Goal: Task Accomplishment & Management: Manage account settings

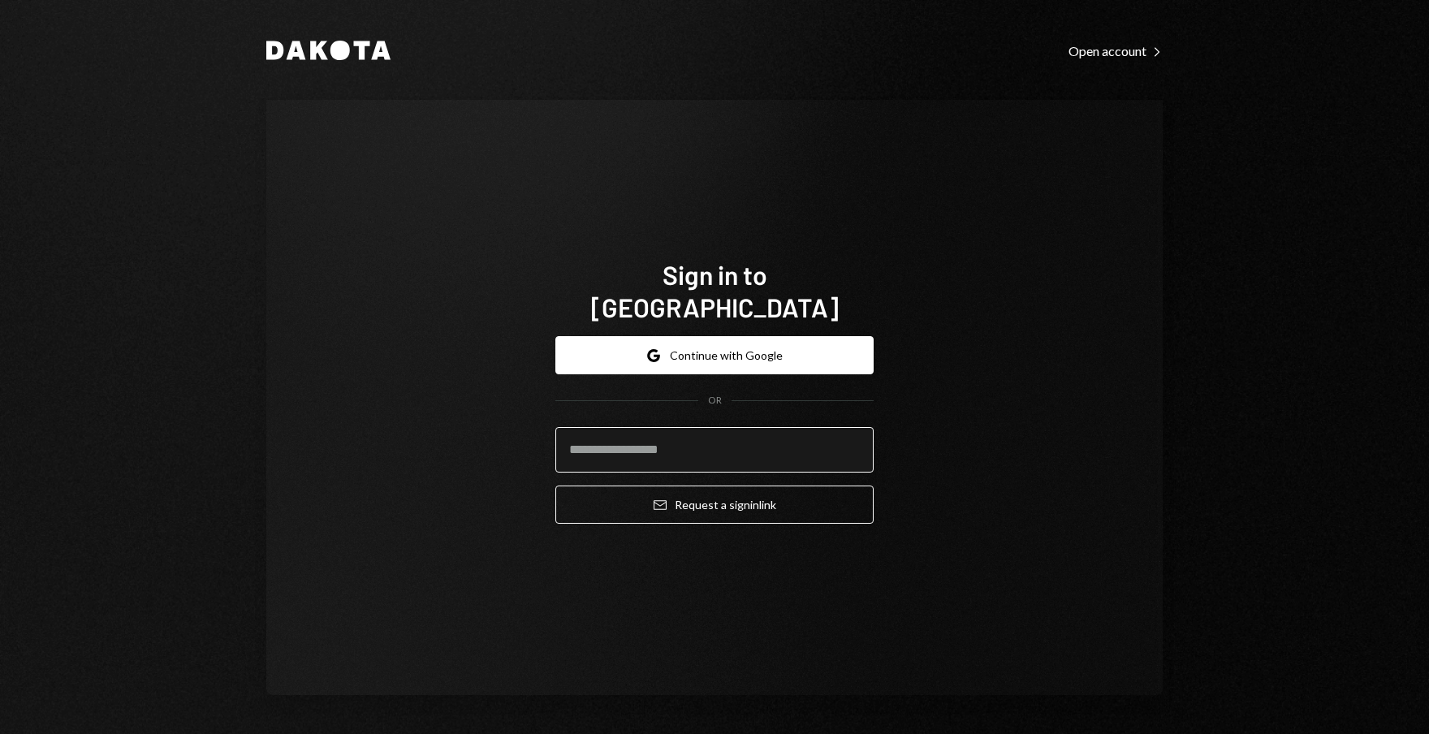
click at [739, 433] on input "email" at bounding box center [714, 449] width 318 height 45
type input "**********"
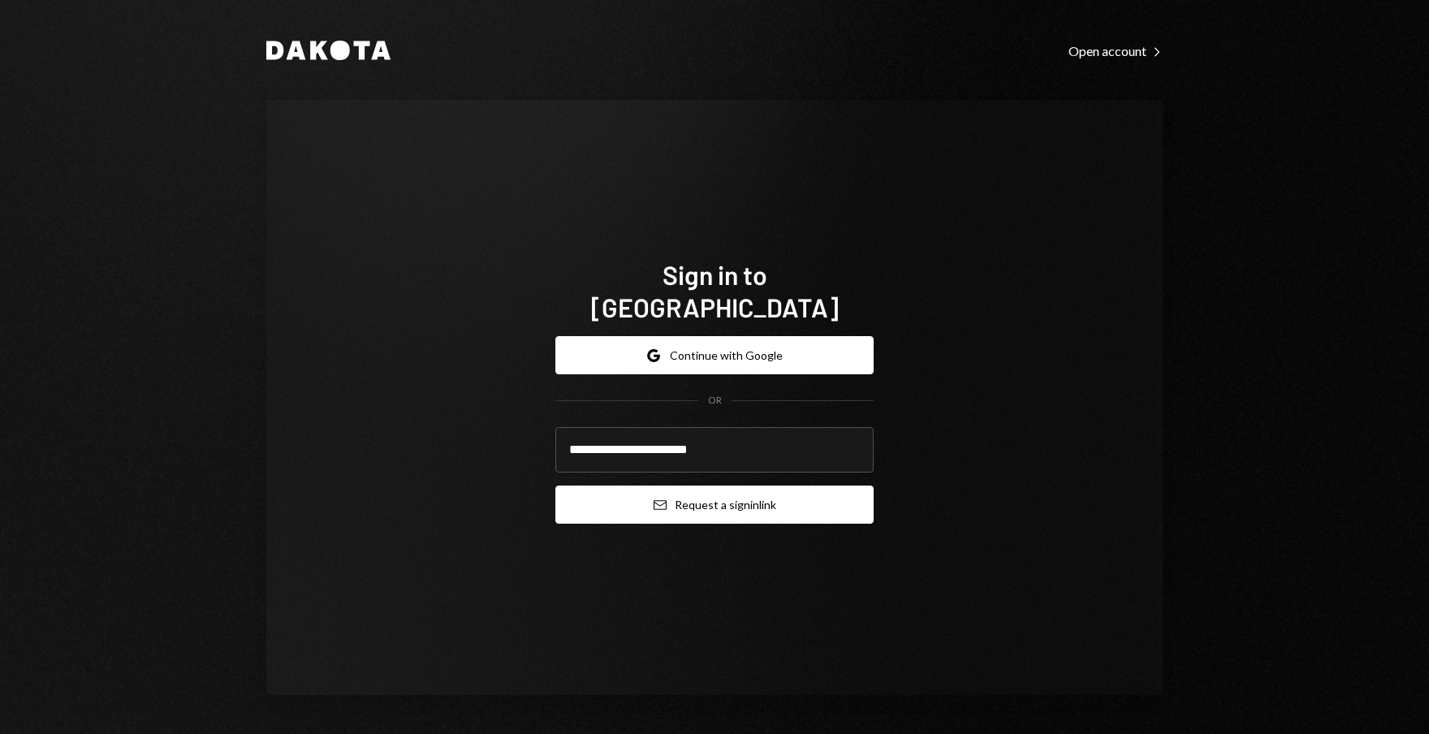
click at [735, 486] on button "Email Request a sign in link" at bounding box center [714, 504] width 318 height 38
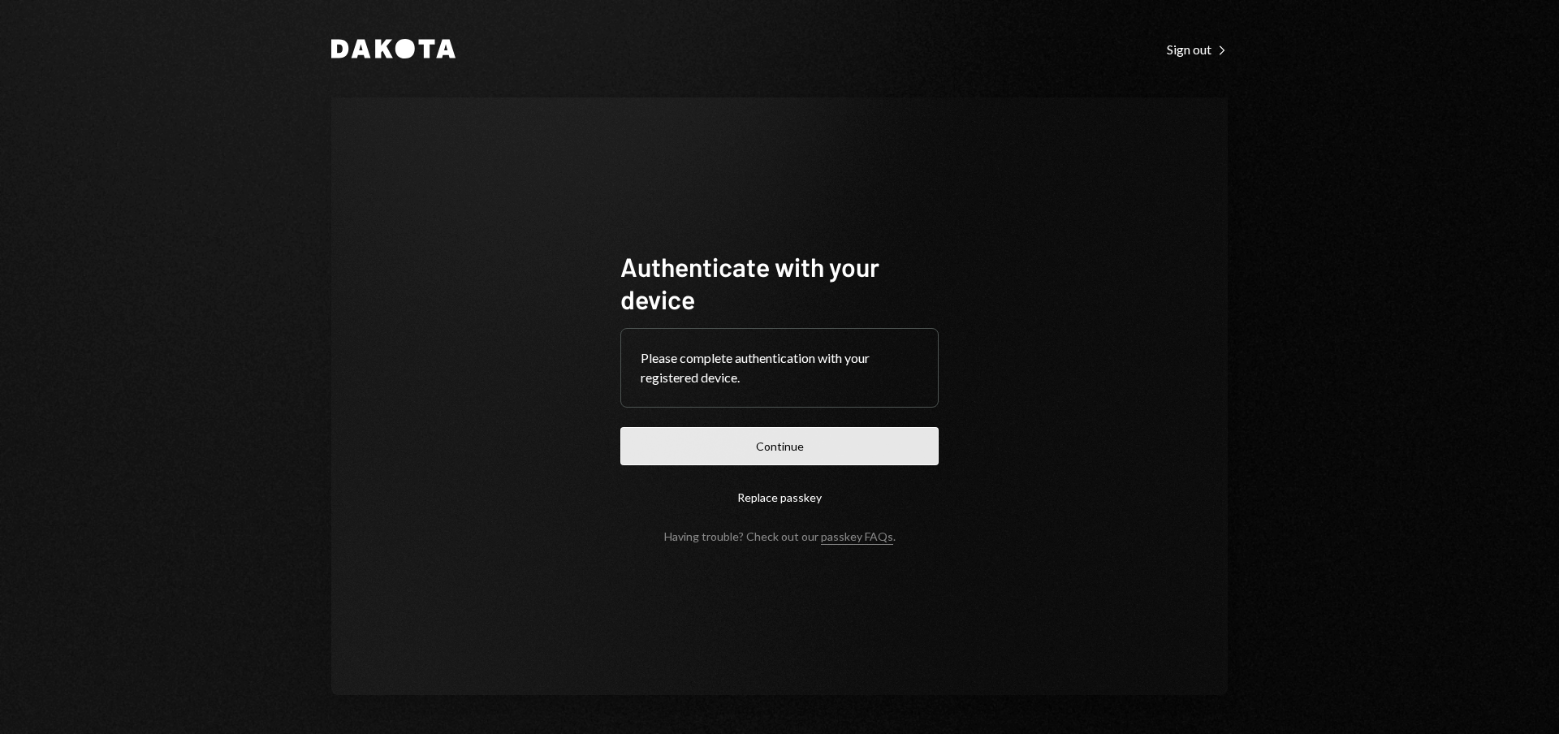
click at [779, 464] on button "Continue" at bounding box center [779, 446] width 318 height 38
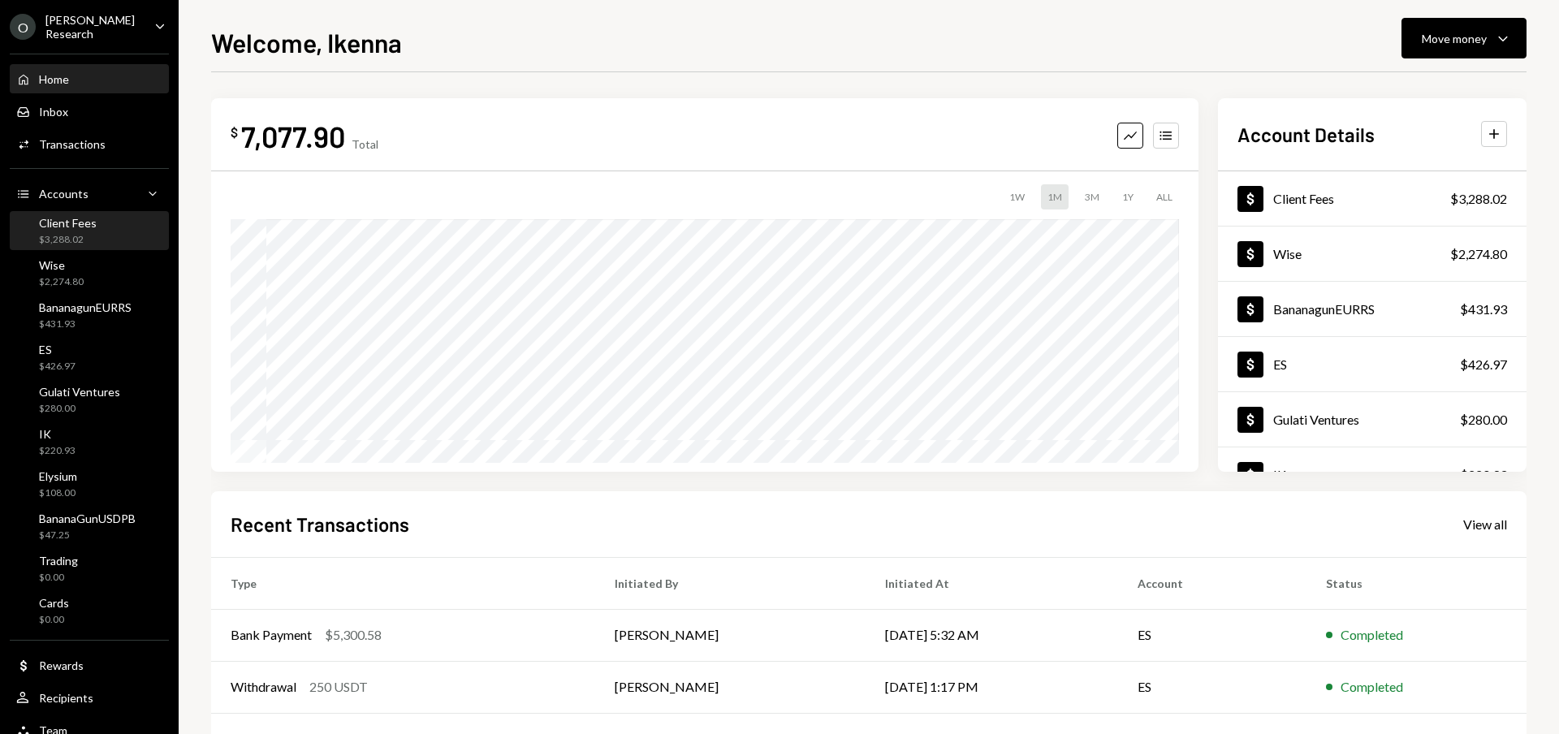
click at [112, 244] on div "Client Fees $3,288.02" at bounding box center [89, 231] width 146 height 37
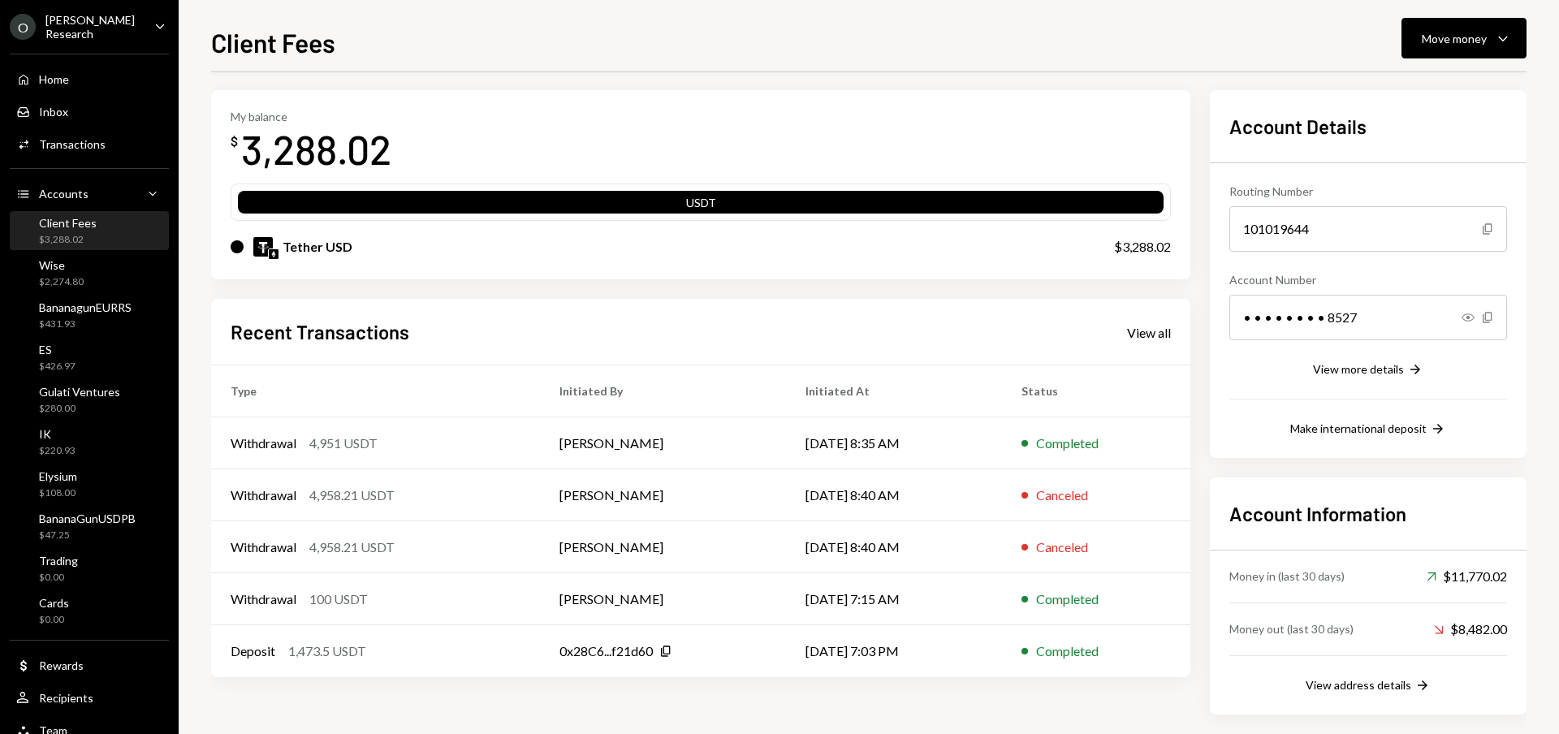
scroll to position [69, 0]
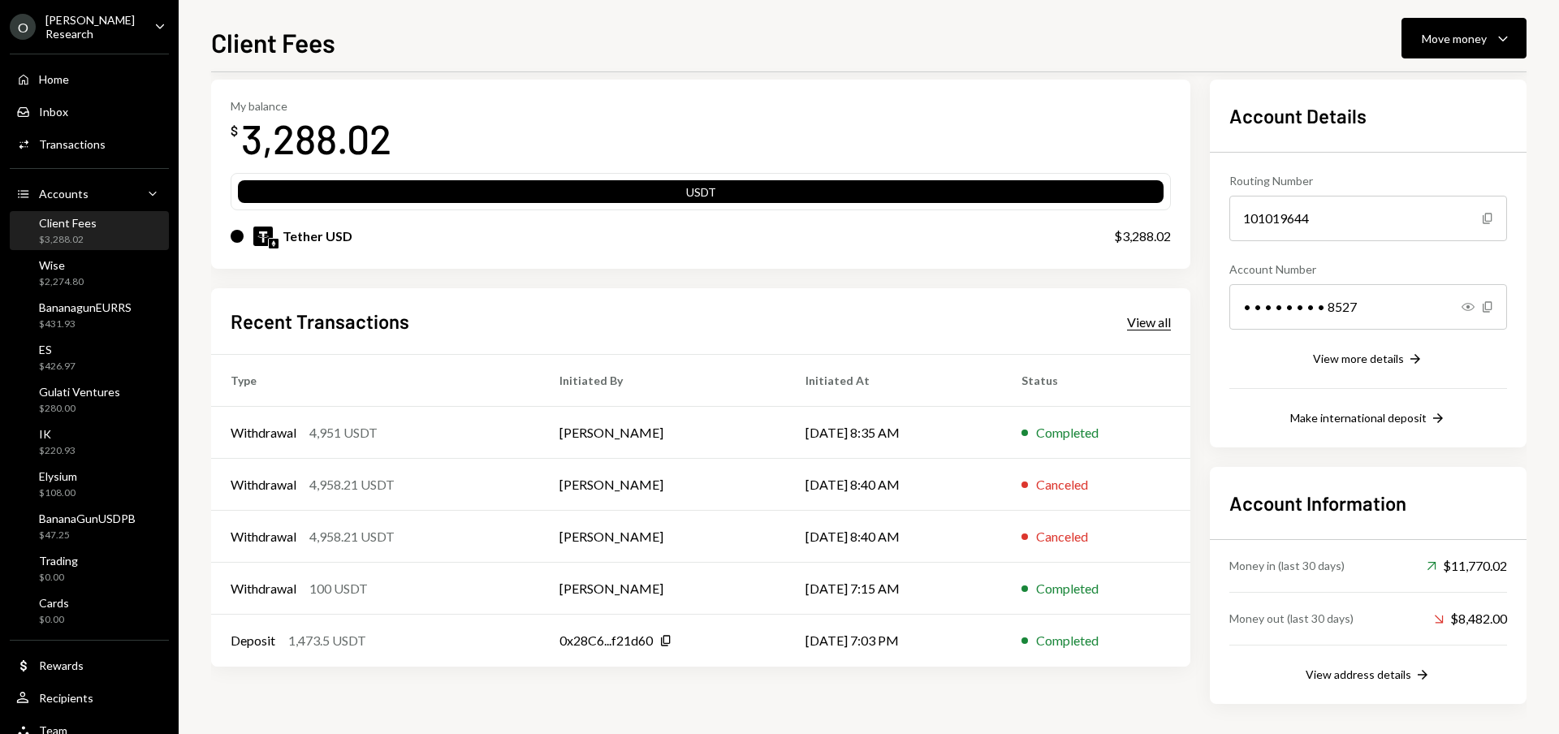
click at [1146, 320] on div "View all" at bounding box center [1149, 322] width 44 height 16
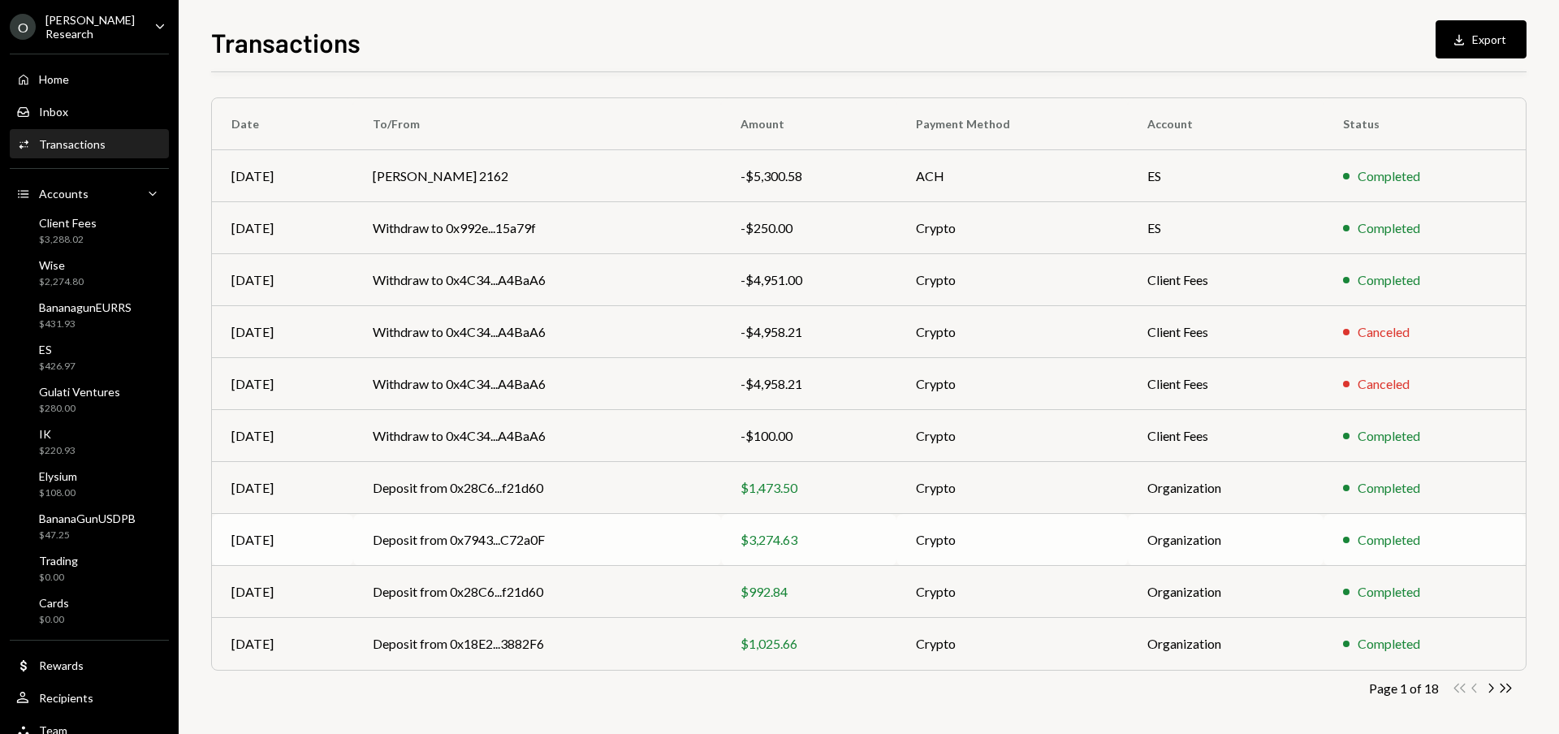
scroll to position [111, 0]
click at [808, 634] on div "$1,025.66" at bounding box center [808, 641] width 136 height 19
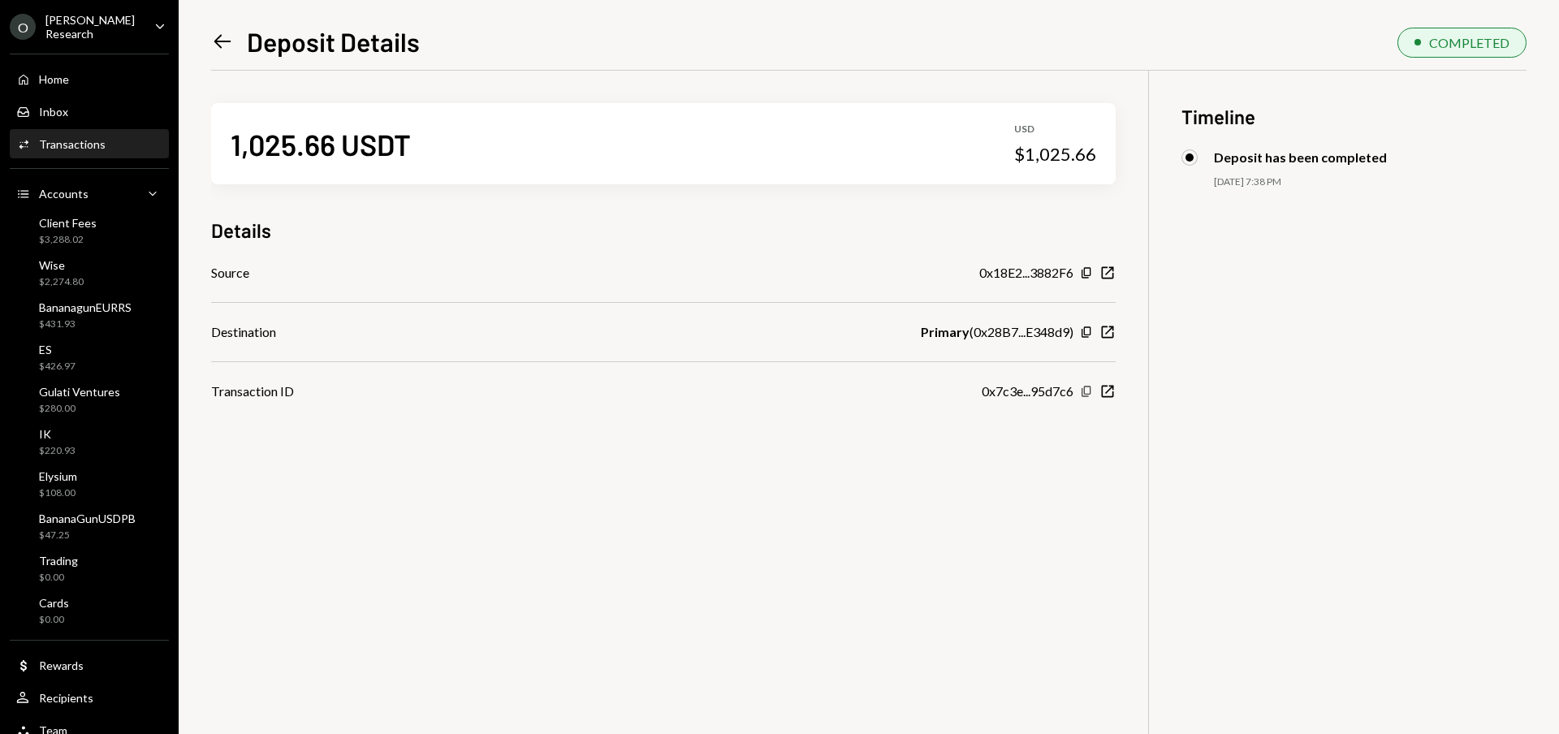
click at [1086, 390] on icon "Copy" at bounding box center [1086, 391] width 13 height 13
click at [1106, 390] on icon "New Window" at bounding box center [1107, 391] width 16 height 16
click at [213, 40] on icon "Left Arrow" at bounding box center [222, 41] width 23 height 23
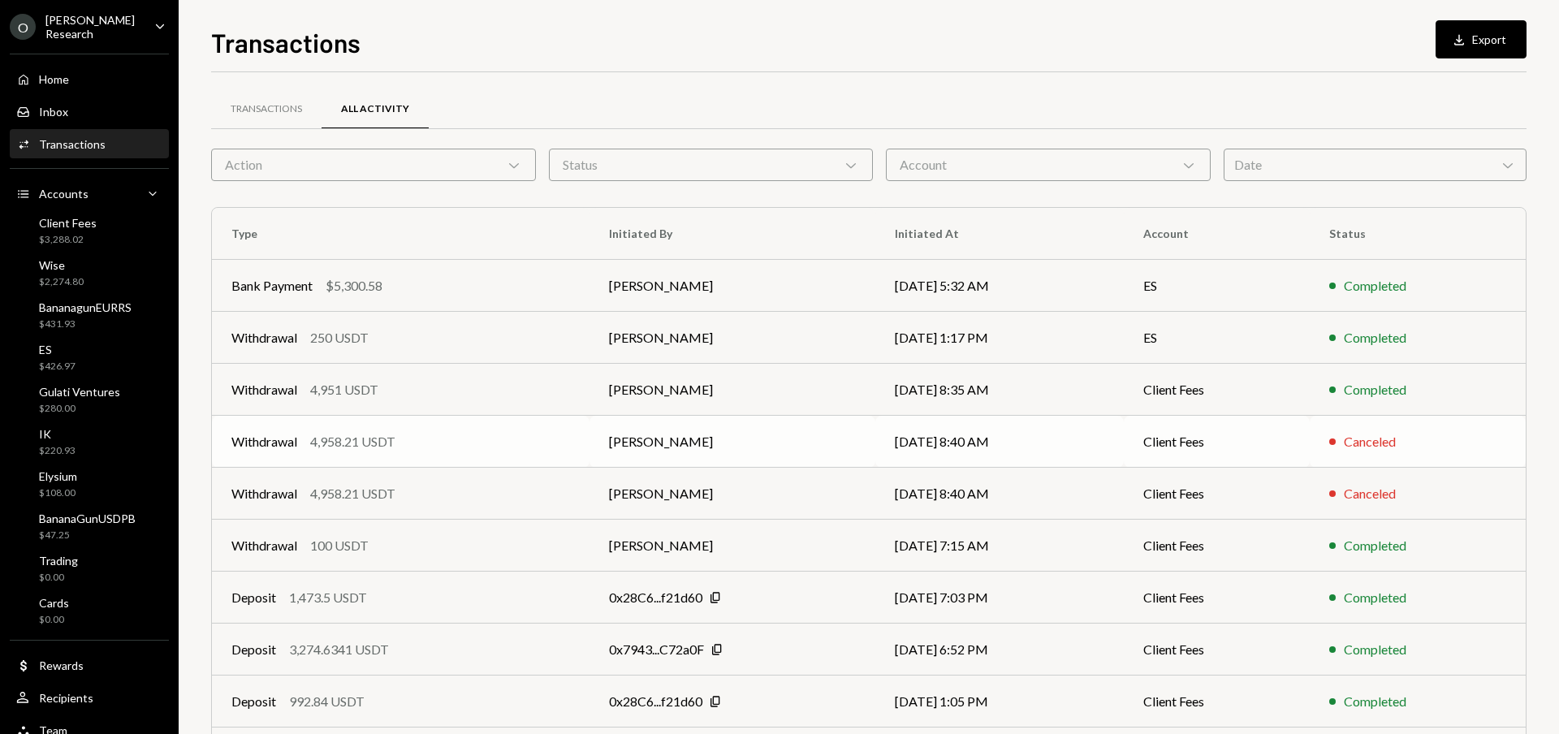
scroll to position [111, 0]
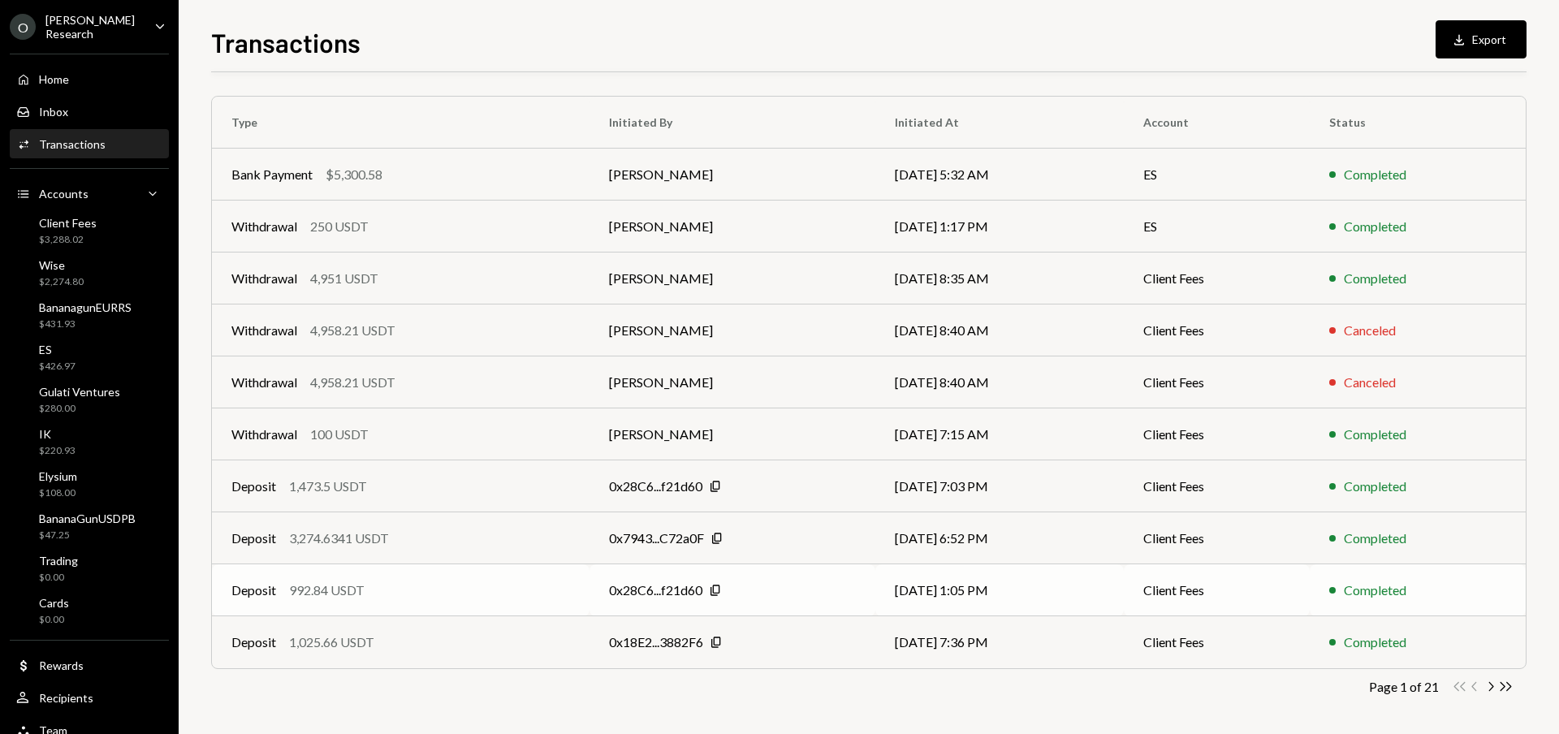
click at [924, 580] on td "08/05/25 1:05 PM" at bounding box center [999, 590] width 248 height 52
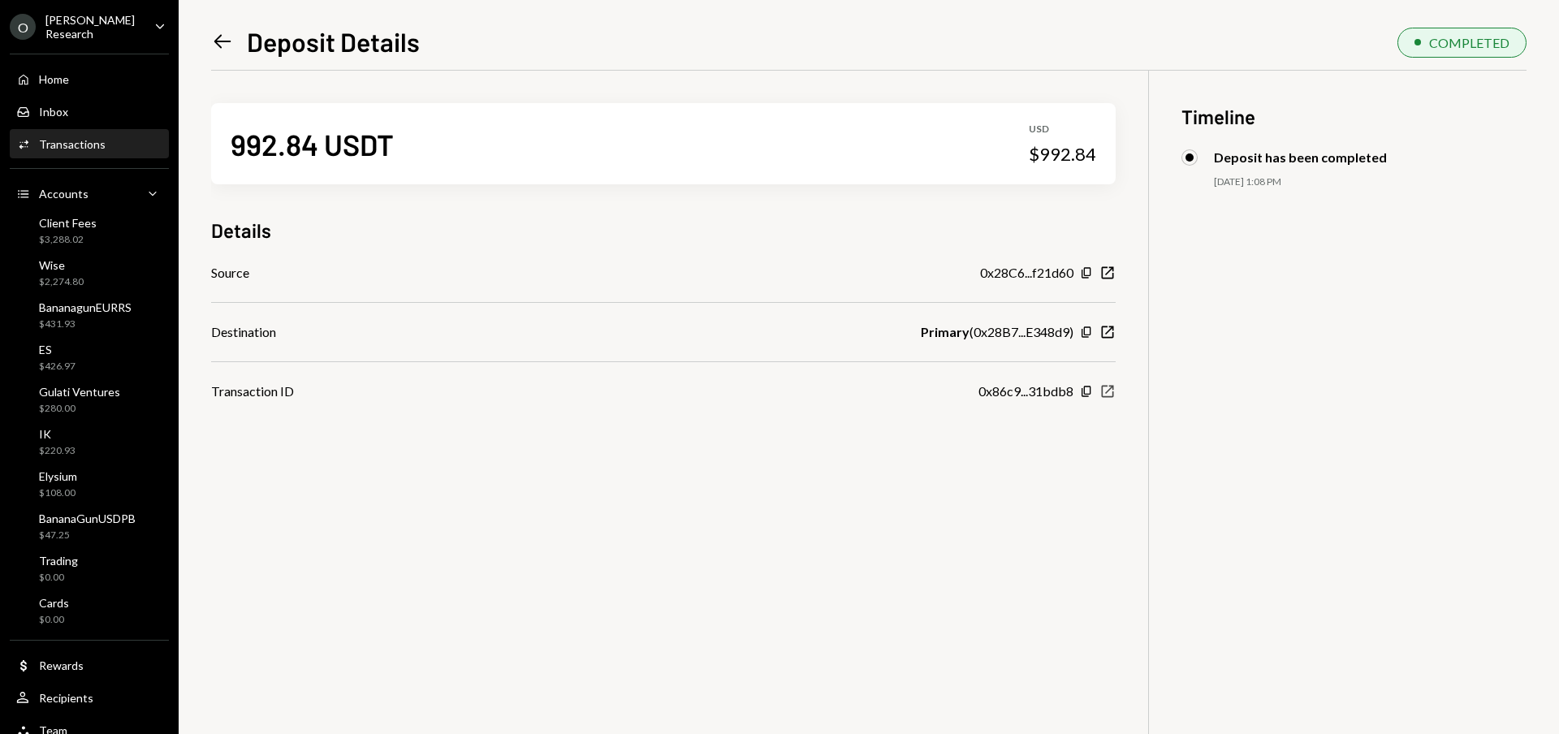
click at [1105, 390] on icon "New Window" at bounding box center [1107, 391] width 16 height 16
click at [222, 59] on div "Left Arrow Deposit Details COMPLETED 992.84 USDT USD $992.84 Details Source 0x2…" at bounding box center [868, 378] width 1315 height 711
drag, startPoint x: 338, startPoint y: 138, endPoint x: 299, endPoint y: 119, distance: 43.2
click at [338, 138] on div "992.84 USDT" at bounding box center [312, 144] width 163 height 37
click at [223, 42] on icon "Left Arrow" at bounding box center [222, 41] width 23 height 23
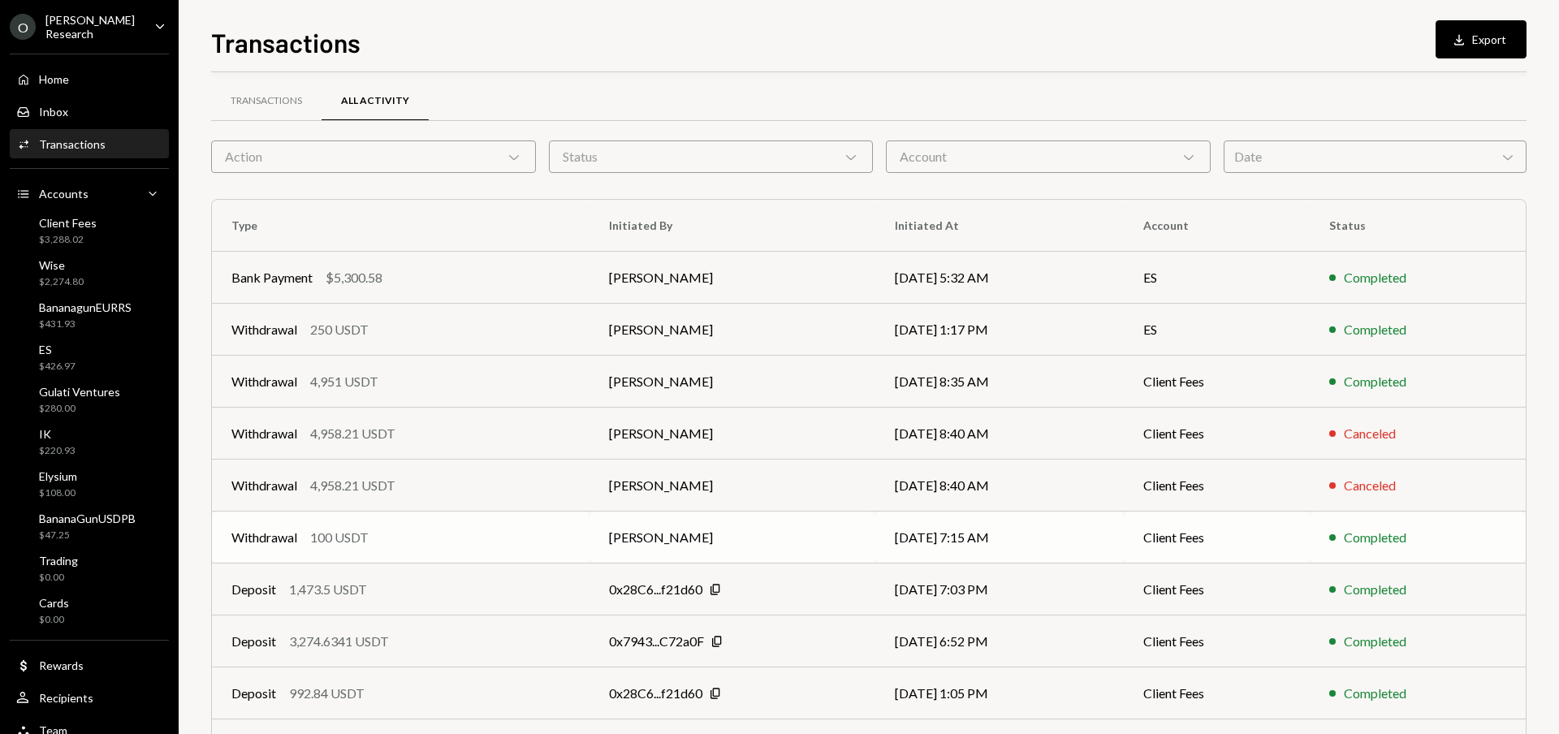
scroll to position [111, 0]
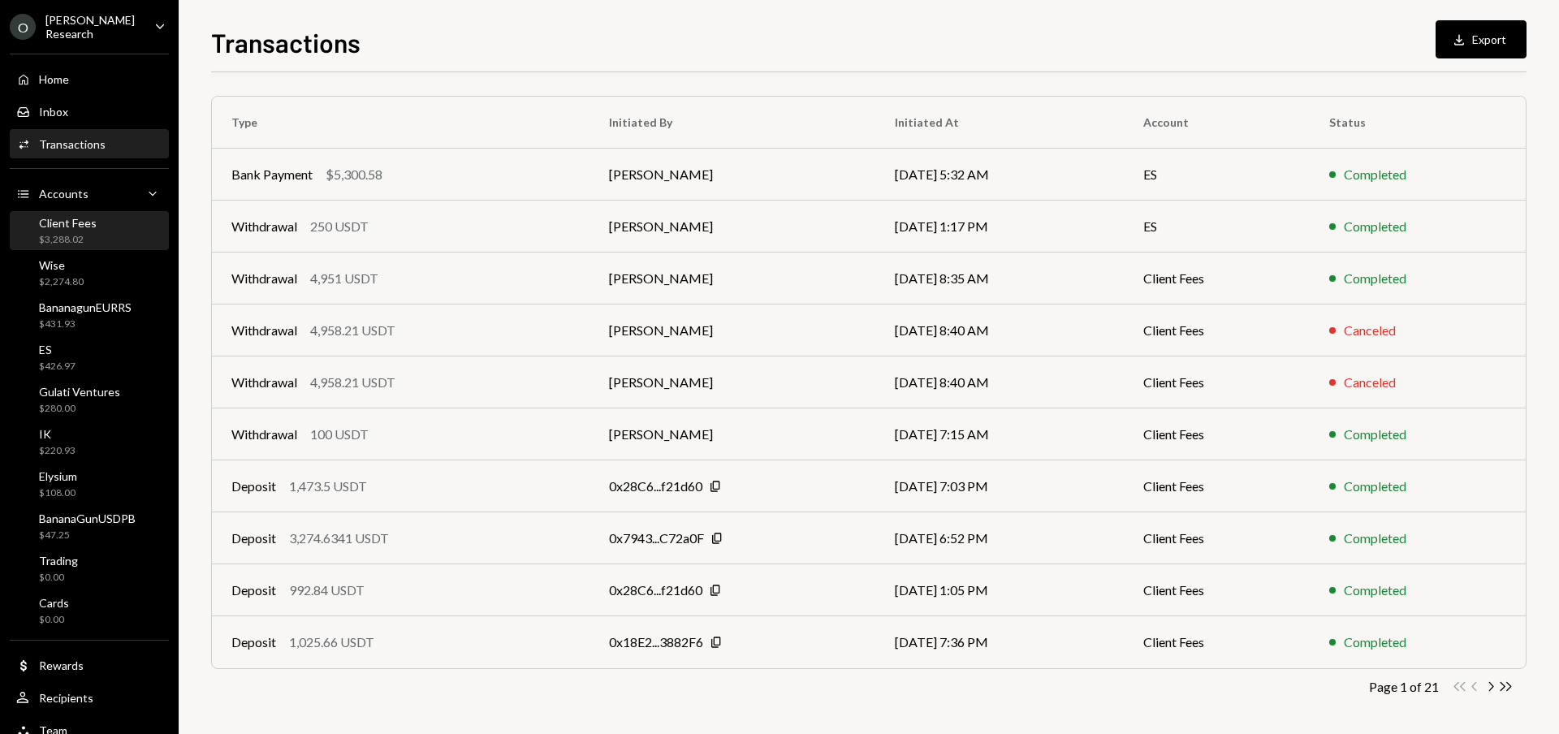
click at [107, 220] on div "Client Fees $3,288.02" at bounding box center [89, 231] width 146 height 31
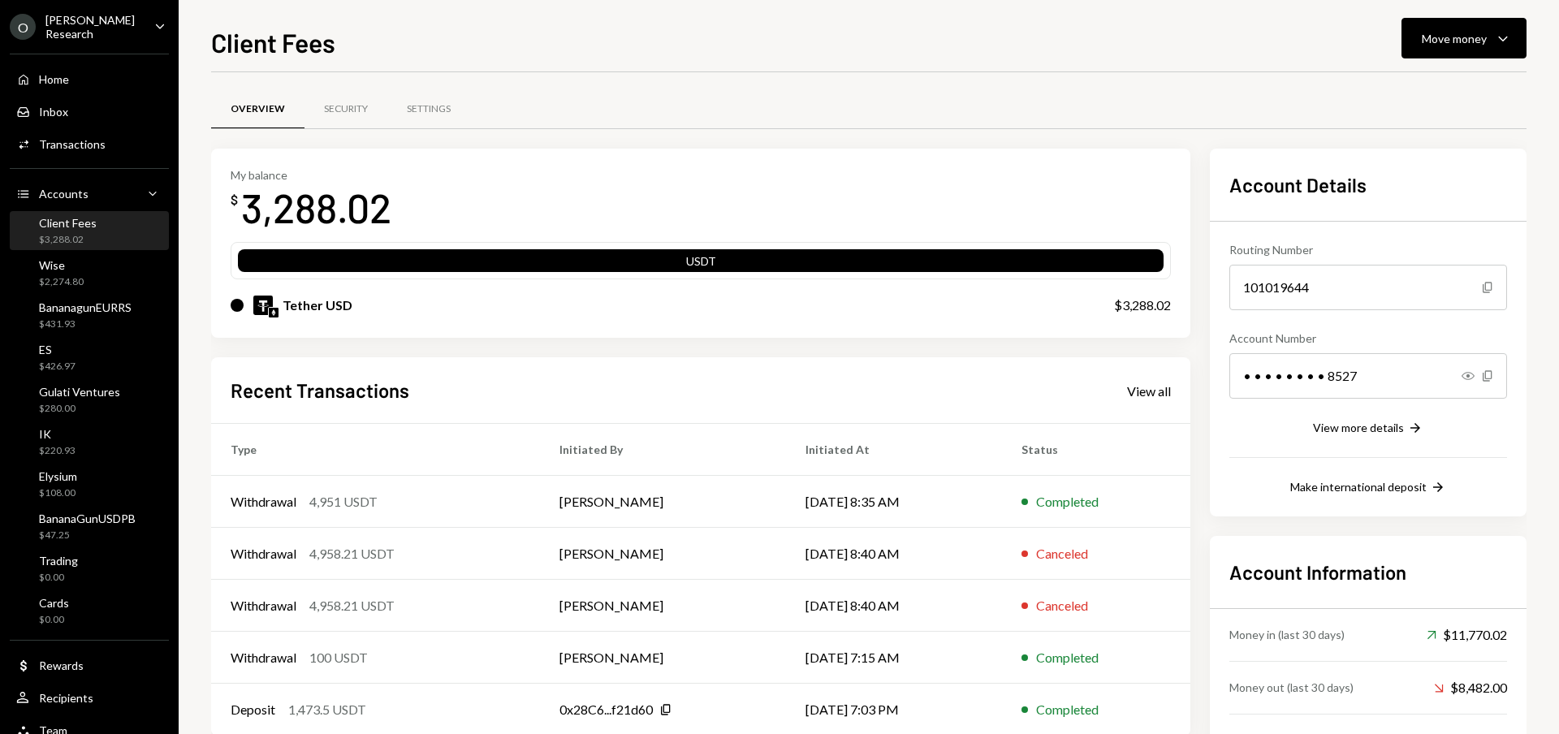
scroll to position [69, 0]
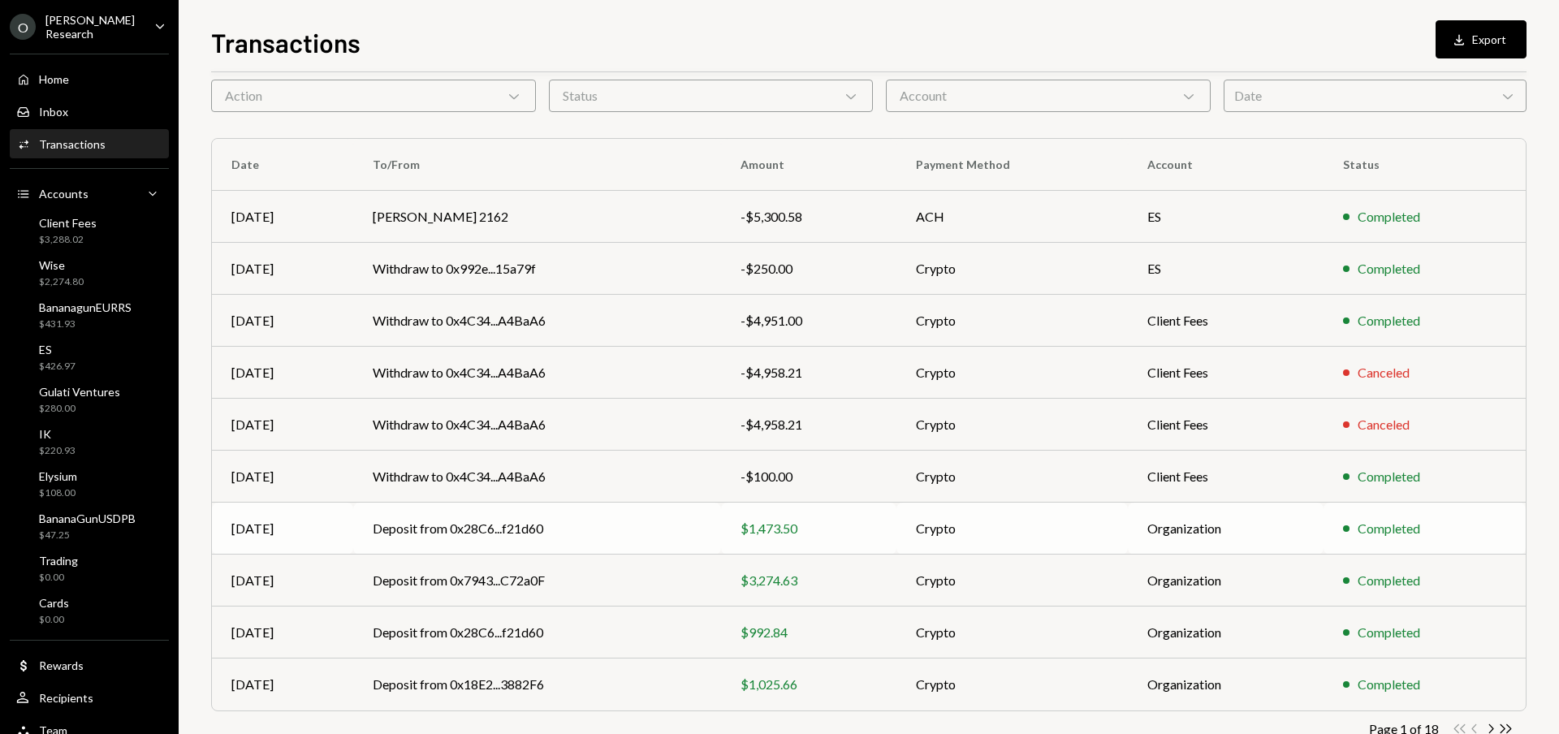
scroll to position [111, 0]
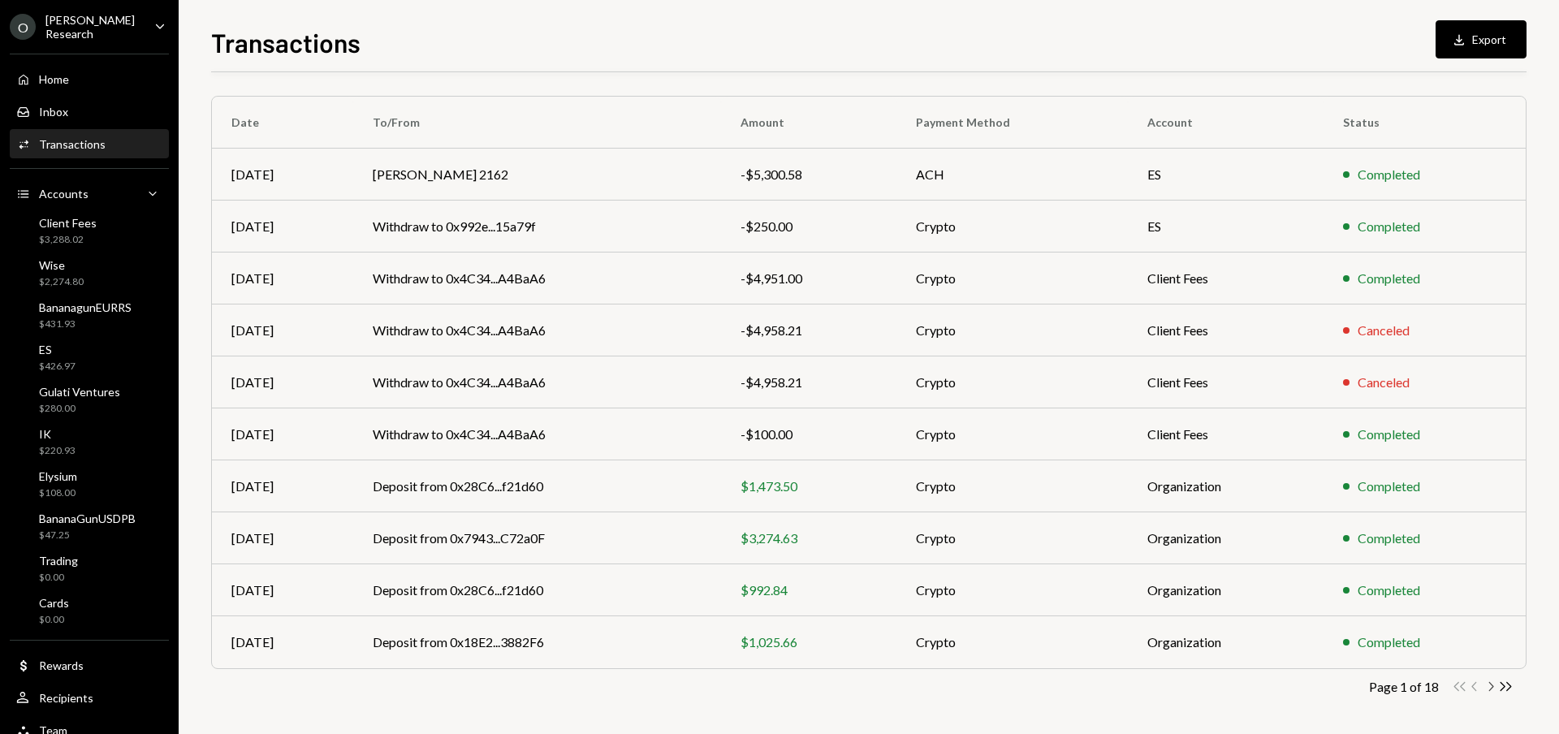
click at [1490, 685] on icon "Chevron Right" at bounding box center [1489, 686] width 15 height 15
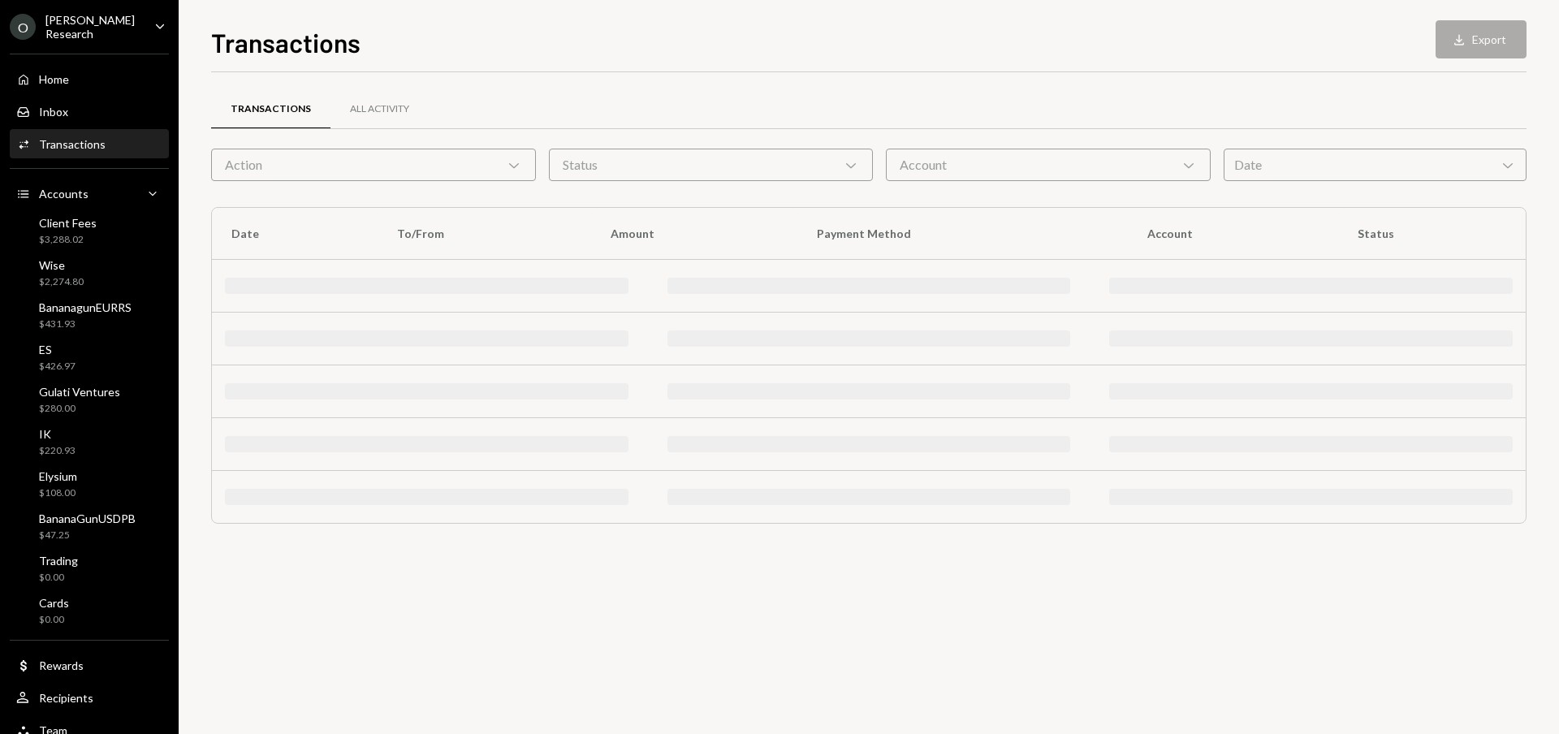
scroll to position [0, 0]
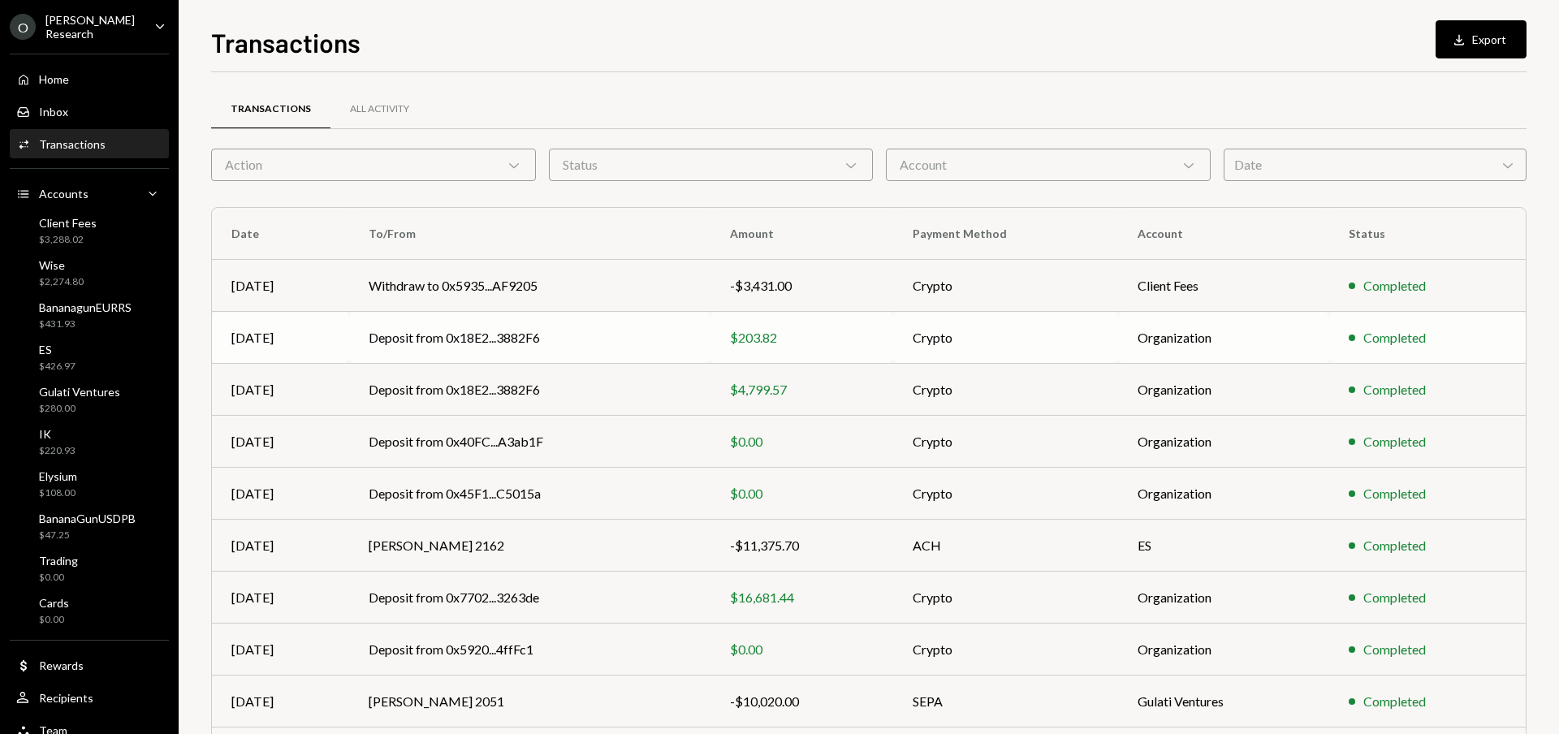
click at [1037, 338] on td "Crypto" at bounding box center [1005, 338] width 225 height 52
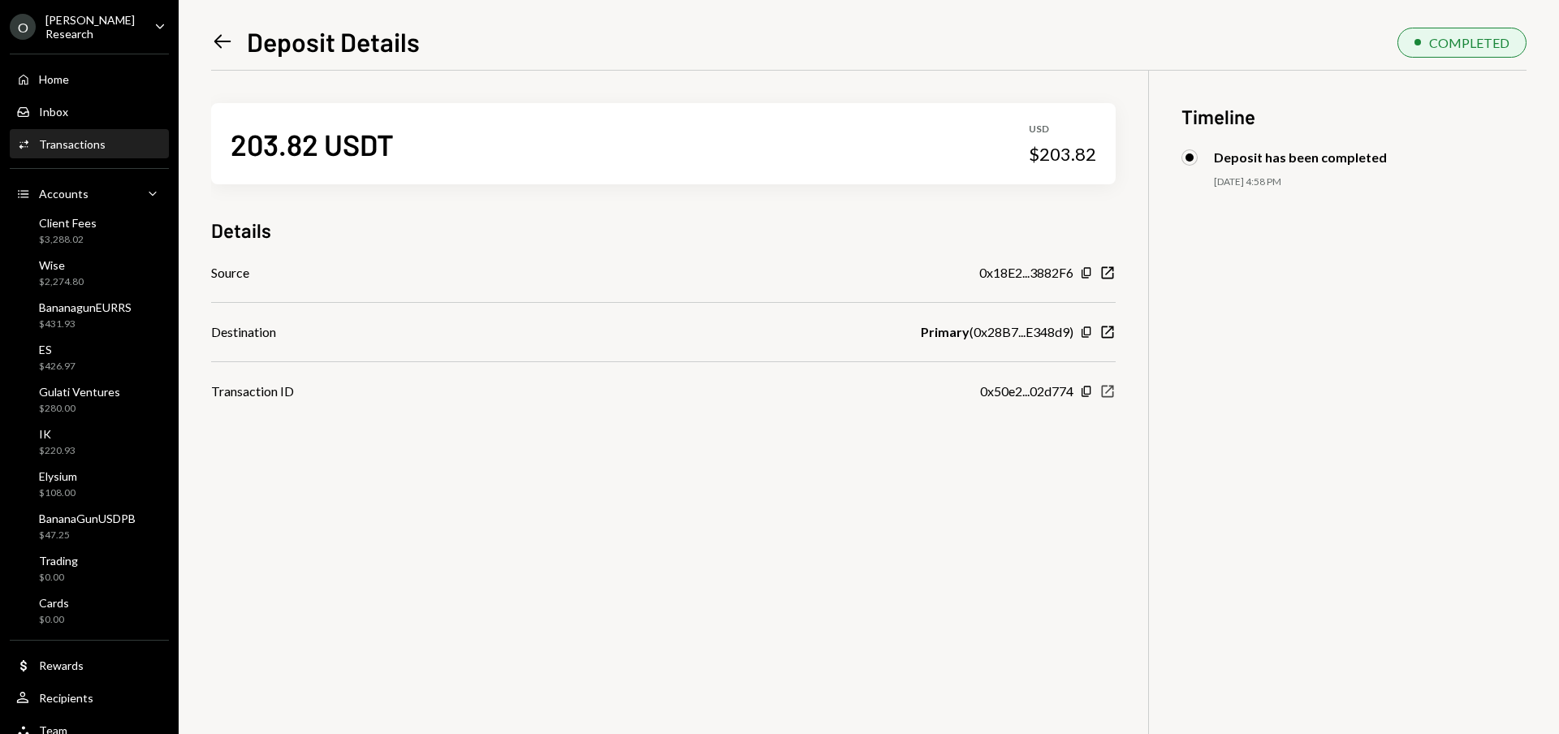
click at [1108, 389] on icon "button" at bounding box center [1108, 392] width 12 height 12
click at [217, 40] on icon "Left Arrow" at bounding box center [222, 41] width 23 height 23
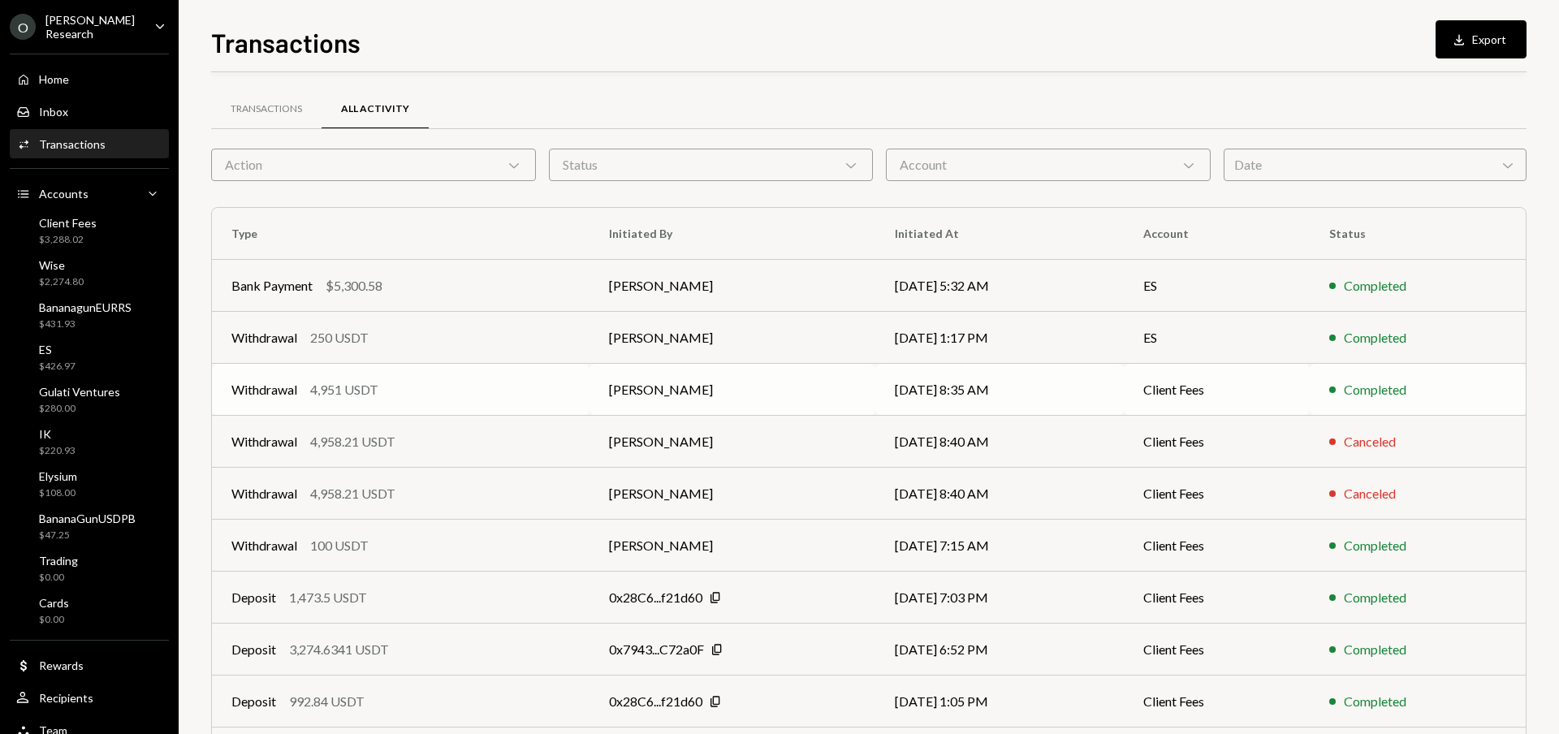
scroll to position [111, 0]
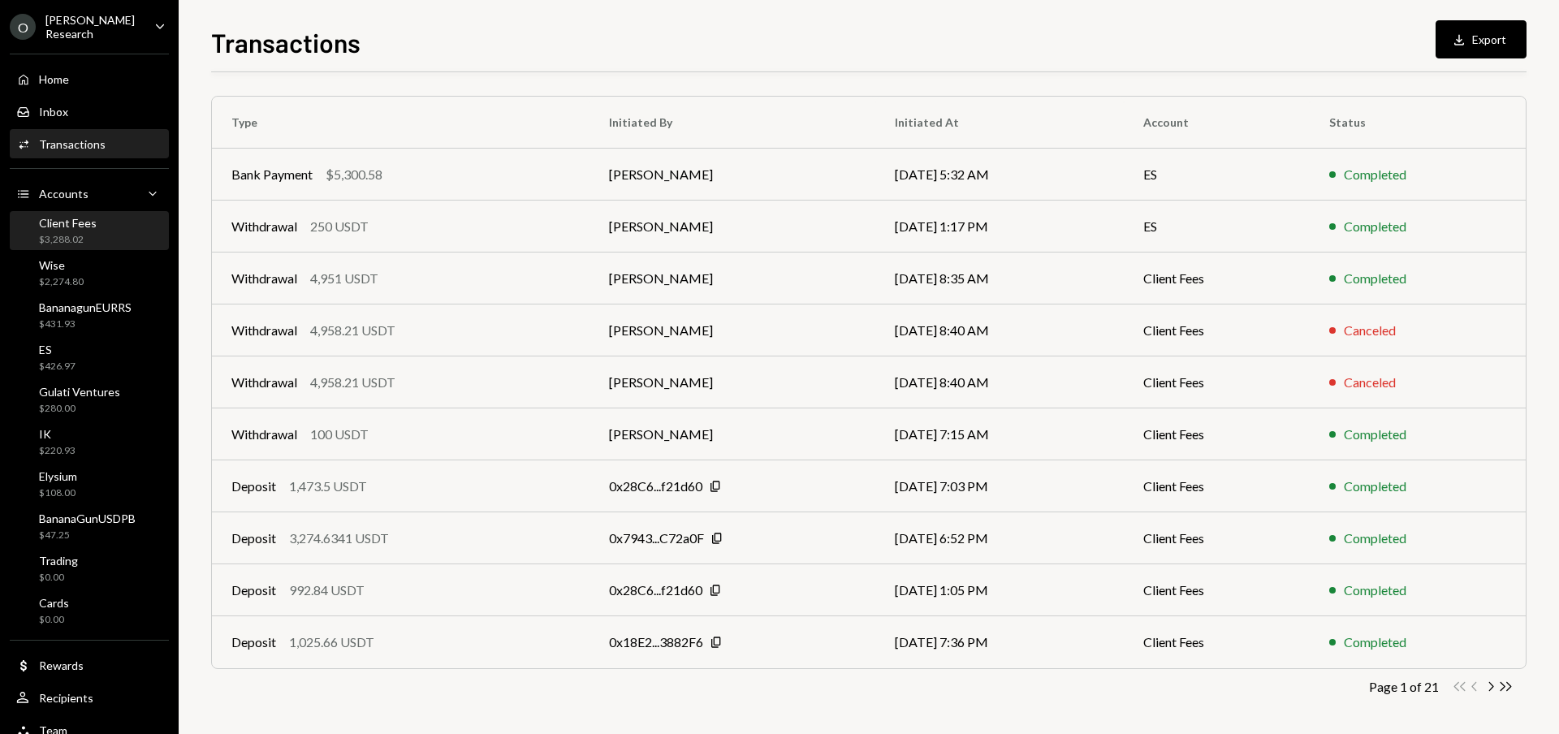
click at [84, 217] on div "Client Fees" at bounding box center [68, 223] width 58 height 14
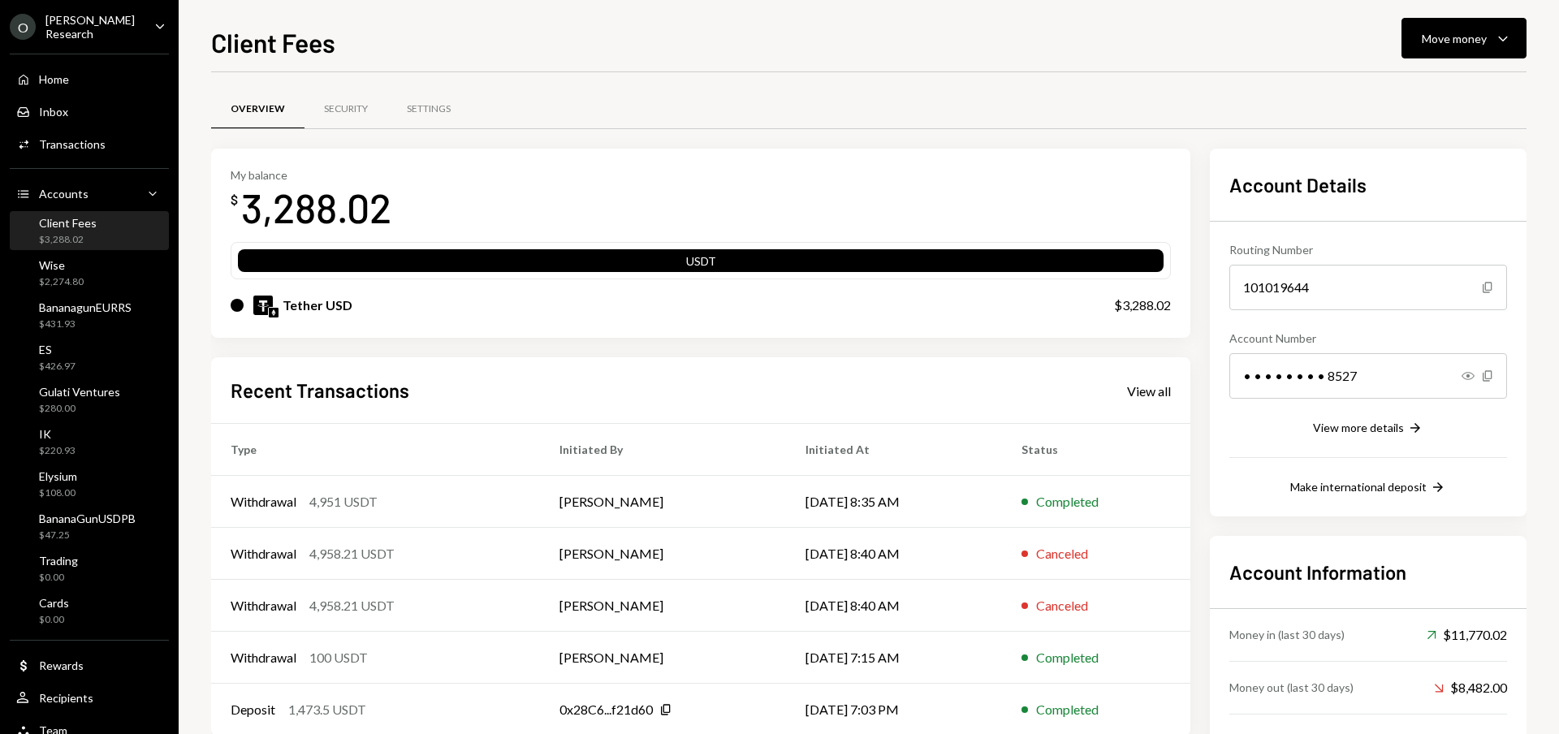
scroll to position [69, 0]
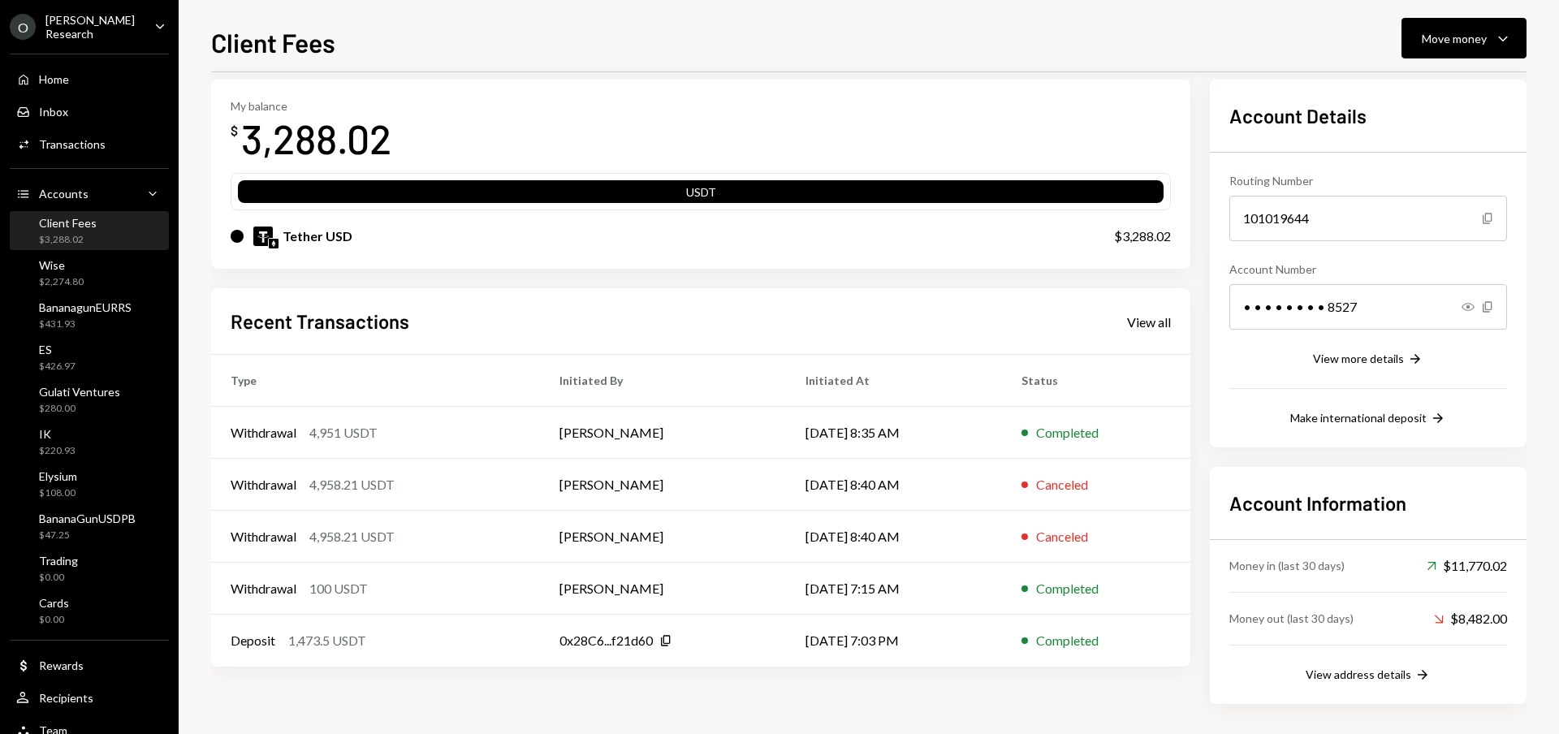
click at [1171, 324] on div "Recent Transactions View all Type Initiated By Initiated At Status Withdrawal 4…" at bounding box center [700, 477] width 979 height 378
click at [1153, 323] on div "View all" at bounding box center [1149, 322] width 44 height 16
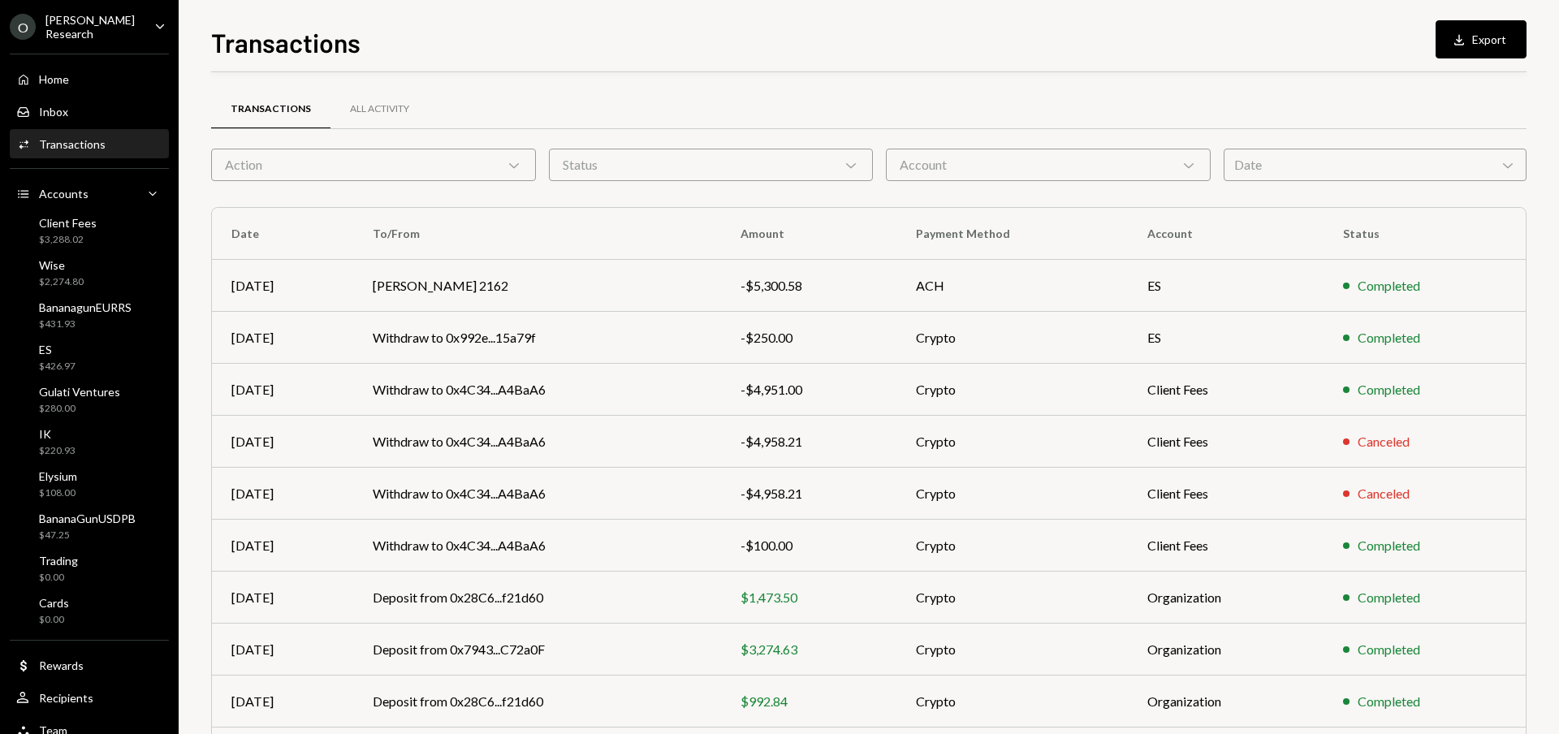
scroll to position [111, 0]
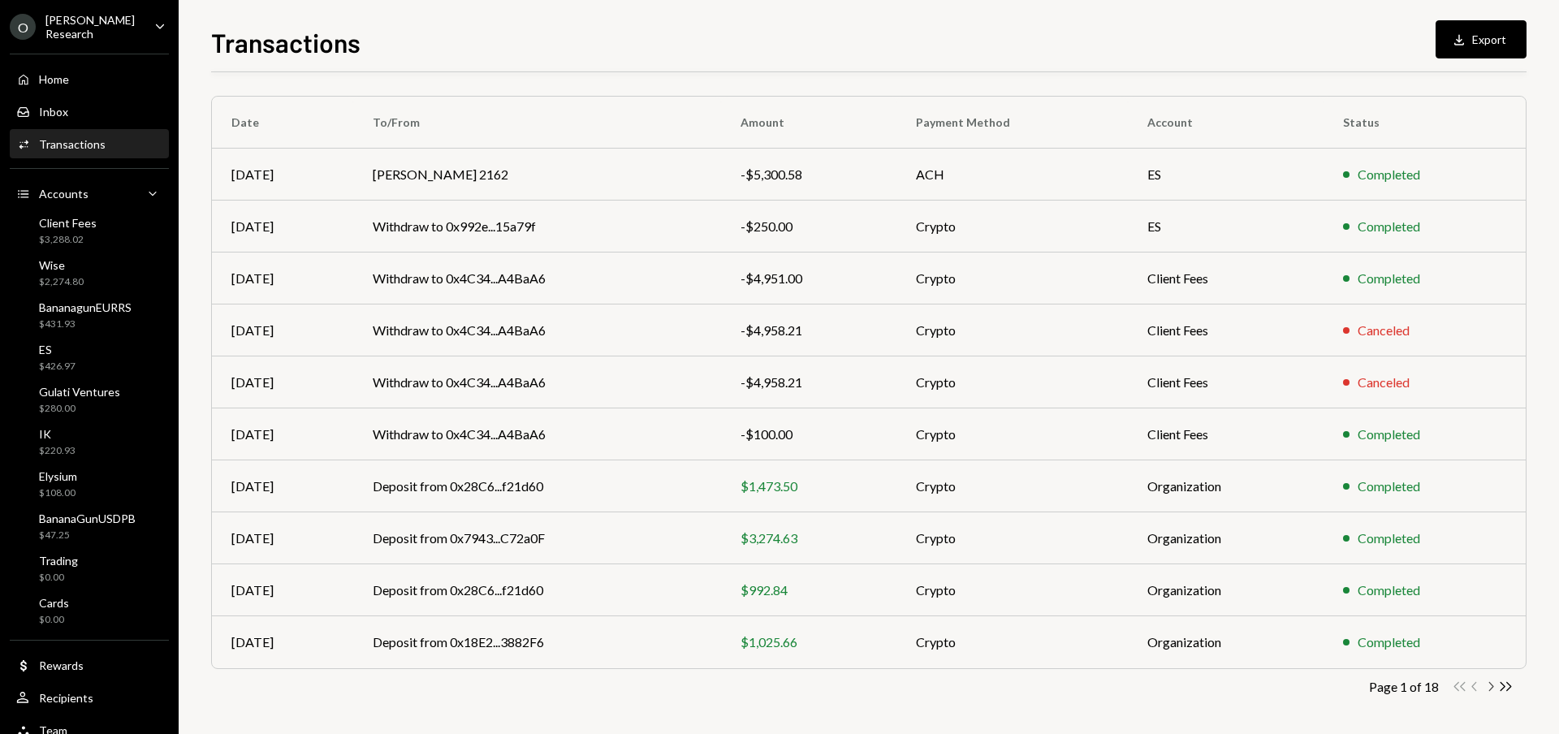
click at [1490, 683] on icon "button" at bounding box center [1491, 686] width 5 height 9
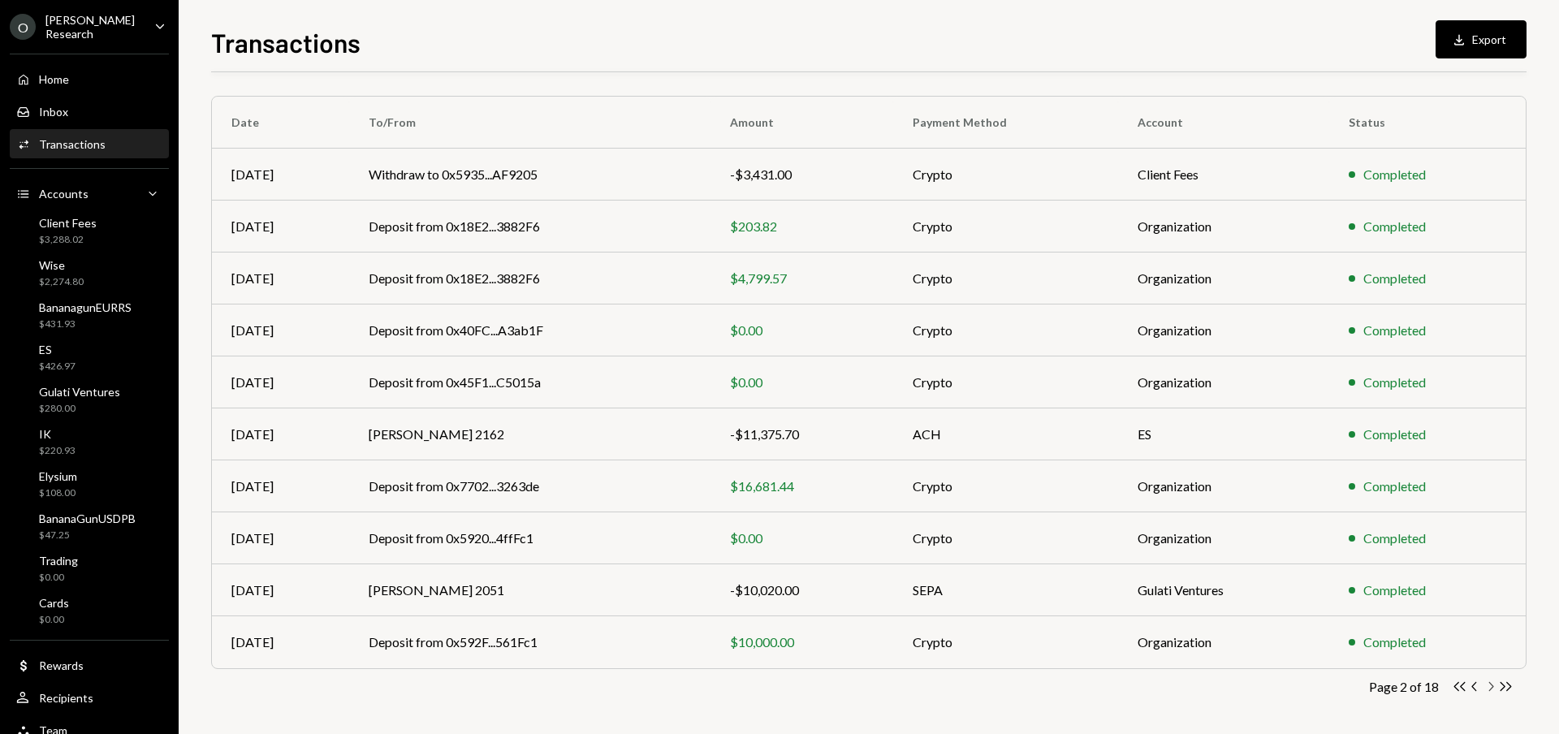
click at [1490, 684] on icon "Chevron Right" at bounding box center [1489, 686] width 15 height 15
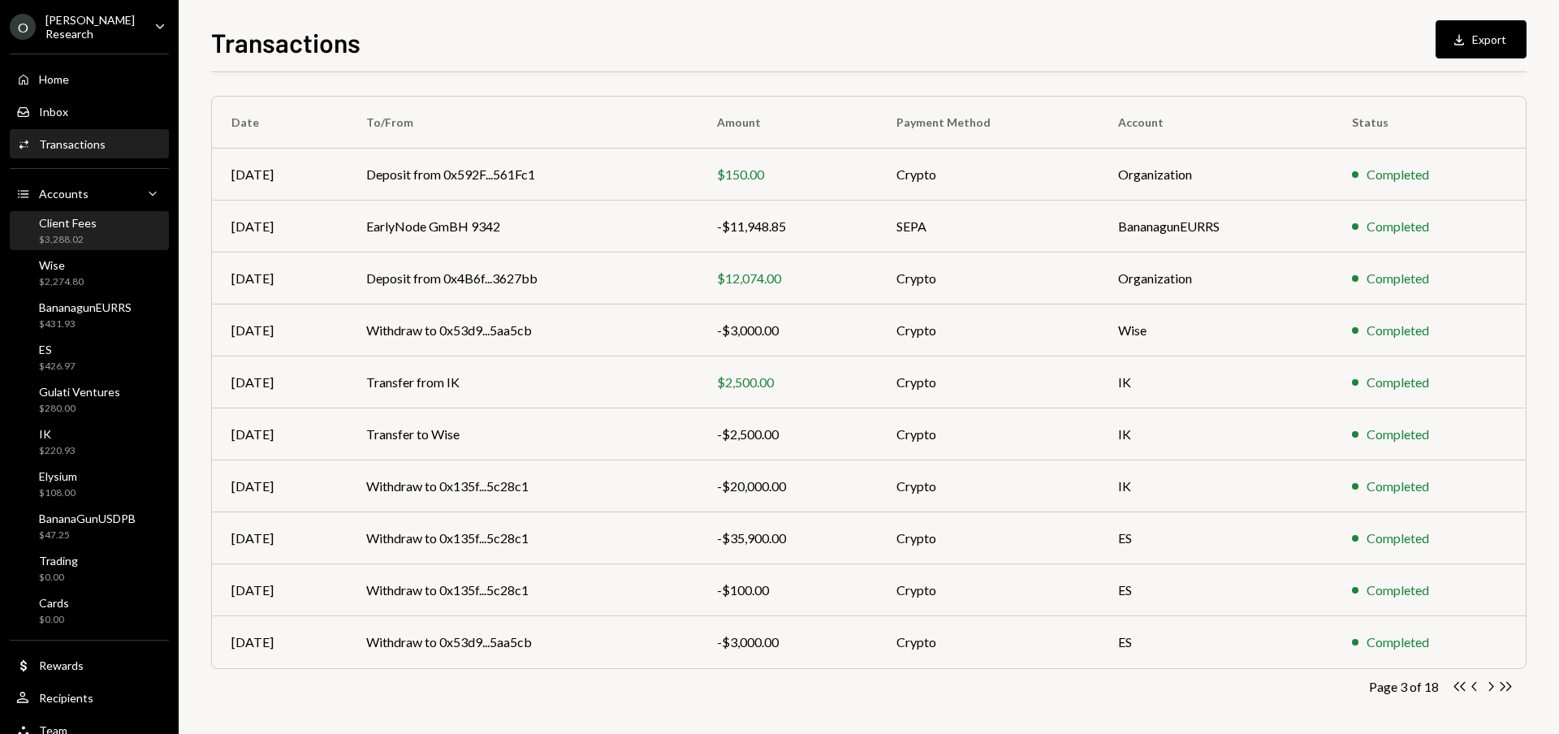
click at [102, 230] on div "Client Fees $3,288.02" at bounding box center [89, 231] width 146 height 31
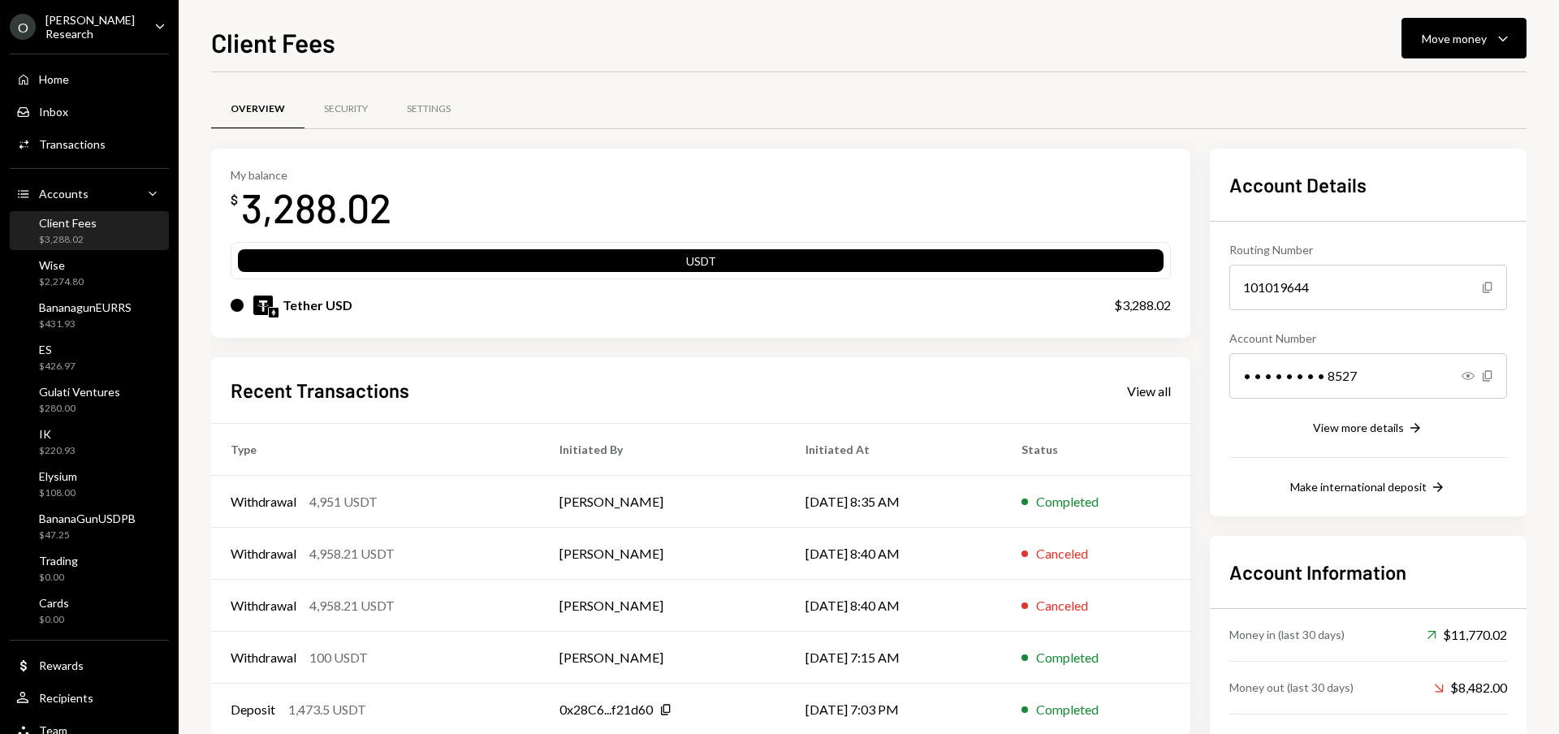
scroll to position [69, 0]
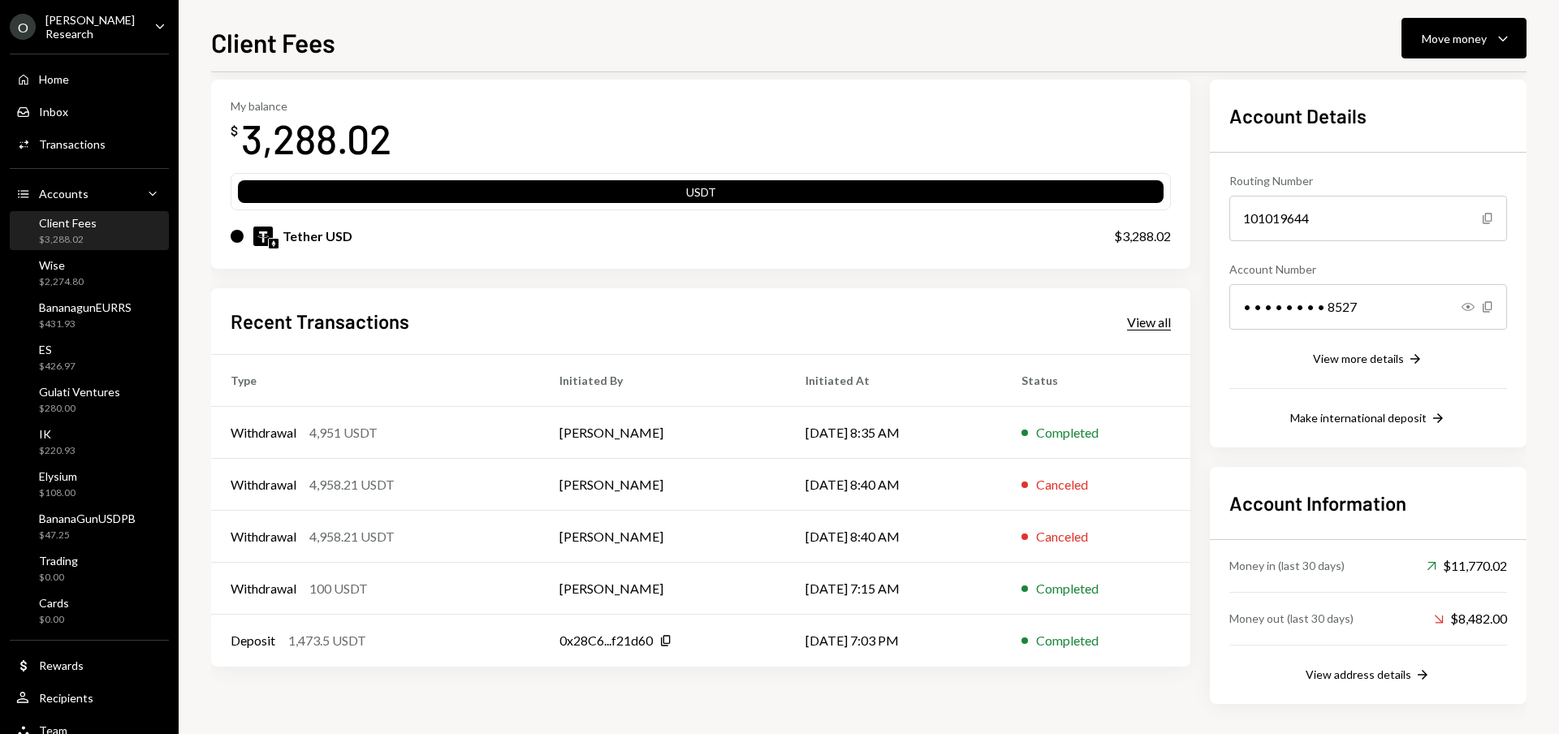
click at [1153, 316] on div "View all" at bounding box center [1149, 322] width 44 height 16
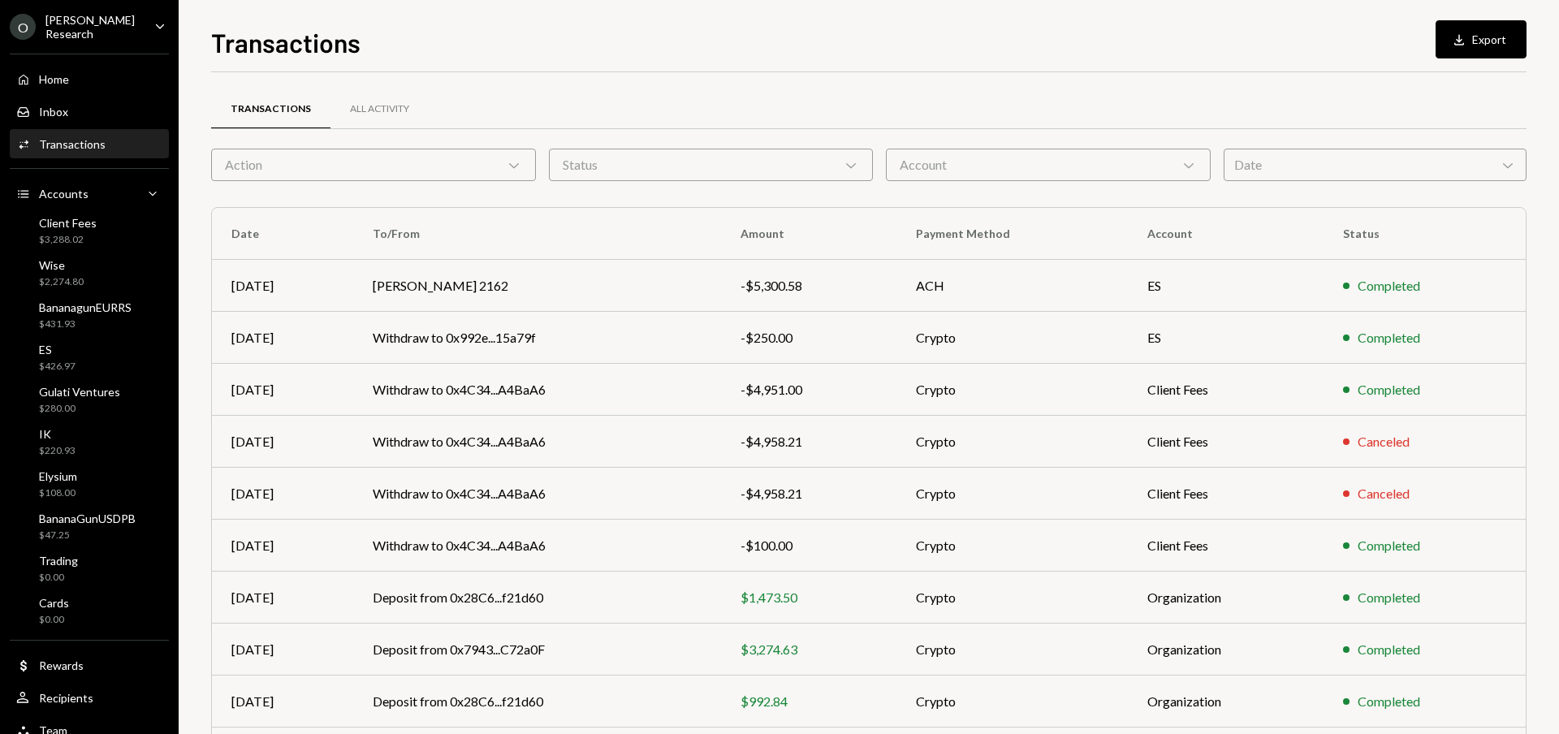
click at [417, 157] on div "Action Chevron Down" at bounding box center [373, 165] width 325 height 32
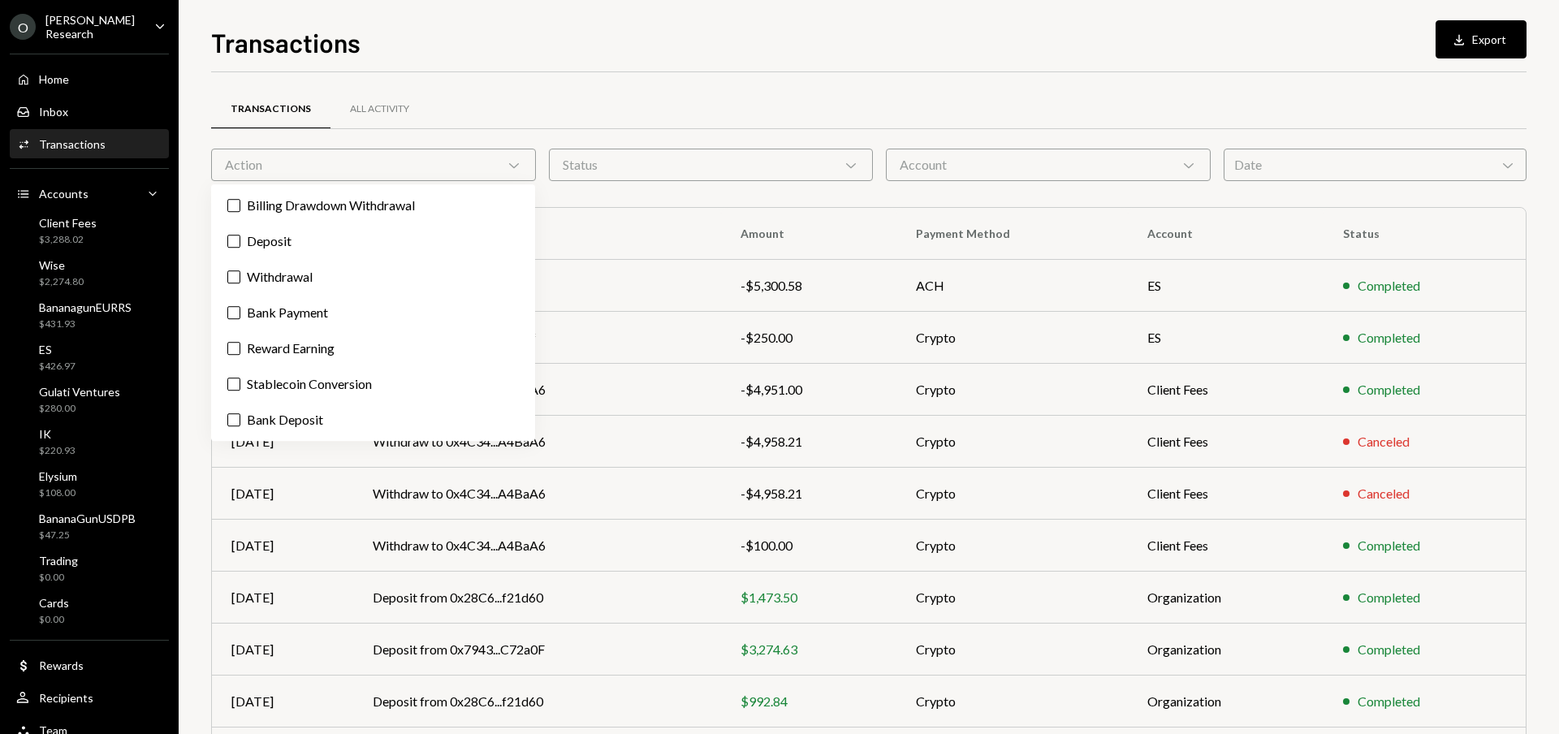
click at [449, 162] on div "Action Chevron Down" at bounding box center [373, 165] width 325 height 32
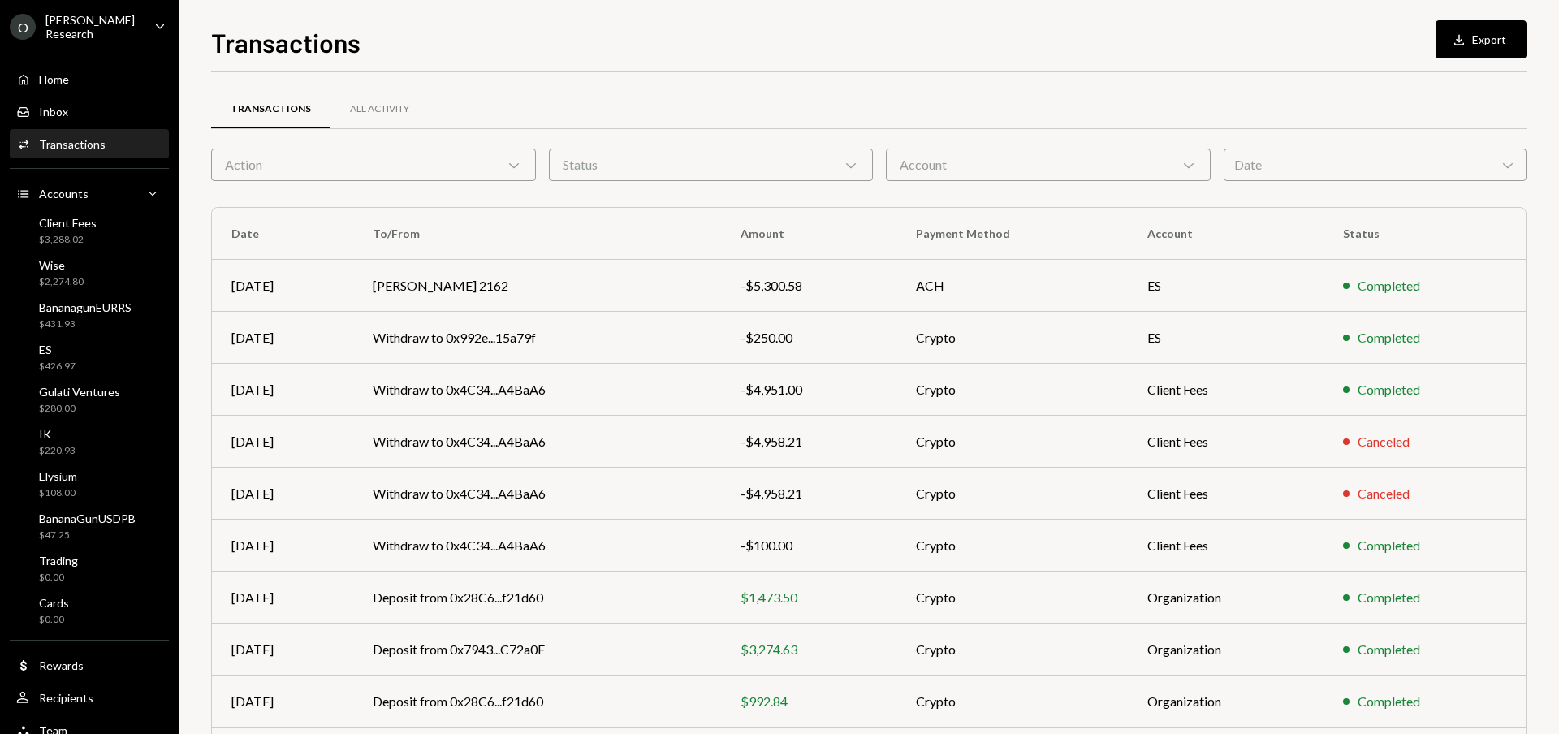
click at [1064, 163] on div "Account Chevron Down" at bounding box center [1048, 165] width 325 height 32
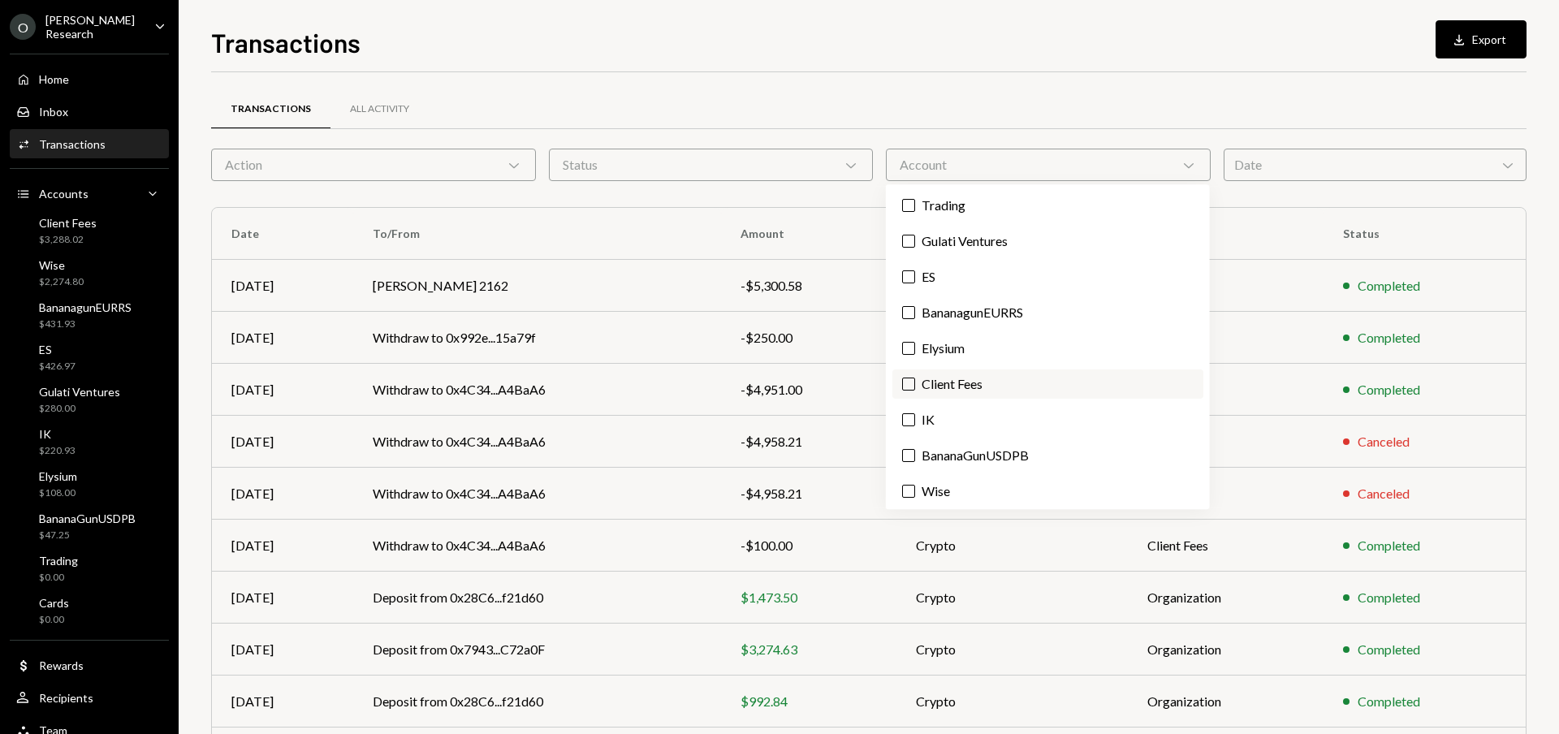
click at [1000, 377] on label "Client Fees" at bounding box center [1047, 383] width 311 height 29
click at [915, 377] on button "Client Fees" at bounding box center [908, 383] width 13 height 13
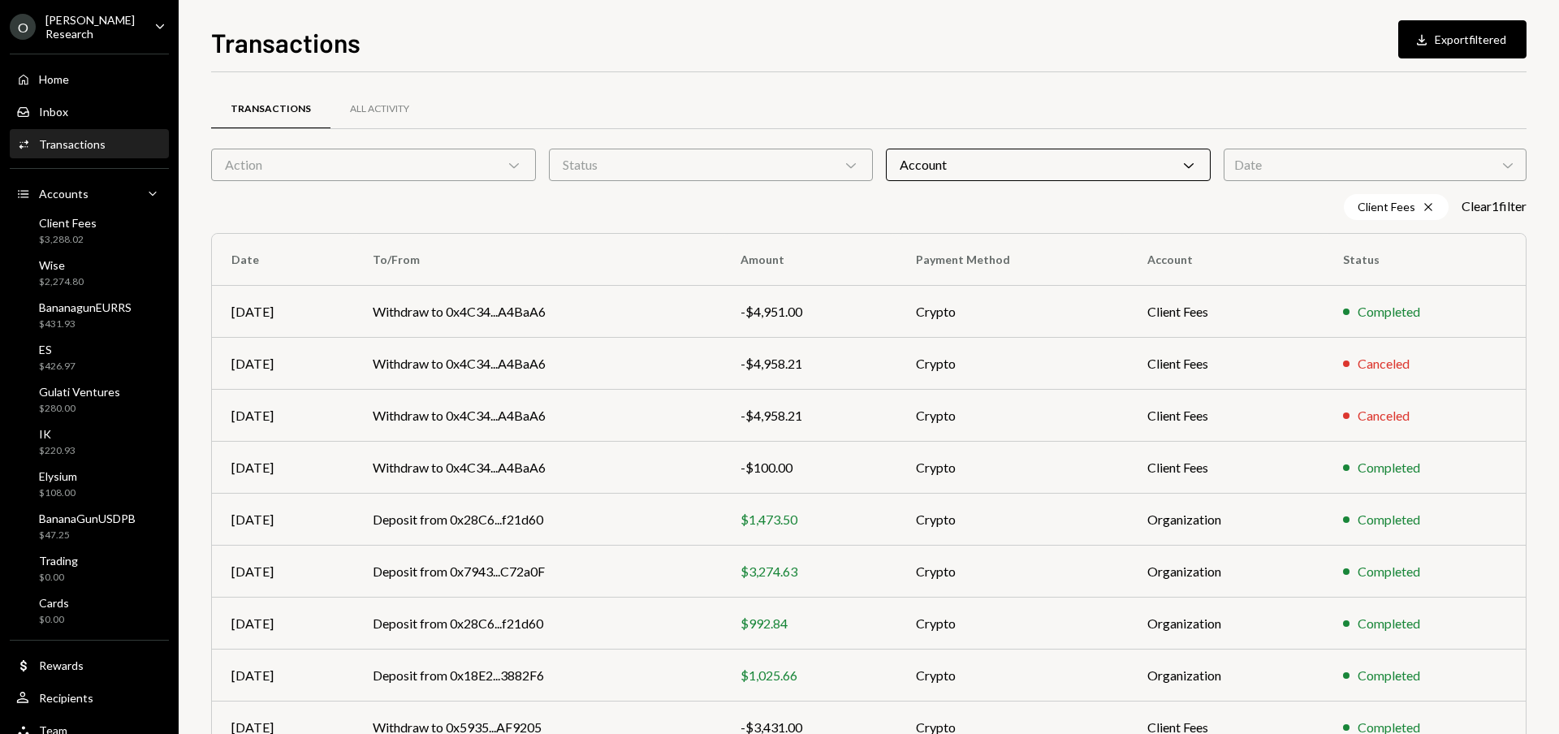
click at [1258, 209] on div "Client Fees Cross Clear 1 filter" at bounding box center [868, 207] width 1315 height 26
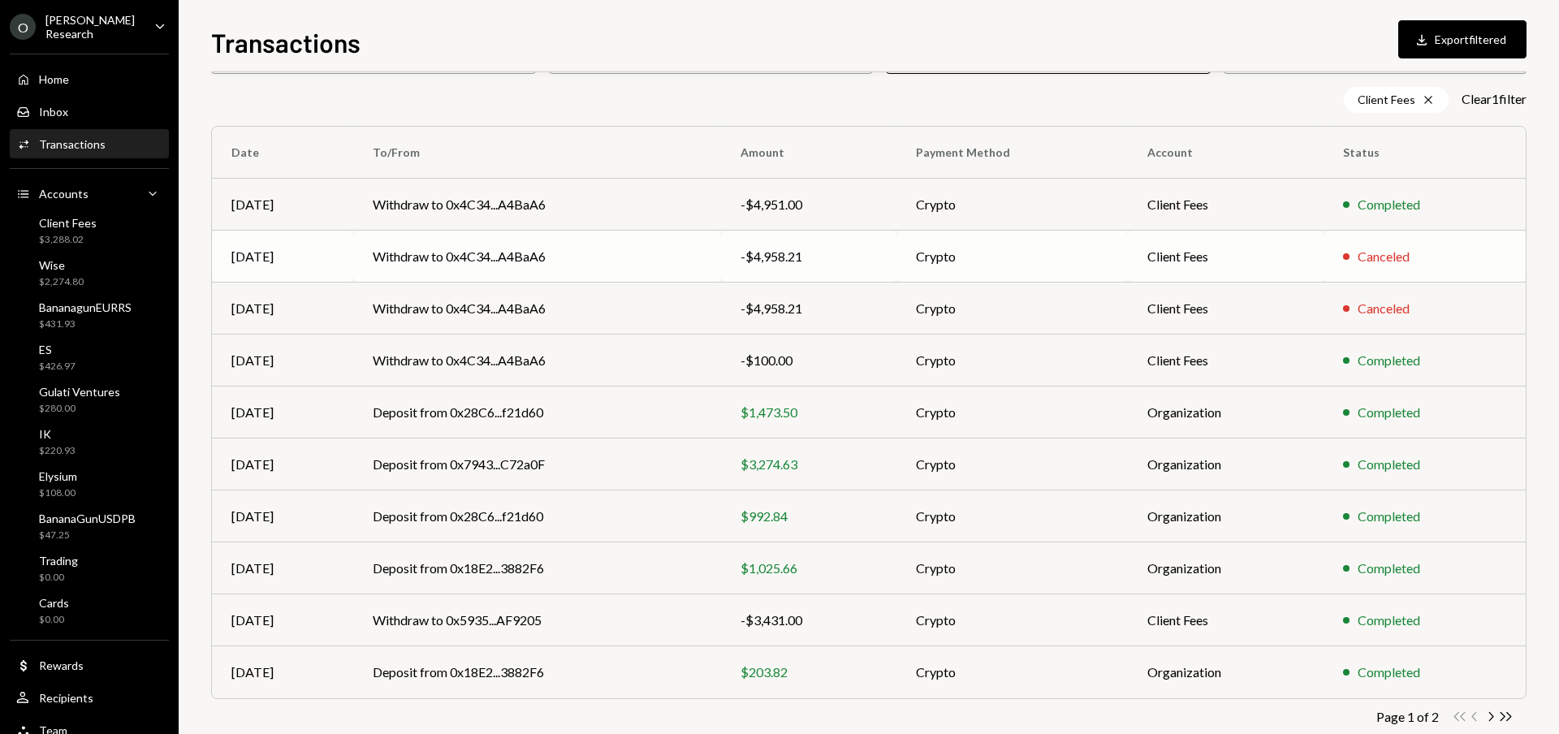
scroll to position [138, 0]
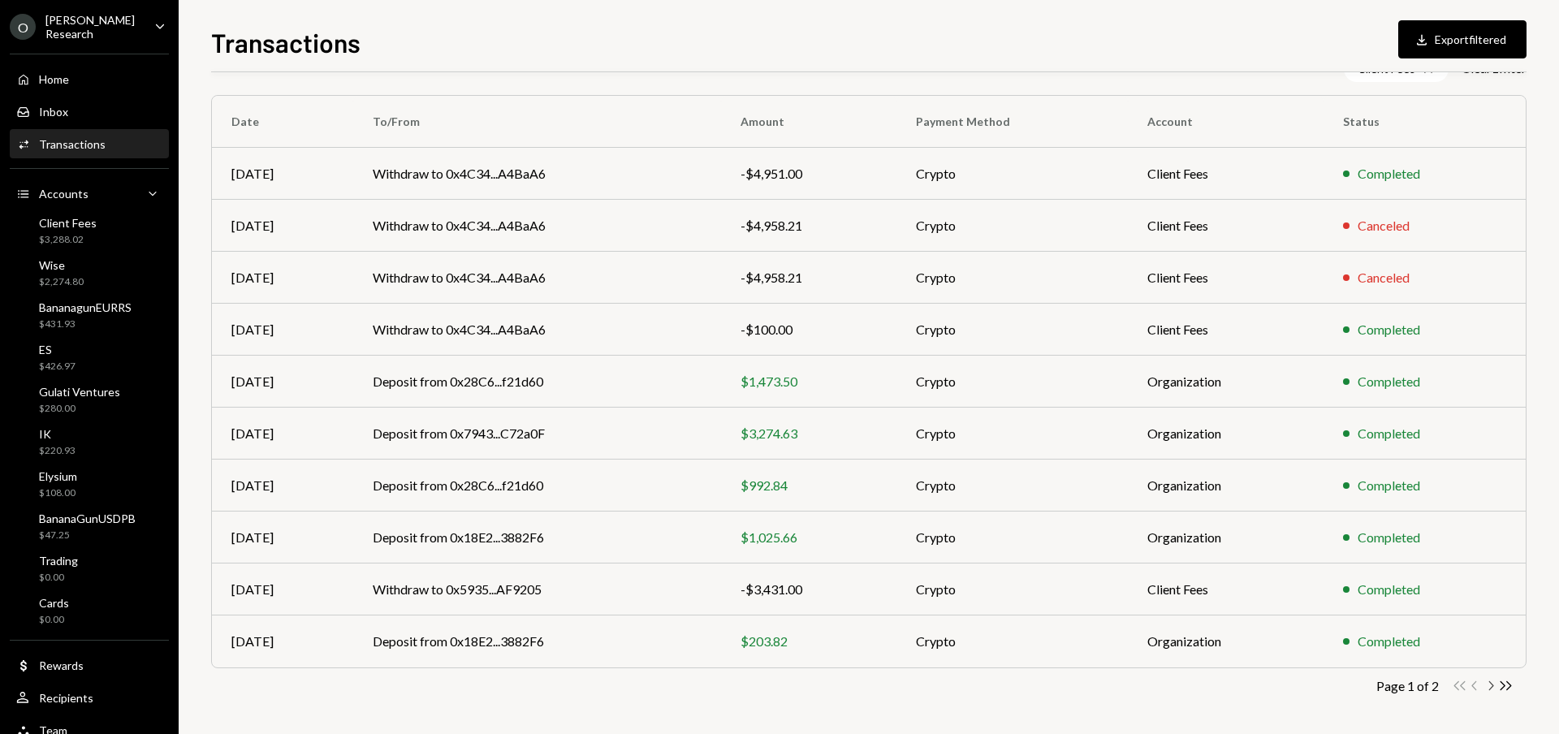
click at [1490, 684] on icon "Chevron Right" at bounding box center [1489, 685] width 15 height 15
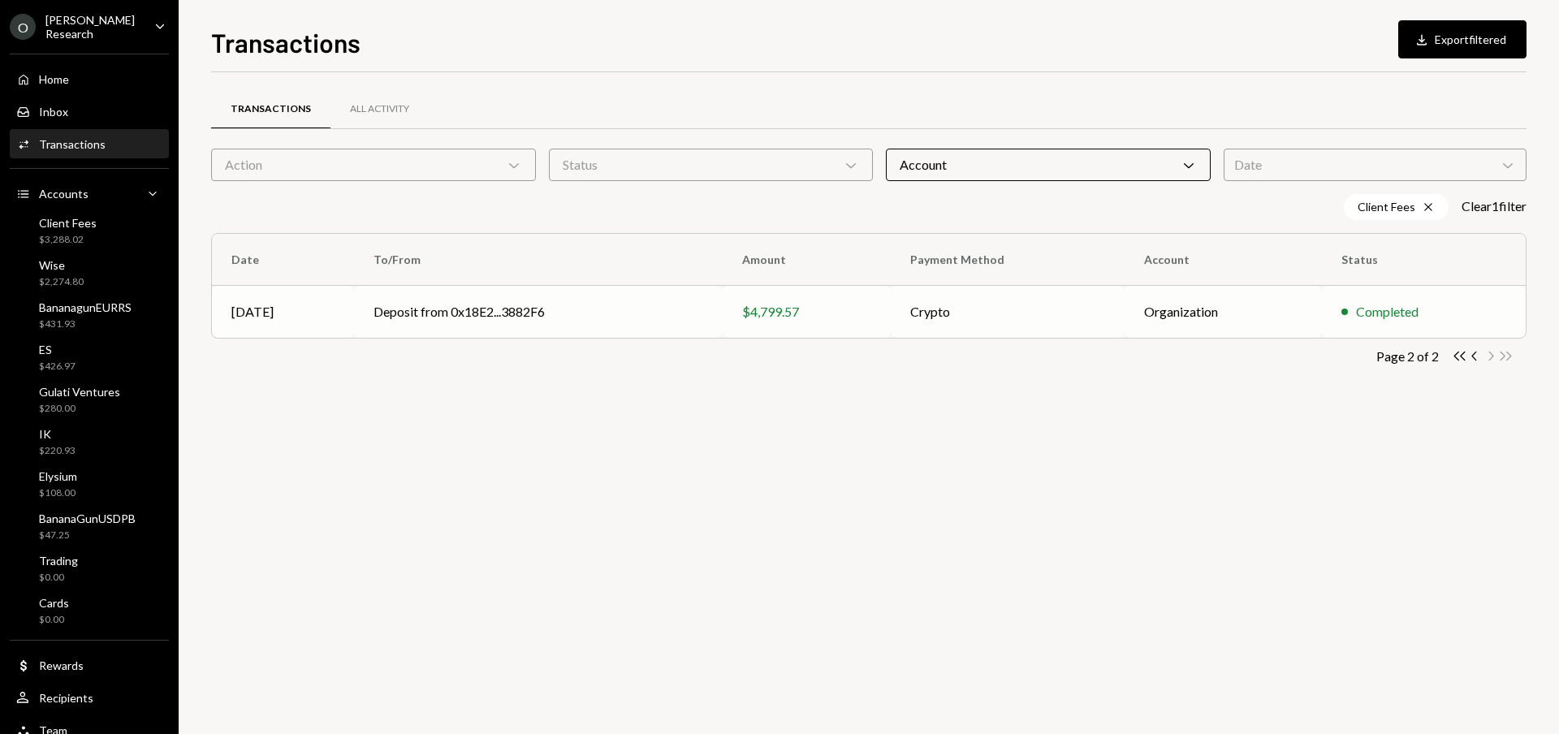
click at [1024, 303] on td "Crypto" at bounding box center [1006, 312] width 233 height 52
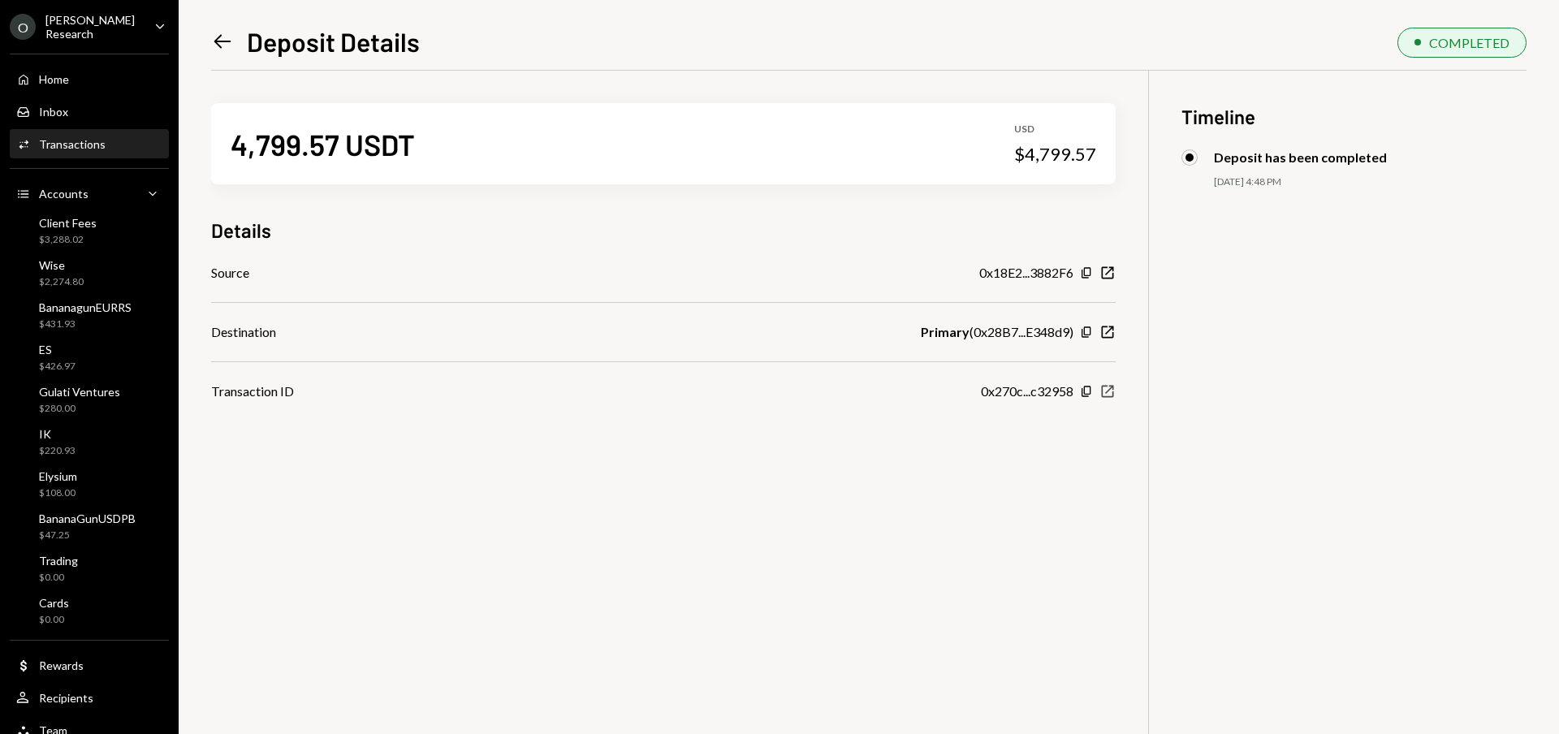
click at [1104, 390] on icon "New Window" at bounding box center [1107, 391] width 16 height 16
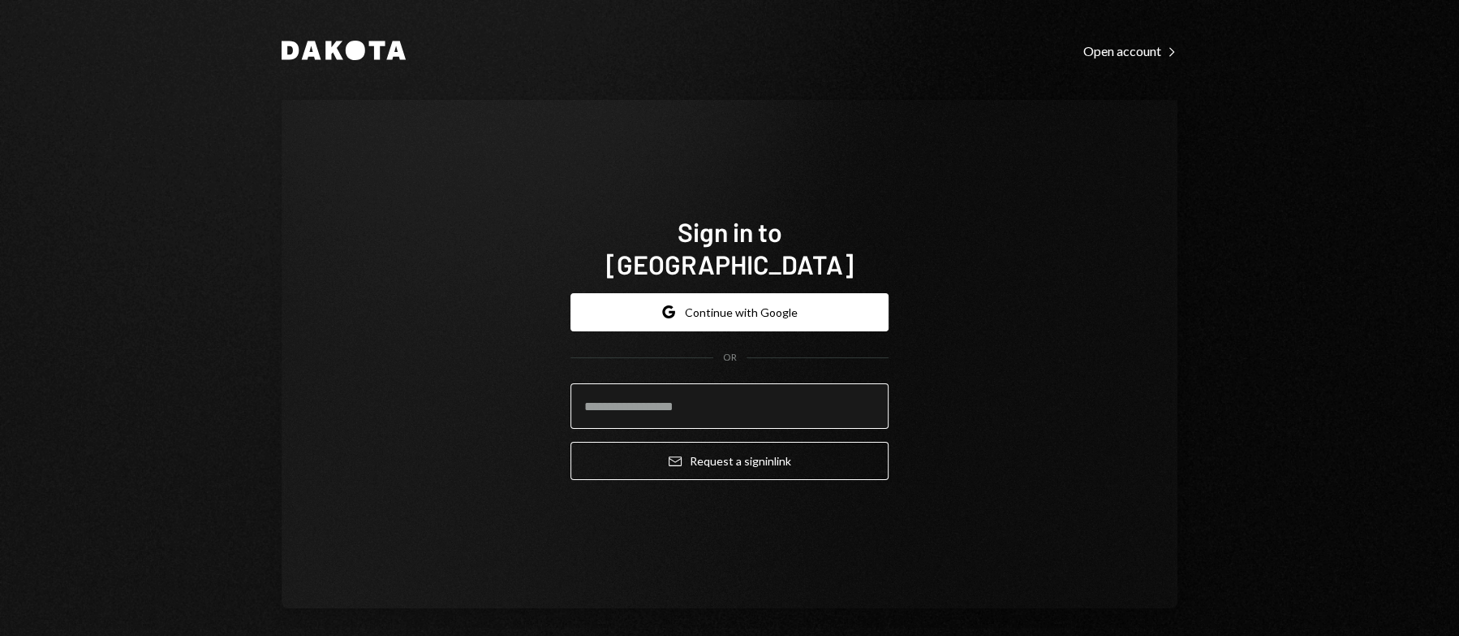
click at [703, 397] on input "email" at bounding box center [730, 405] width 318 height 45
type input "**********"
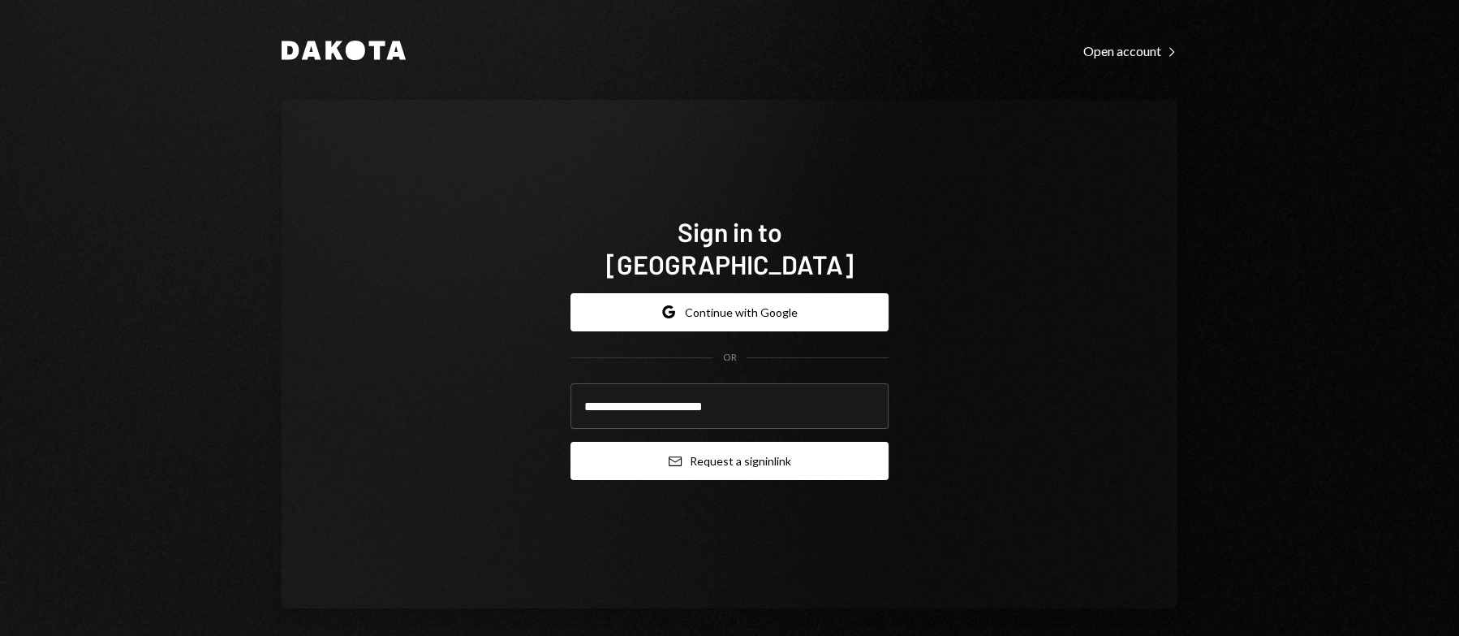
click at [735, 442] on button "Email Request a sign in link" at bounding box center [730, 461] width 318 height 38
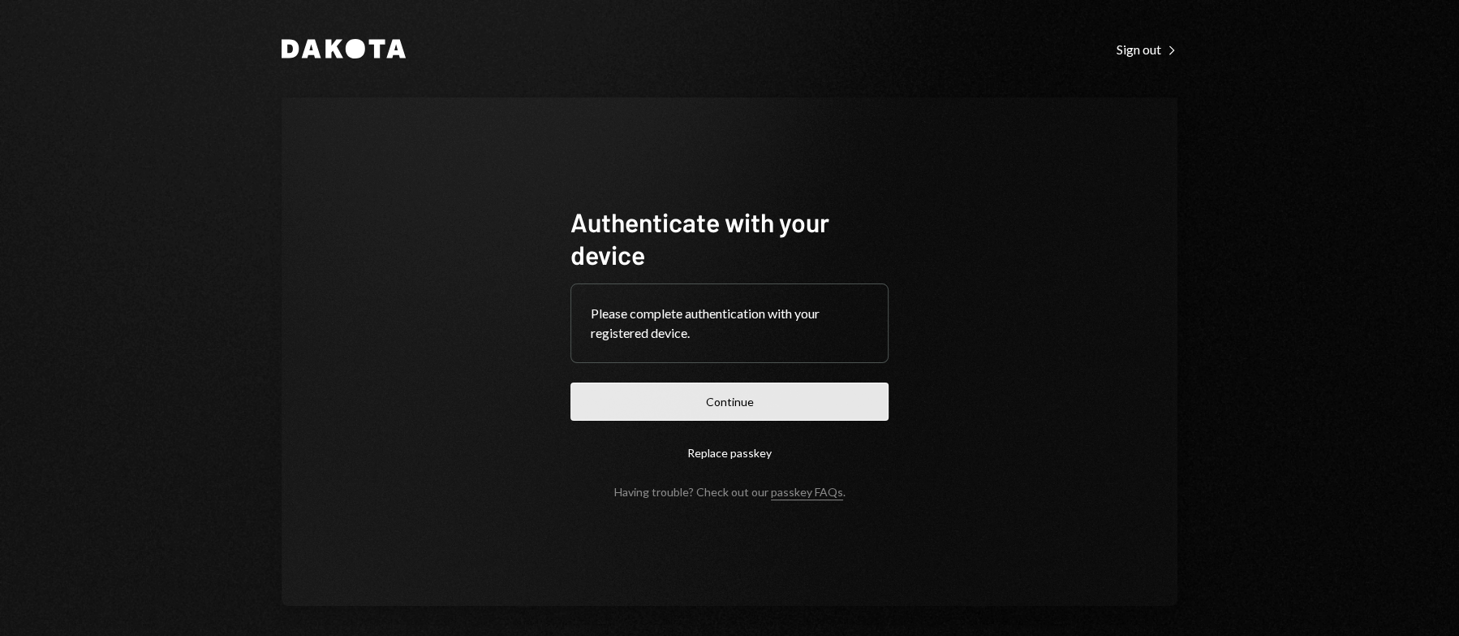
click at [714, 390] on button "Continue" at bounding box center [730, 401] width 318 height 38
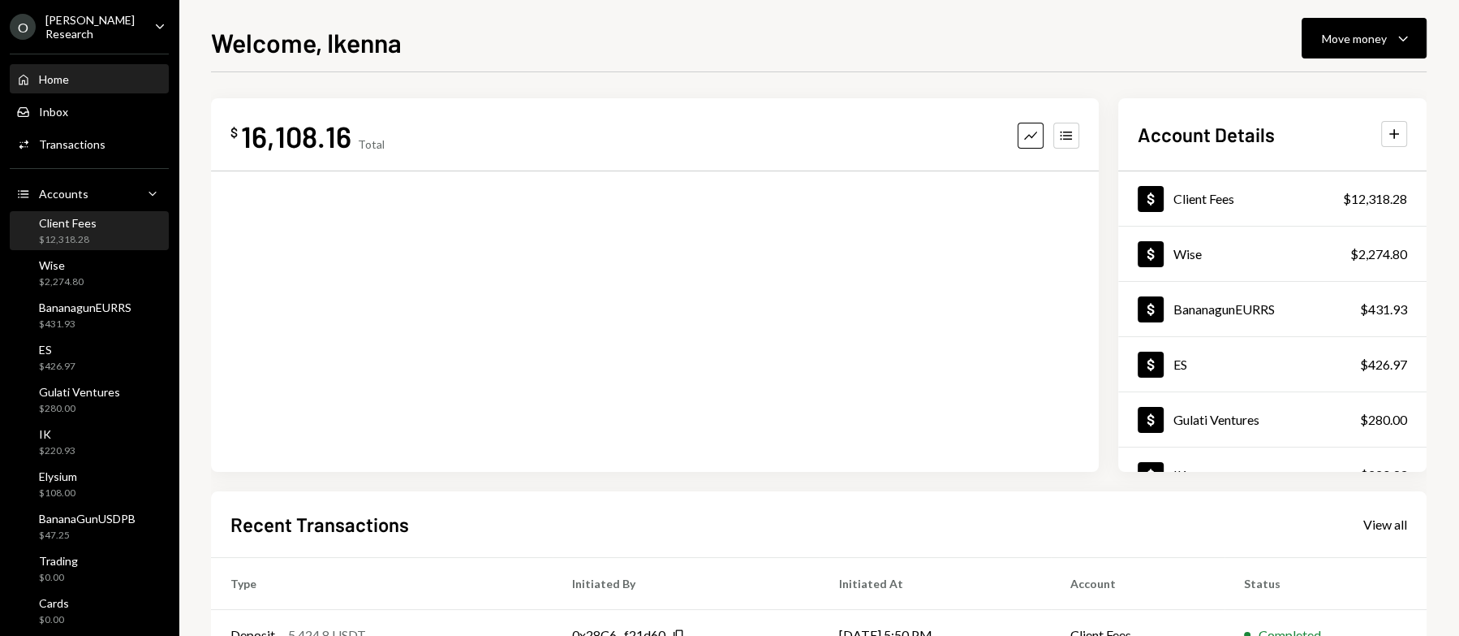
click at [99, 229] on div "Client Fees $12,318.28" at bounding box center [89, 231] width 146 height 31
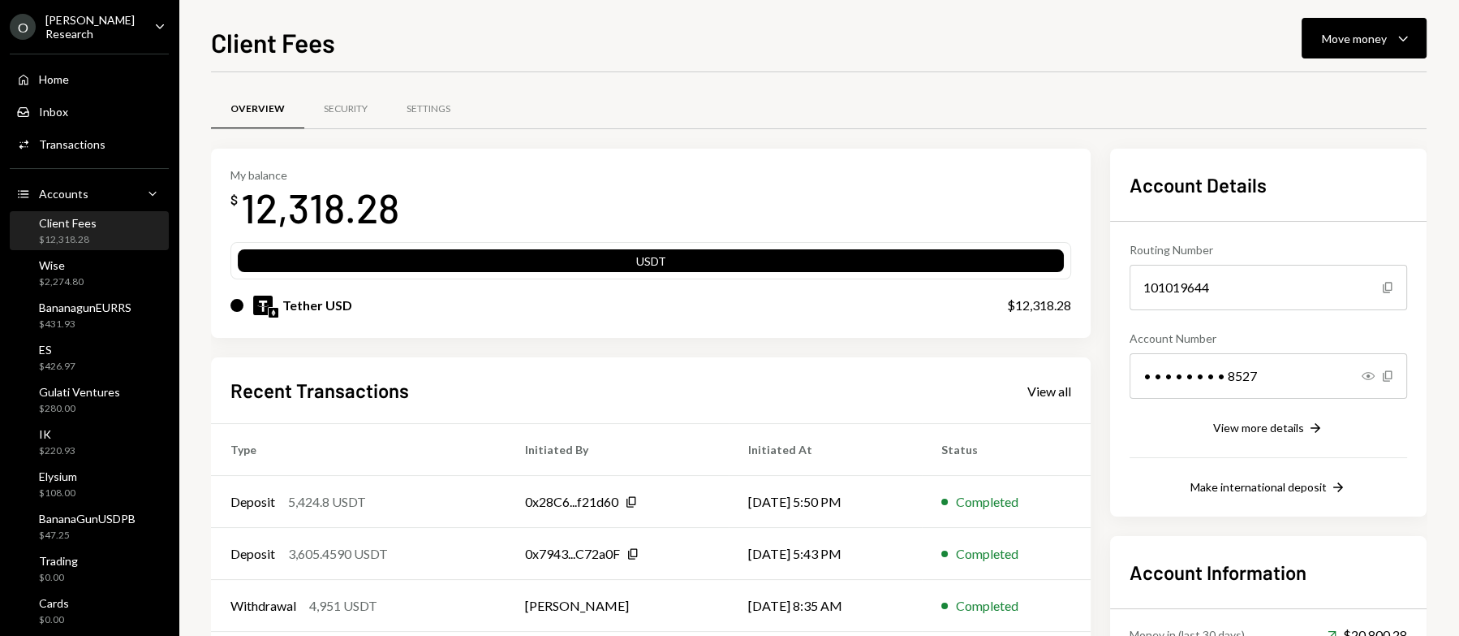
scroll to position [167, 0]
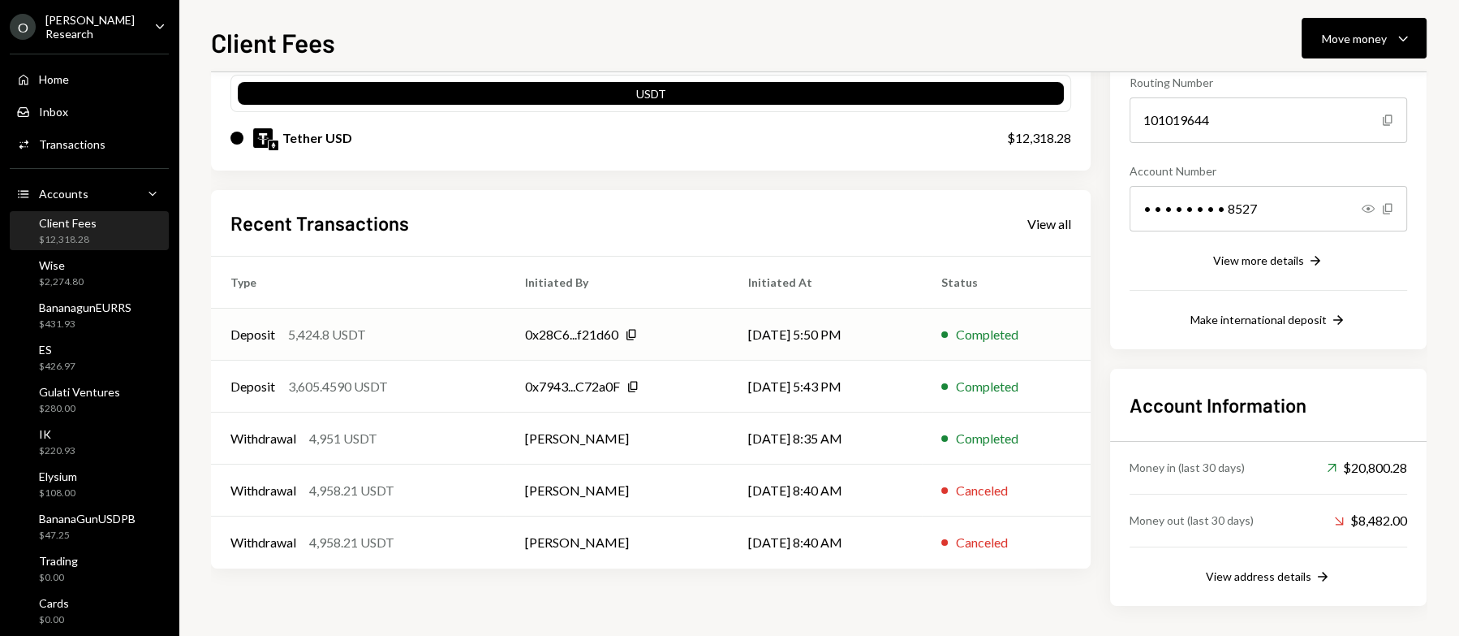
click at [854, 331] on td "[DATE] 5:50 PM" at bounding box center [825, 334] width 193 height 52
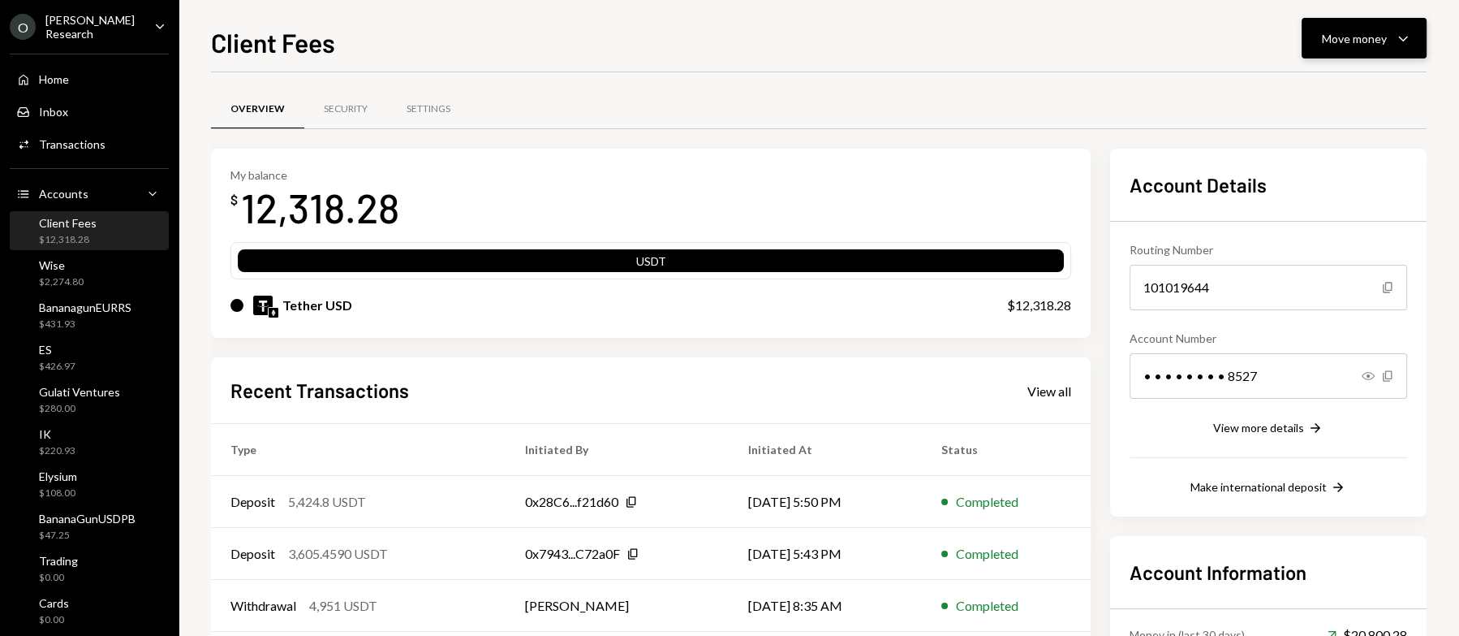
click at [1342, 42] on div "Move money" at bounding box center [1354, 38] width 65 height 17
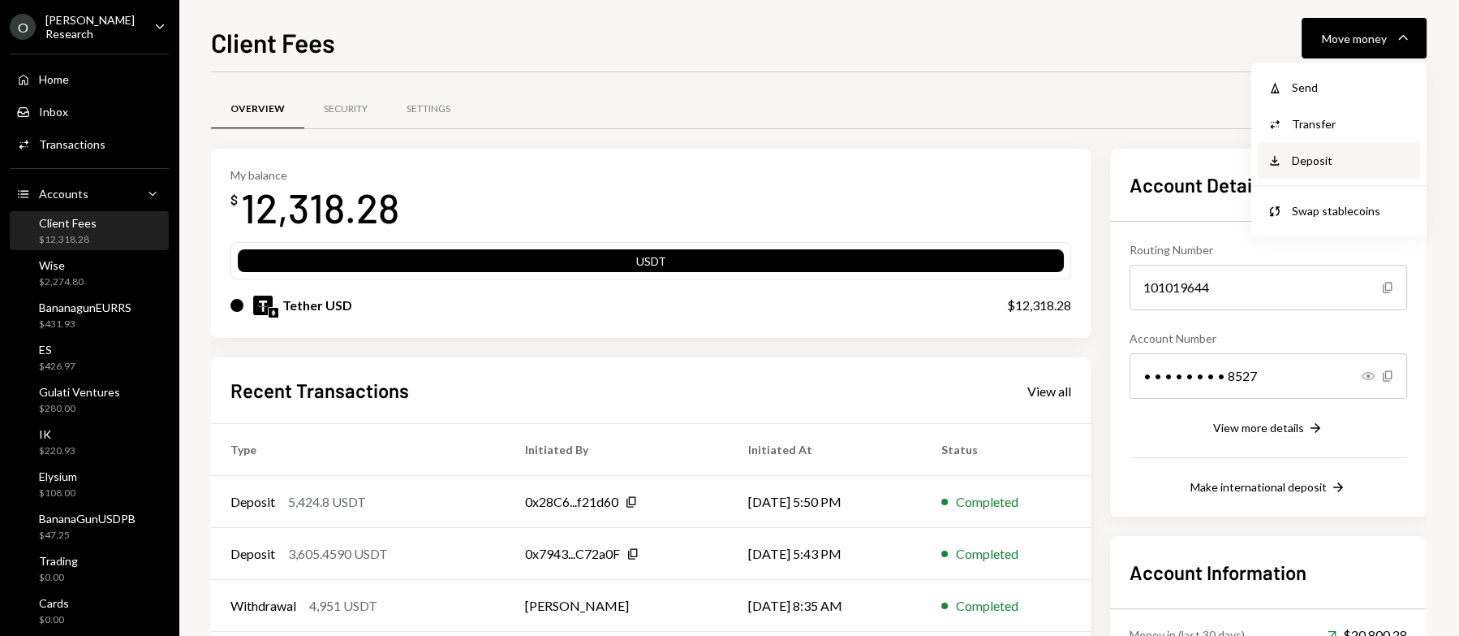
click at [1338, 155] on div "Deposit" at bounding box center [1351, 160] width 119 height 17
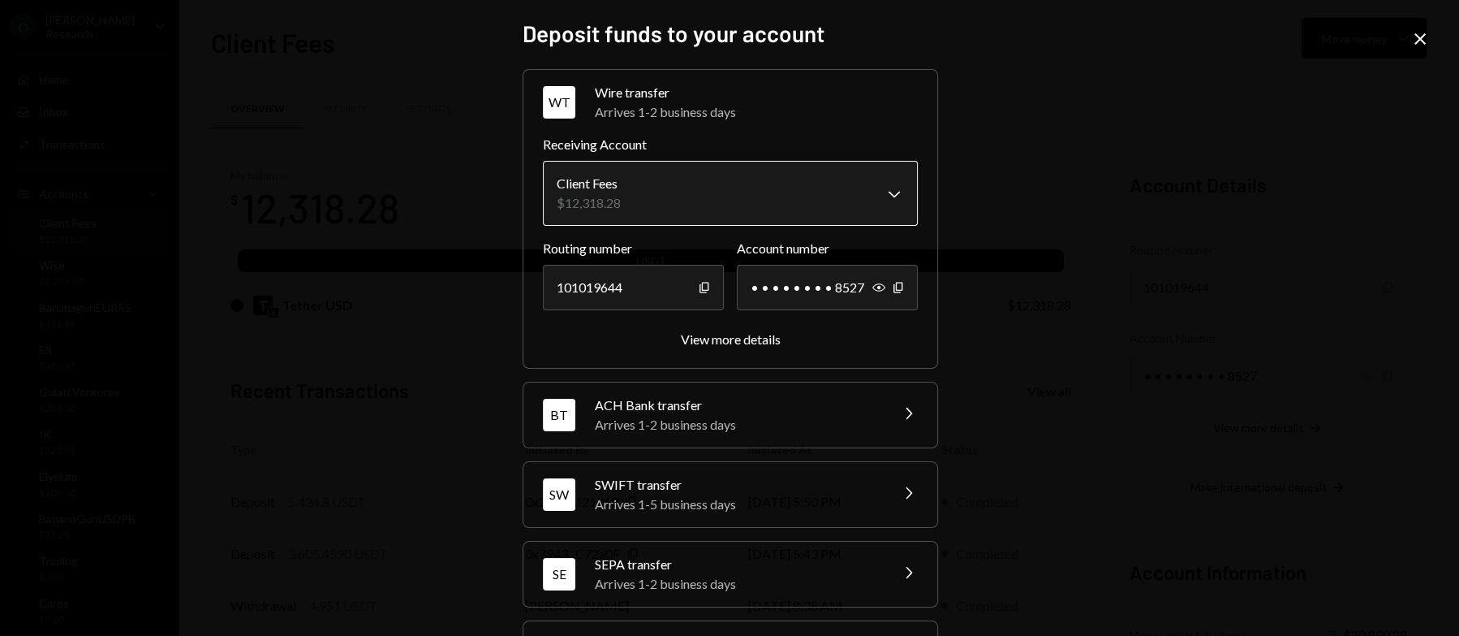
scroll to position [71, 0]
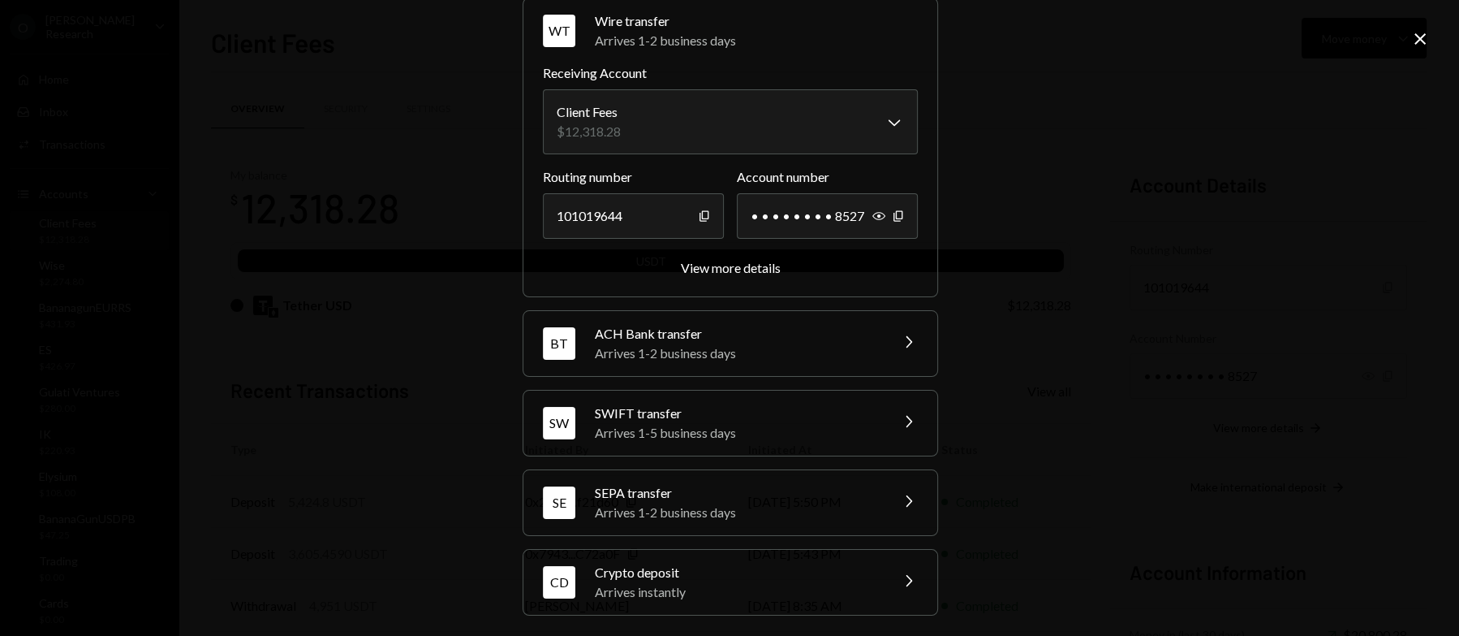
click at [670, 572] on div "Crypto deposit" at bounding box center [737, 572] width 284 height 19
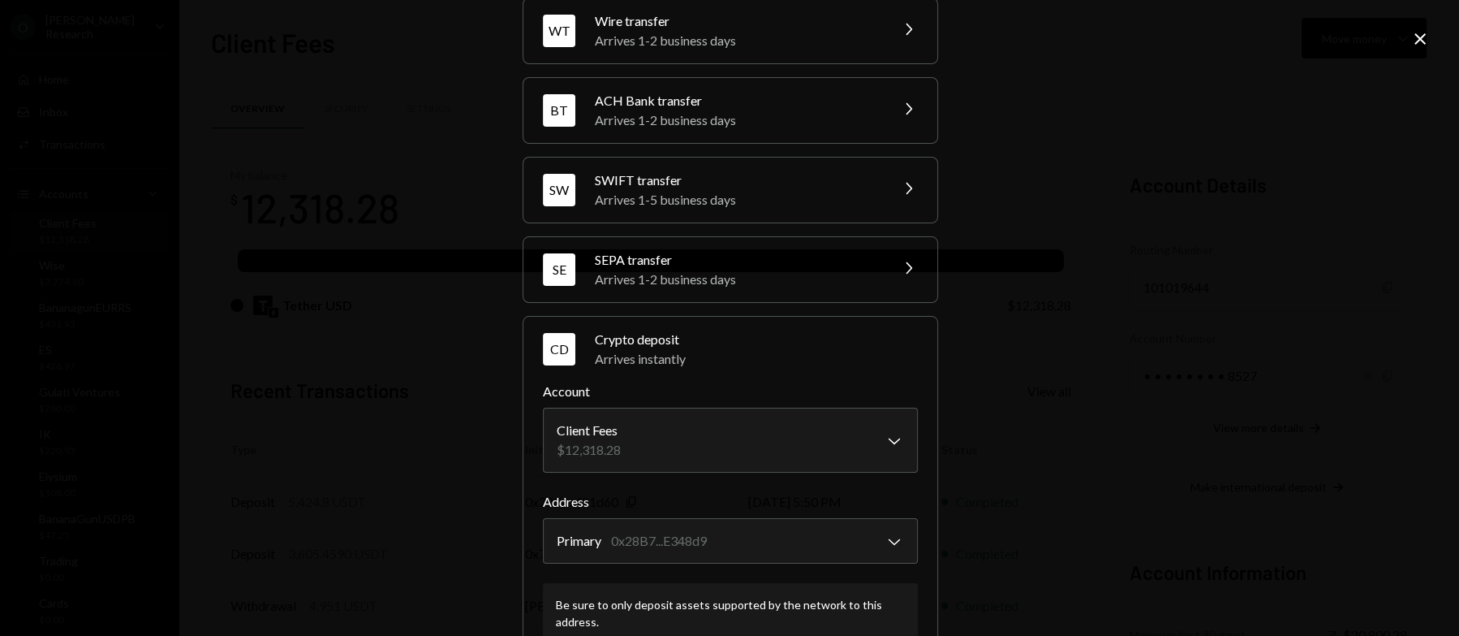
scroll to position [176, 0]
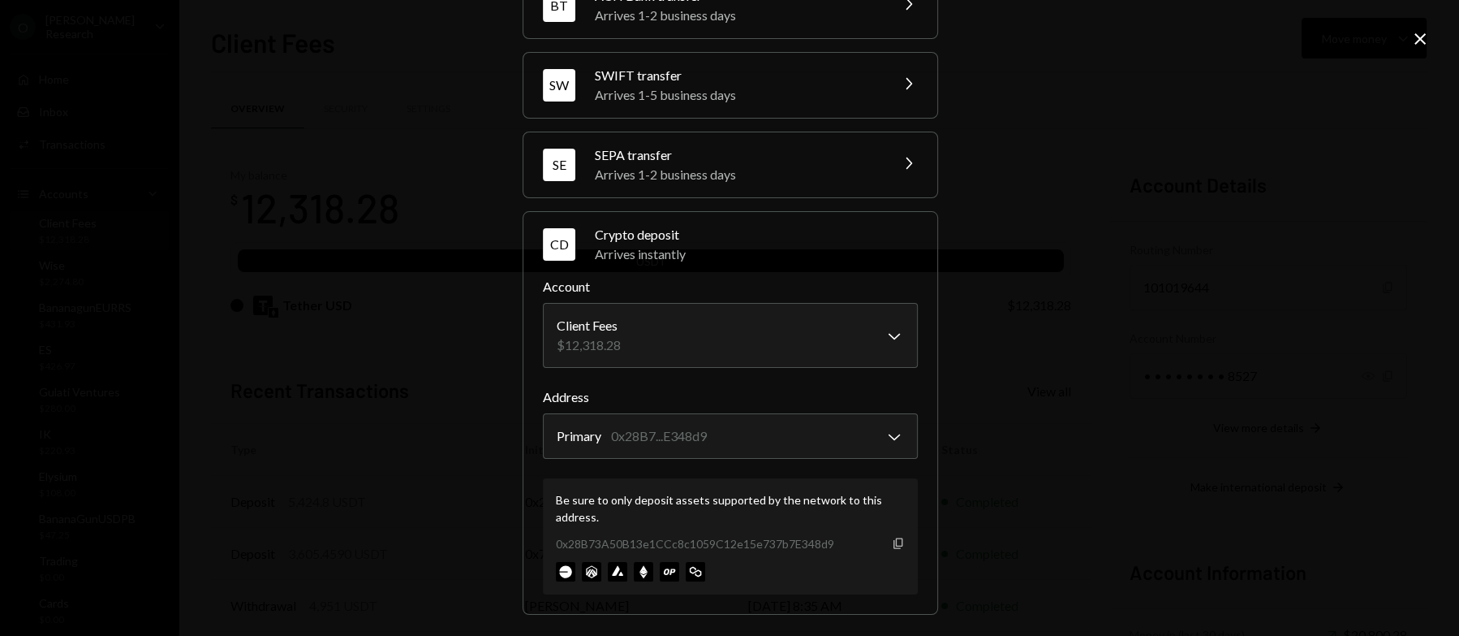
click at [894, 539] on icon "button" at bounding box center [898, 542] width 9 height 11
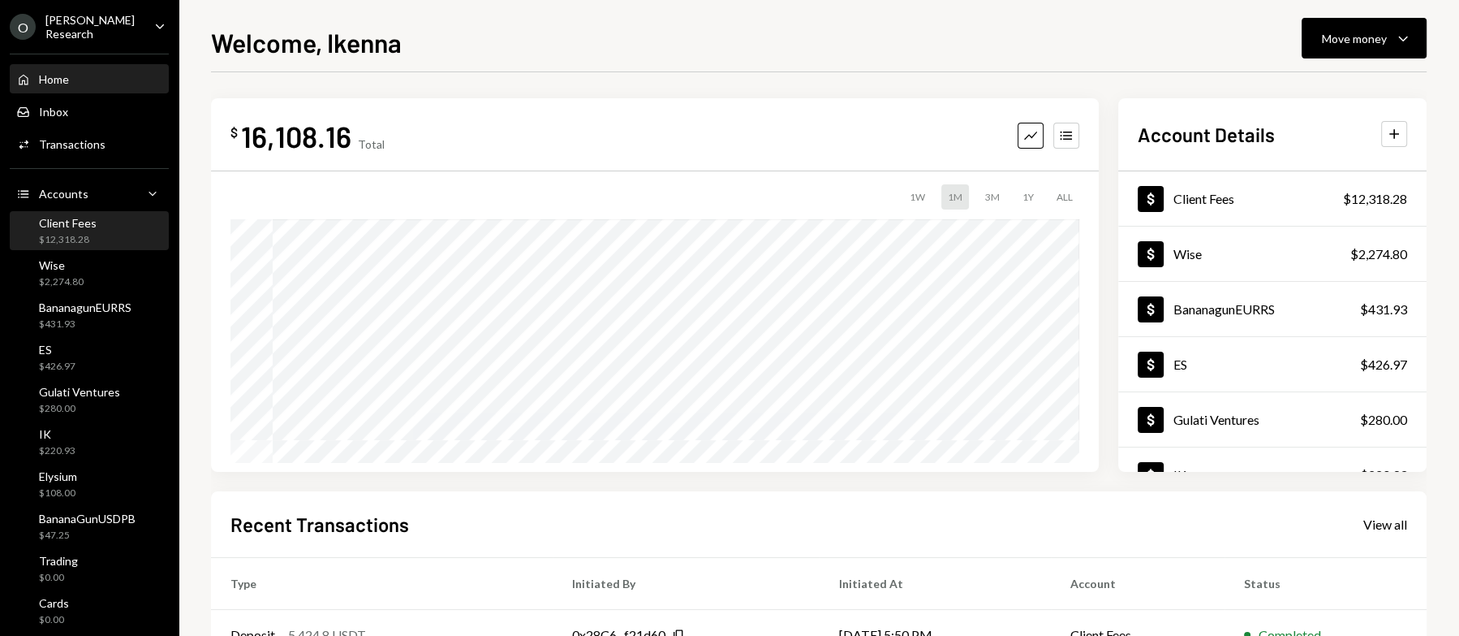
click at [69, 230] on div "Client Fees $12,318.28" at bounding box center [68, 231] width 58 height 31
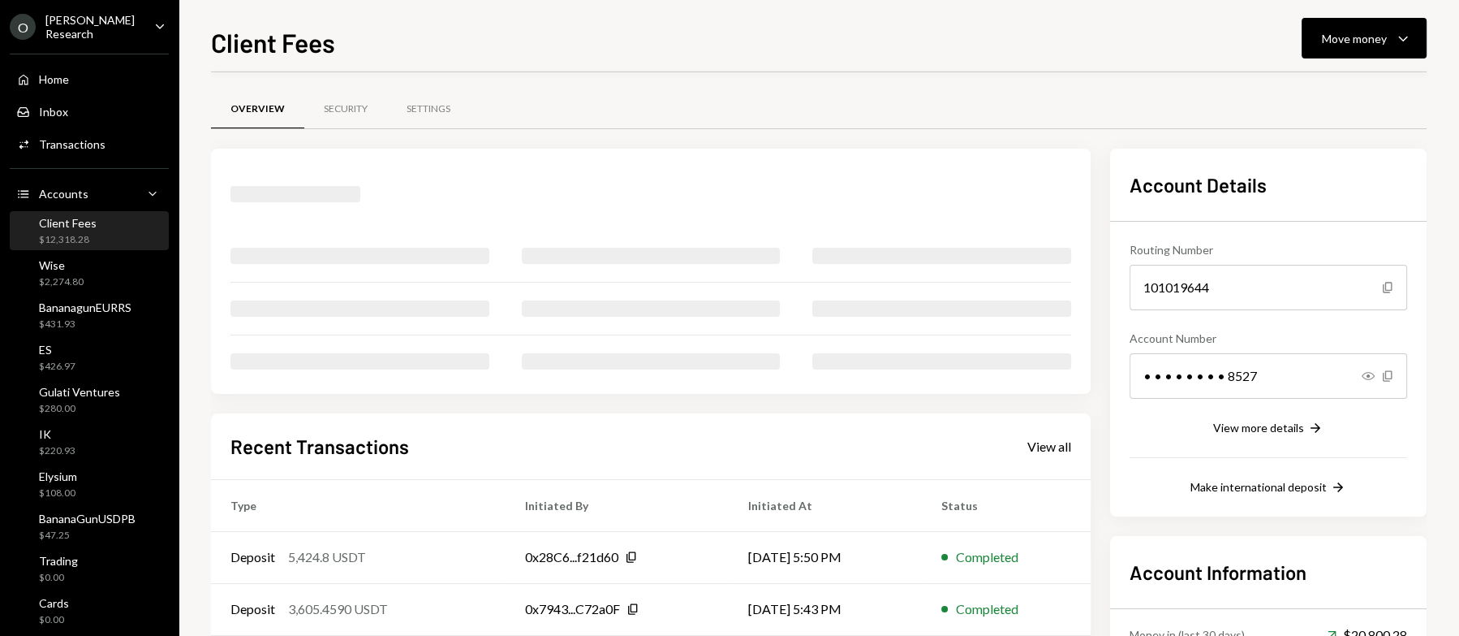
scroll to position [167, 0]
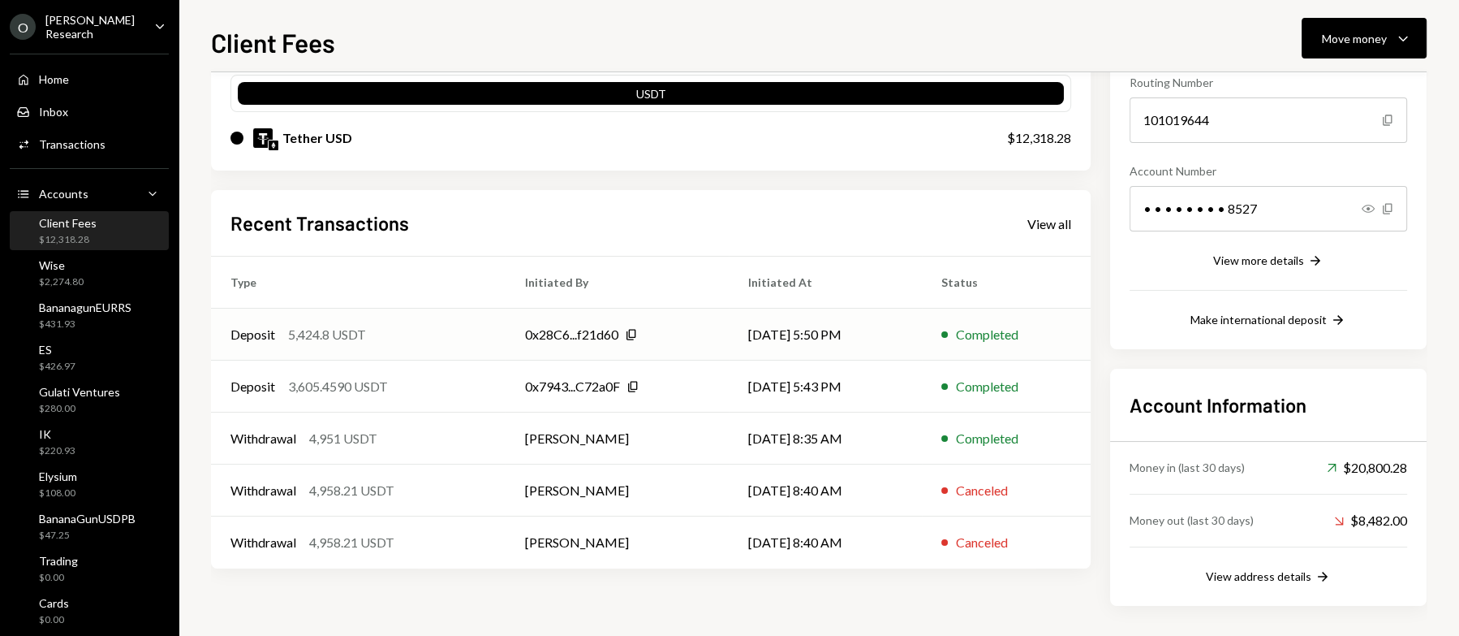
click at [490, 329] on td "Deposit 5,424.8 USDT" at bounding box center [358, 334] width 295 height 52
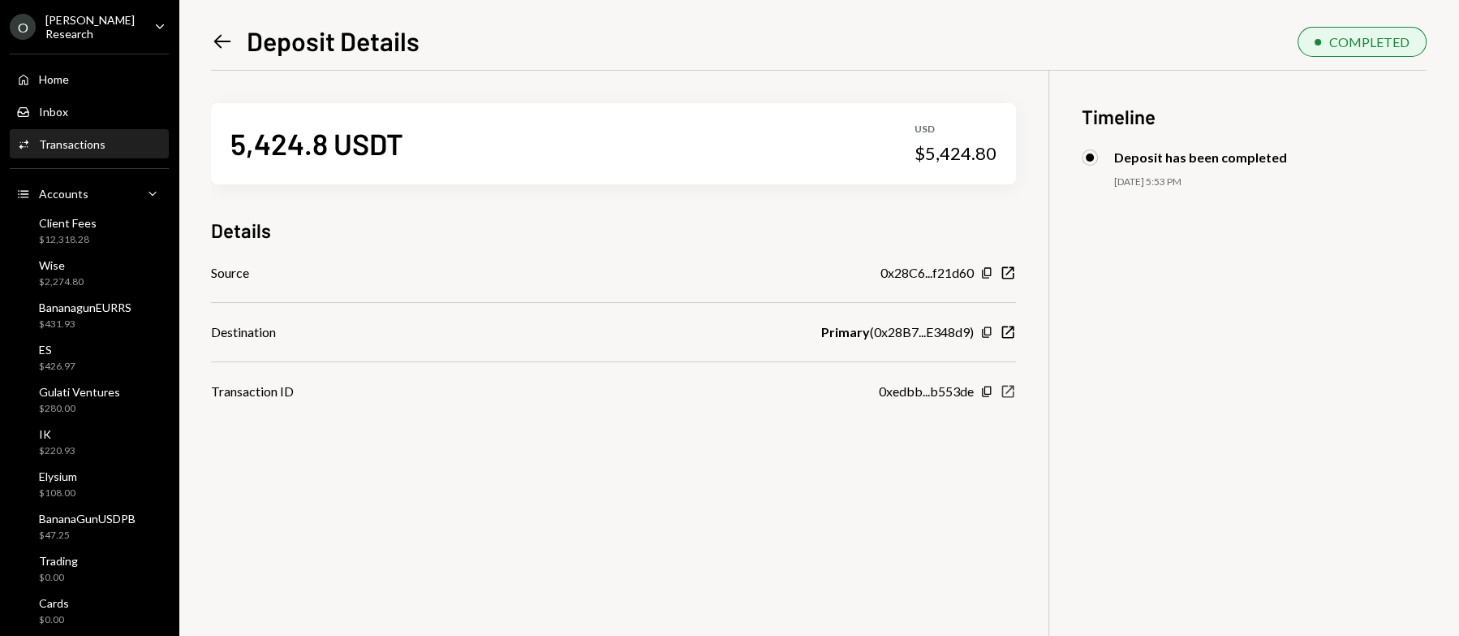
click at [1010, 390] on icon "New Window" at bounding box center [1008, 391] width 16 height 16
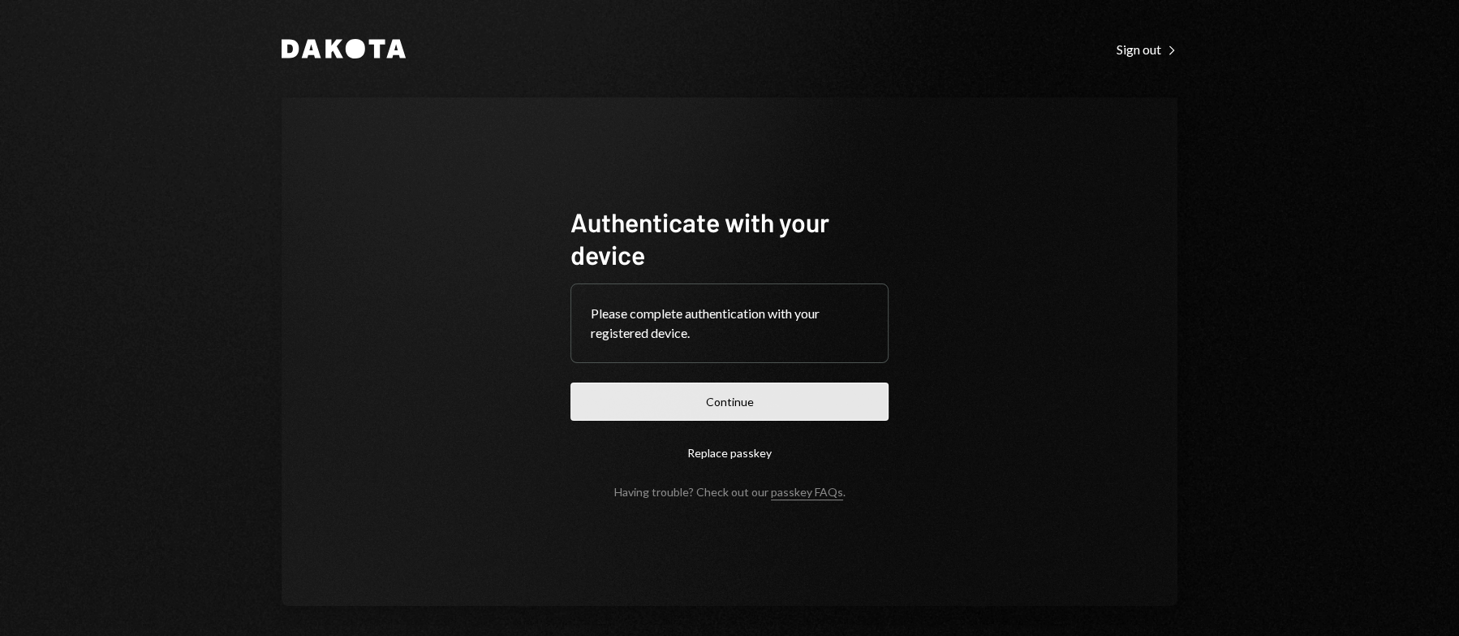
click at [773, 399] on button "Continue" at bounding box center [730, 401] width 318 height 38
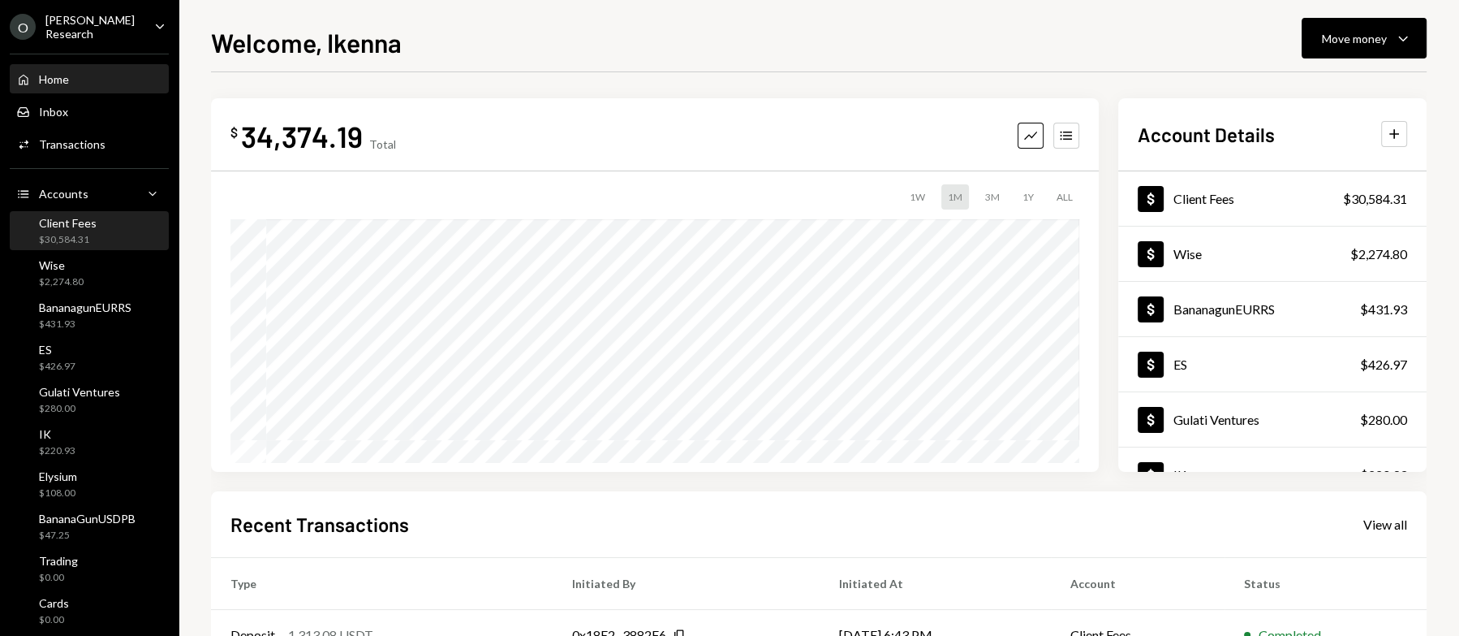
click at [106, 241] on div "Client Fees $30,584.31" at bounding box center [89, 231] width 146 height 31
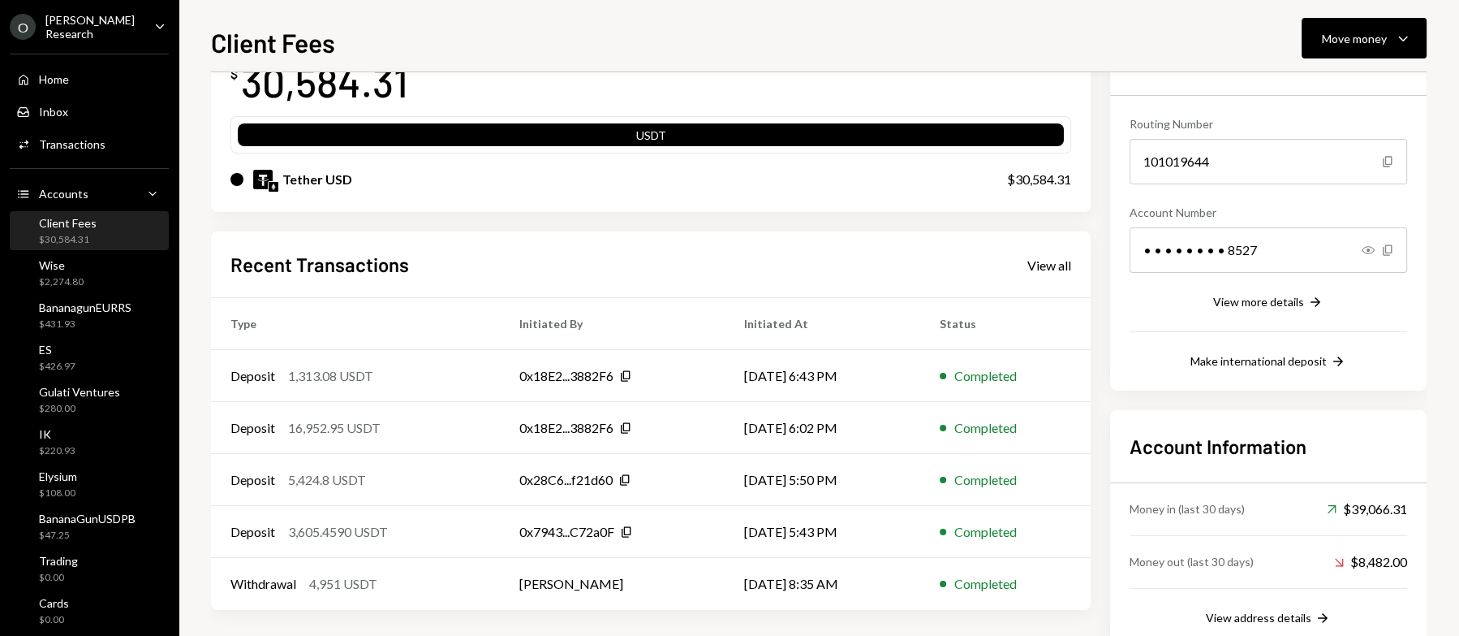
scroll to position [167, 0]
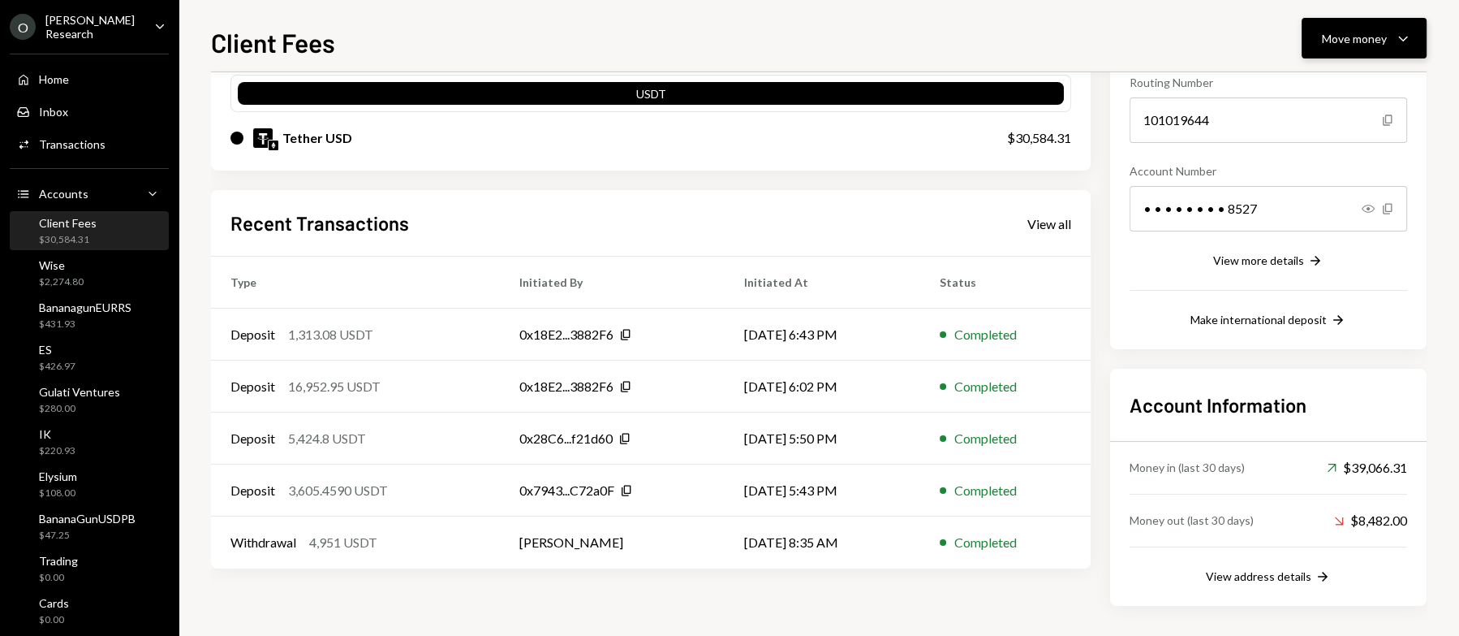
click at [1343, 43] on div "Move money" at bounding box center [1354, 38] width 65 height 17
click at [1330, 93] on div "Send" at bounding box center [1351, 87] width 119 height 17
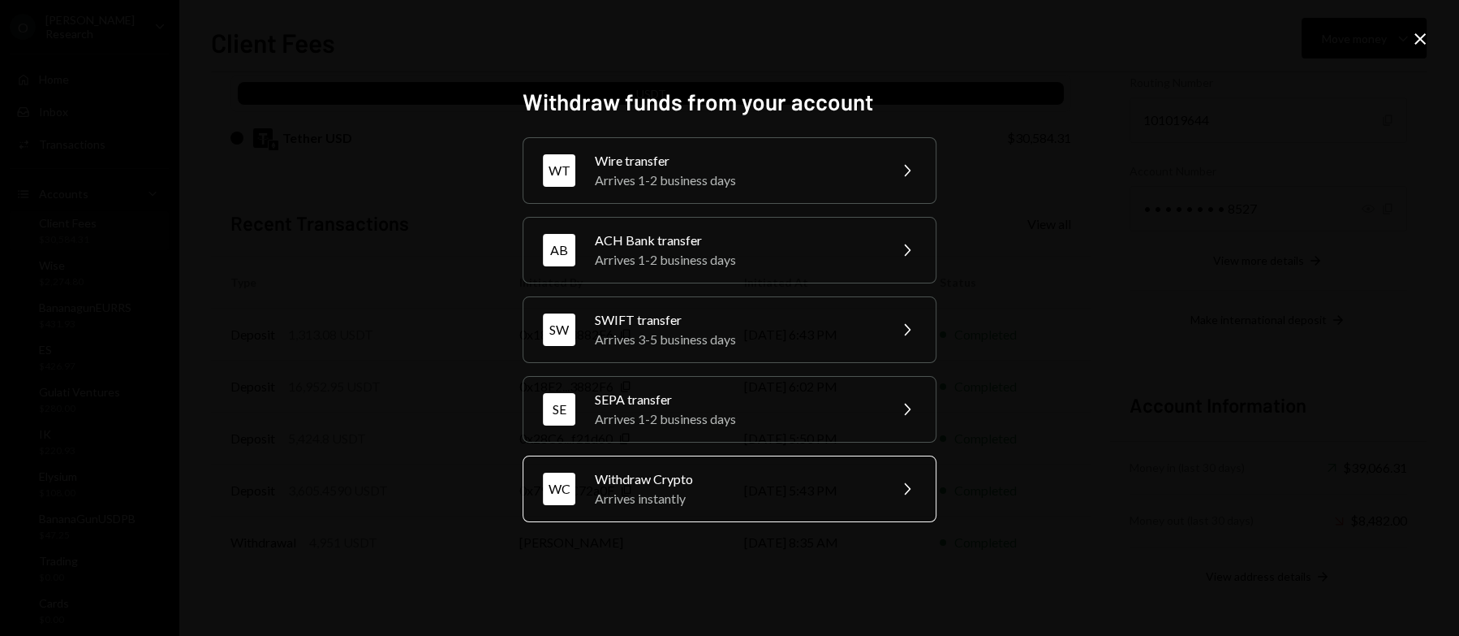
click at [781, 470] on div "Withdraw Crypto" at bounding box center [736, 478] width 282 height 19
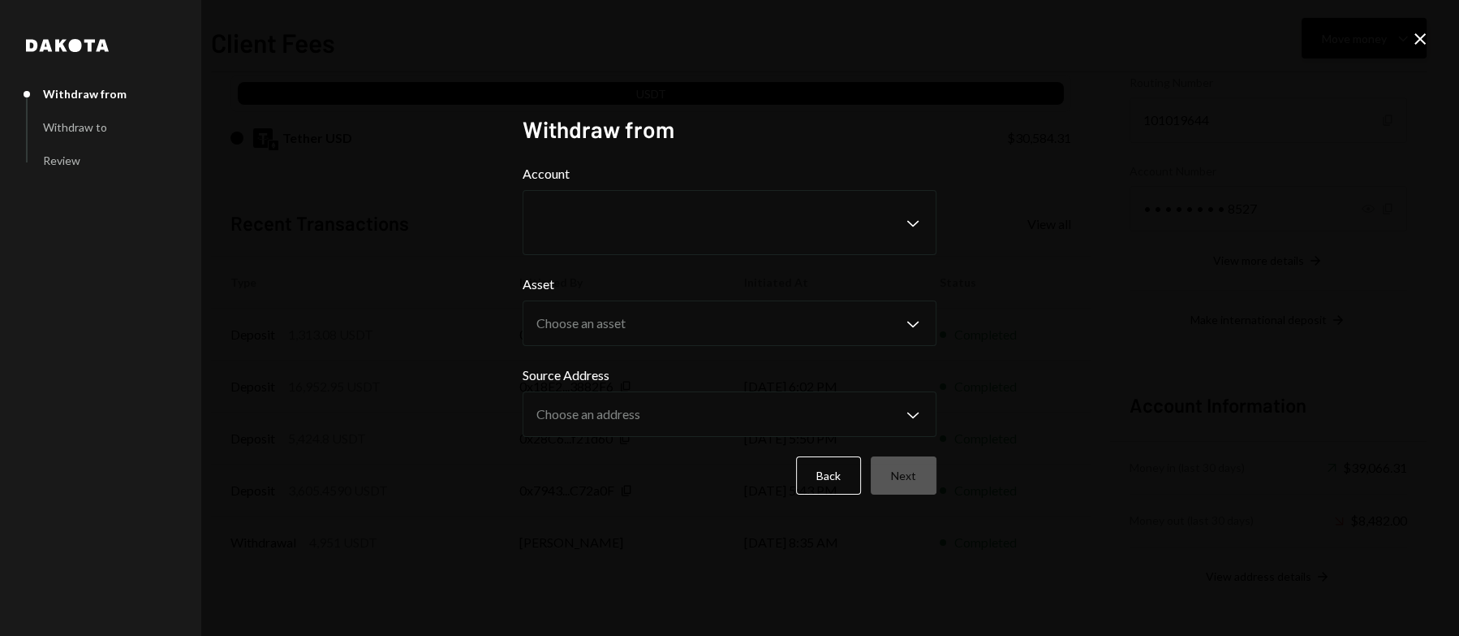
click at [1416, 37] on icon "Close" at bounding box center [1420, 38] width 19 height 19
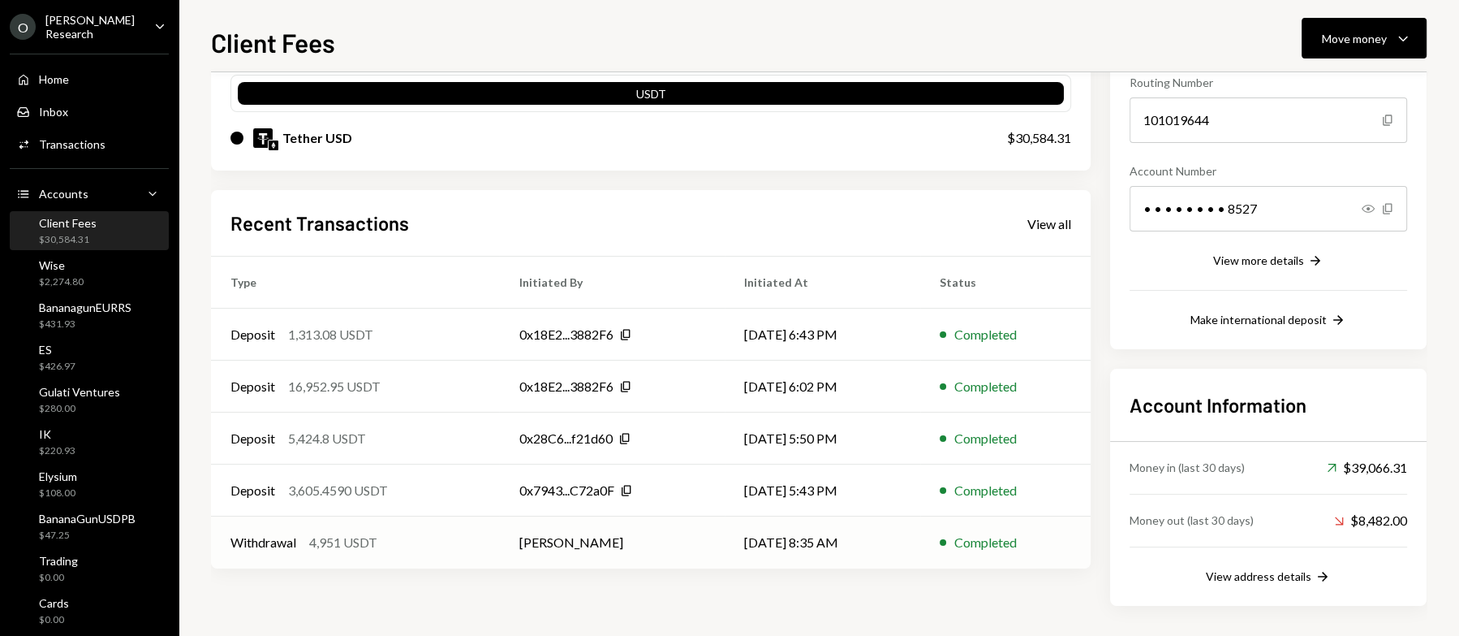
click at [499, 535] on td "[PERSON_NAME]" at bounding box center [612, 542] width 226 height 52
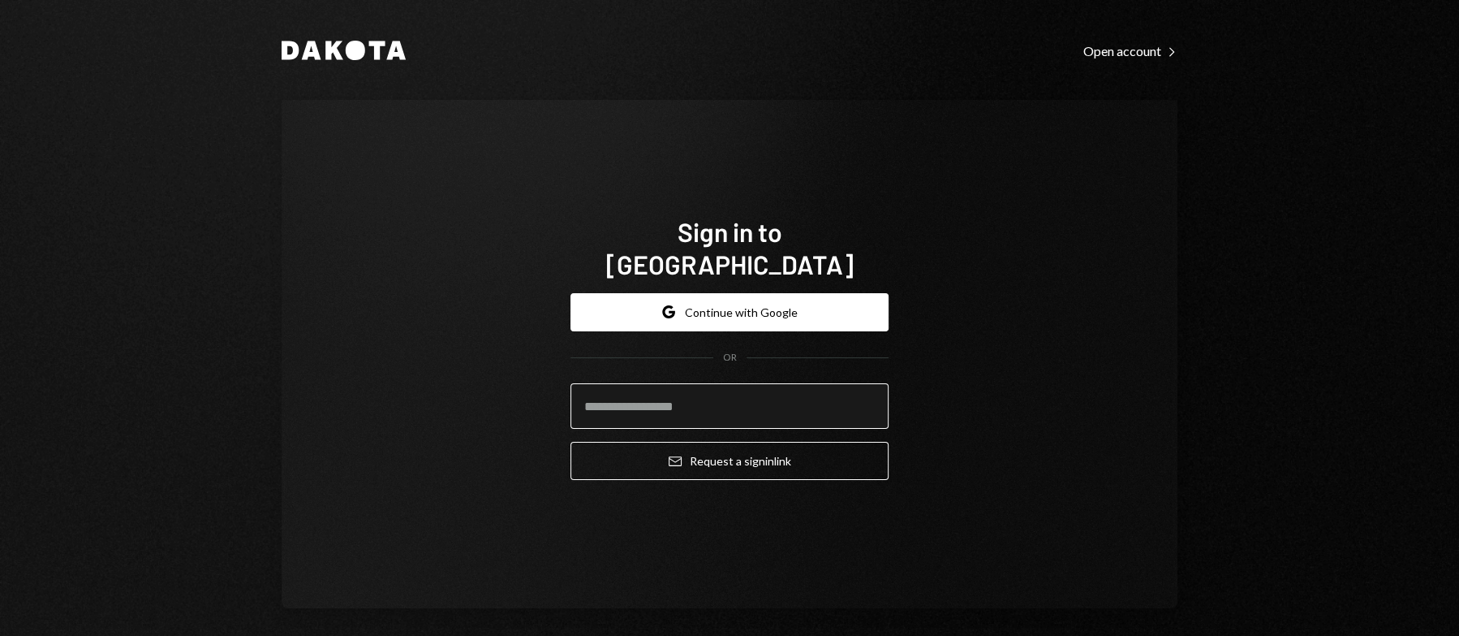
click at [722, 384] on input "email" at bounding box center [730, 405] width 318 height 45
type input "**********"
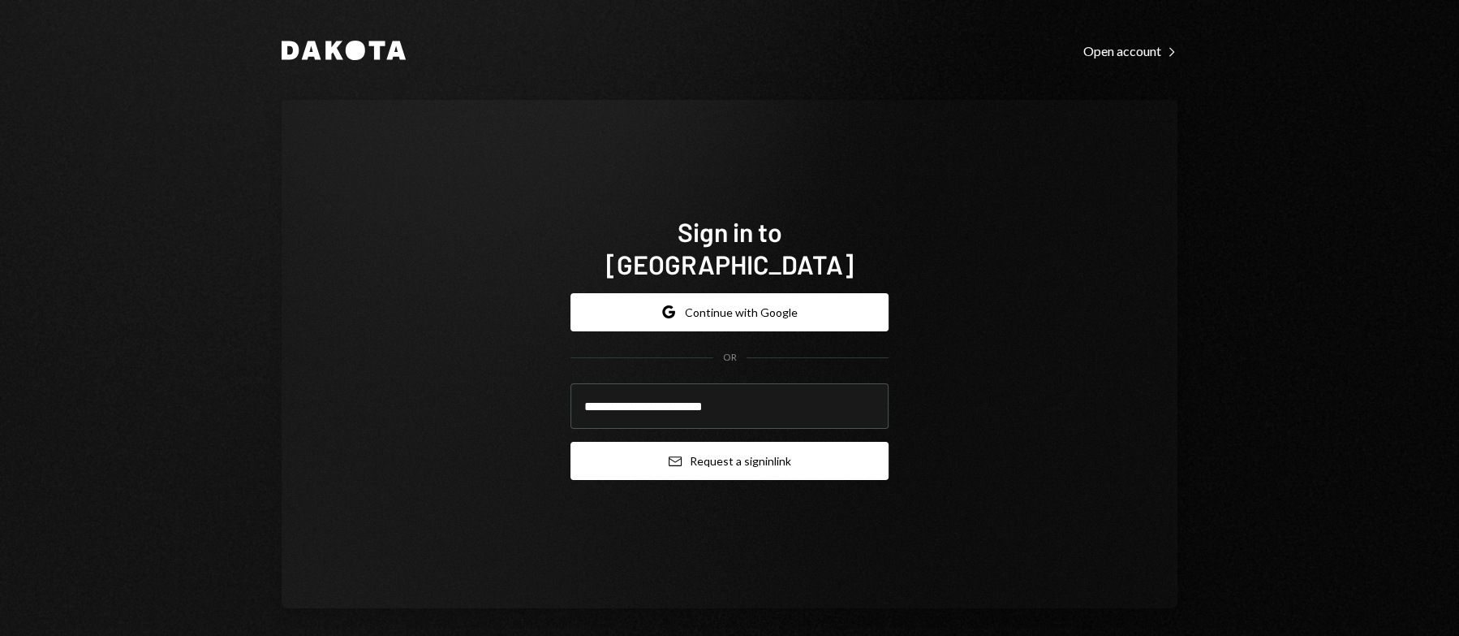
click at [746, 445] on button "Email Request a sign in link" at bounding box center [730, 461] width 318 height 38
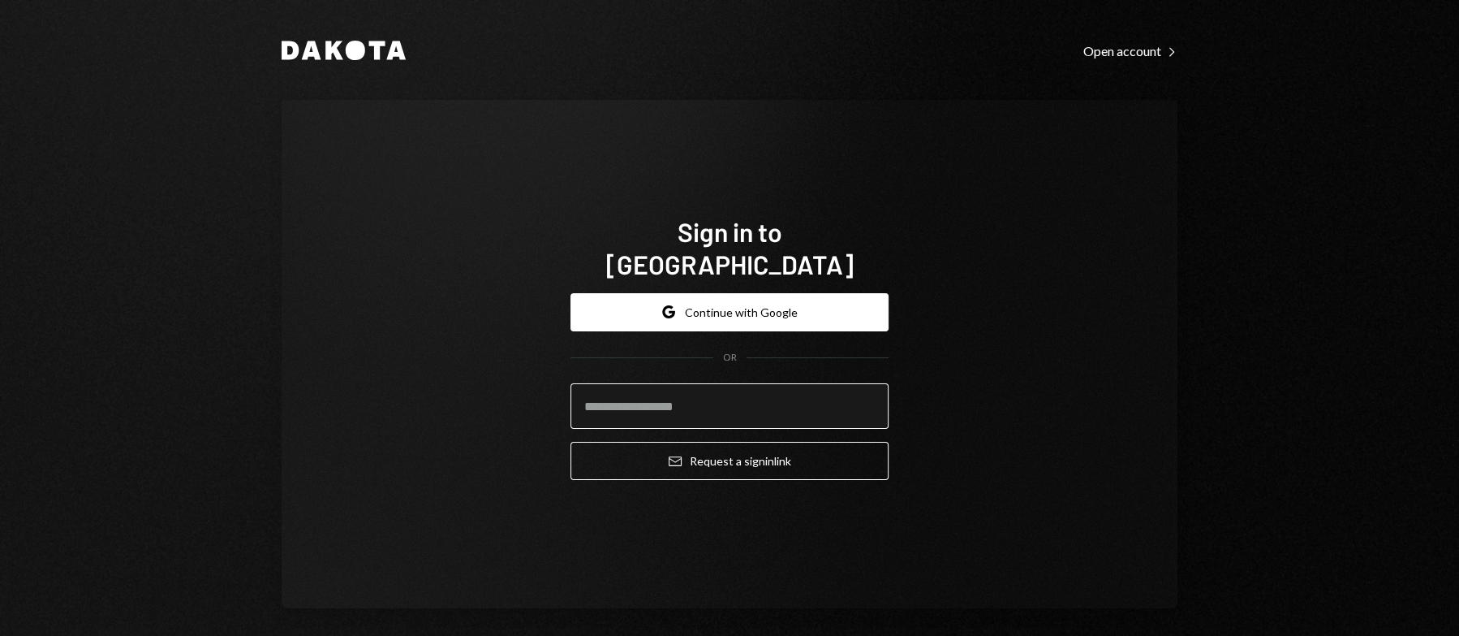
click at [668, 388] on input "email" at bounding box center [730, 405] width 318 height 45
type input "**********"
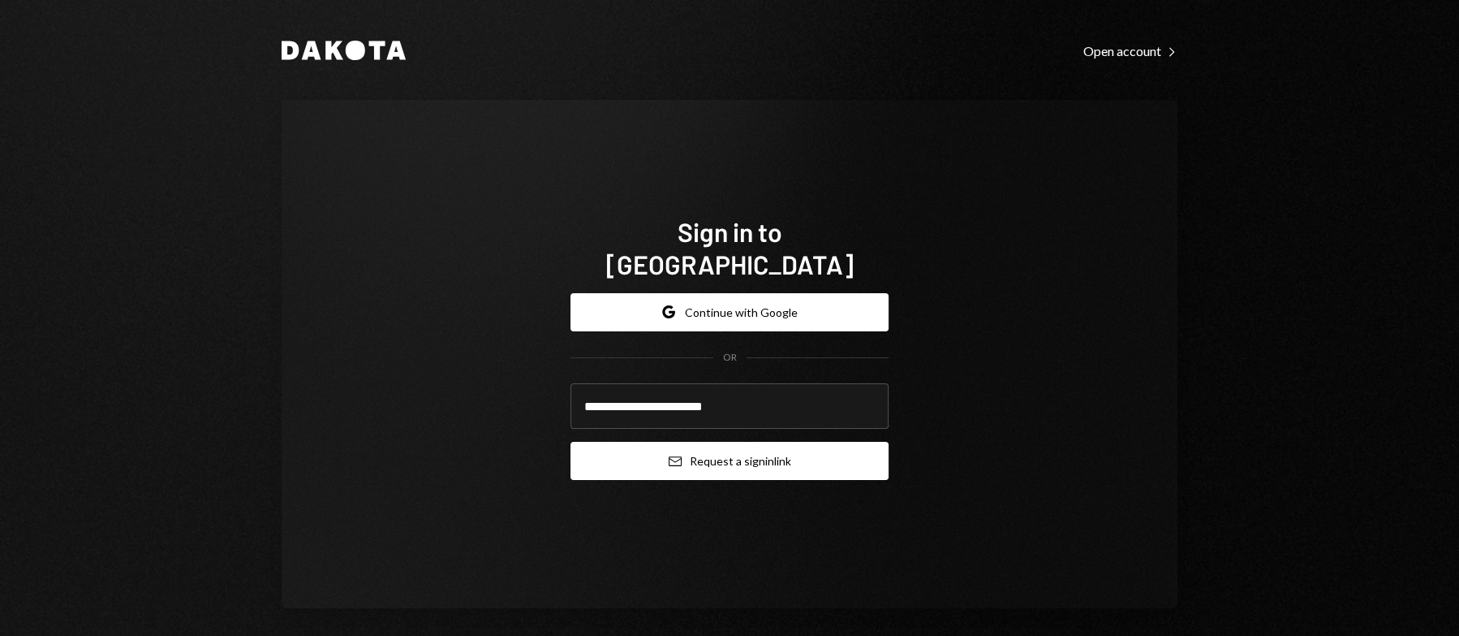
click at [719, 444] on button "Email Request a sign in link" at bounding box center [730, 461] width 318 height 38
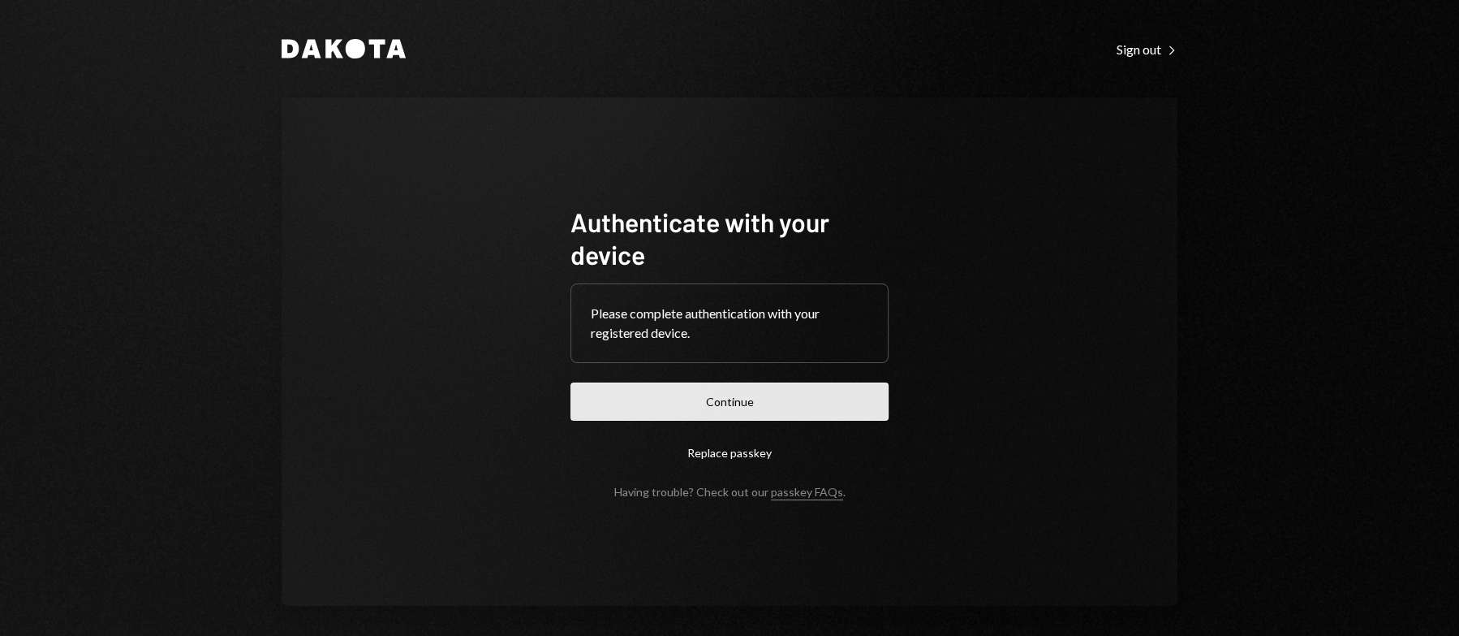
click at [709, 401] on button "Continue" at bounding box center [730, 401] width 318 height 38
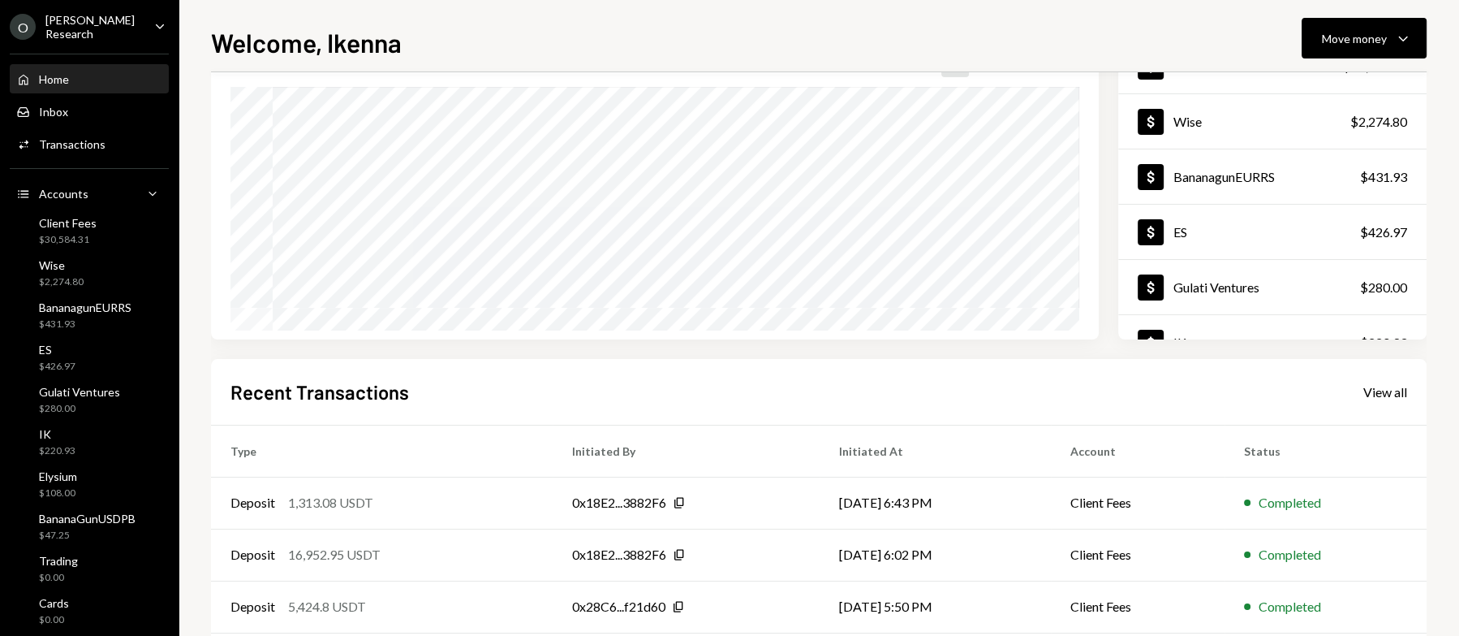
scroll to position [265, 0]
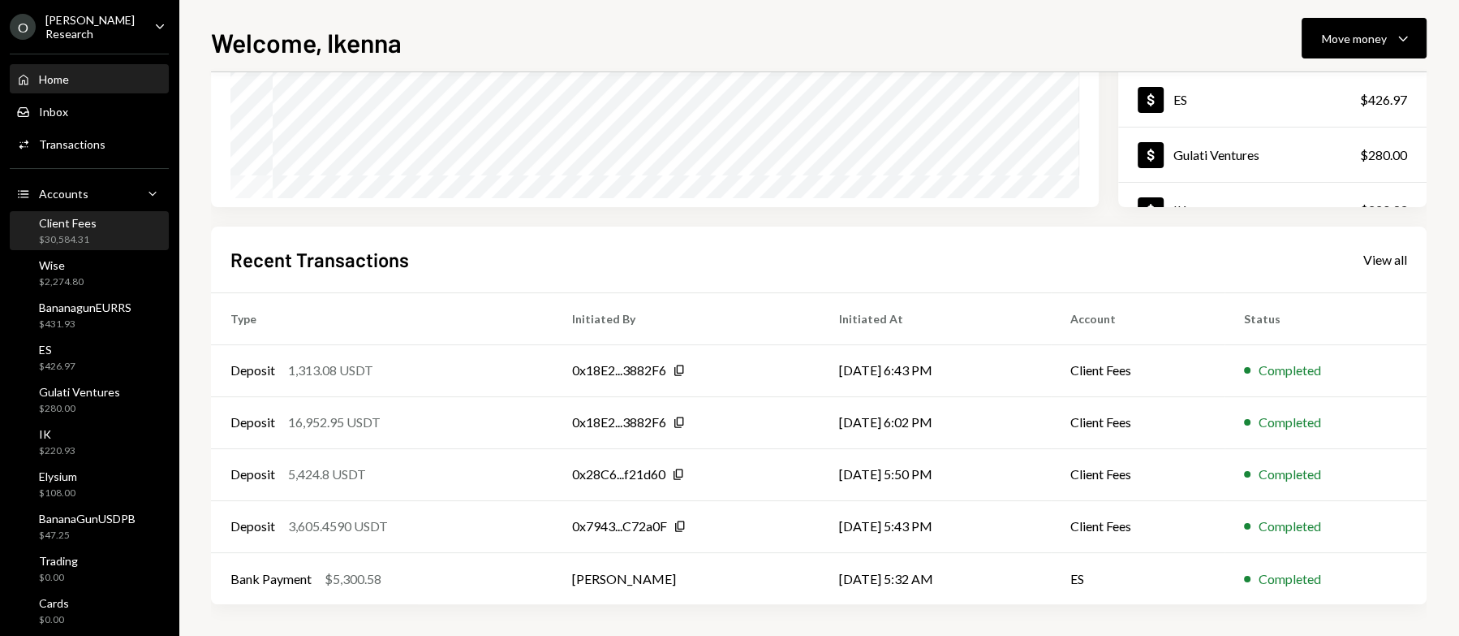
click at [98, 235] on div "Client Fees $30,584.31" at bounding box center [89, 231] width 146 height 31
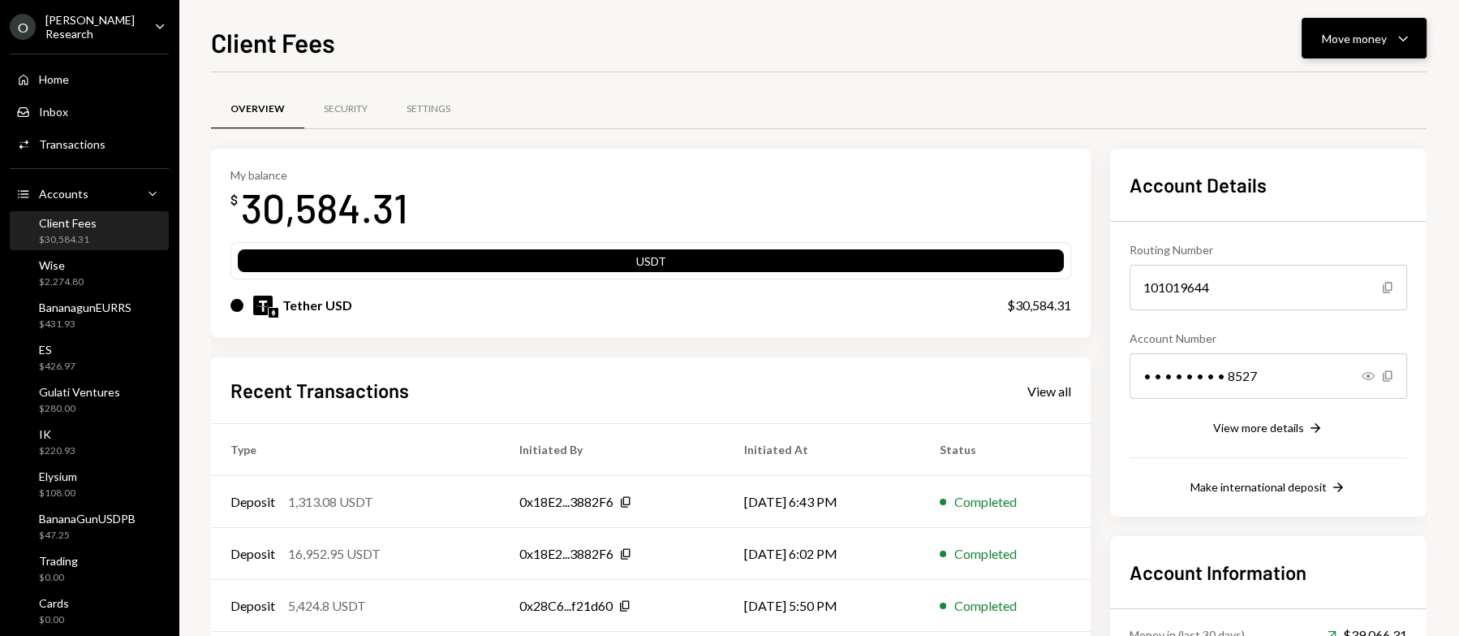
click at [1347, 49] on button "Move money Caret Down" at bounding box center [1364, 38] width 125 height 41
click at [1331, 91] on div "Send" at bounding box center [1351, 87] width 119 height 17
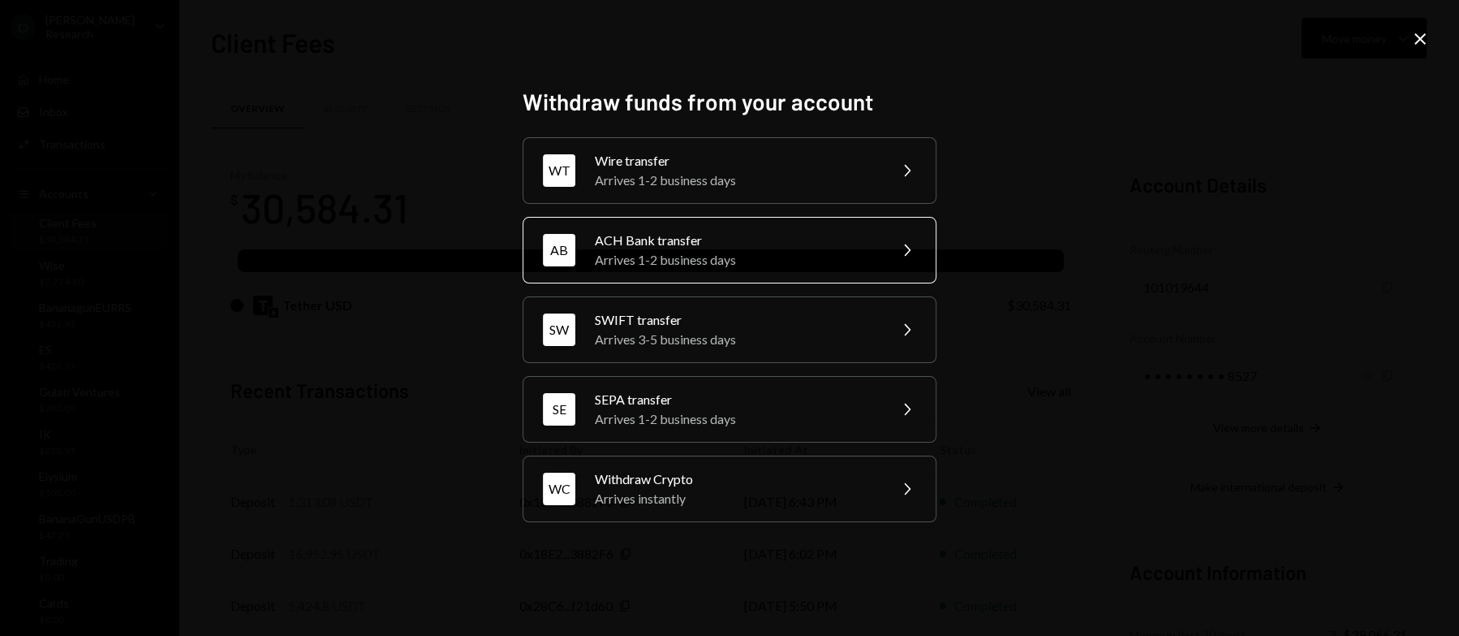
click at [696, 247] on div "ACH Bank transfer" at bounding box center [736, 240] width 282 height 19
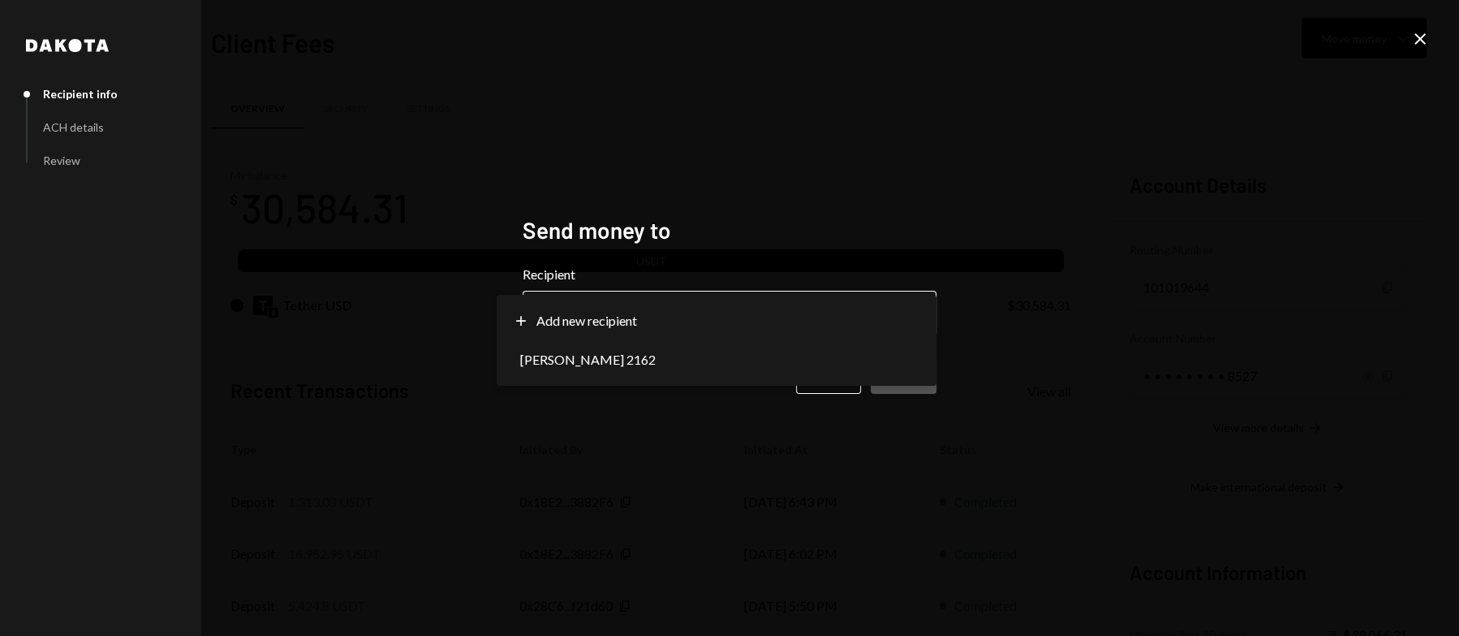
click at [675, 313] on body "O Odum Research Caret Down Home Home Inbox Inbox Activities Transactions Accoun…" at bounding box center [729, 318] width 1459 height 636
select select "**********"
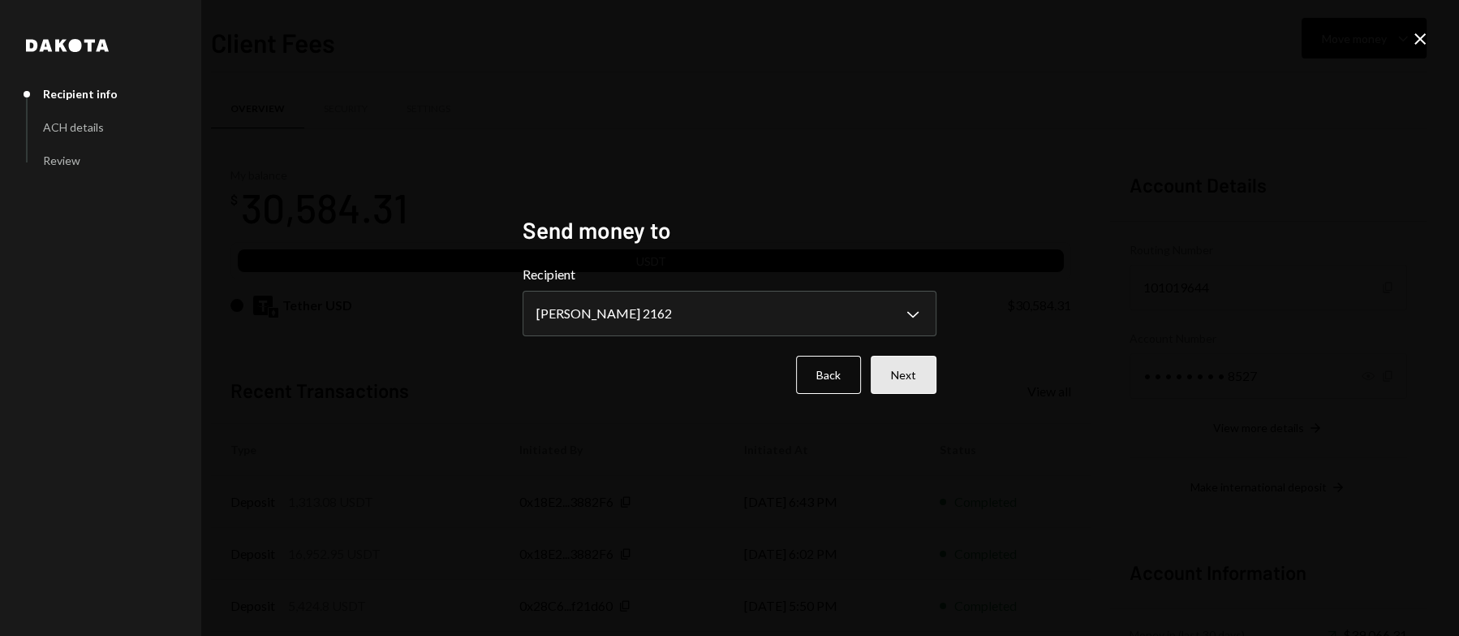
click at [898, 374] on button "Next" at bounding box center [904, 375] width 66 height 38
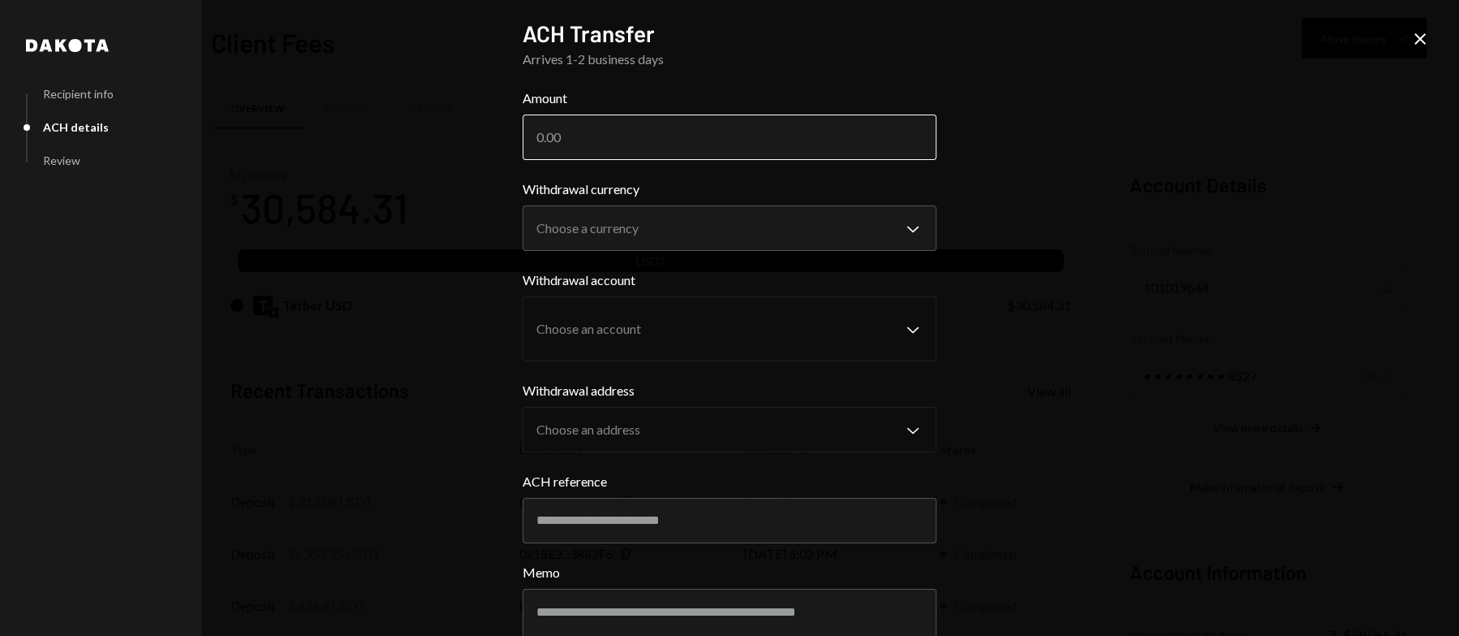
click at [622, 140] on input "Amount" at bounding box center [730, 136] width 414 height 45
drag, startPoint x: 593, startPoint y: 141, endPoint x: 532, endPoint y: 131, distance: 61.8
click at [532, 131] on div "$ 9000" at bounding box center [730, 136] width 414 height 45
type input "9500"
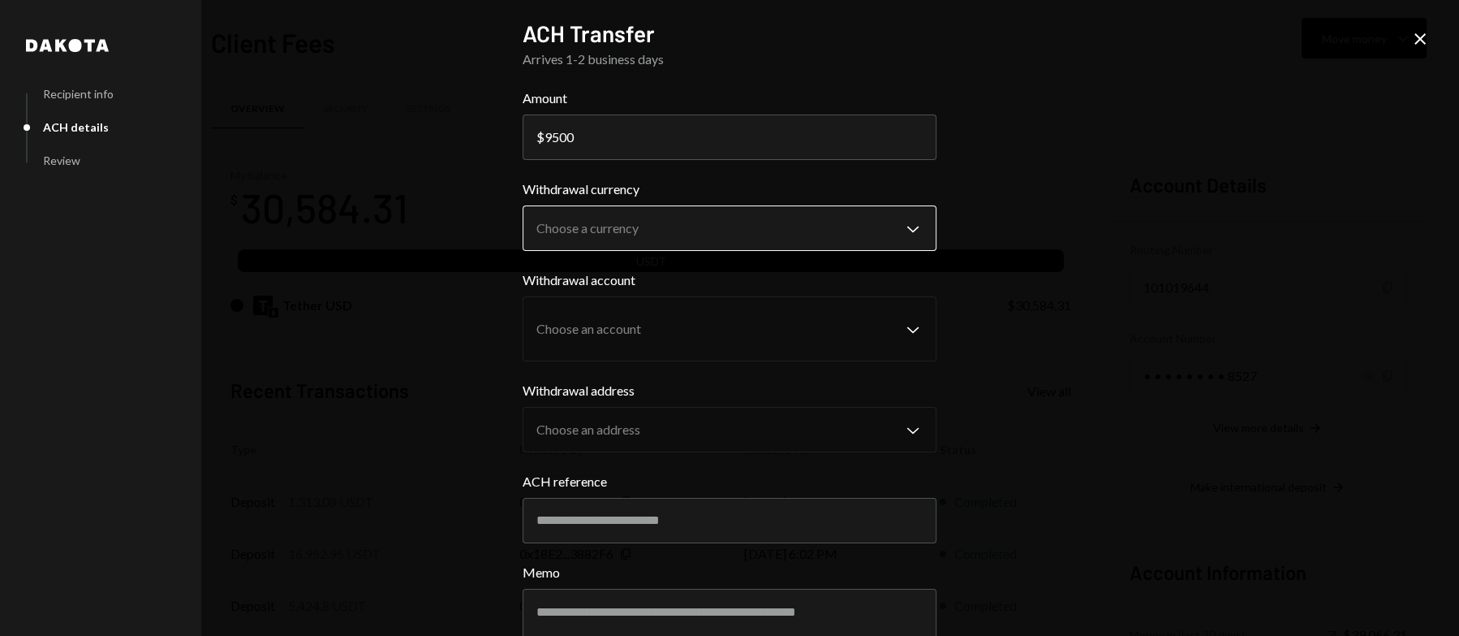
click at [617, 207] on button "Choose a currency Chevron Down" at bounding box center [730, 227] width 414 height 45
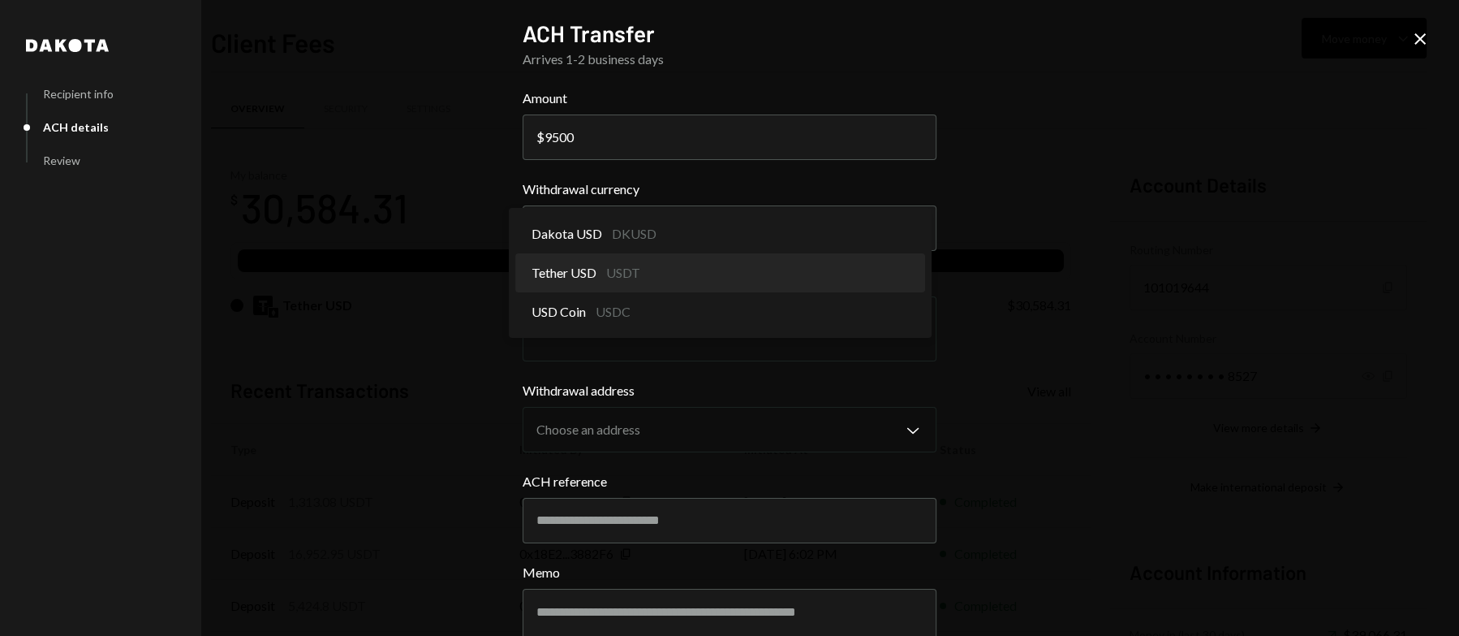
select select "****"
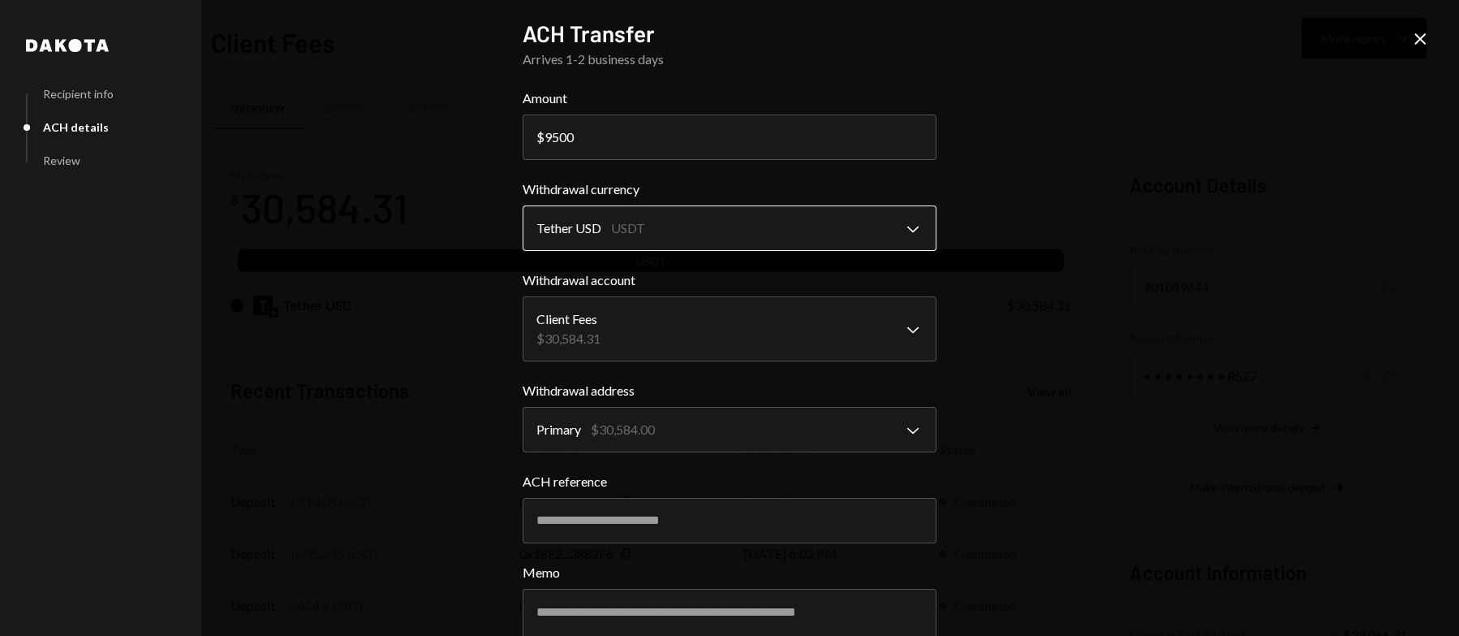
click at [617, 224] on body "O Odum Research Caret Down Home Home Inbox Inbox Activities Transactions Accoun…" at bounding box center [729, 318] width 1459 height 636
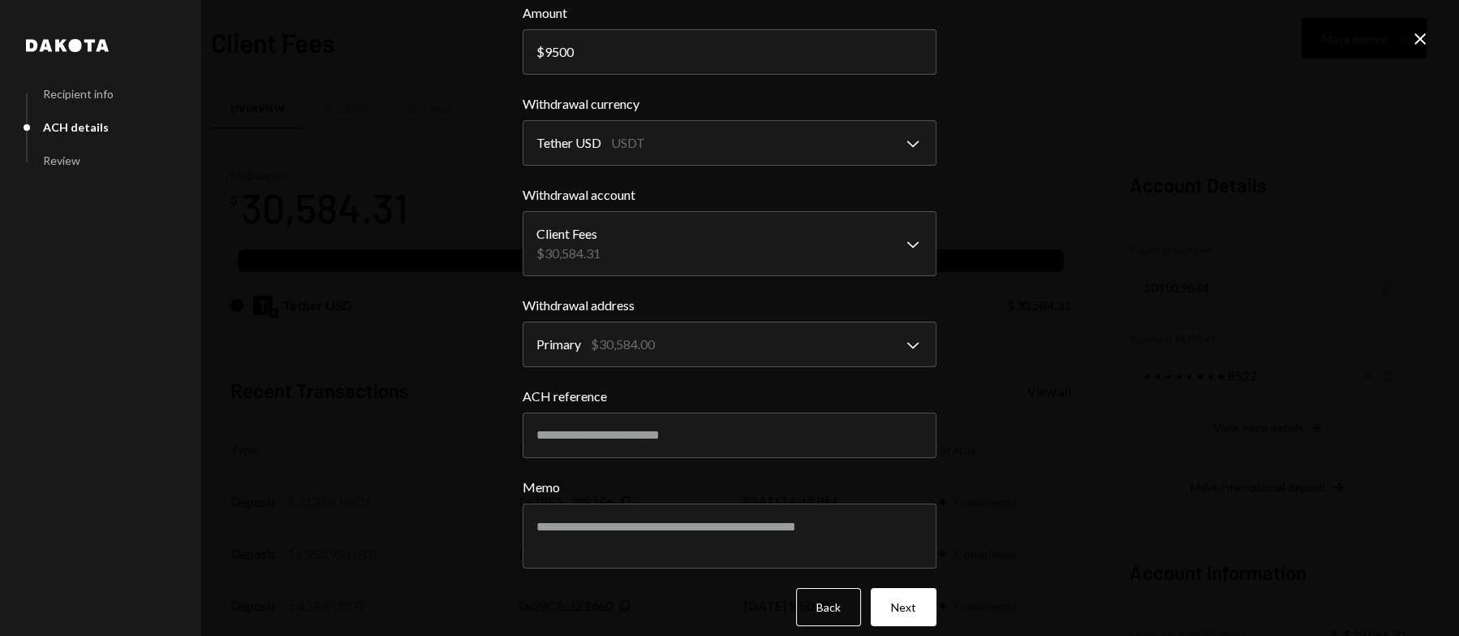
scroll to position [100, 0]
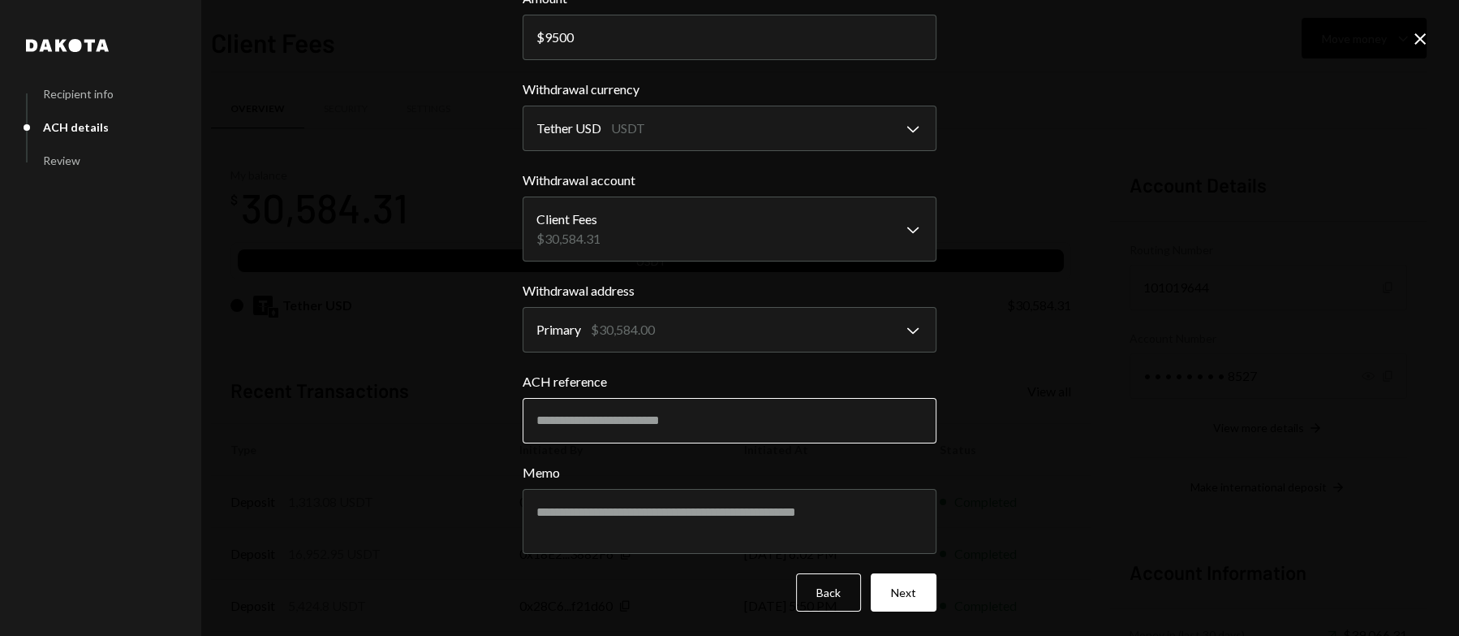
click at [639, 426] on input "ACH reference" at bounding box center [730, 420] width 414 height 45
click at [637, 412] on input "ACH reference" at bounding box center [730, 420] width 414 height 45
click at [568, 530] on textarea "Memo" at bounding box center [730, 521] width 414 height 65
click at [606, 427] on input "ACH reference" at bounding box center [730, 420] width 414 height 45
click at [564, 506] on textarea "Memo" at bounding box center [730, 521] width 414 height 65
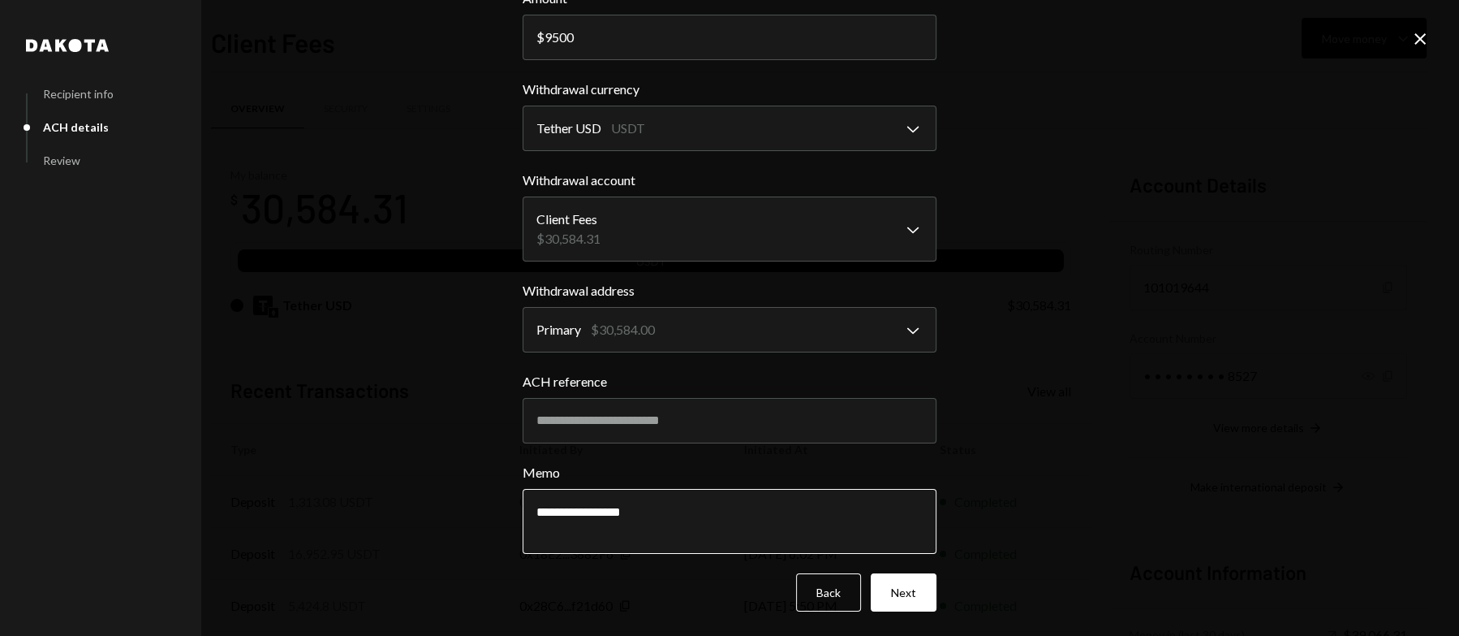
drag, startPoint x: 653, startPoint y: 507, endPoint x: 383, endPoint y: 479, distance: 270.9
click at [383, 479] on div "**********" at bounding box center [729, 318] width 1459 height 636
type textarea "**********"
click at [609, 417] on input "ACH reference" at bounding box center [730, 420] width 414 height 45
paste input "**********"
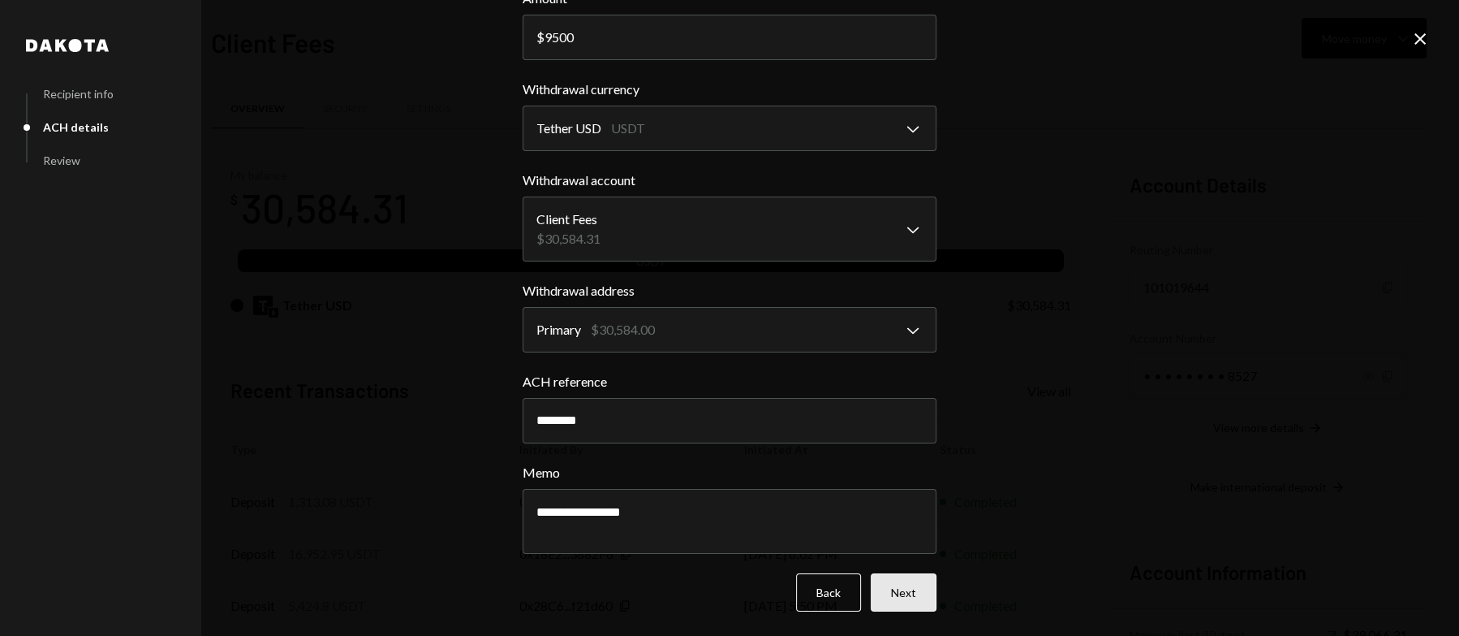
type input "********"
click at [895, 593] on button "Next" at bounding box center [904, 592] width 66 height 38
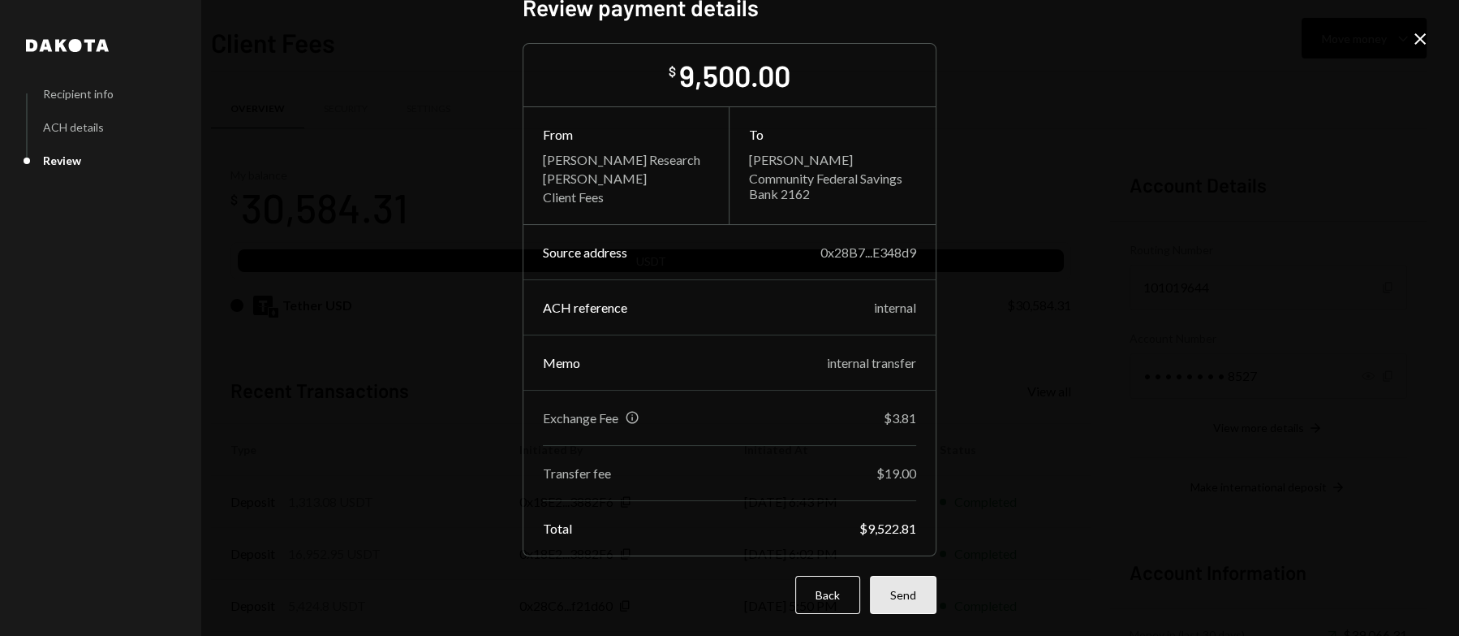
click at [903, 594] on button "Send" at bounding box center [903, 595] width 67 height 38
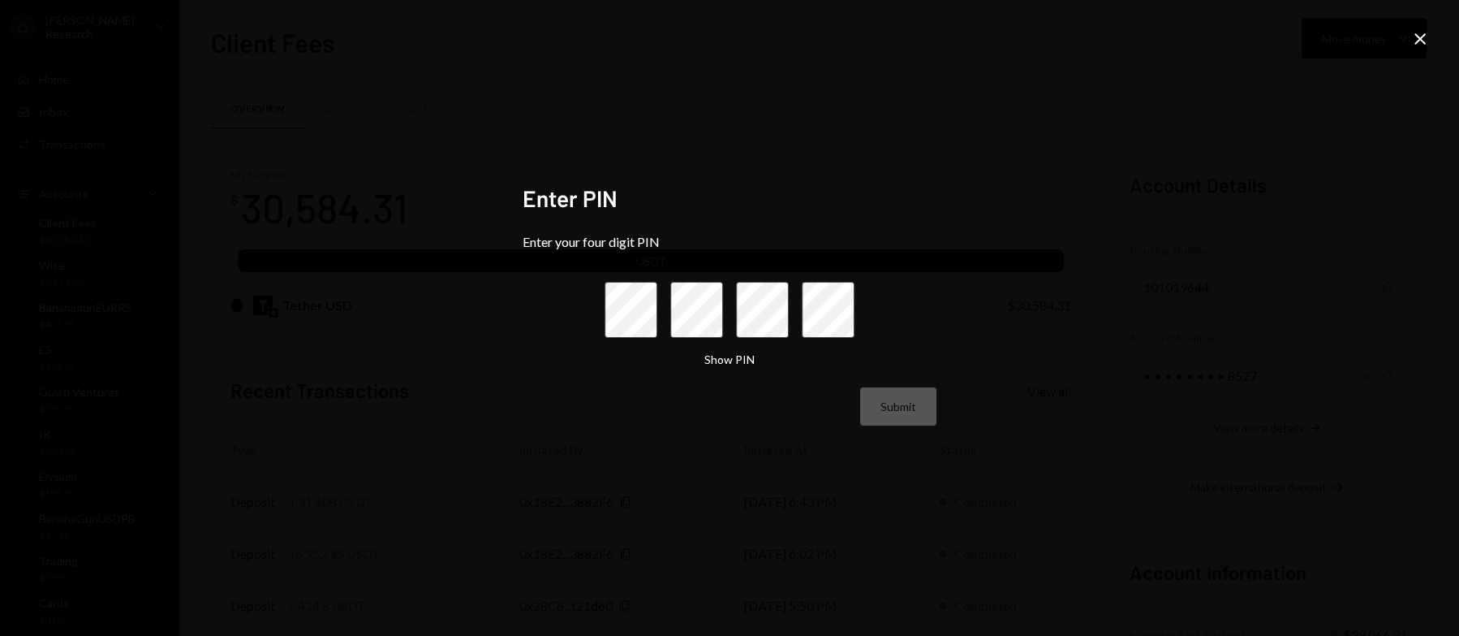
scroll to position [0, 0]
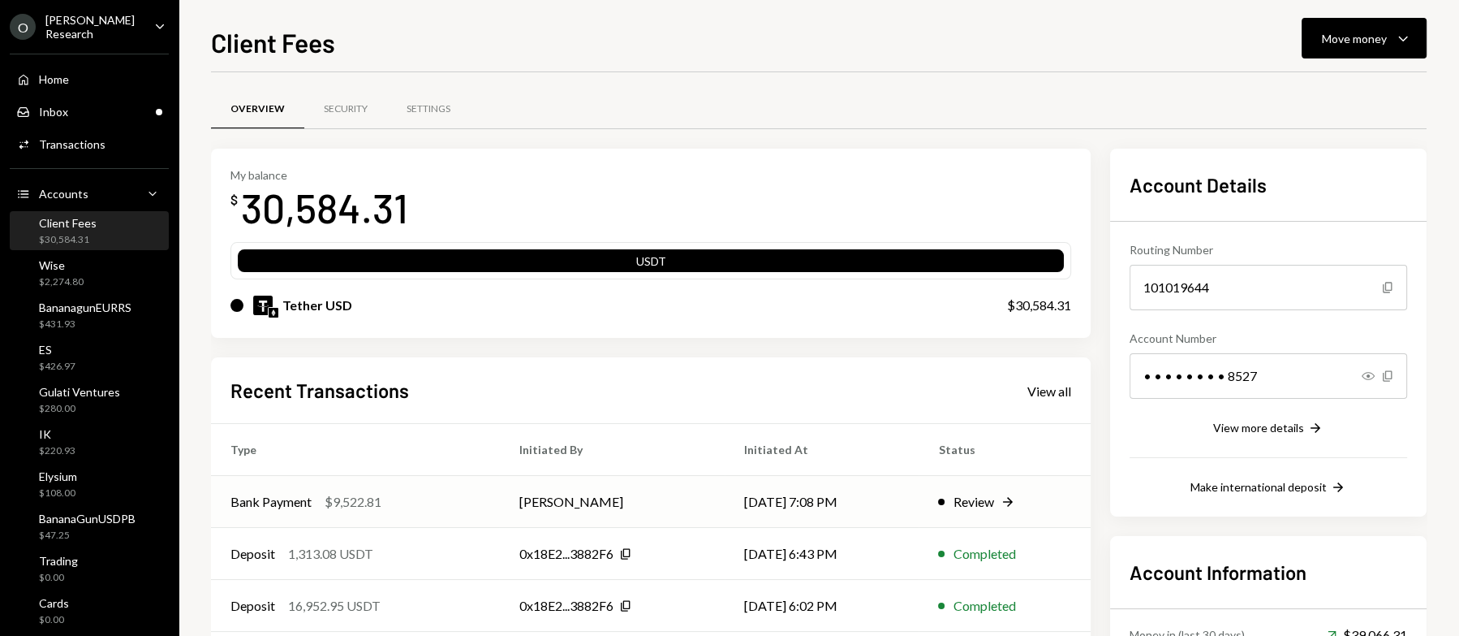
click at [994, 495] on div "Review" at bounding box center [973, 501] width 41 height 19
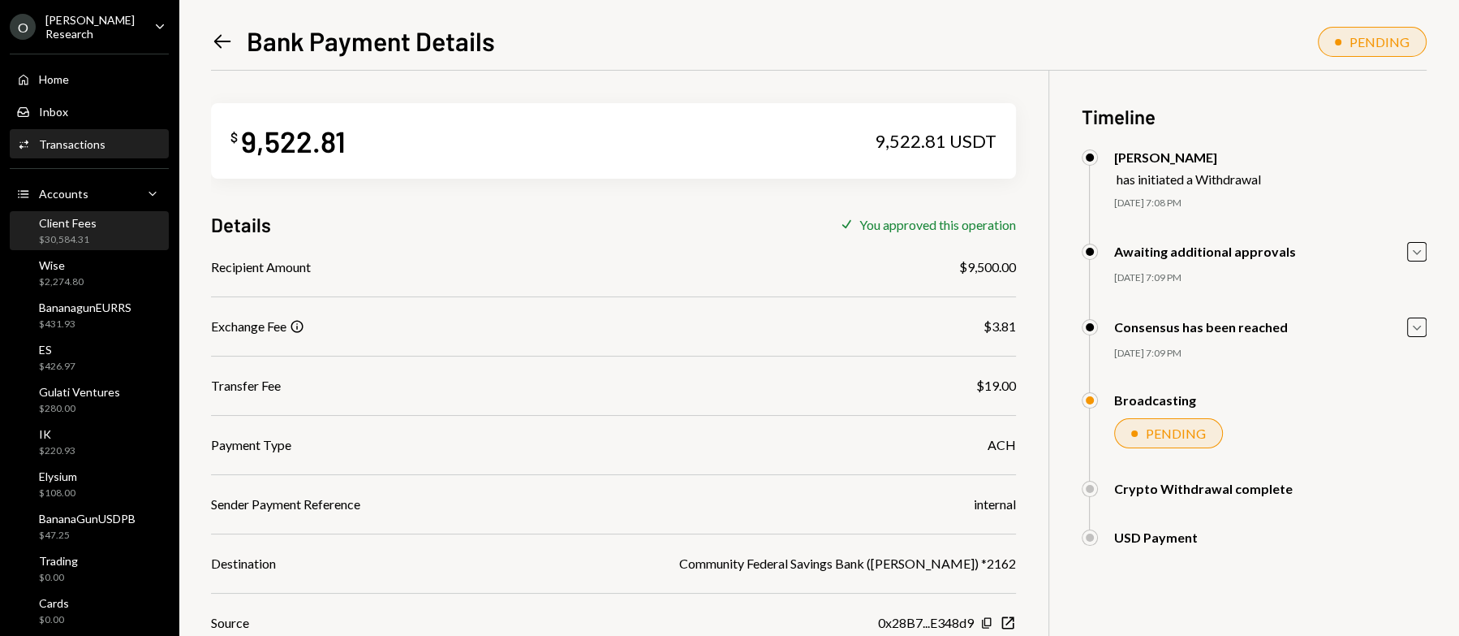
click at [84, 228] on div "Client Fees $30,584.31" at bounding box center [68, 231] width 58 height 31
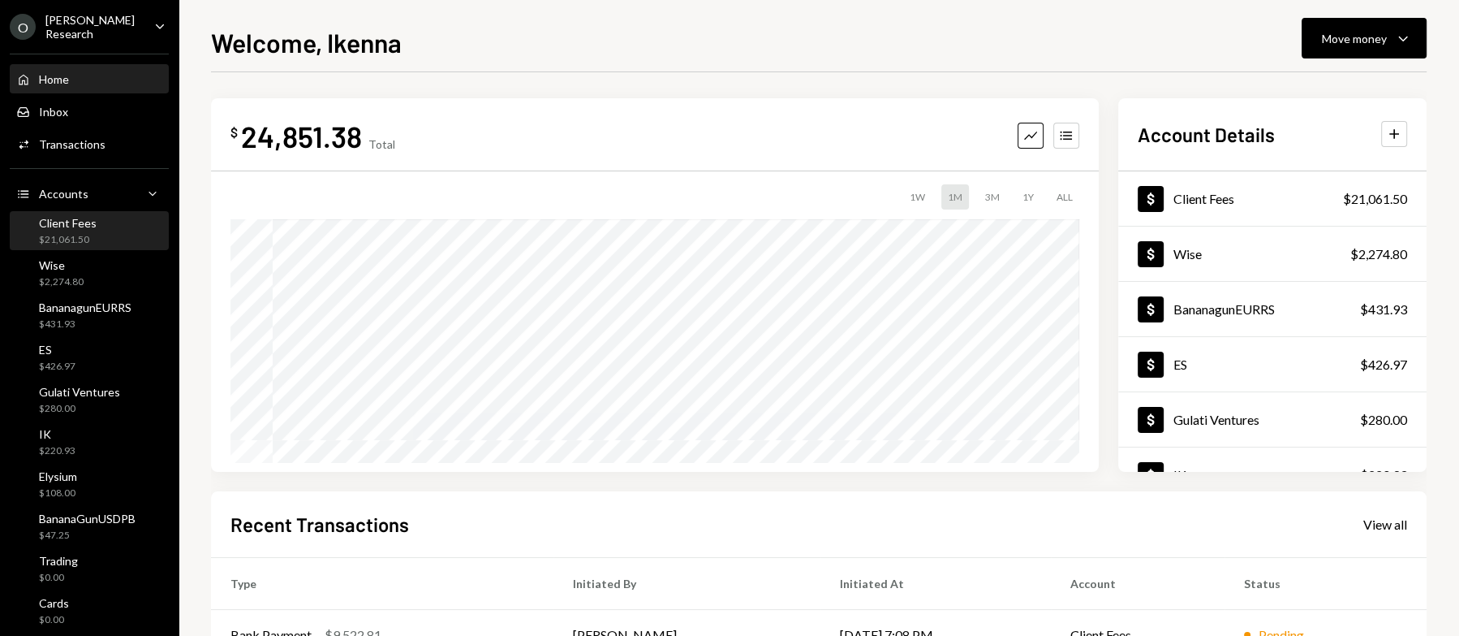
click at [105, 226] on div "Client Fees $21,061.50" at bounding box center [89, 231] width 146 height 31
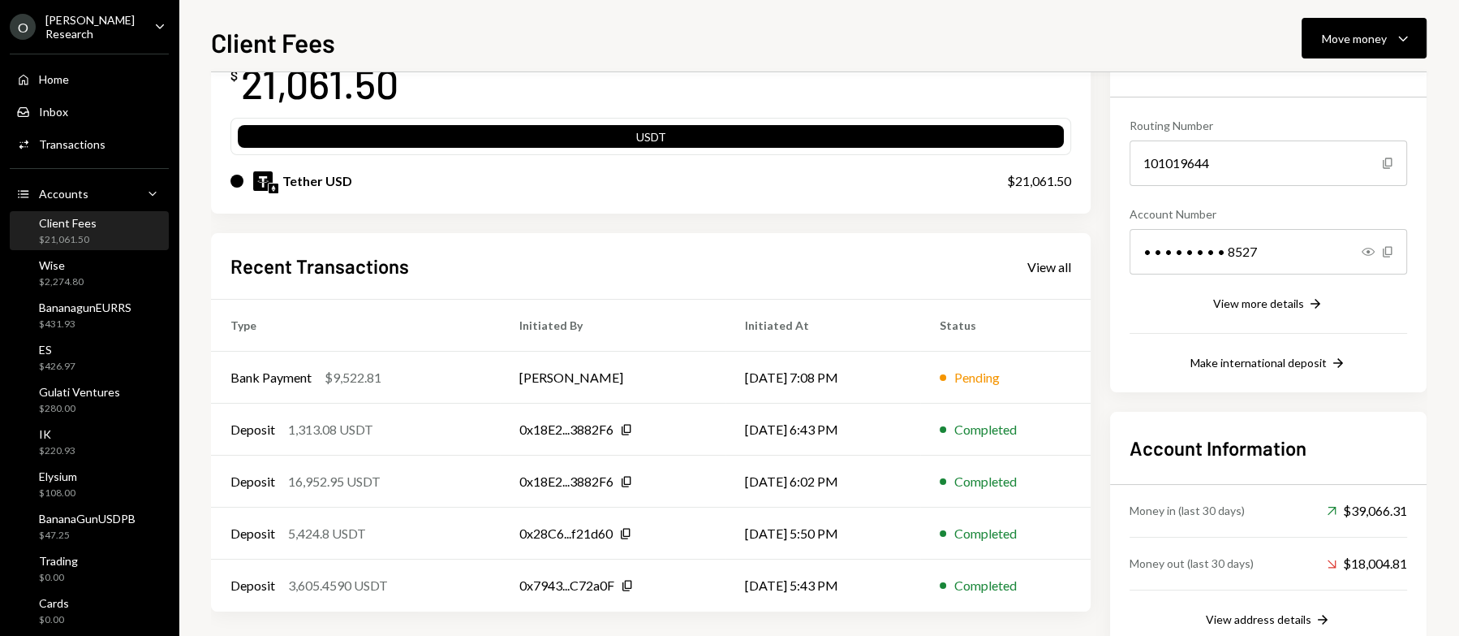
scroll to position [135, 0]
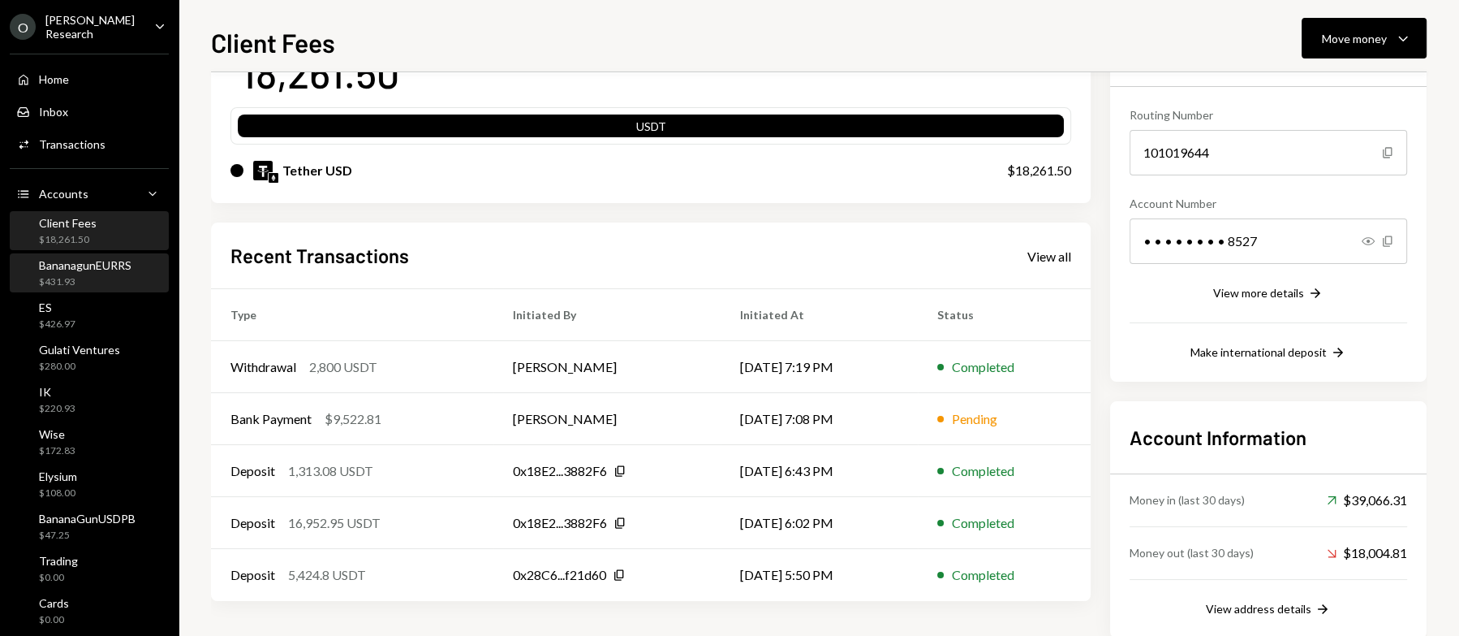
click at [116, 280] on div "$431.93" at bounding box center [85, 282] width 93 height 14
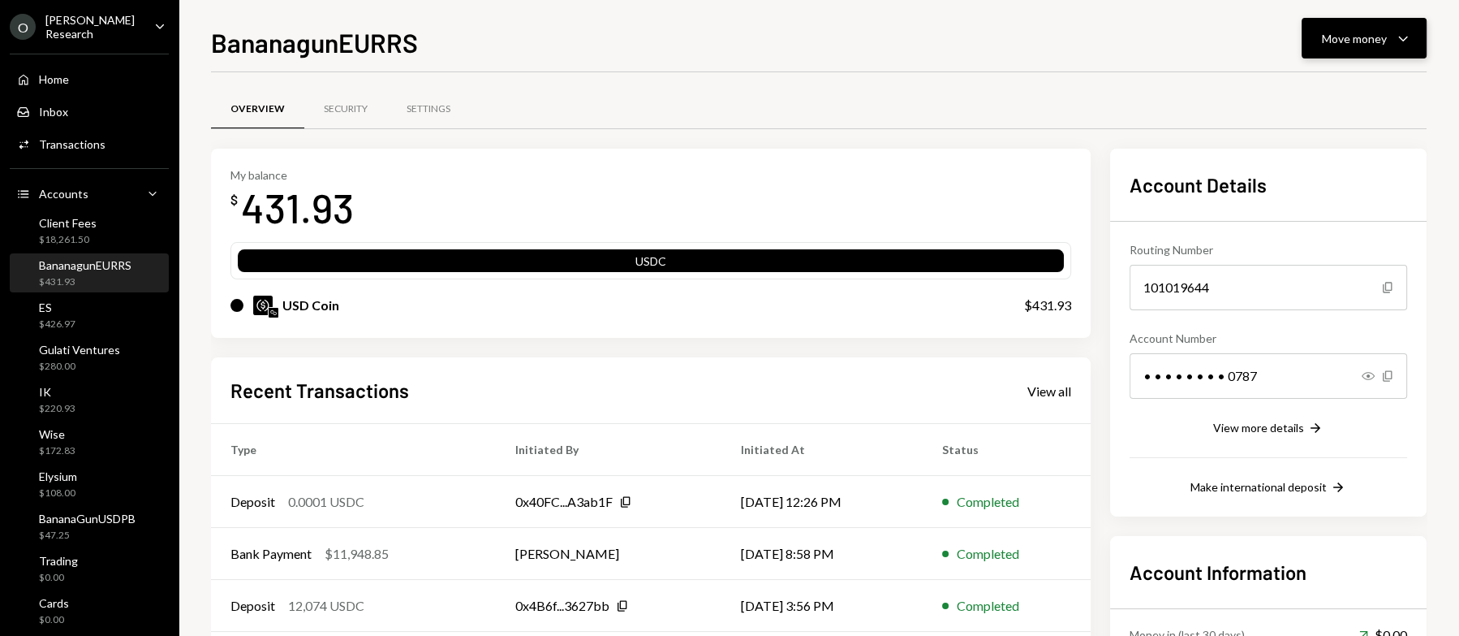
click at [1383, 37] on div "Move money" at bounding box center [1354, 38] width 65 height 17
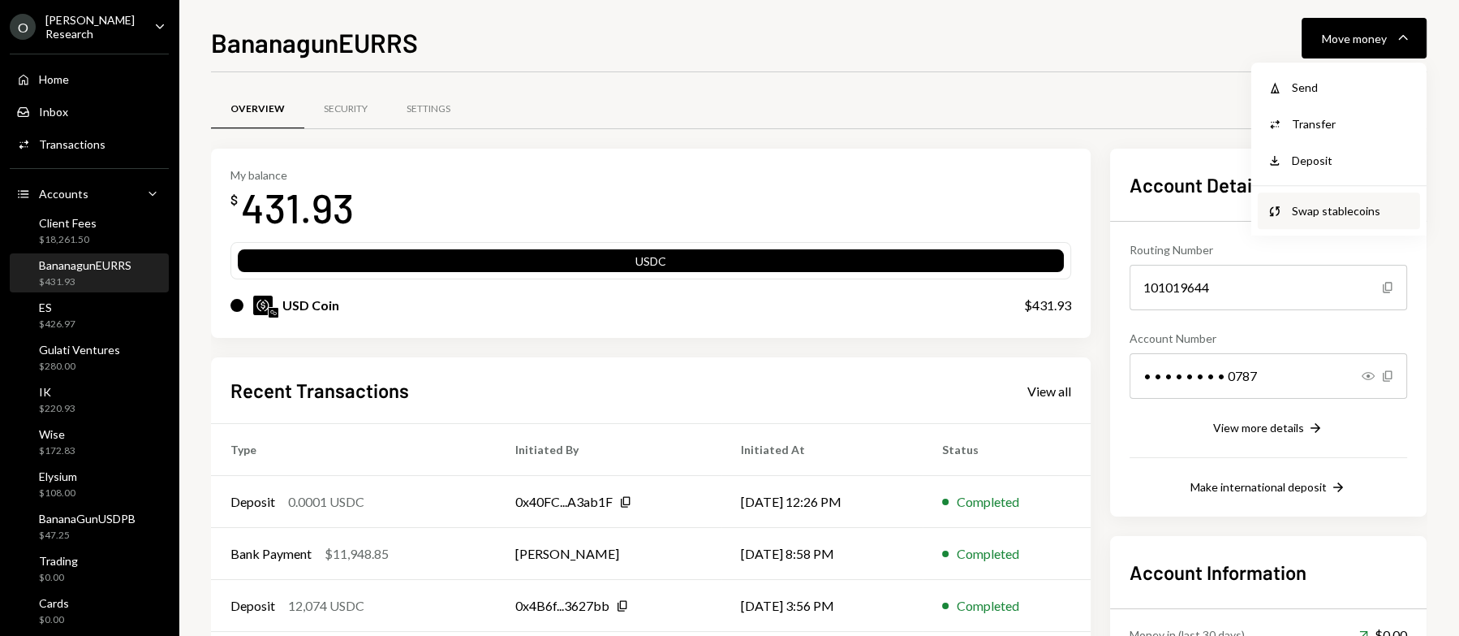
click at [1373, 206] on div "Swap stablecoins" at bounding box center [1351, 210] width 119 height 17
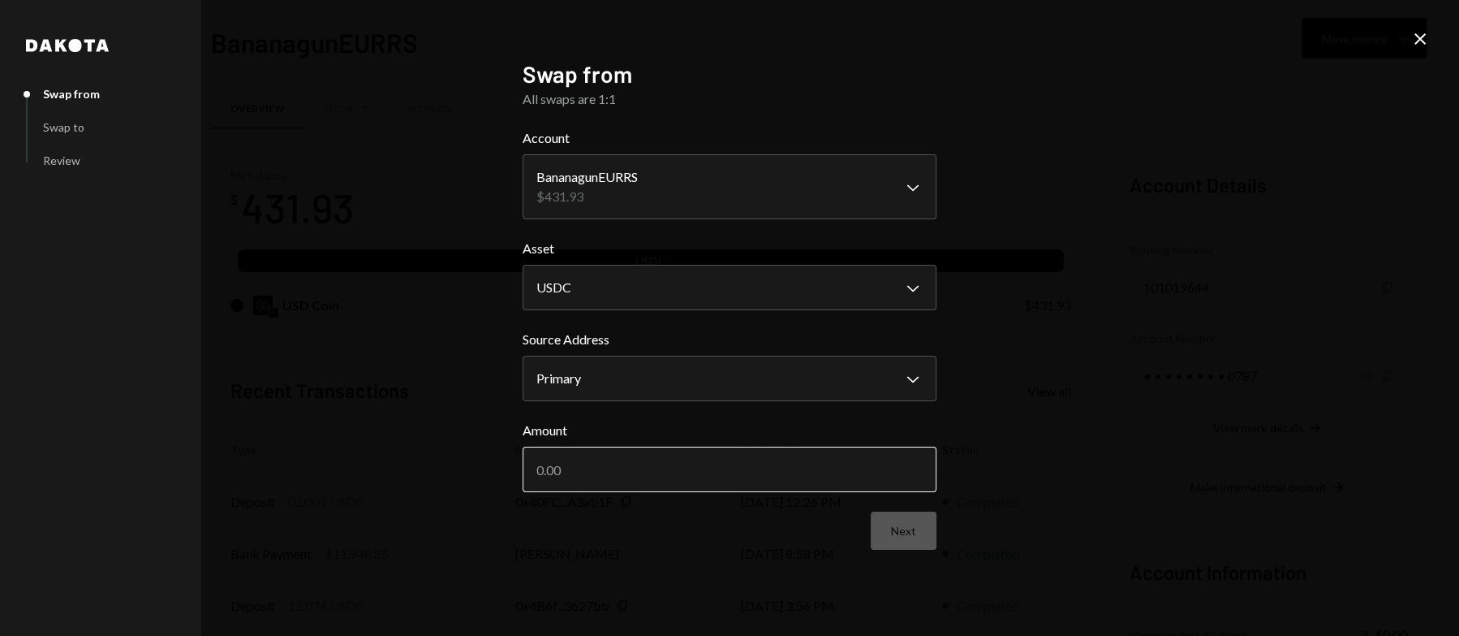
click at [783, 481] on input "Amount" at bounding box center [730, 468] width 414 height 45
type input "431.93"
click at [913, 532] on button "Next" at bounding box center [904, 530] width 66 height 38
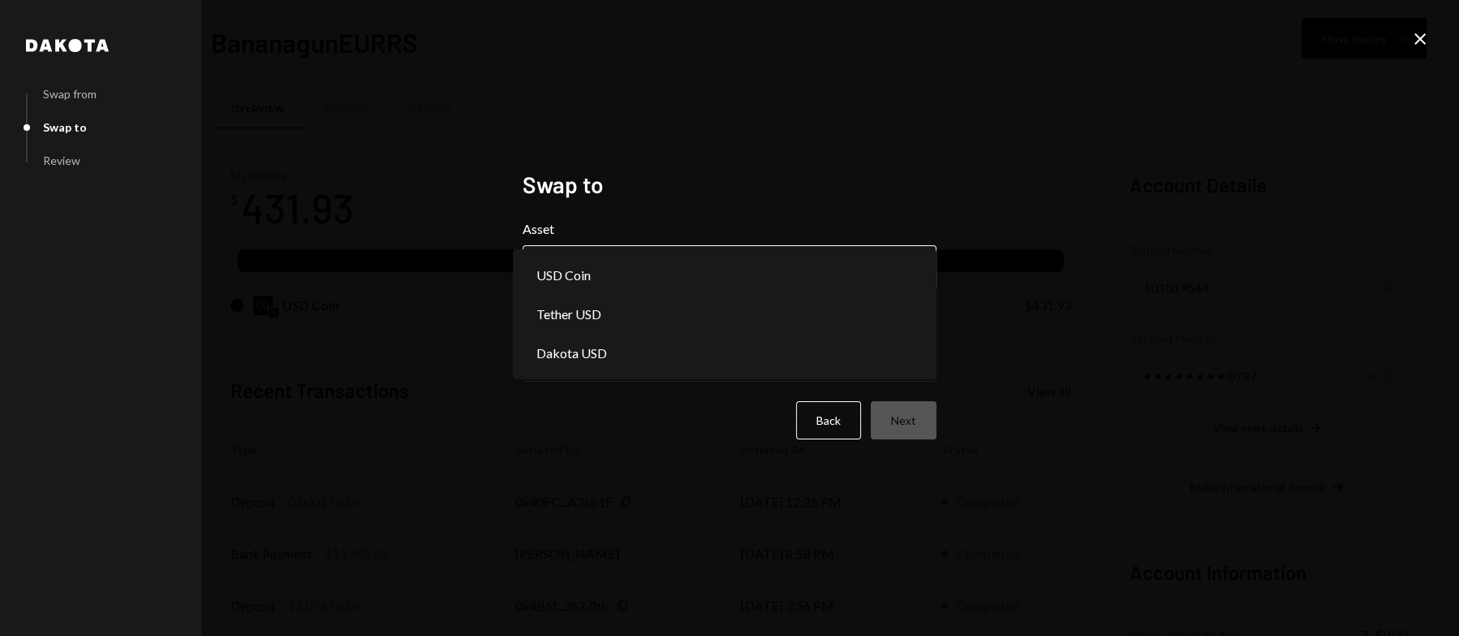
click at [740, 277] on body "O Odum Research Caret Down Home Home Inbox Inbox Activities Transactions Accoun…" at bounding box center [729, 318] width 1459 height 636
select select "****"
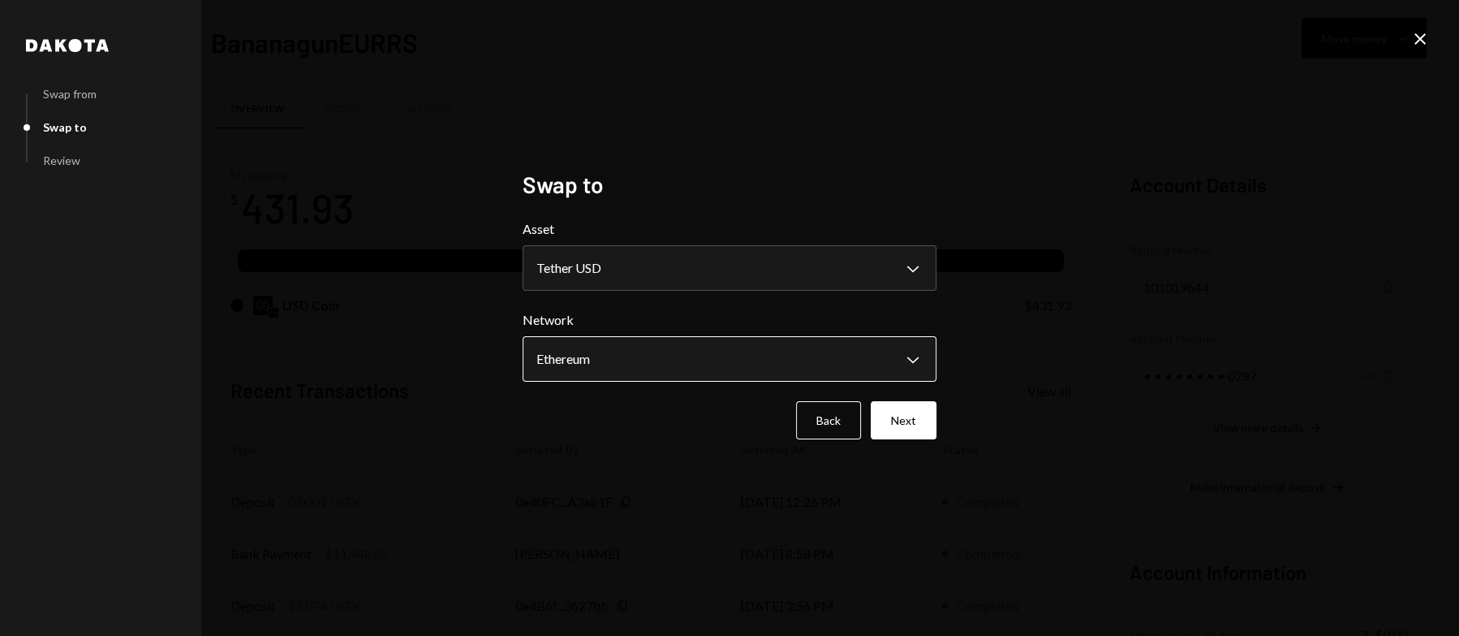
click at [772, 360] on body "O Odum Research Caret Down Home Home Inbox Inbox Activities Transactions Accoun…" at bounding box center [729, 318] width 1459 height 636
click at [908, 414] on button "Next" at bounding box center [904, 420] width 66 height 38
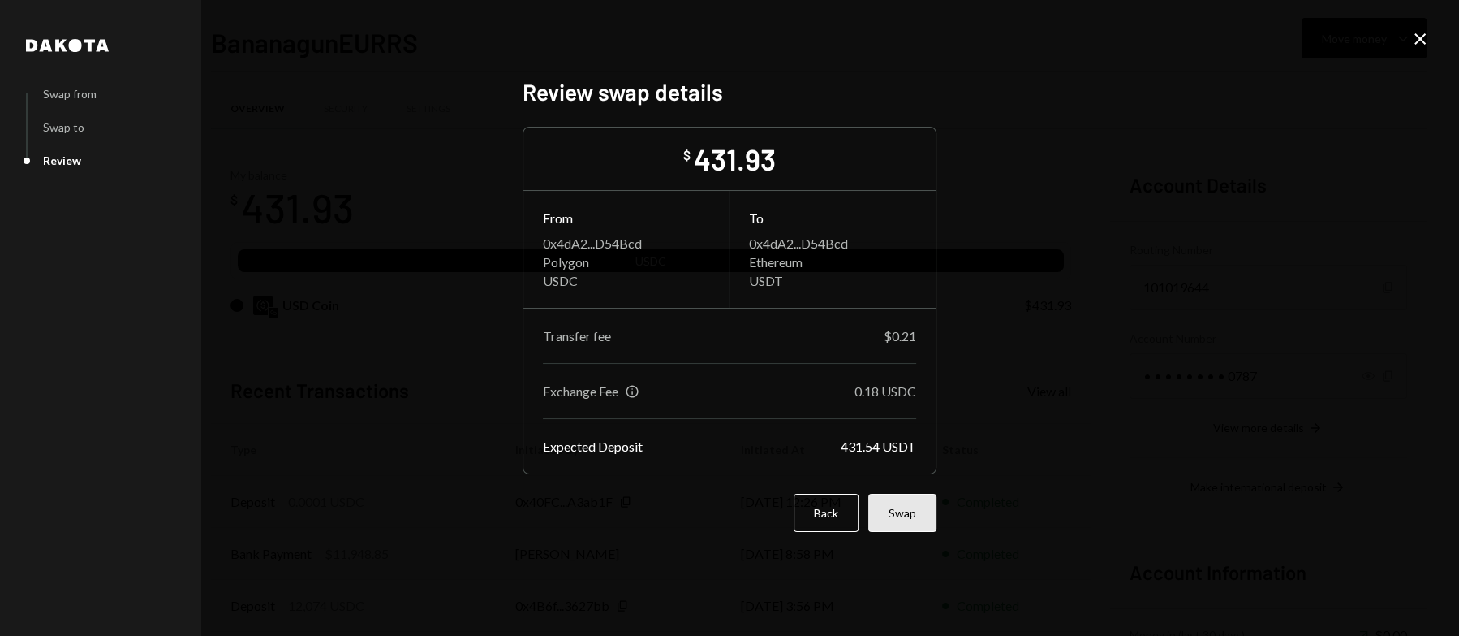
click at [912, 513] on button "Swap" at bounding box center [903, 513] width 68 height 38
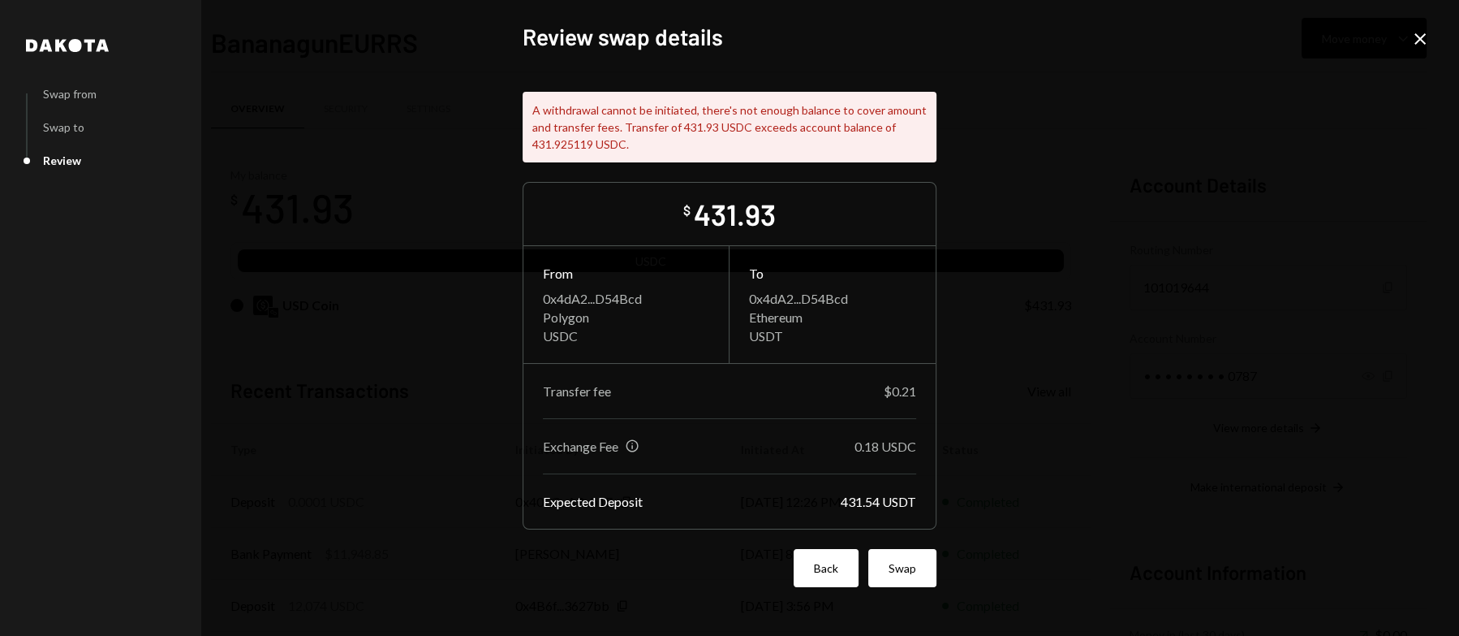
click at [832, 564] on button "Back" at bounding box center [826, 568] width 65 height 38
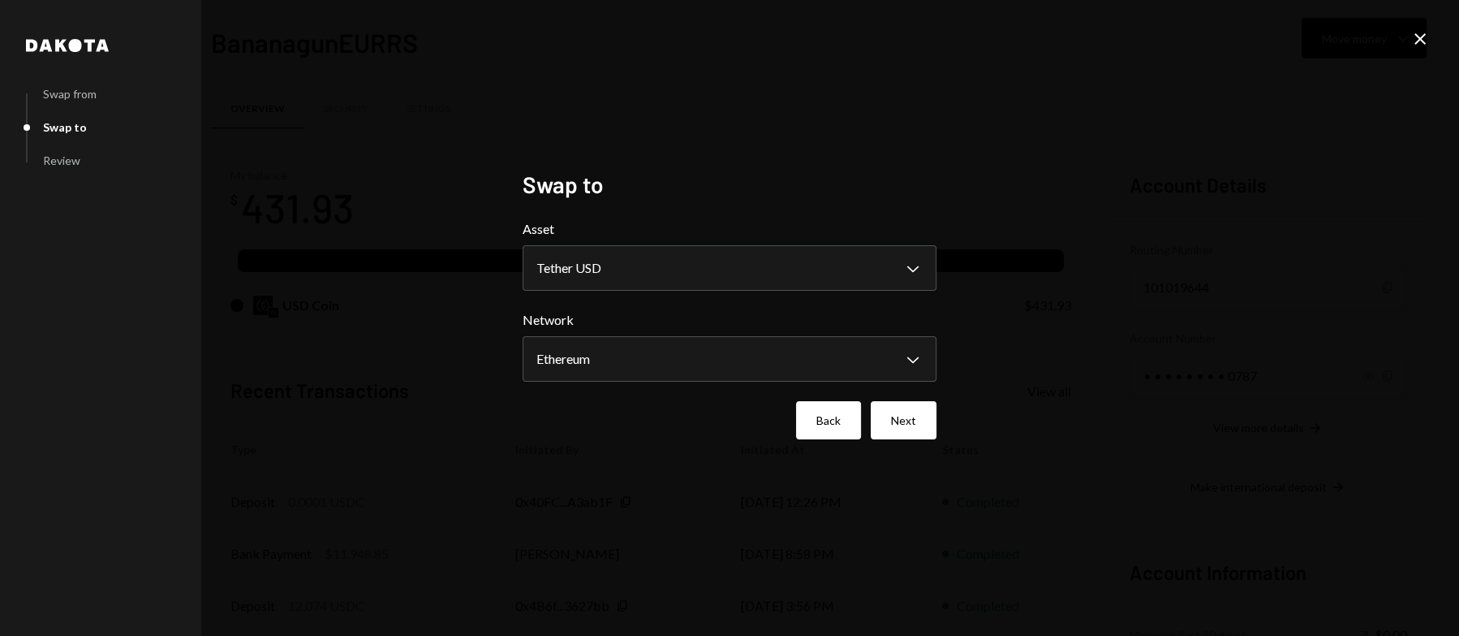
click at [826, 431] on button "Back" at bounding box center [828, 420] width 65 height 38
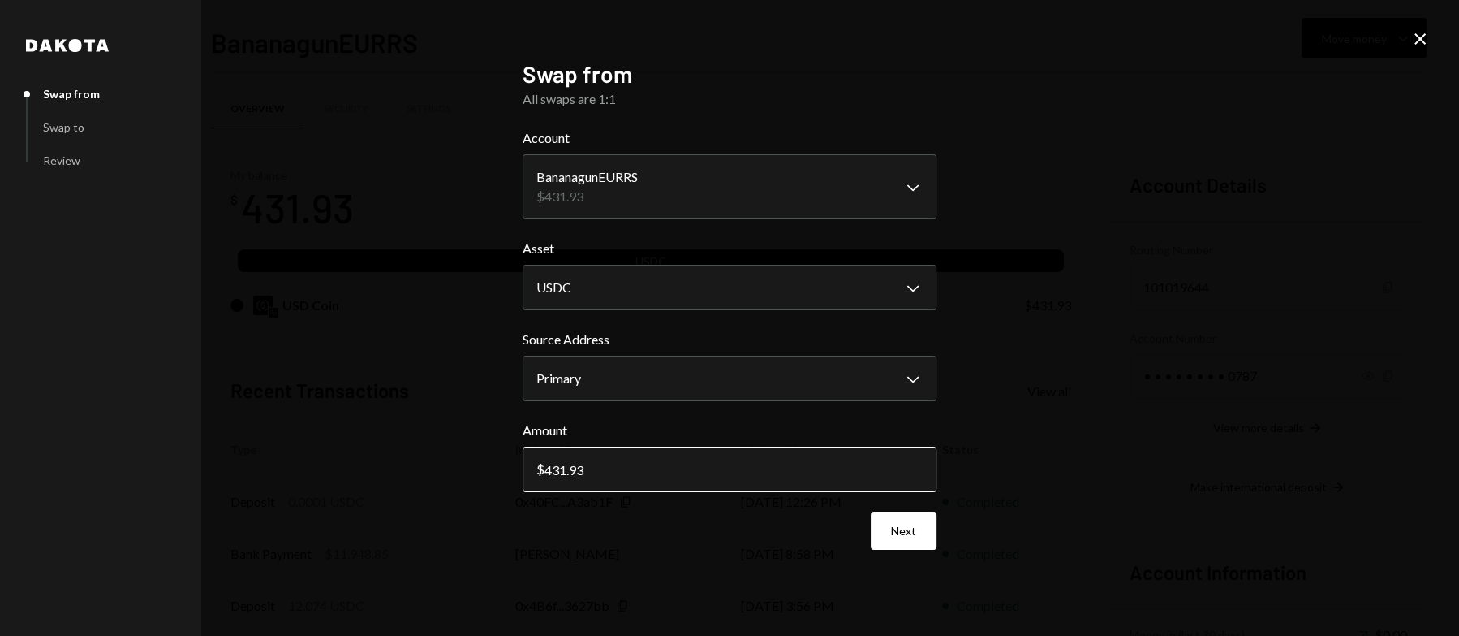
click at [629, 470] on input "431.93" at bounding box center [730, 468] width 414 height 45
type input "431.9"
click at [895, 518] on button "Next" at bounding box center [904, 530] width 66 height 38
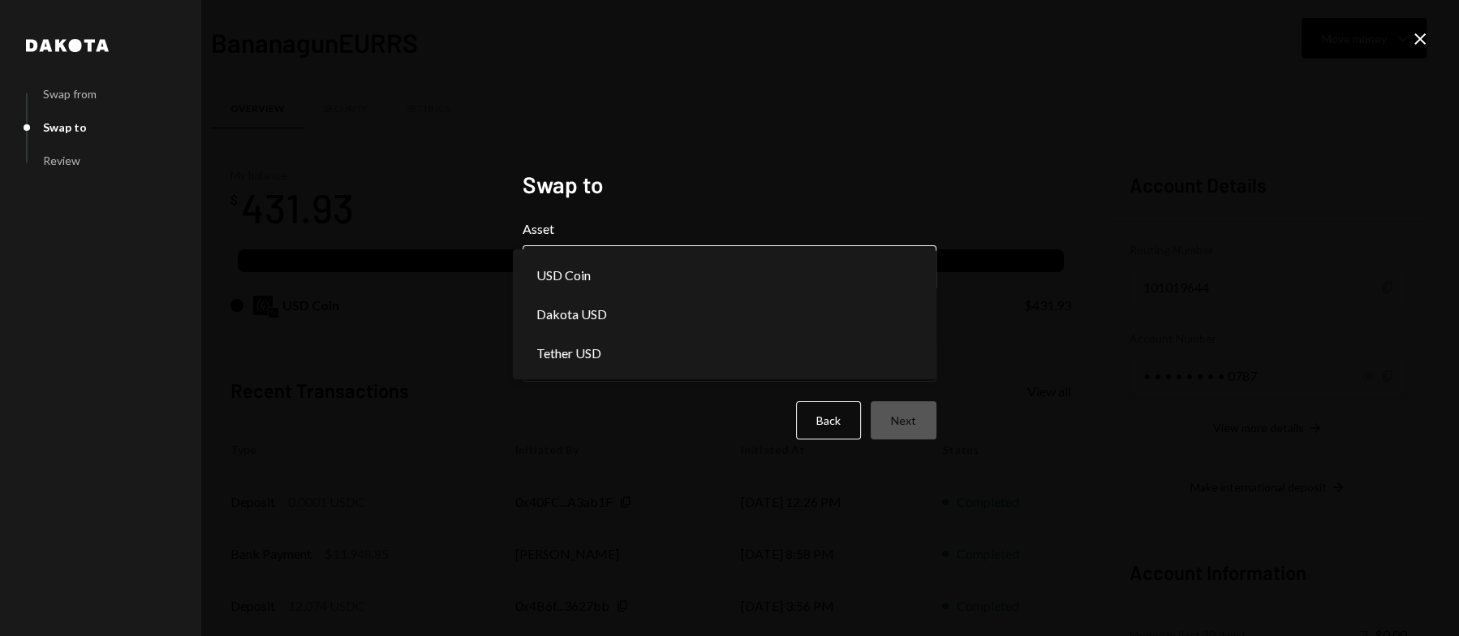
click at [861, 250] on body "O Odum Research Caret Down Home Home Inbox Inbox Activities Transactions Accoun…" at bounding box center [729, 318] width 1459 height 636
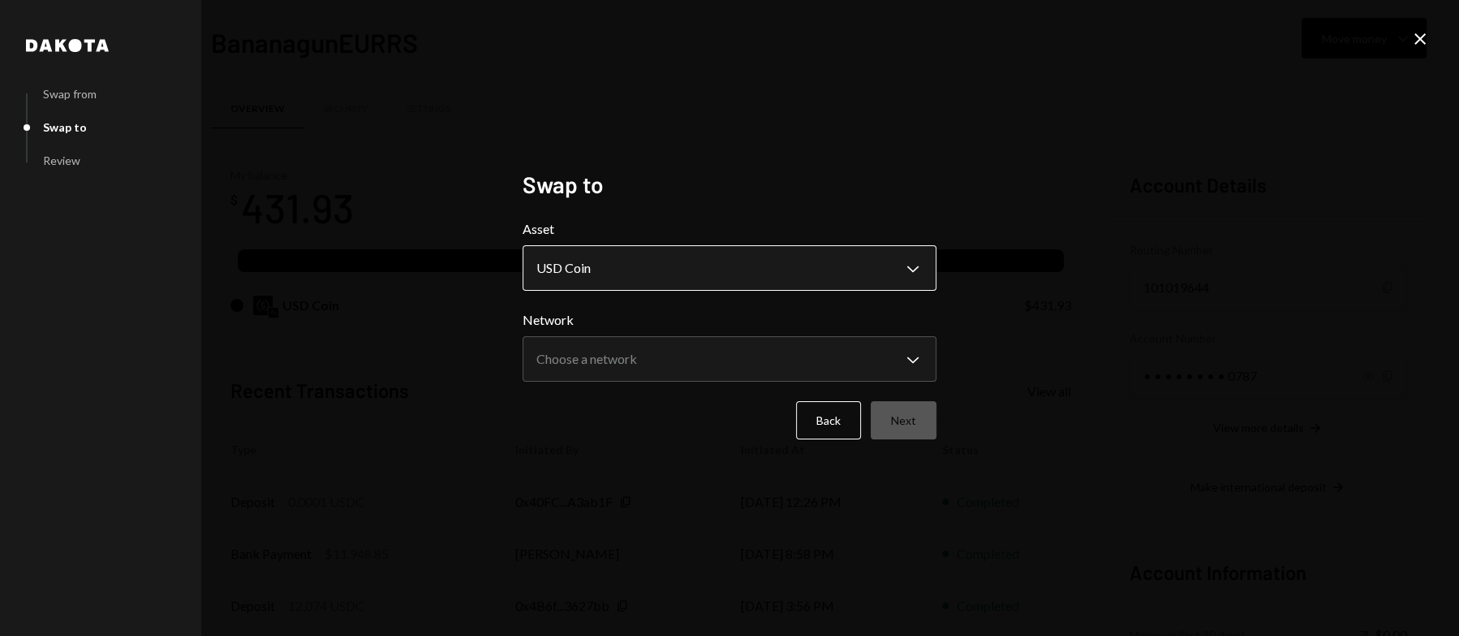
click at [839, 267] on body "O Odum Research Caret Down Home Home Inbox Inbox Activities Transactions Accoun…" at bounding box center [729, 318] width 1459 height 636
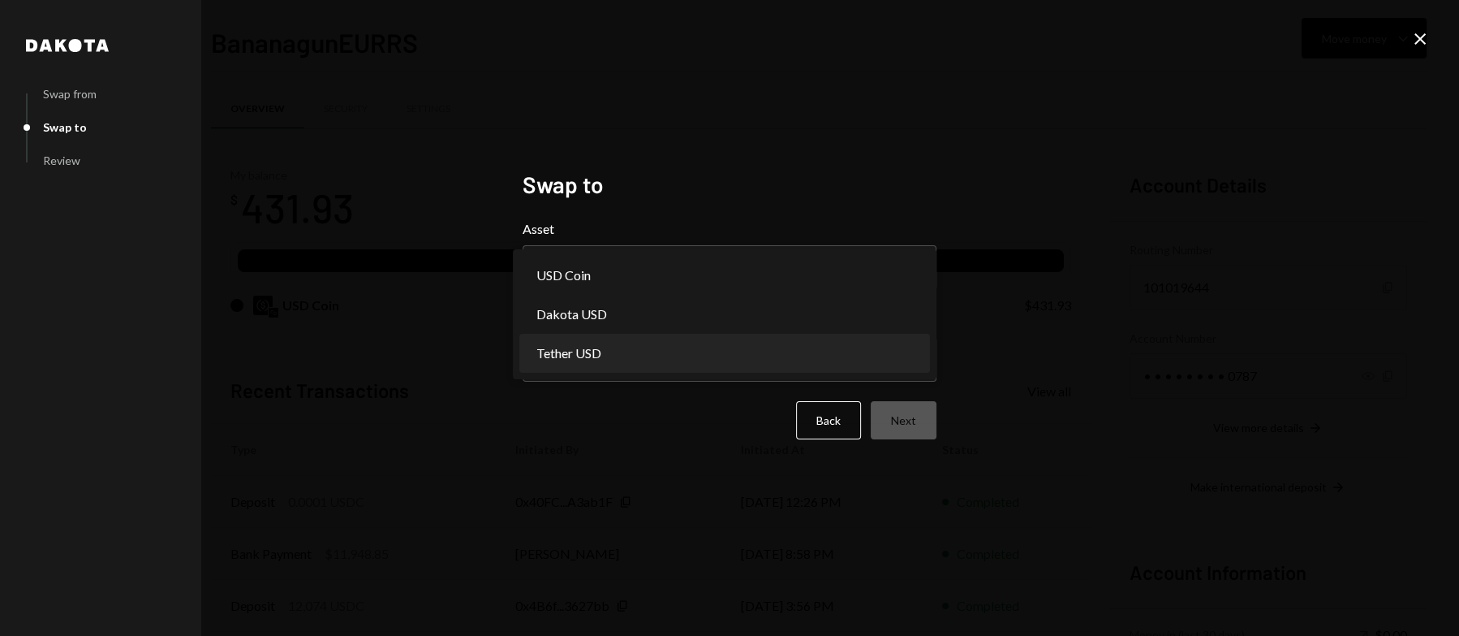
select select "****"
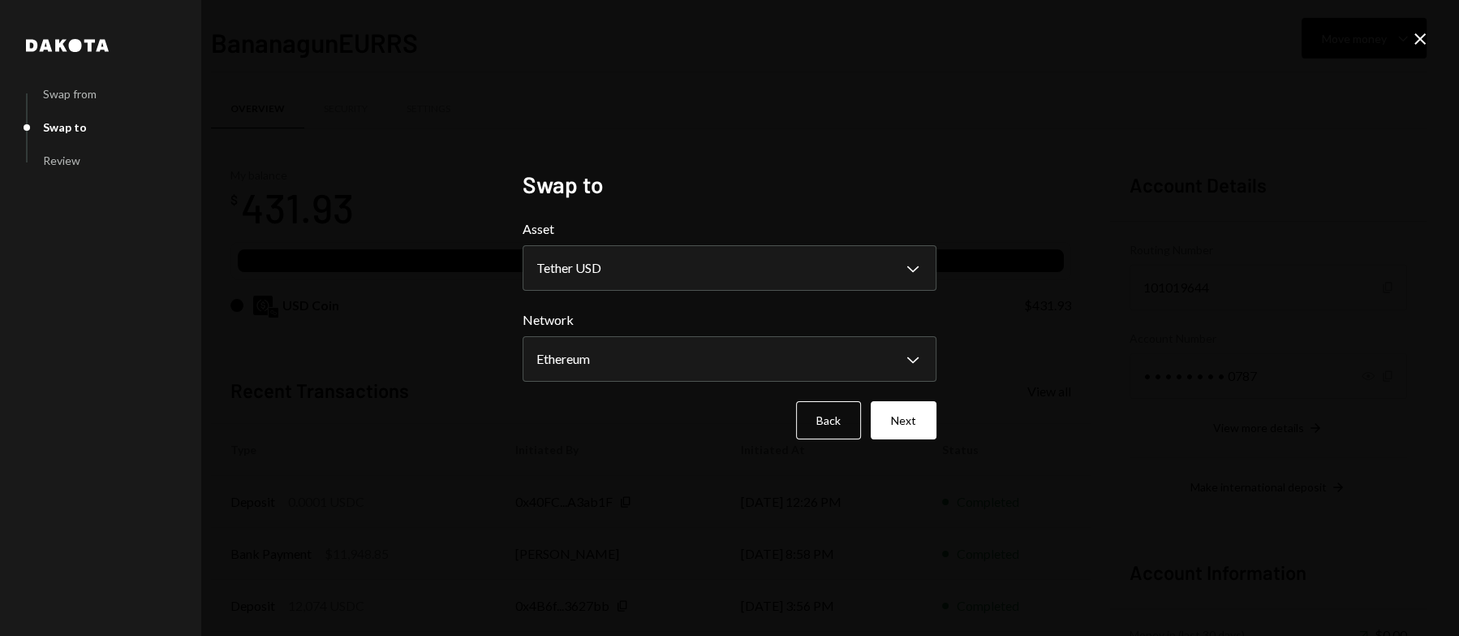
click at [905, 409] on button "Next" at bounding box center [904, 420] width 66 height 38
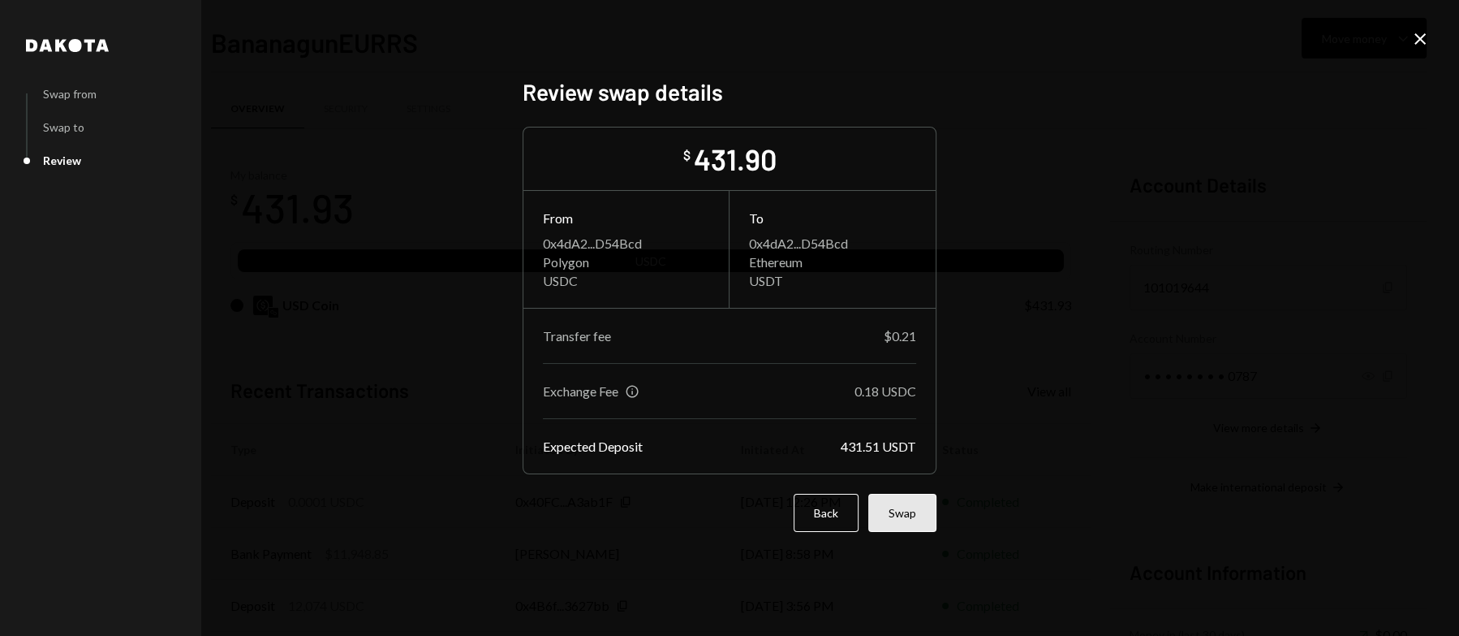
click at [916, 515] on button "Swap" at bounding box center [903, 513] width 68 height 38
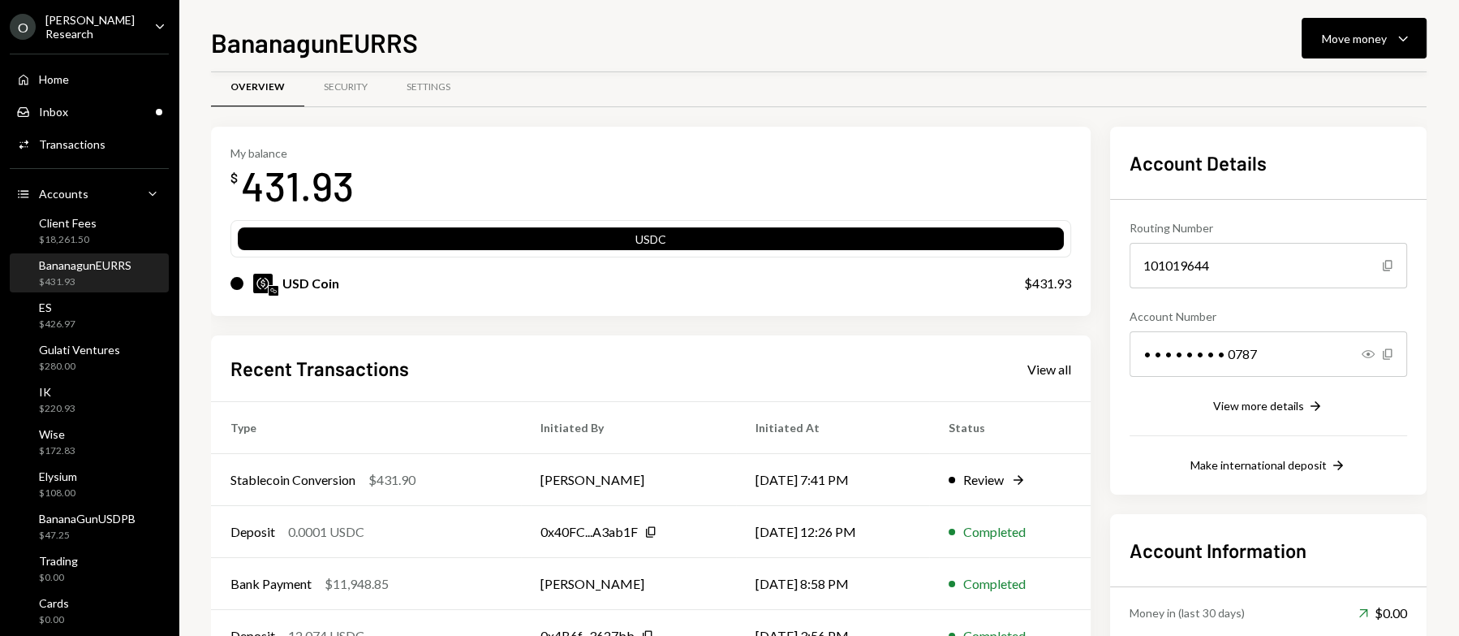
scroll to position [23, 0]
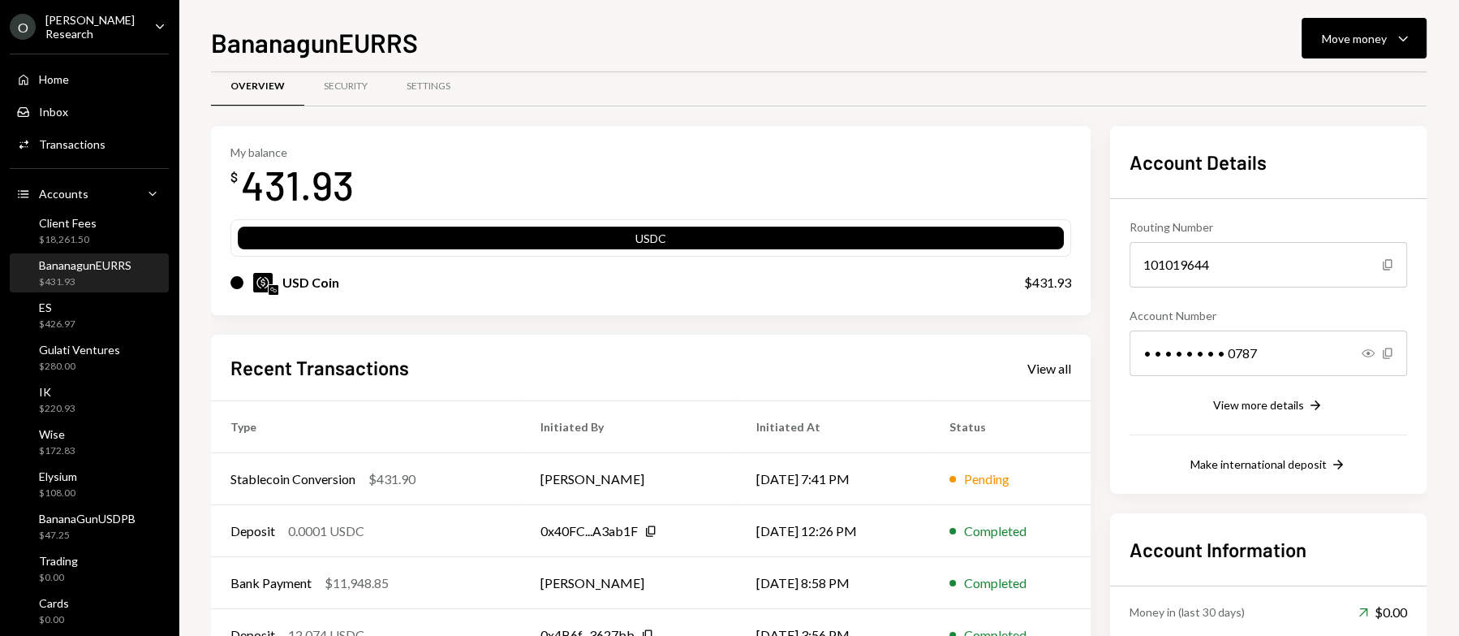
click at [97, 269] on div "BananagunEURRS $431.93" at bounding box center [85, 273] width 93 height 31
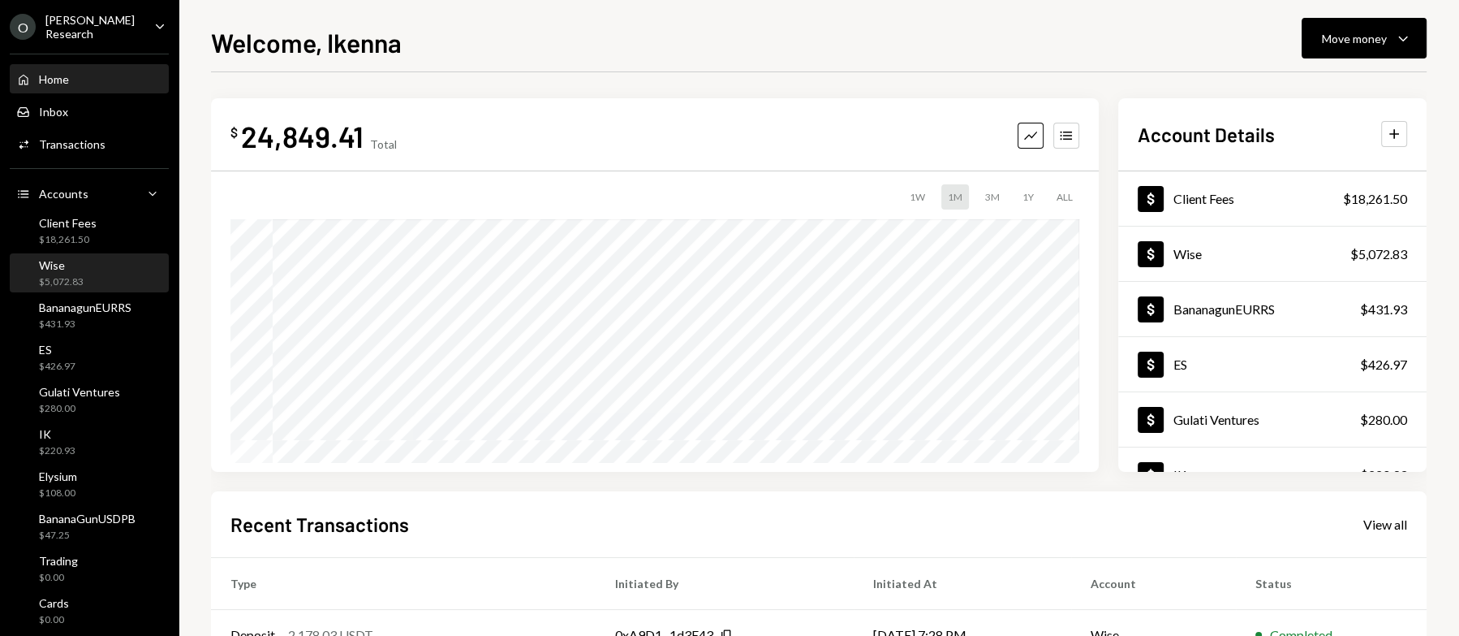
click at [98, 282] on div "Wise $5,072.83" at bounding box center [89, 273] width 146 height 31
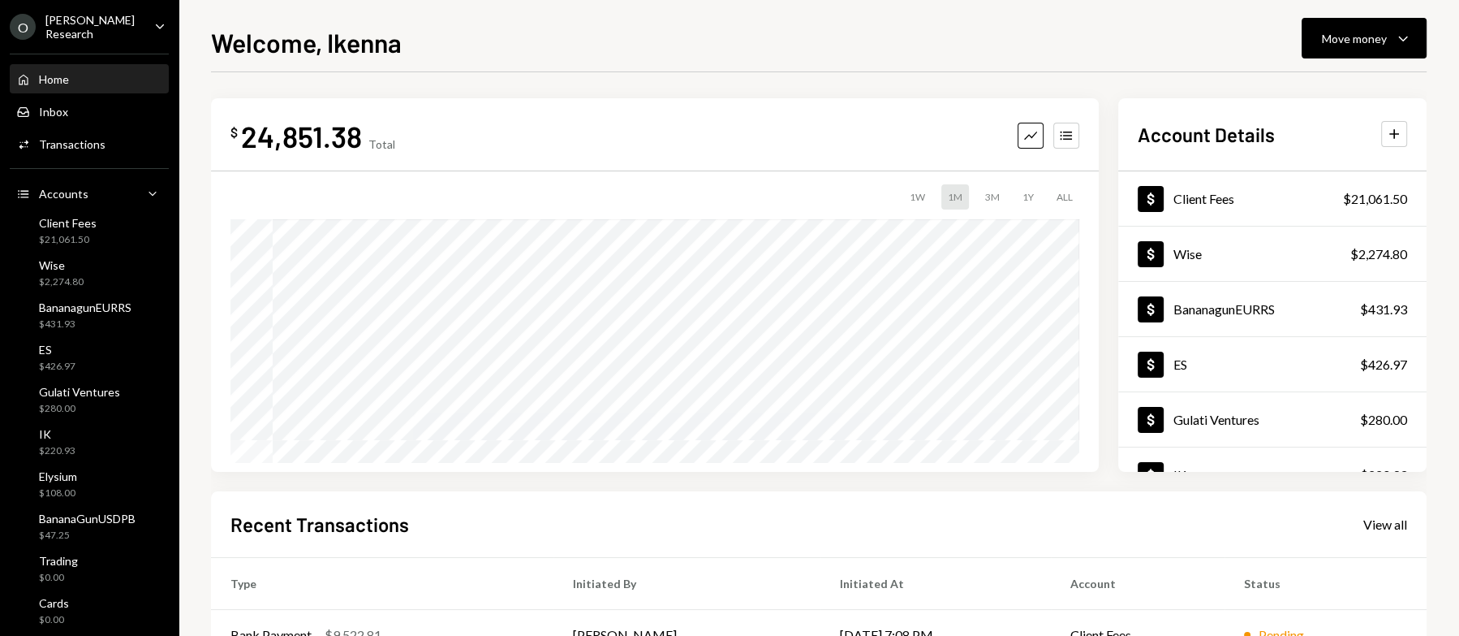
click at [101, 72] on div "Home Home" at bounding box center [89, 79] width 146 height 15
click at [199, 457] on div "Welcome, [PERSON_NAME] Move money Caret Down $ 24,851.38 Total Graph Accounts 1…" at bounding box center [819, 318] width 1281 height 636
click at [109, 226] on div "Client Fees $21,061.50" at bounding box center [89, 231] width 146 height 31
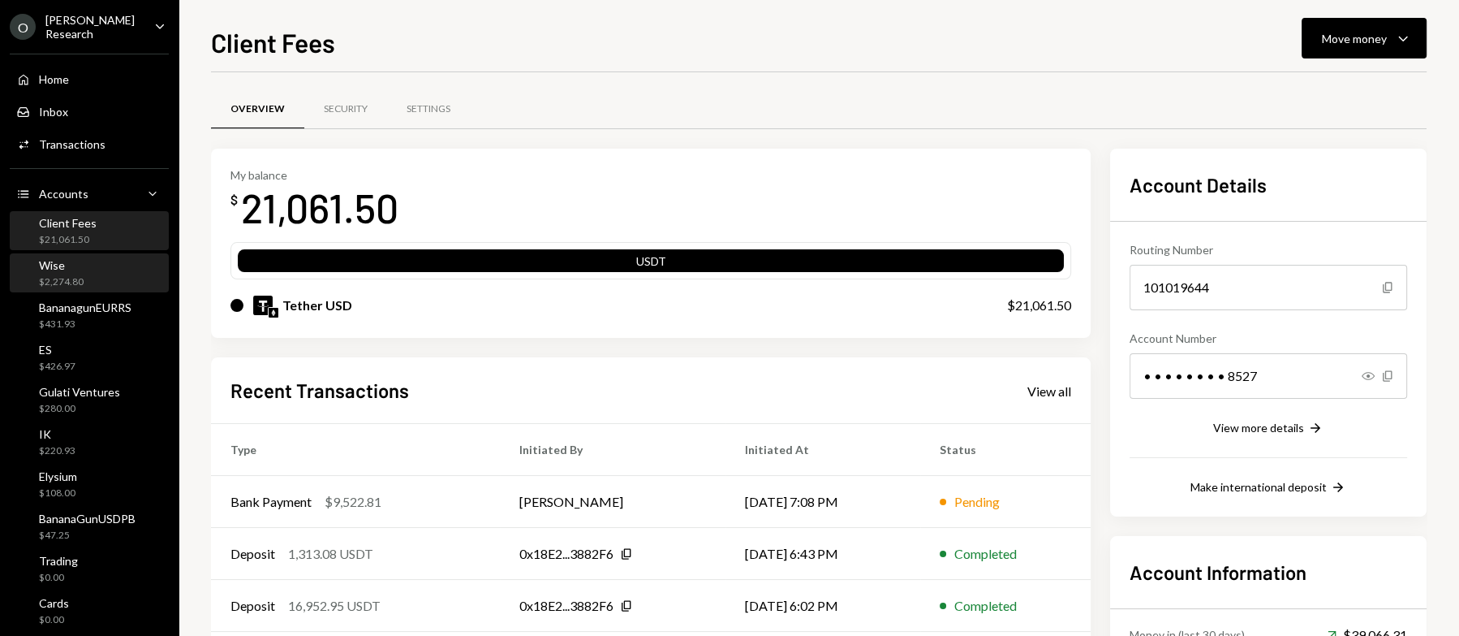
click at [107, 273] on div "Wise $2,274.80" at bounding box center [89, 273] width 146 height 31
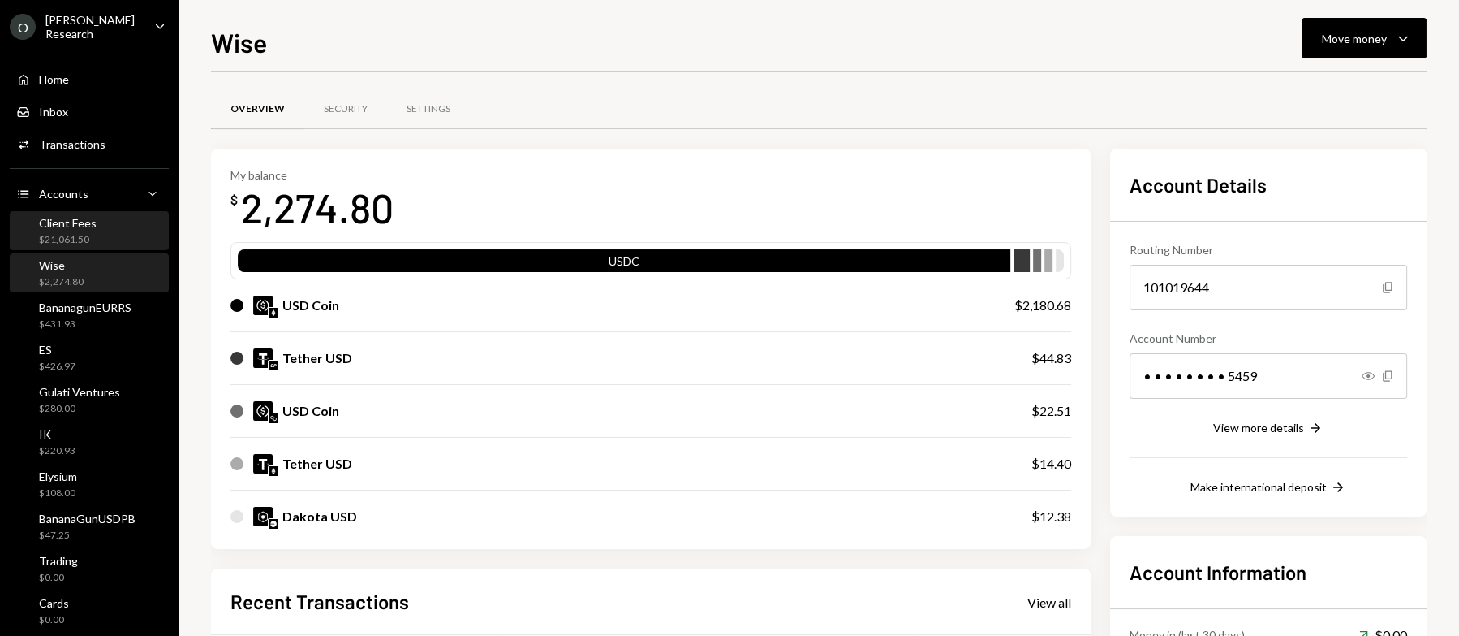
click at [116, 229] on div "Client Fees $21,061.50" at bounding box center [89, 231] width 146 height 31
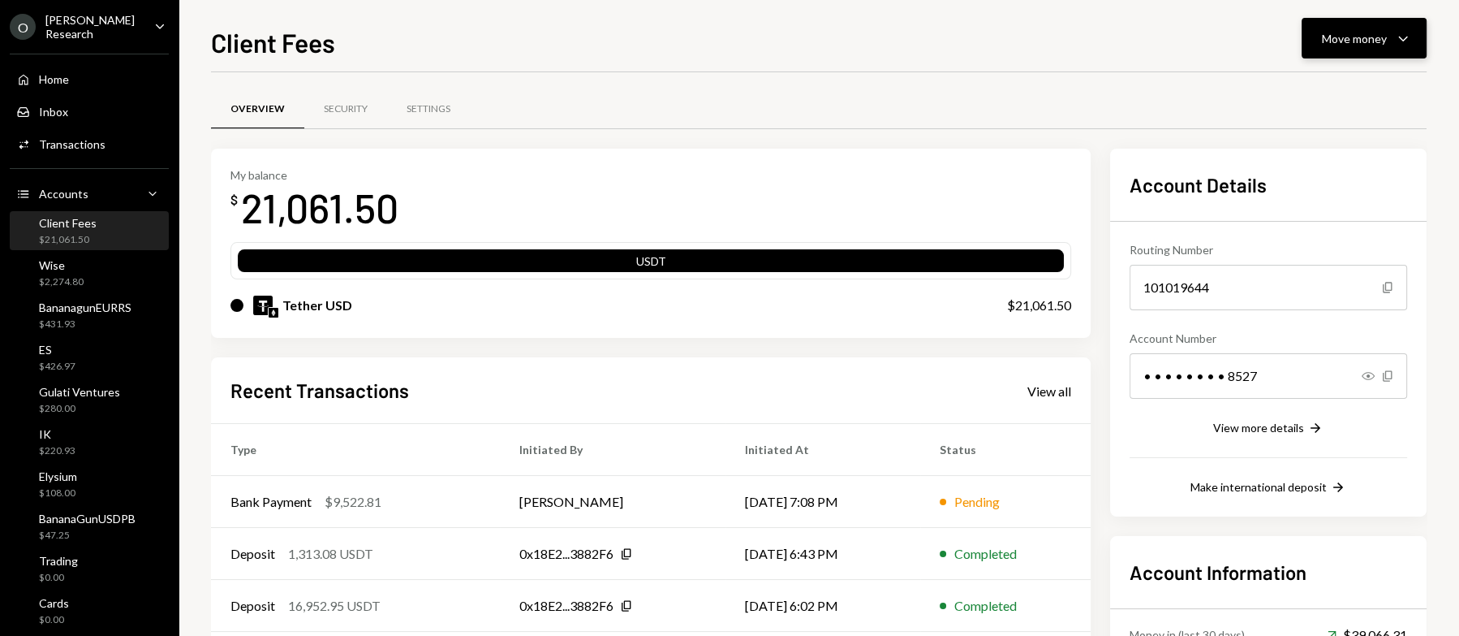
click at [1386, 28] on button "Move money Caret Down" at bounding box center [1364, 38] width 125 height 41
click at [1343, 123] on div "Transfer" at bounding box center [1351, 123] width 119 height 17
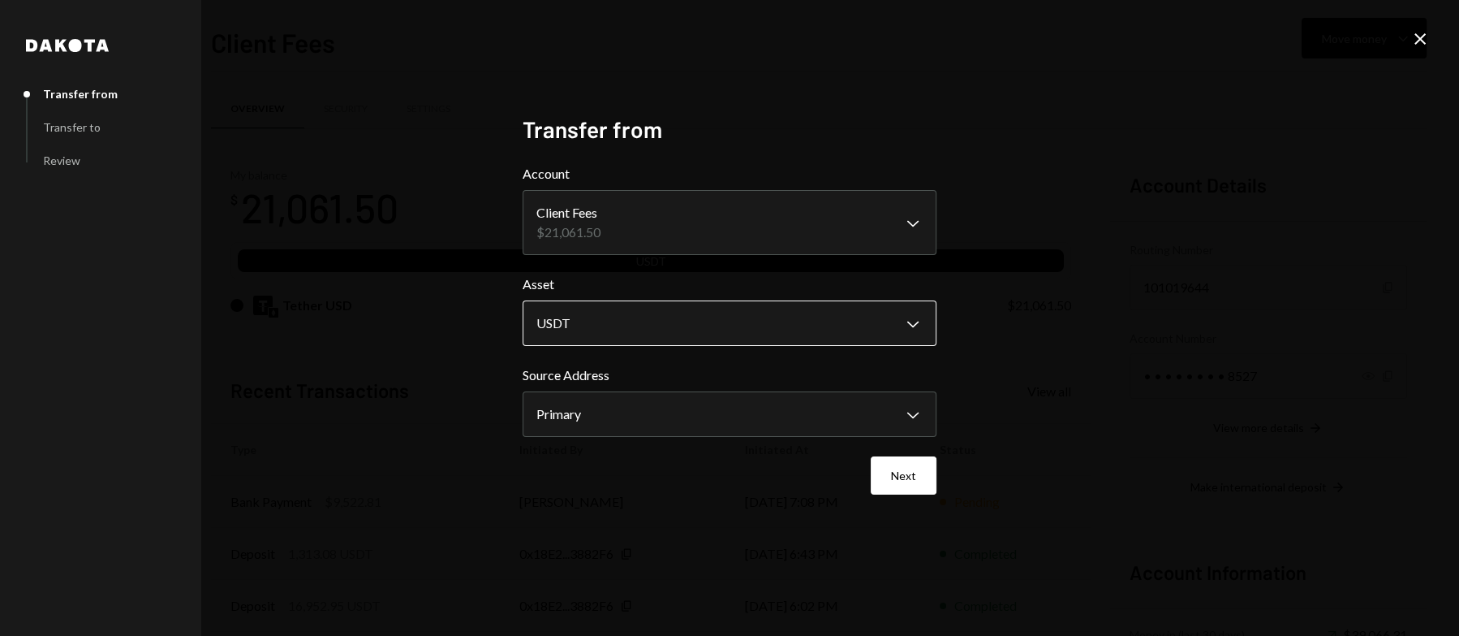
click at [809, 329] on body "O Odum Research Caret Down Home Home Inbox Inbox Activities Transactions Accoun…" at bounding box center [729, 318] width 1459 height 636
click at [901, 481] on button "Next" at bounding box center [904, 475] width 66 height 38
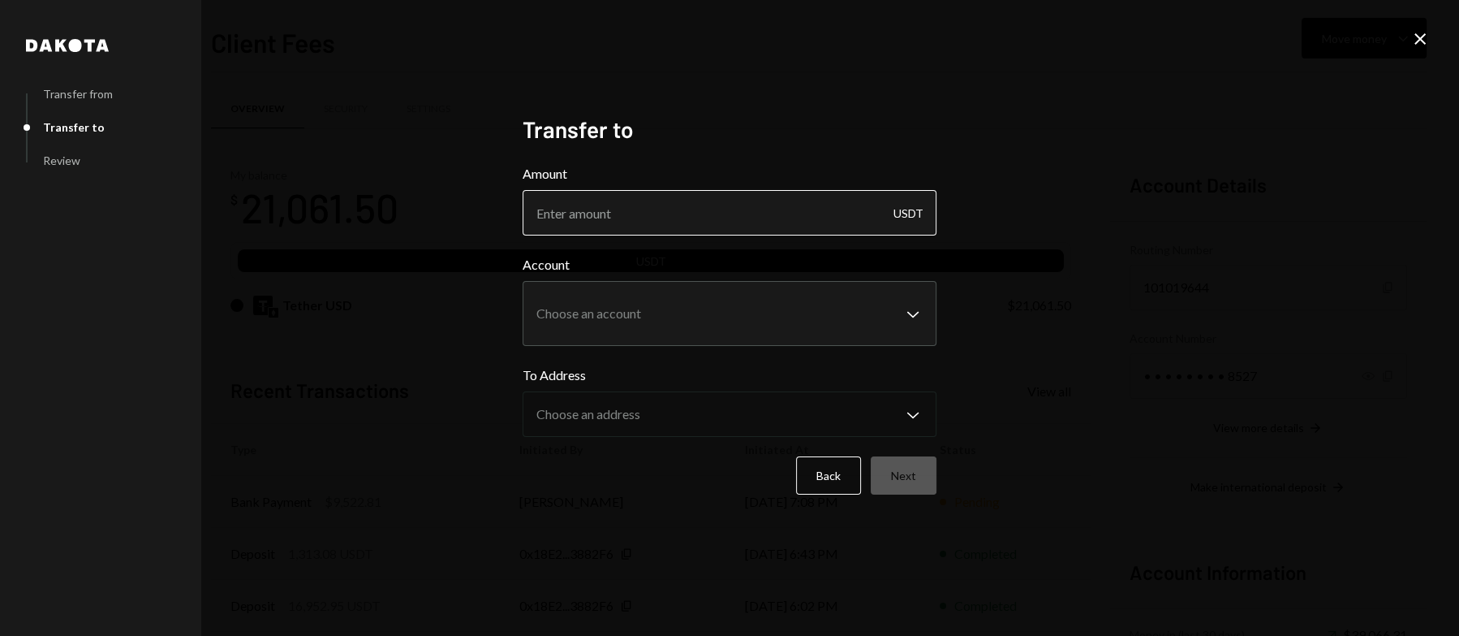
click at [713, 205] on input "Amount" at bounding box center [730, 212] width 414 height 45
type input "2600"
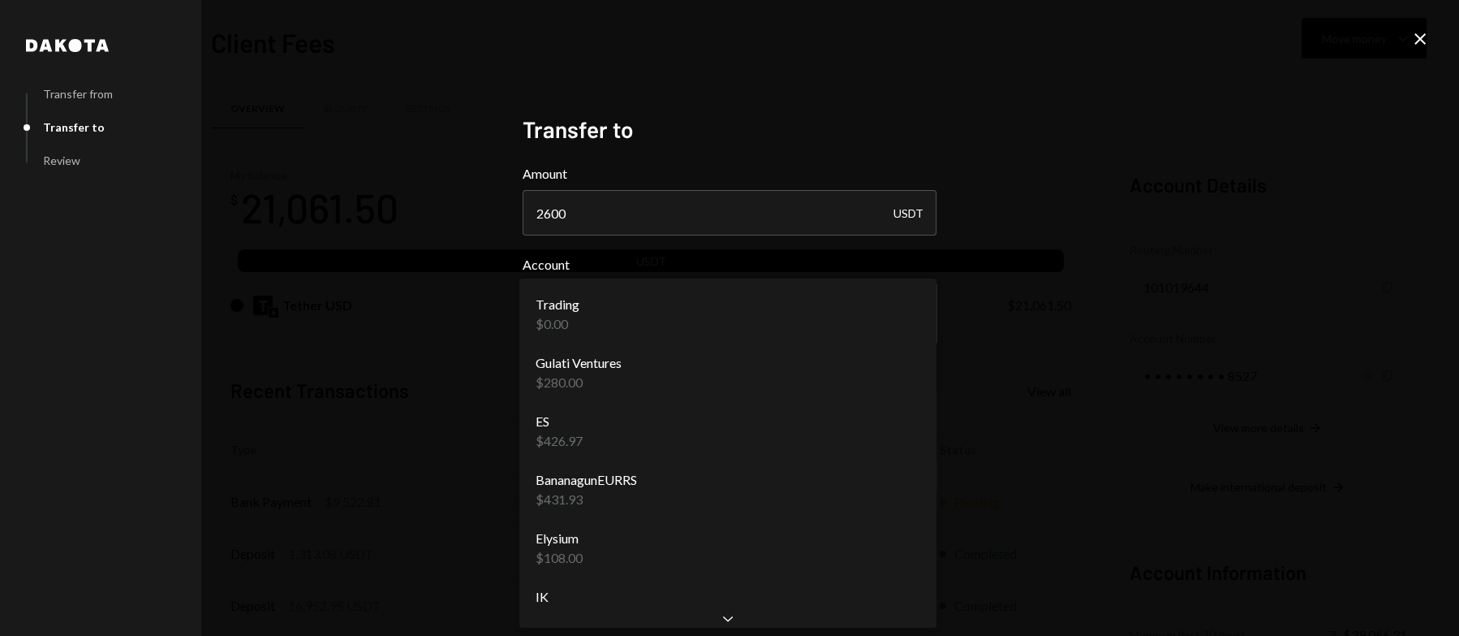
click at [705, 306] on body "O Odum Research Caret Down Home Home Inbox Inbox Activities Transactions Accoun…" at bounding box center [729, 318] width 1459 height 636
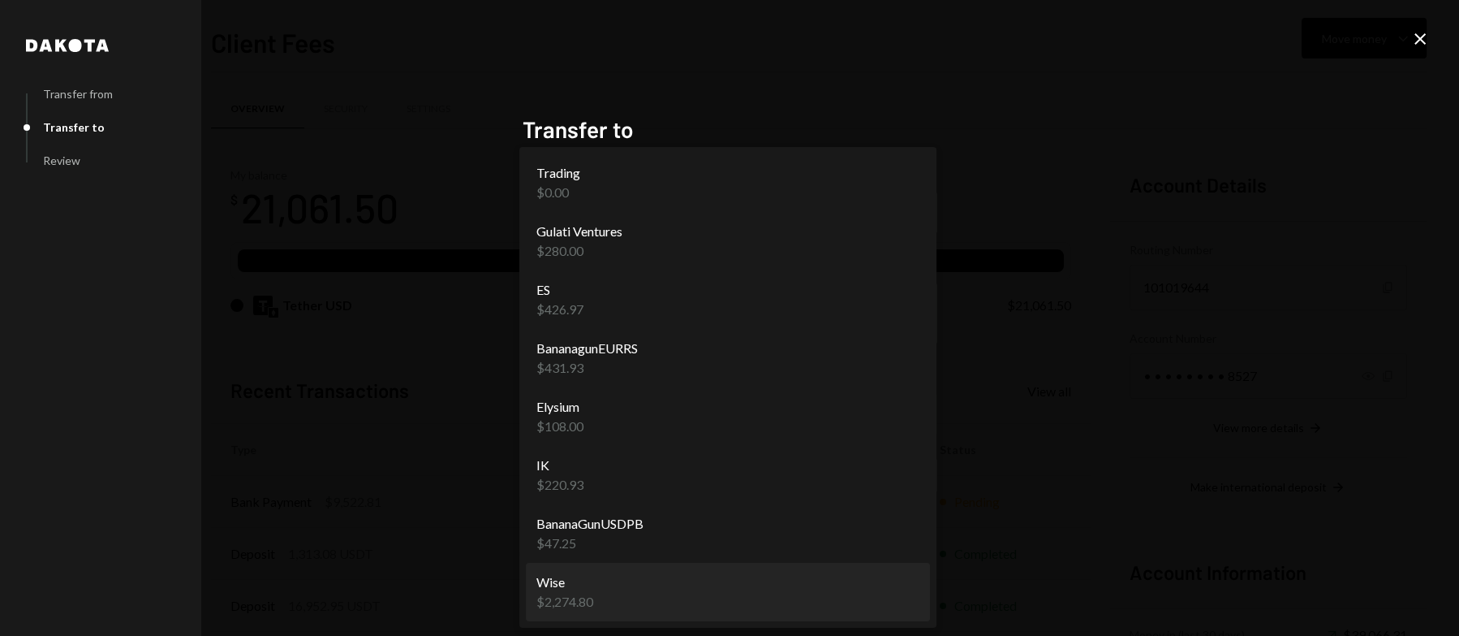
select select "**********"
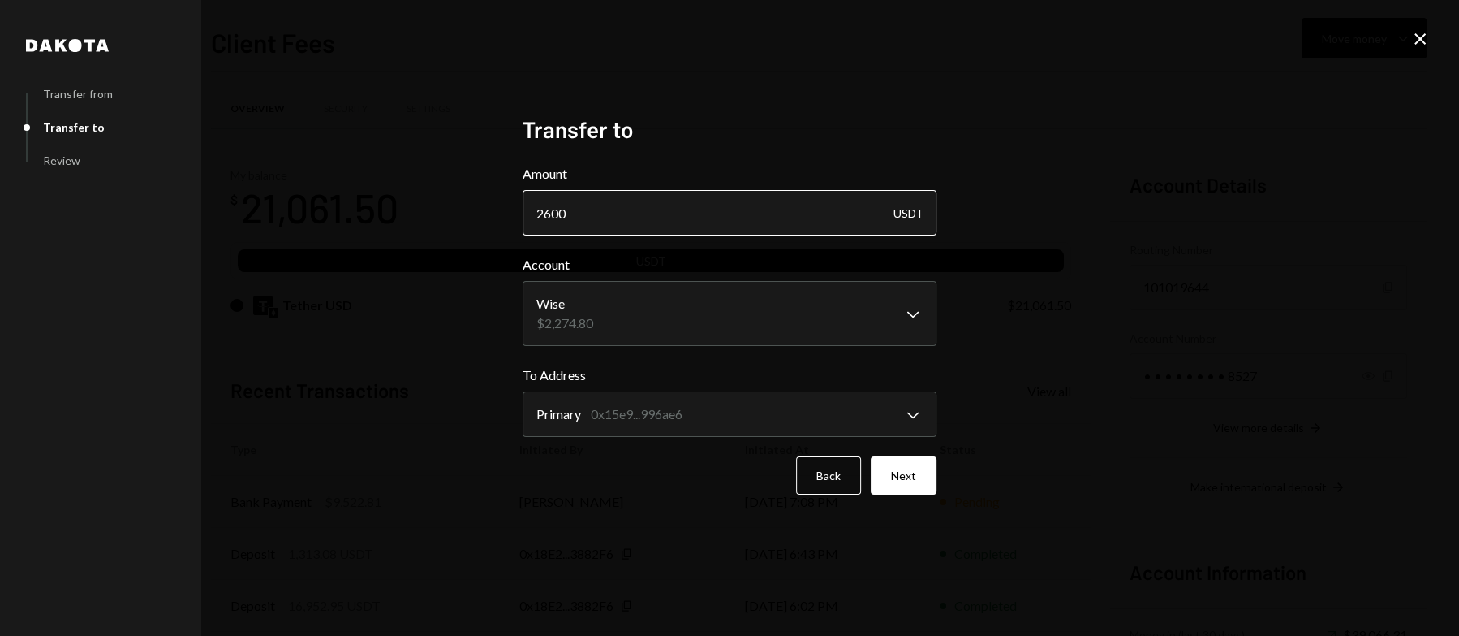
drag, startPoint x: 544, startPoint y: 214, endPoint x: 579, endPoint y: 216, distance: 34.9
click at [579, 216] on input "2600" at bounding box center [730, 212] width 414 height 45
type input "2800"
click at [904, 472] on button "Next" at bounding box center [904, 475] width 66 height 38
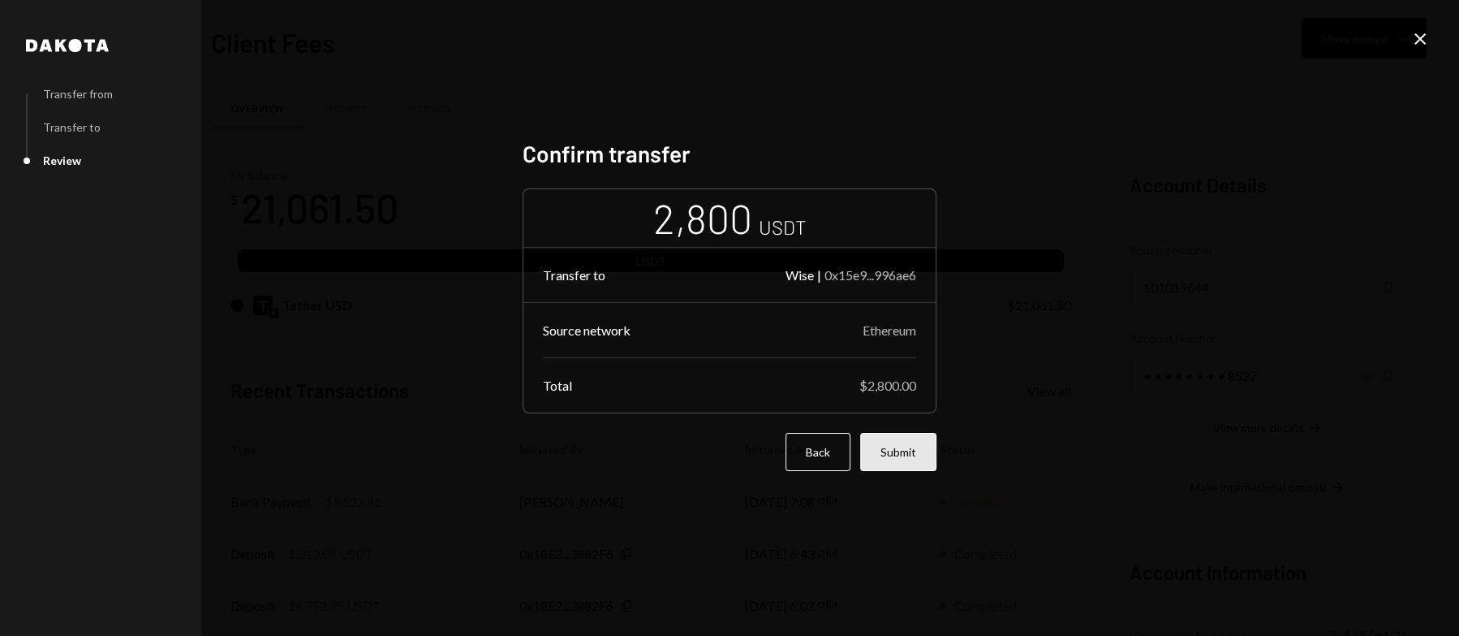
click at [890, 449] on button "Submit" at bounding box center [898, 452] width 76 height 38
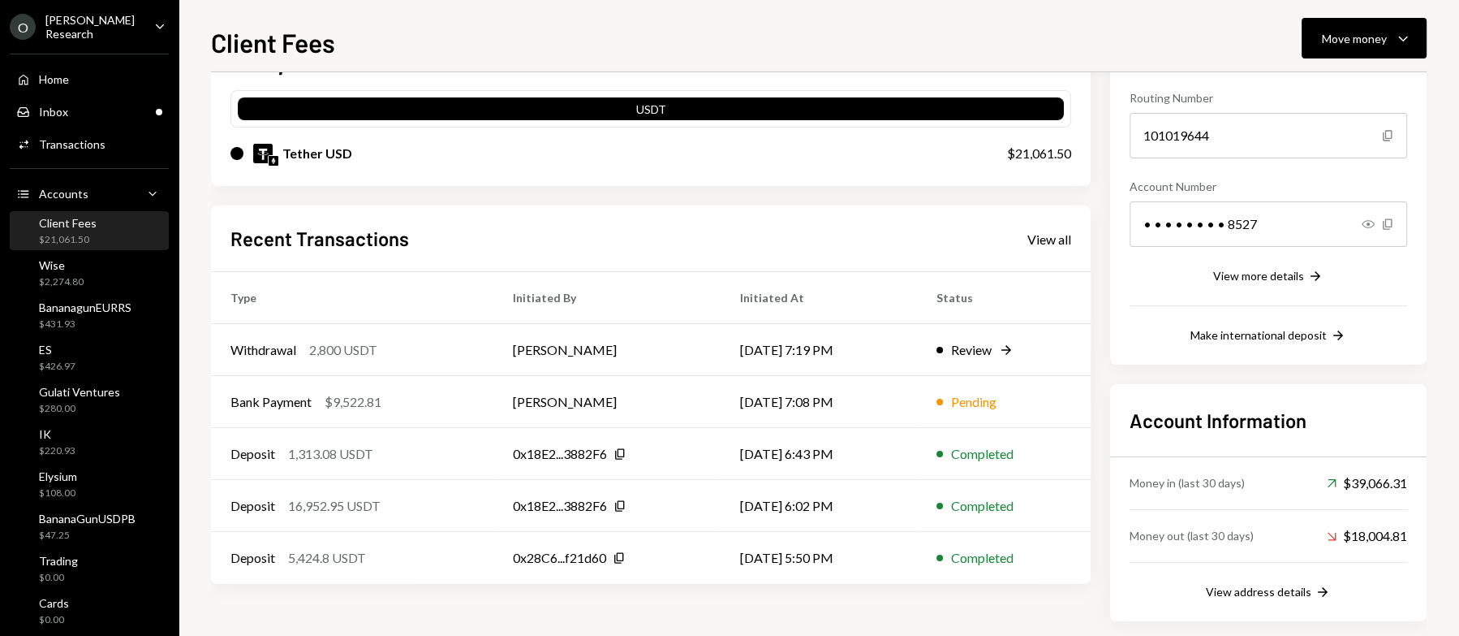
scroll to position [155, 0]
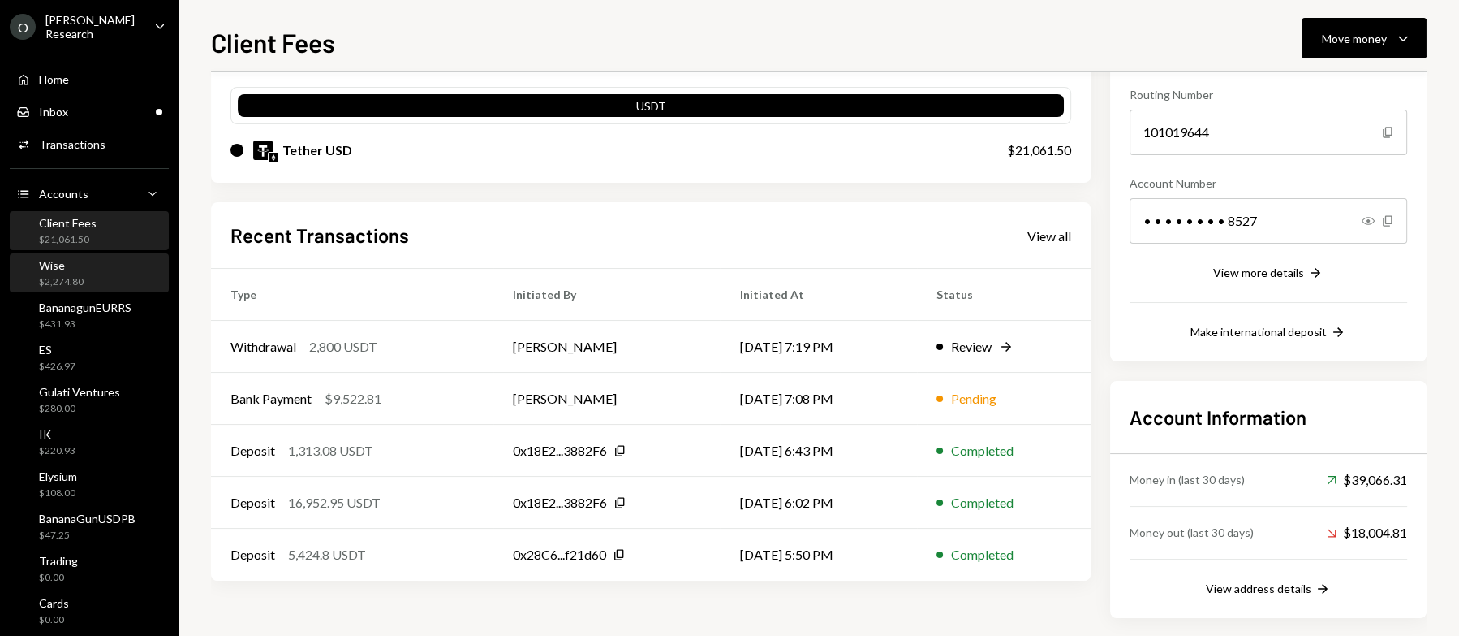
click at [91, 274] on div "Wise $2,274.80" at bounding box center [89, 273] width 146 height 31
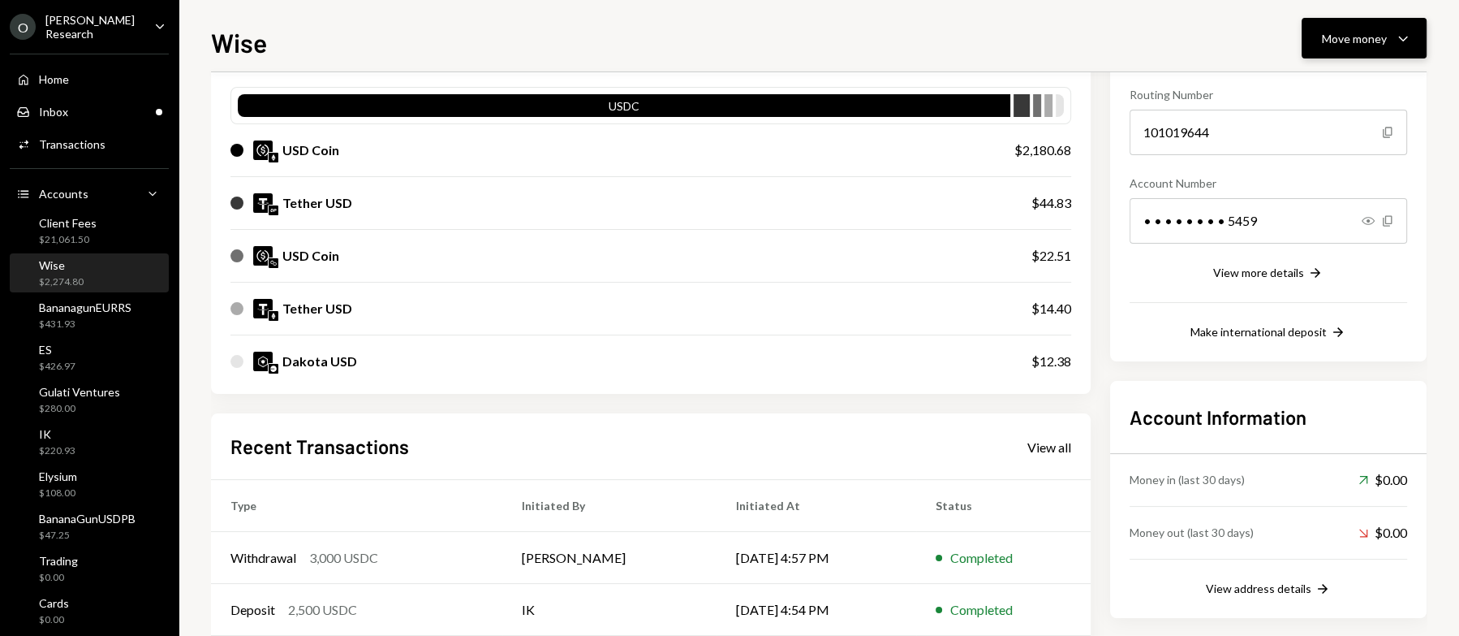
click at [1348, 53] on button "Move money Caret Down" at bounding box center [1364, 38] width 125 height 41
click at [1339, 217] on div "Swap stablecoins" at bounding box center [1351, 210] width 119 height 17
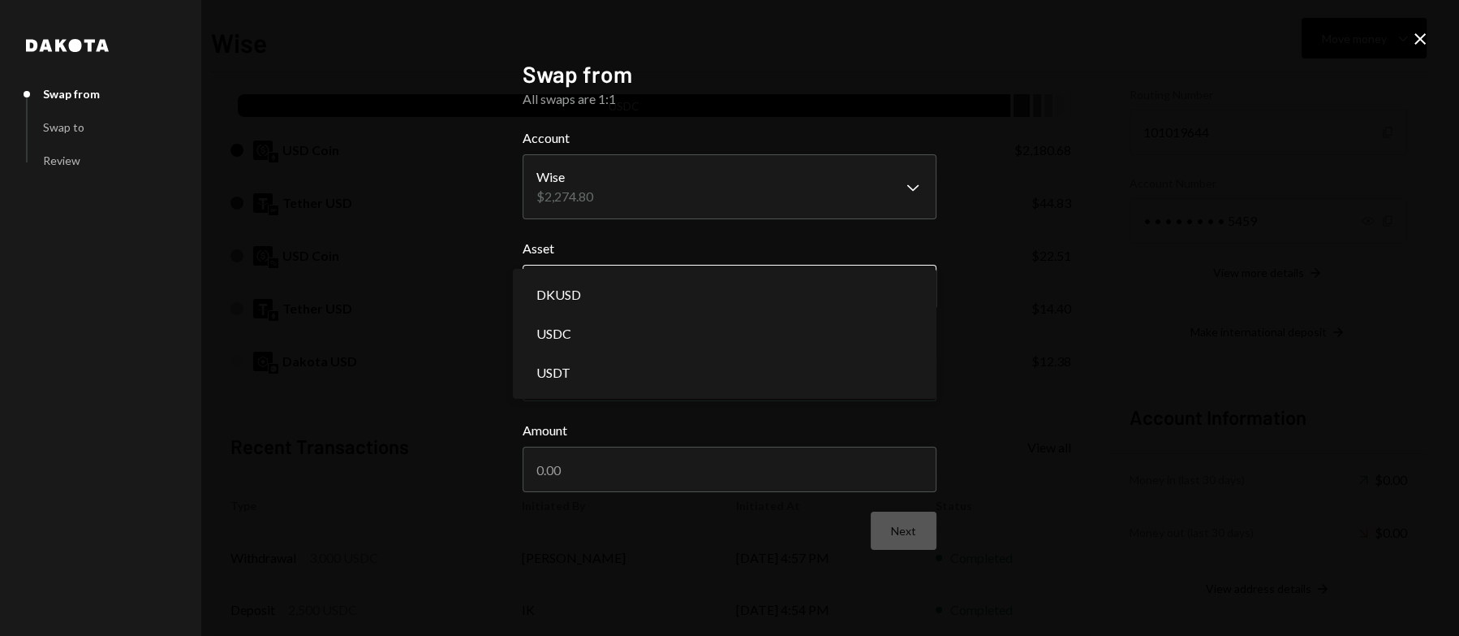
click at [719, 294] on body "O Odum Research Caret Down Home Home Inbox Inbox Activities Transactions Accoun…" at bounding box center [729, 318] width 1459 height 636
select select "****"
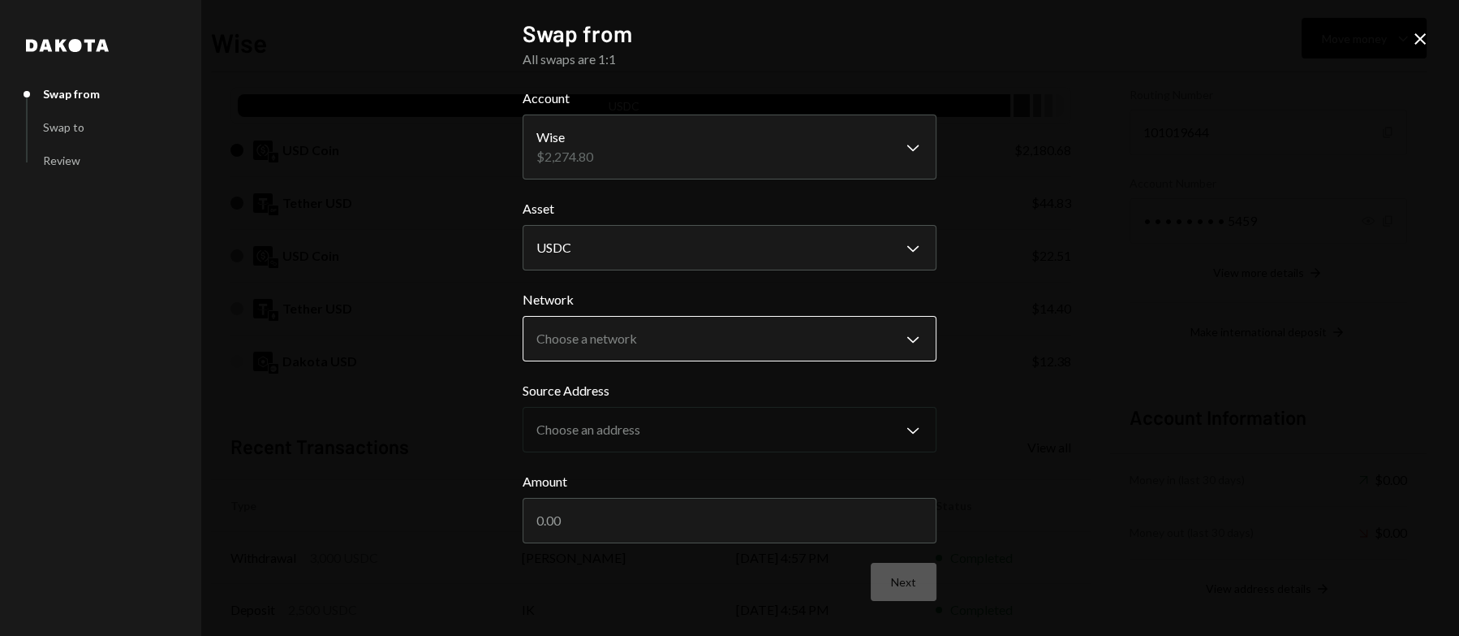
click at [735, 336] on body "O Odum Research Caret Down Home Home Inbox Inbox Activities Transactions Accoun…" at bounding box center [729, 318] width 1459 height 636
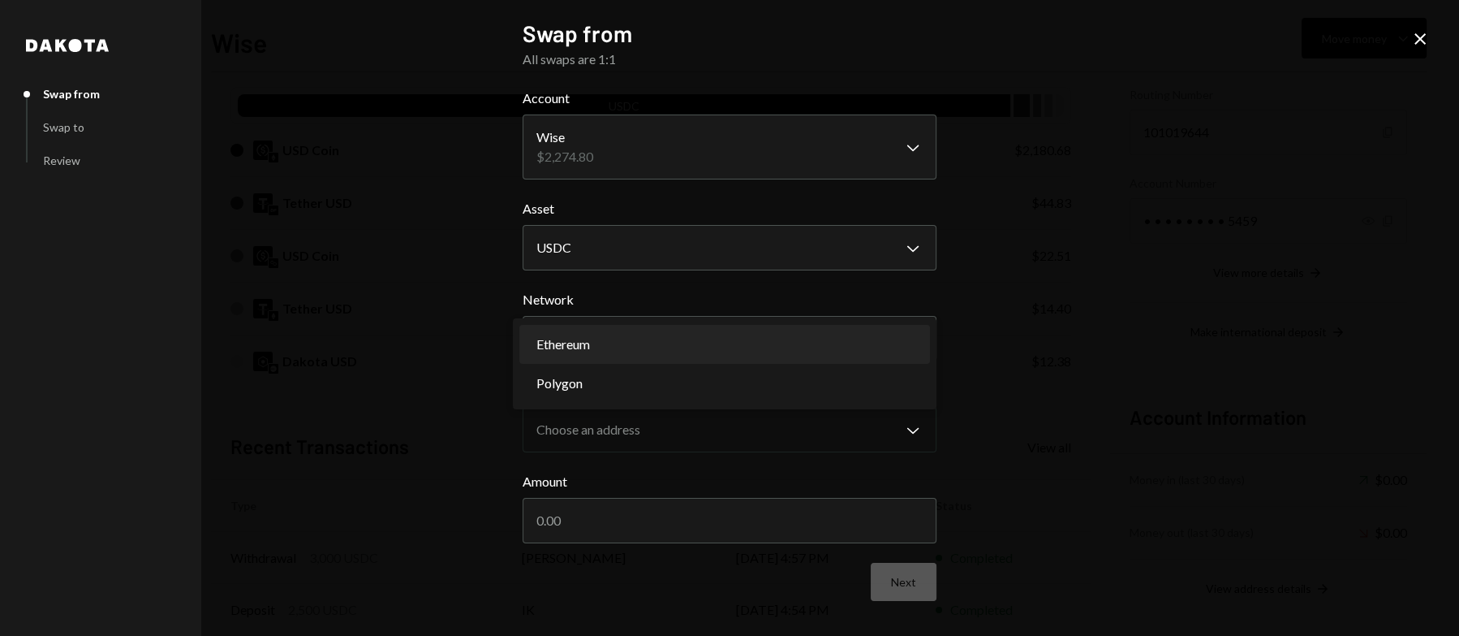
select select "**********"
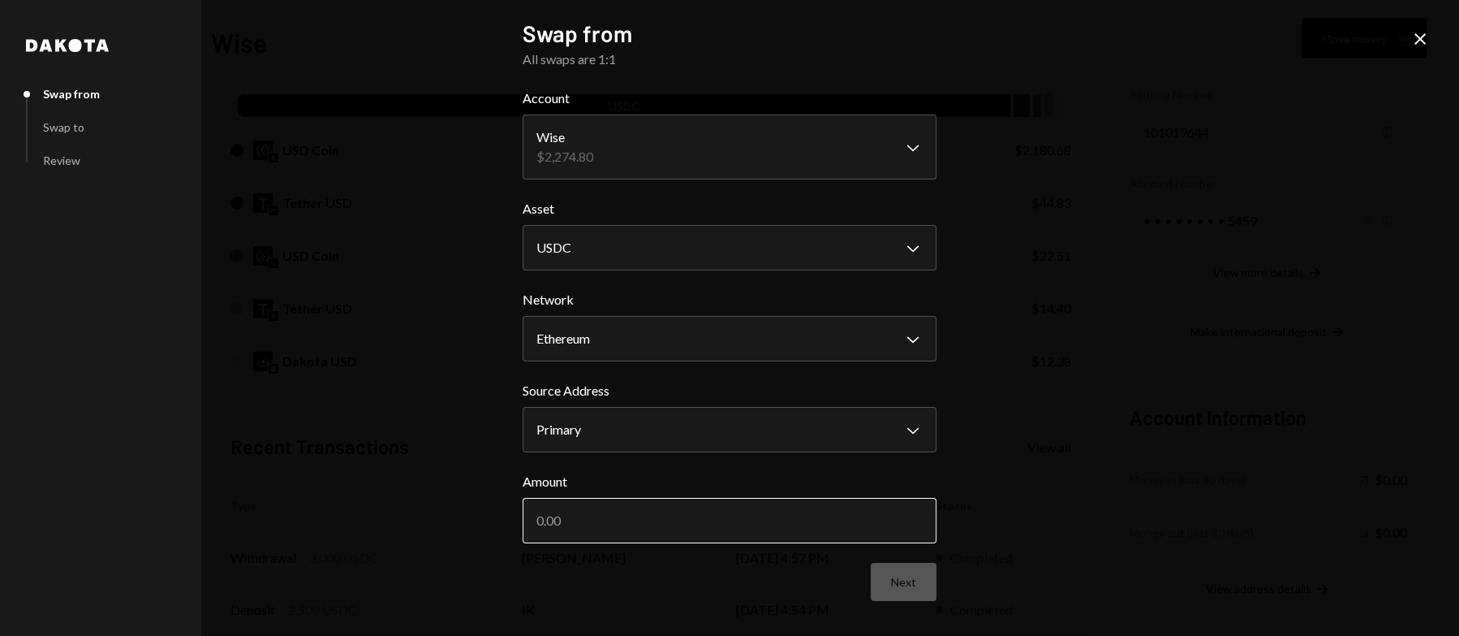
click at [731, 523] on input "Amount" at bounding box center [730, 520] width 414 height 45
click at [727, 516] on input "500" at bounding box center [730, 520] width 414 height 45
drag, startPoint x: 717, startPoint y: 515, endPoint x: 369, endPoint y: 498, distance: 347.8
click at [369, 498] on div "**********" at bounding box center [729, 318] width 1459 height 636
type input "2180"
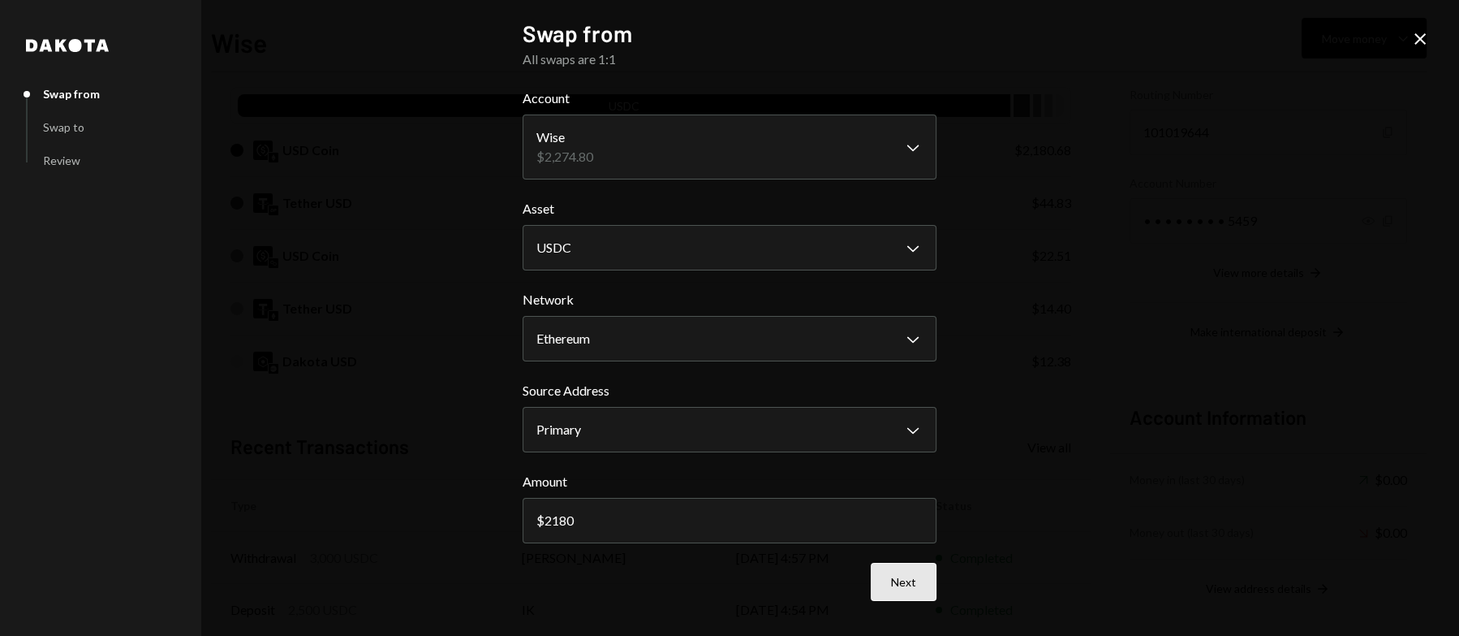
click at [908, 584] on button "Next" at bounding box center [904, 582] width 66 height 38
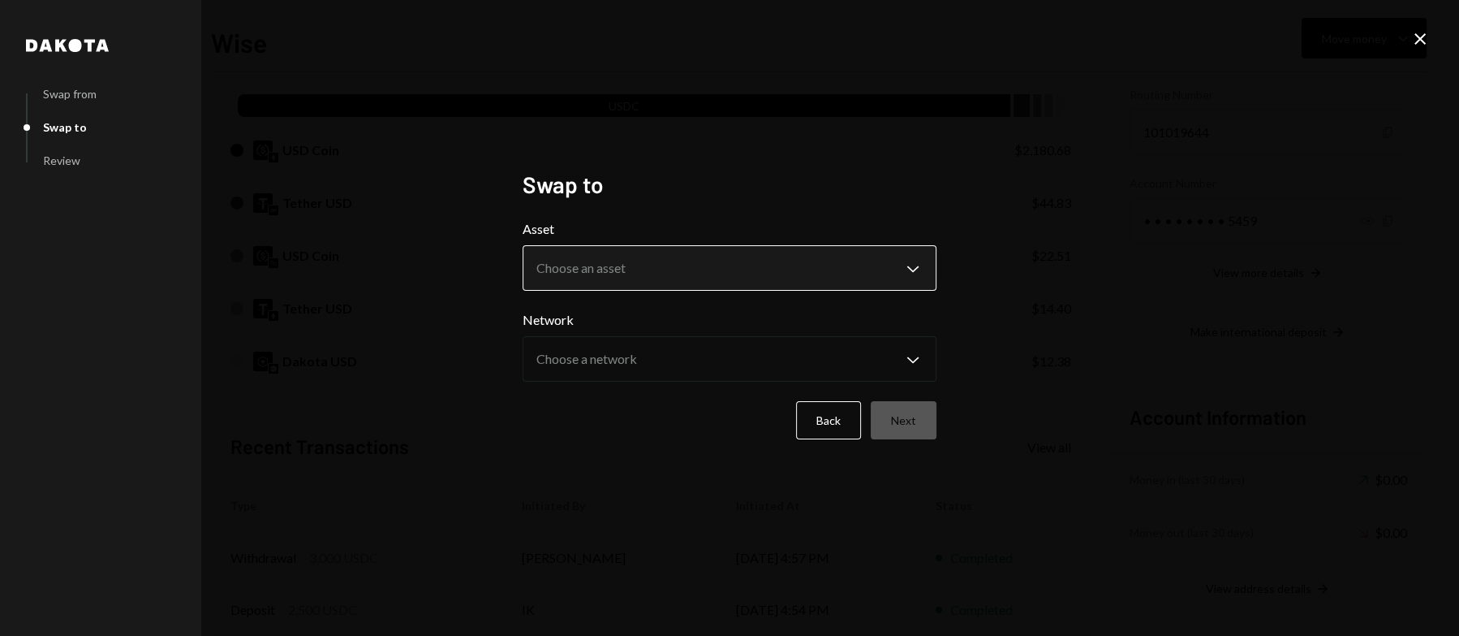
click at [705, 280] on body "O Odum Research Caret Down Home Home Inbox Inbox Activities Transactions Accoun…" at bounding box center [729, 318] width 1459 height 636
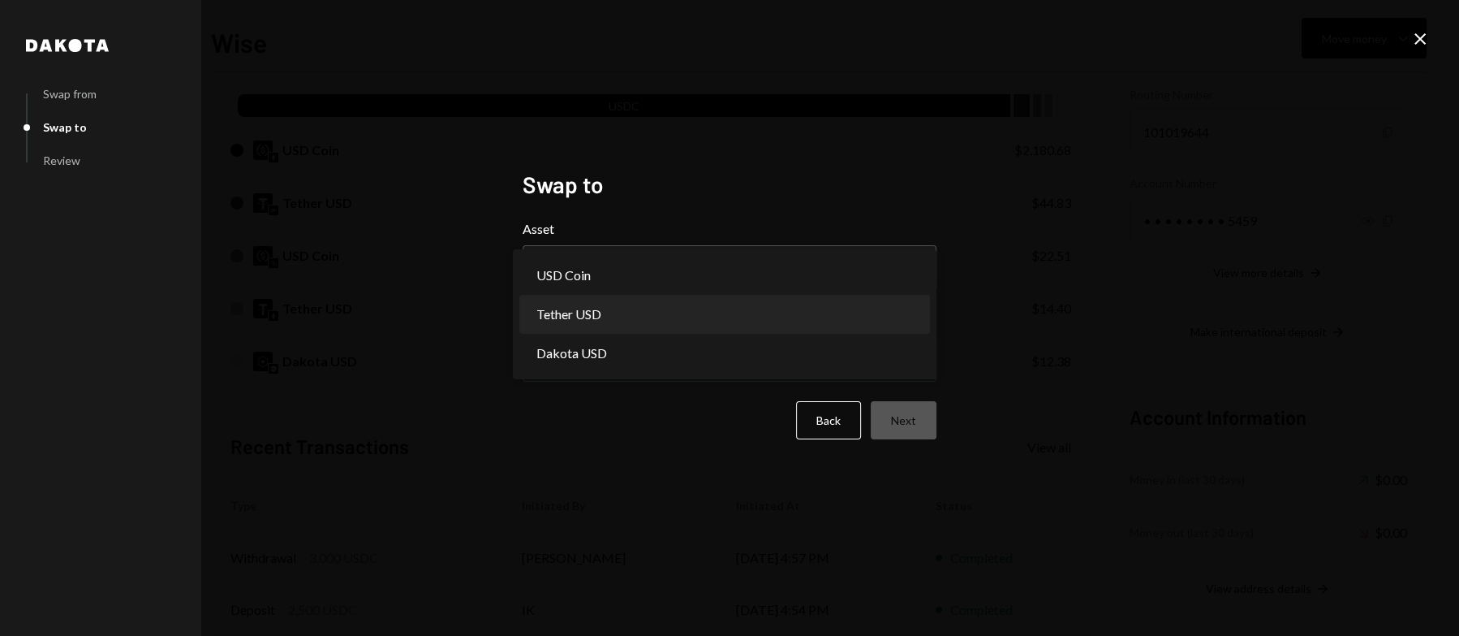
select select "****"
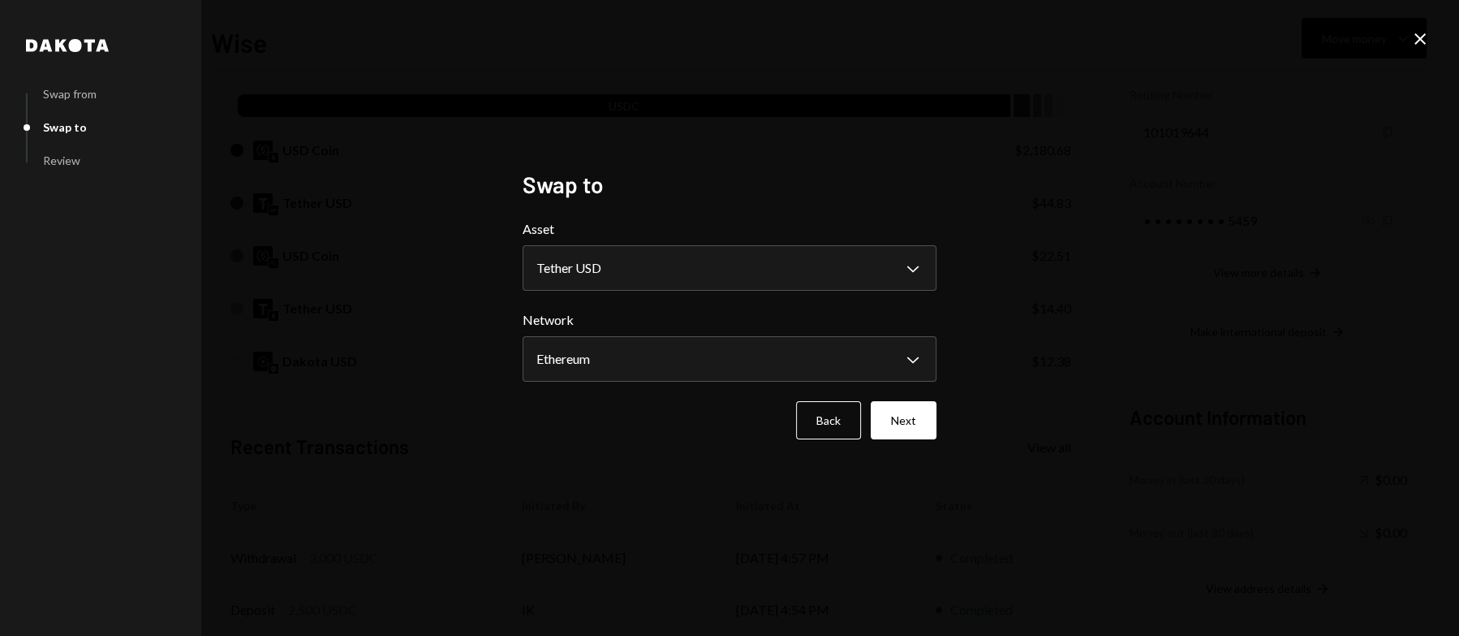
click at [917, 418] on button "Next" at bounding box center [904, 420] width 66 height 38
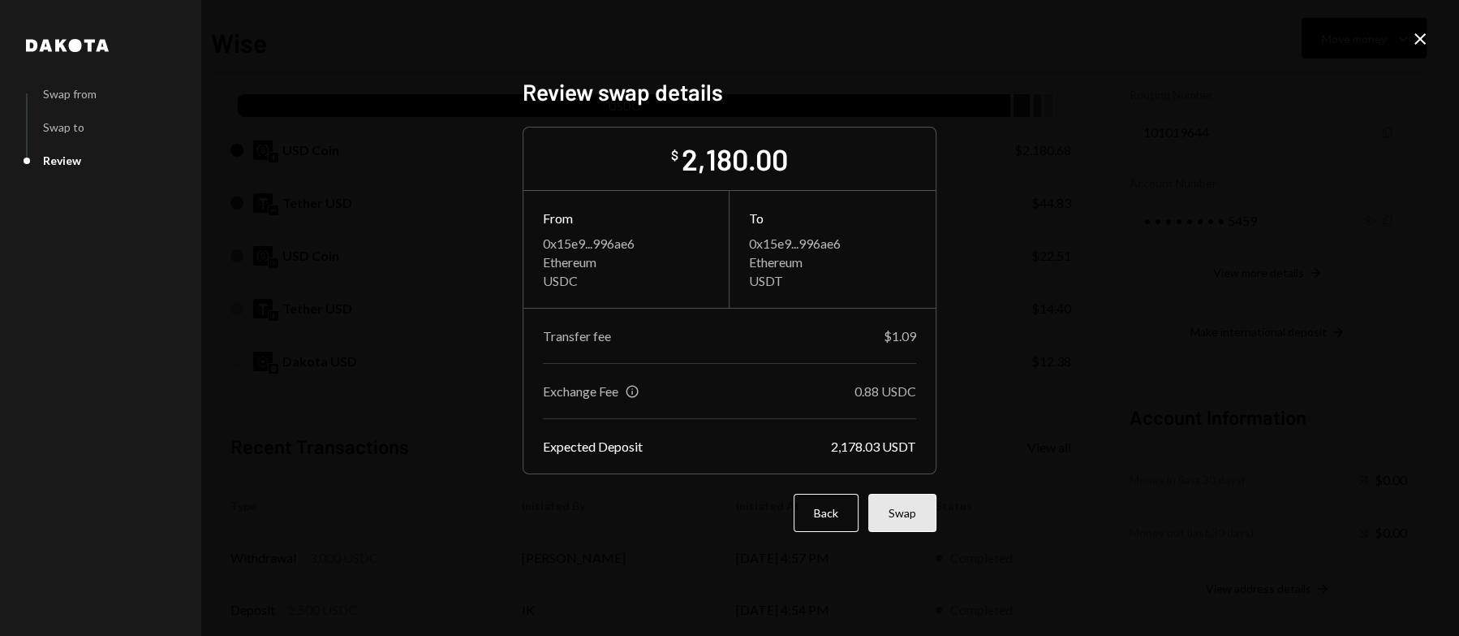
click at [906, 512] on button "Swap" at bounding box center [903, 513] width 68 height 38
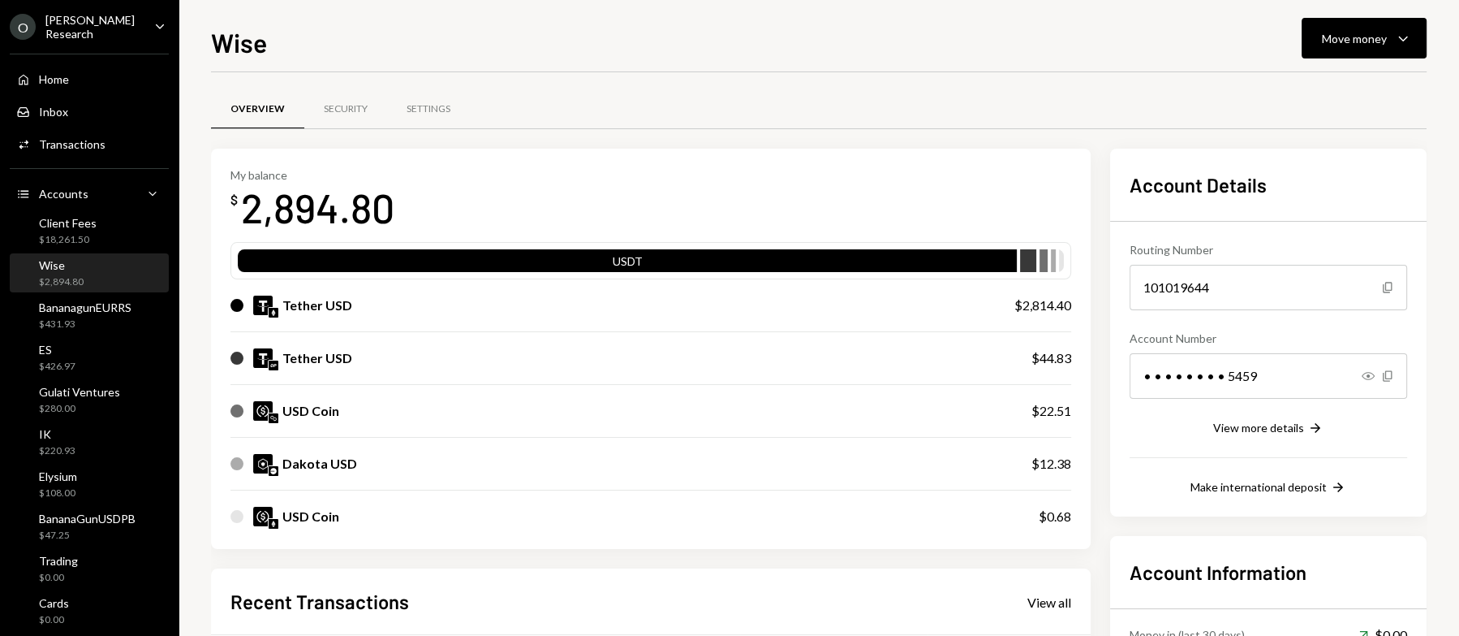
click at [123, 273] on div "Wise $2,894.80" at bounding box center [89, 273] width 146 height 31
click at [1345, 33] on div "Move money" at bounding box center [1354, 38] width 65 height 17
click at [1331, 85] on div "Send" at bounding box center [1351, 87] width 119 height 17
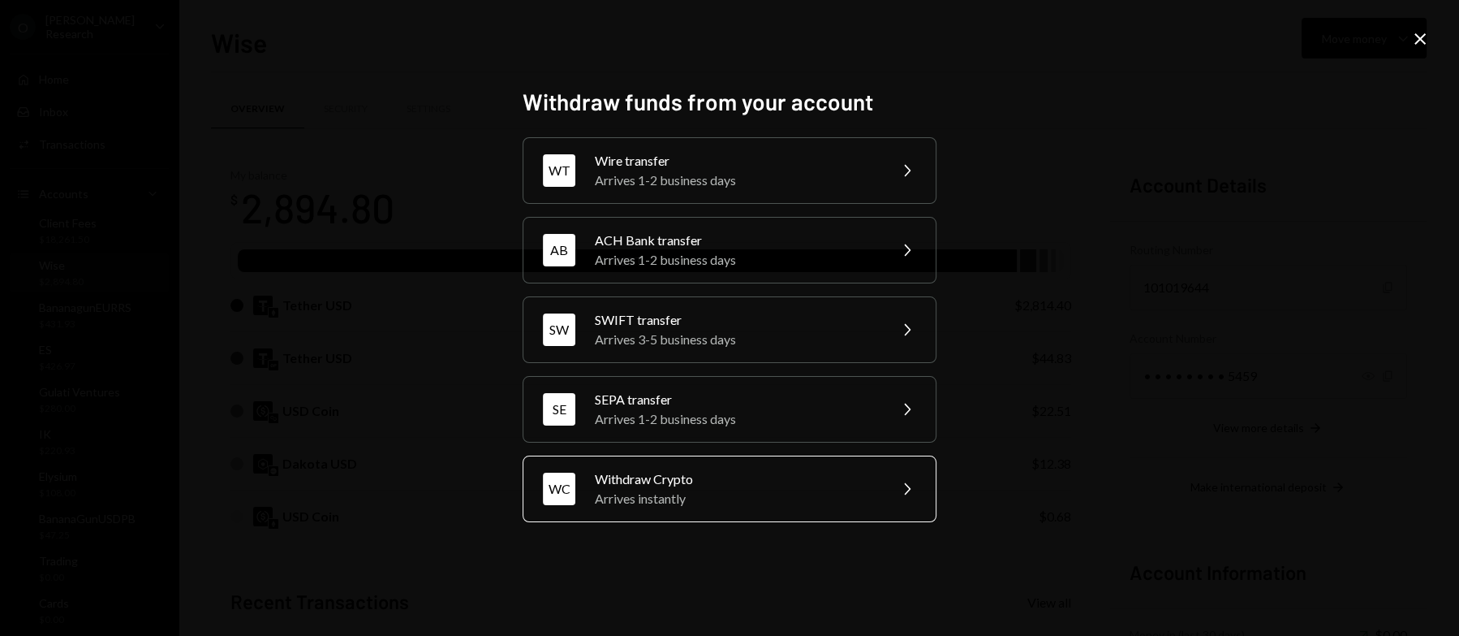
click at [718, 489] on div "Arrives instantly" at bounding box center [736, 498] width 282 height 19
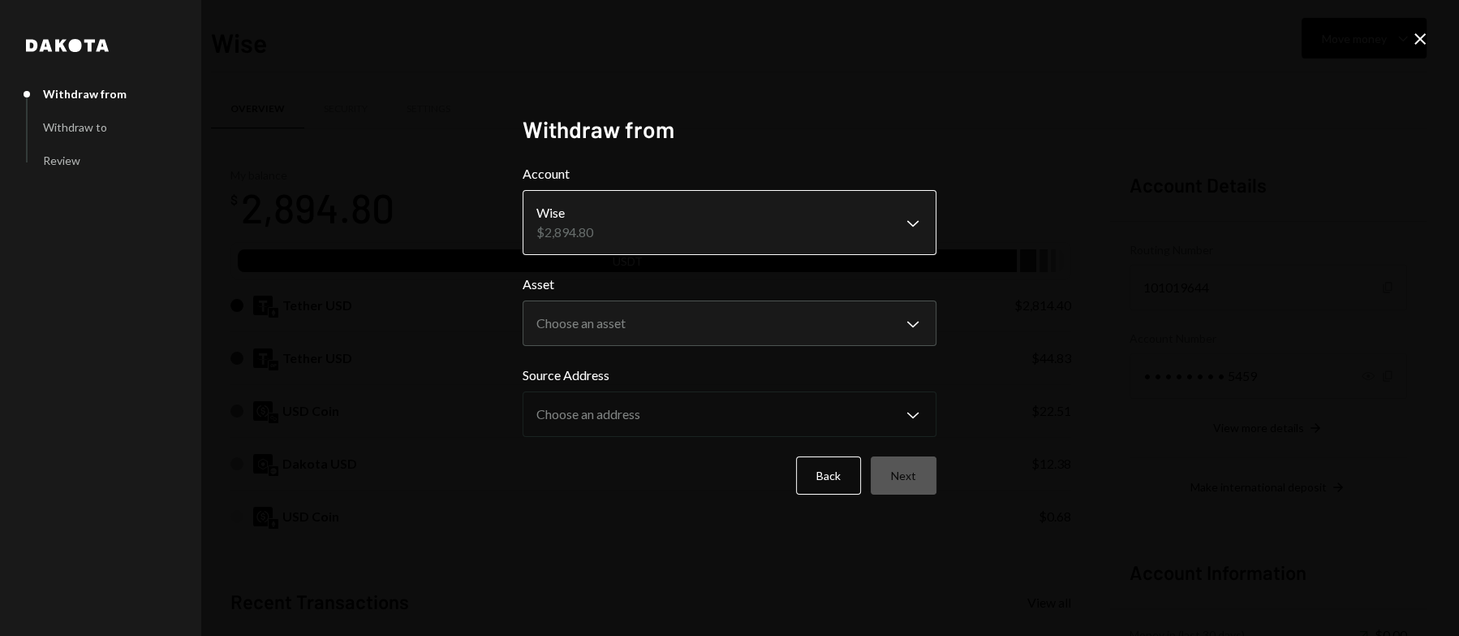
click at [895, 221] on body "[PERSON_NAME] Research Caret Down Home Home Inbox Inbox Activities Transactions…" at bounding box center [729, 318] width 1459 height 636
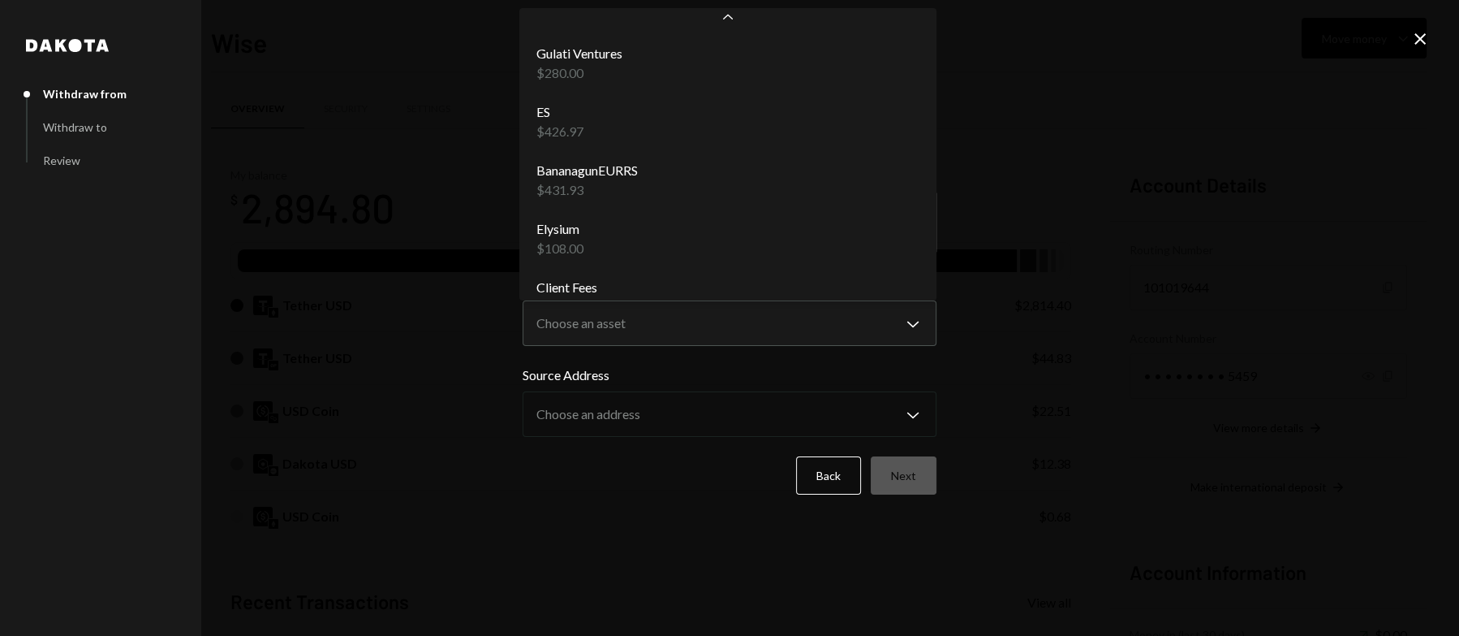
scroll to position [207, 0]
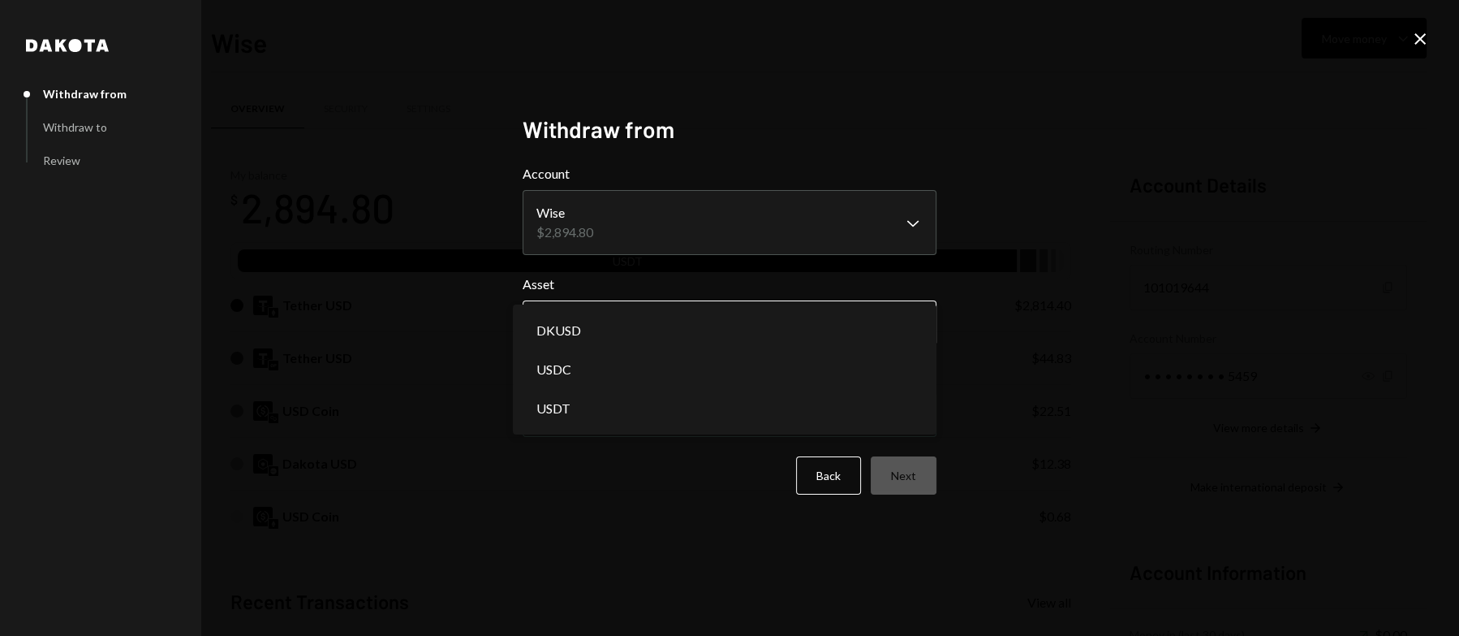
click at [649, 321] on body "[PERSON_NAME] Research Caret Down Home Home Inbox Inbox Activities Transactions…" at bounding box center [729, 318] width 1459 height 636
select select "****"
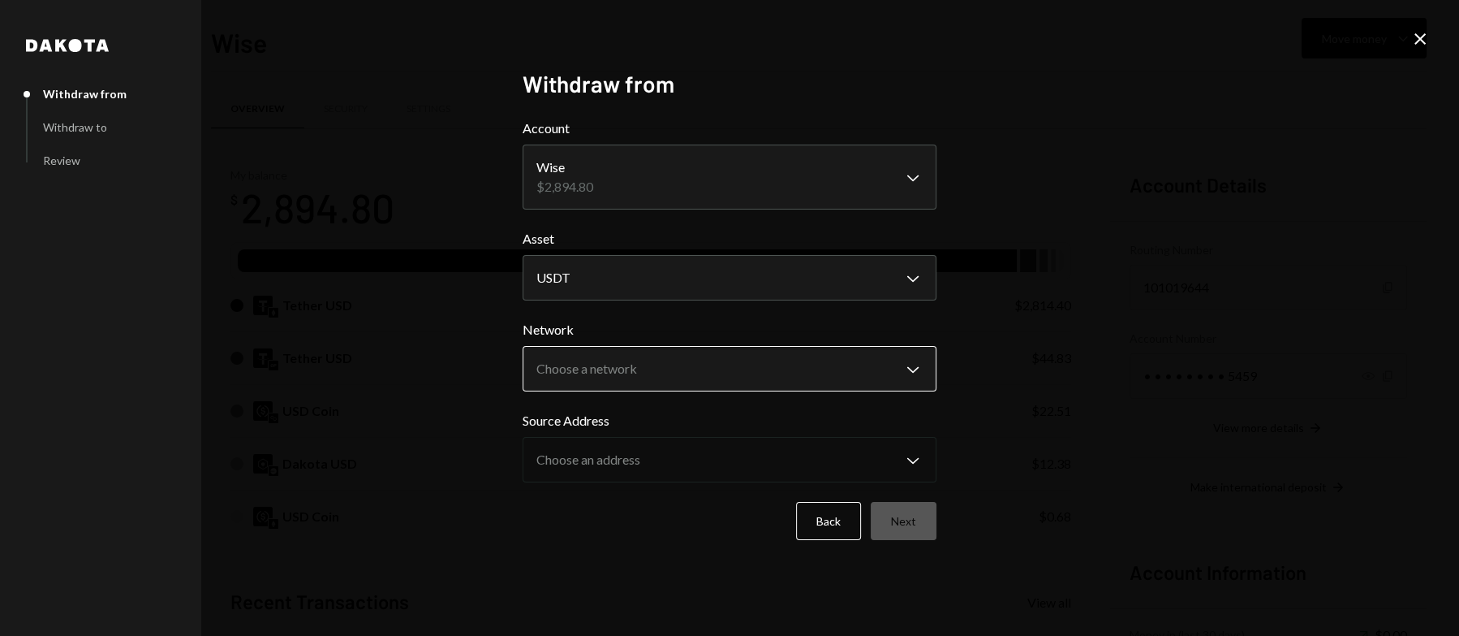
click at [663, 367] on body "[PERSON_NAME] Research Caret Down Home Home Inbox Inbox Activities Transactions…" at bounding box center [729, 318] width 1459 height 636
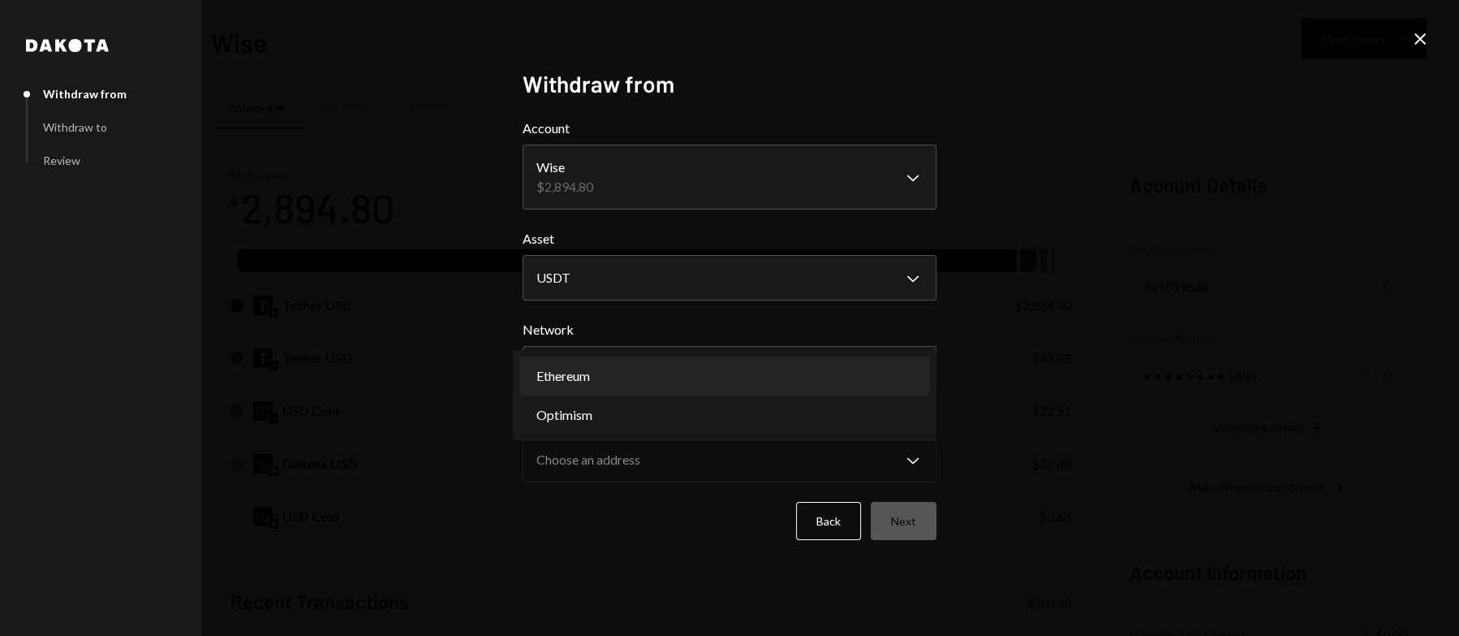
select select "**********"
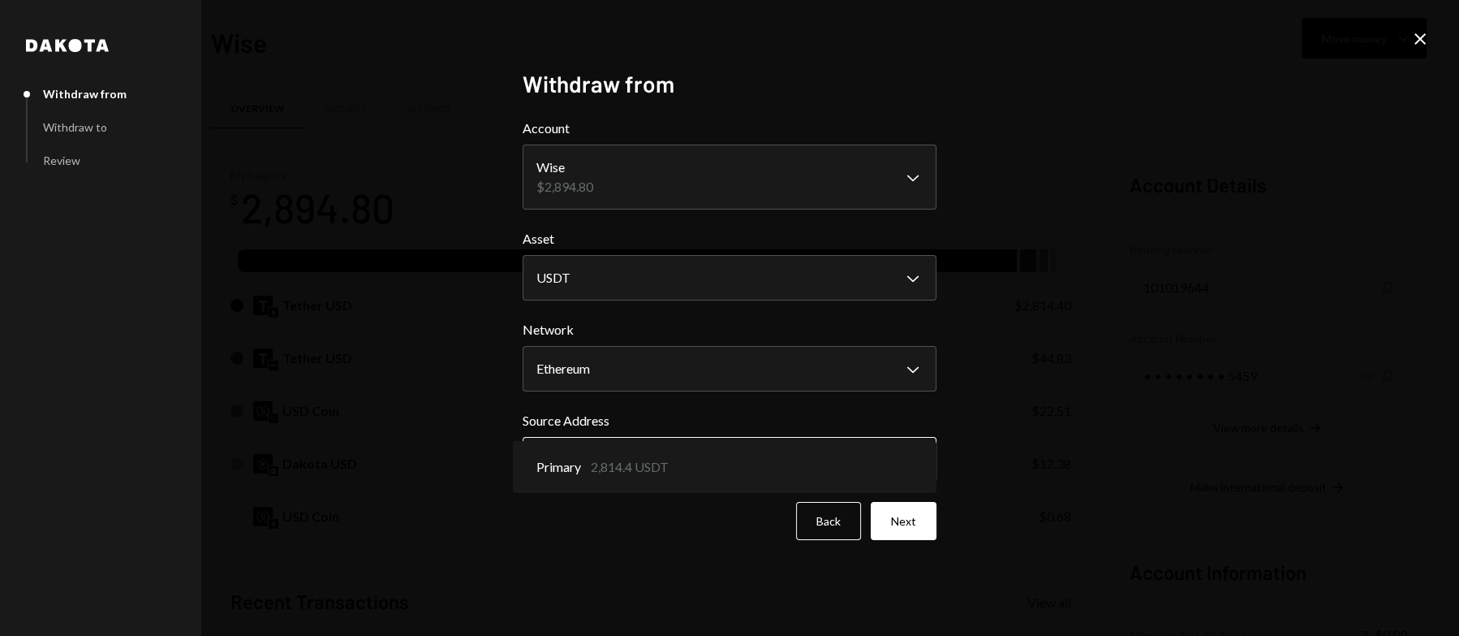
click at [675, 452] on body "[PERSON_NAME] Research Caret Down Home Home Inbox Inbox Activities Transactions…" at bounding box center [729, 318] width 1459 height 636
click at [882, 503] on button "Next" at bounding box center [904, 521] width 66 height 38
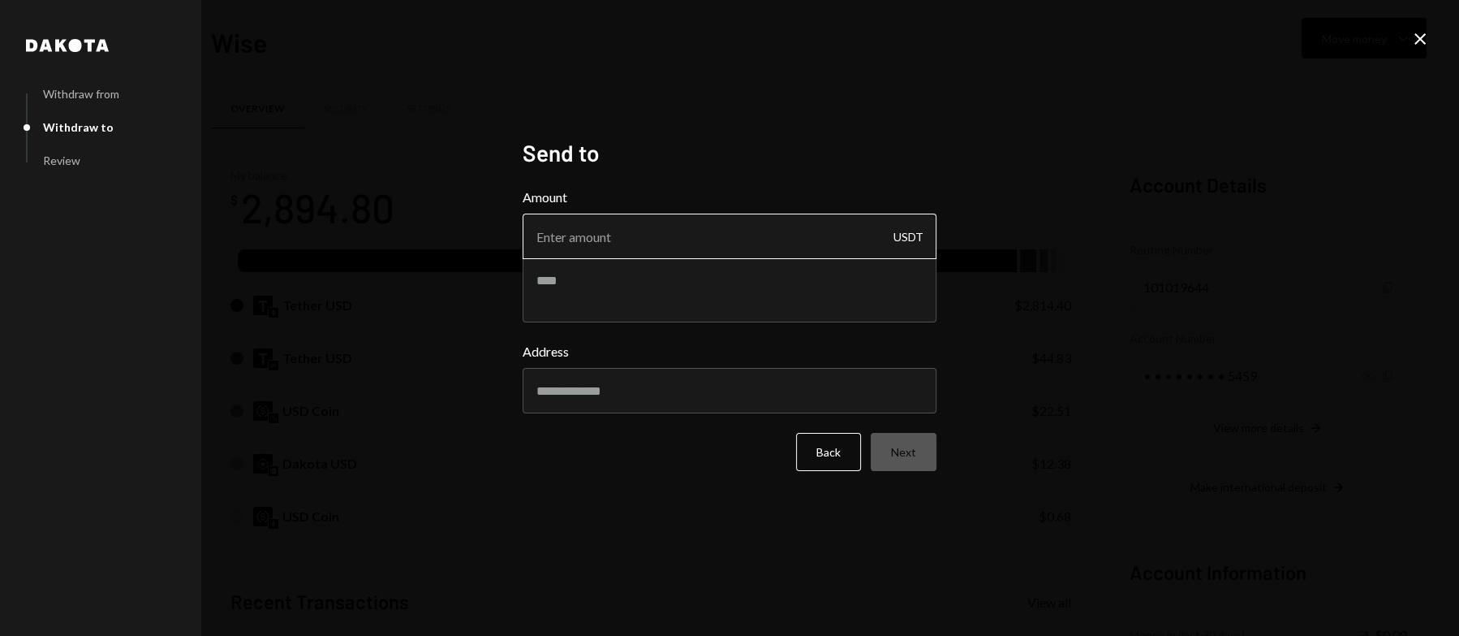
click at [720, 244] on input "Amount" at bounding box center [730, 235] width 414 height 45
click at [588, 237] on input "Amount" at bounding box center [730, 235] width 414 height 45
type input "5000"
click at [611, 293] on div "Amount 5000 USDT" at bounding box center [730, 255] width 414 height 135
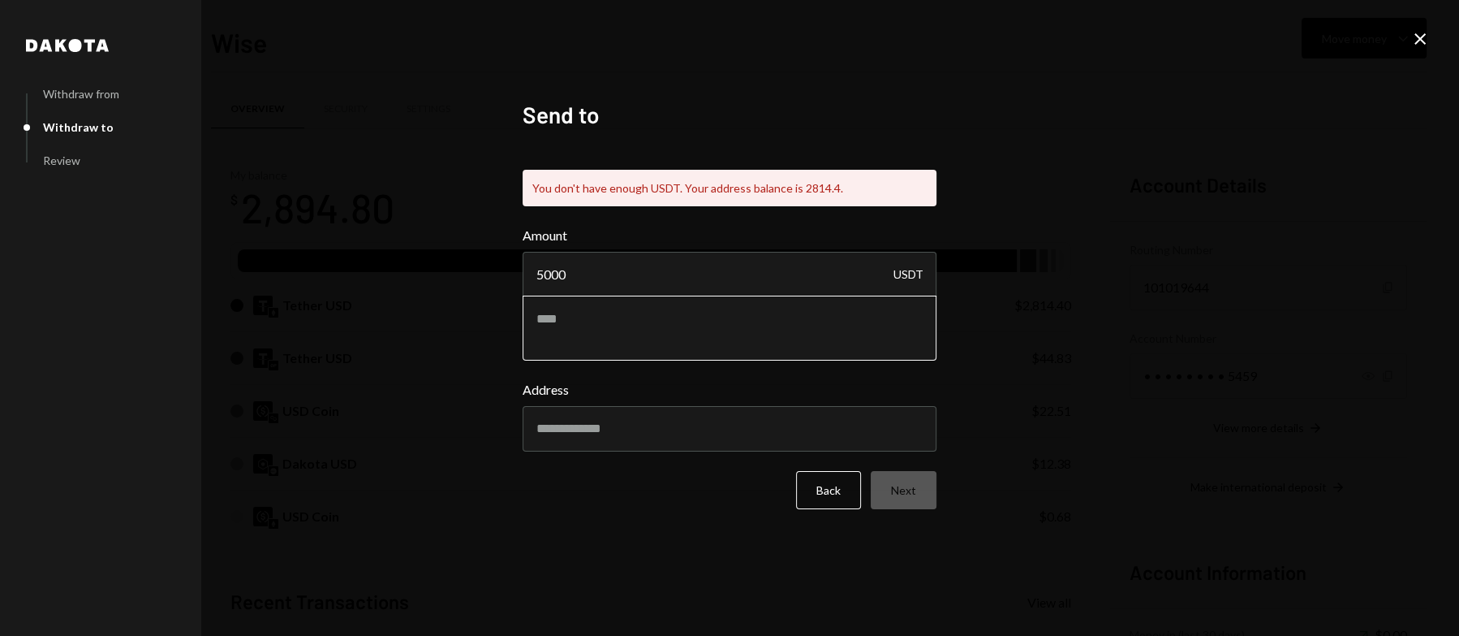
click at [610, 319] on textarea at bounding box center [730, 327] width 414 height 65
click at [537, 317] on textarea "**********" at bounding box center [730, 327] width 414 height 65
drag, startPoint x: 651, startPoint y: 315, endPoint x: 502, endPoint y: 315, distance: 148.5
click at [503, 315] on div "**********" at bounding box center [729, 317] width 453 height 473
type textarea "**"
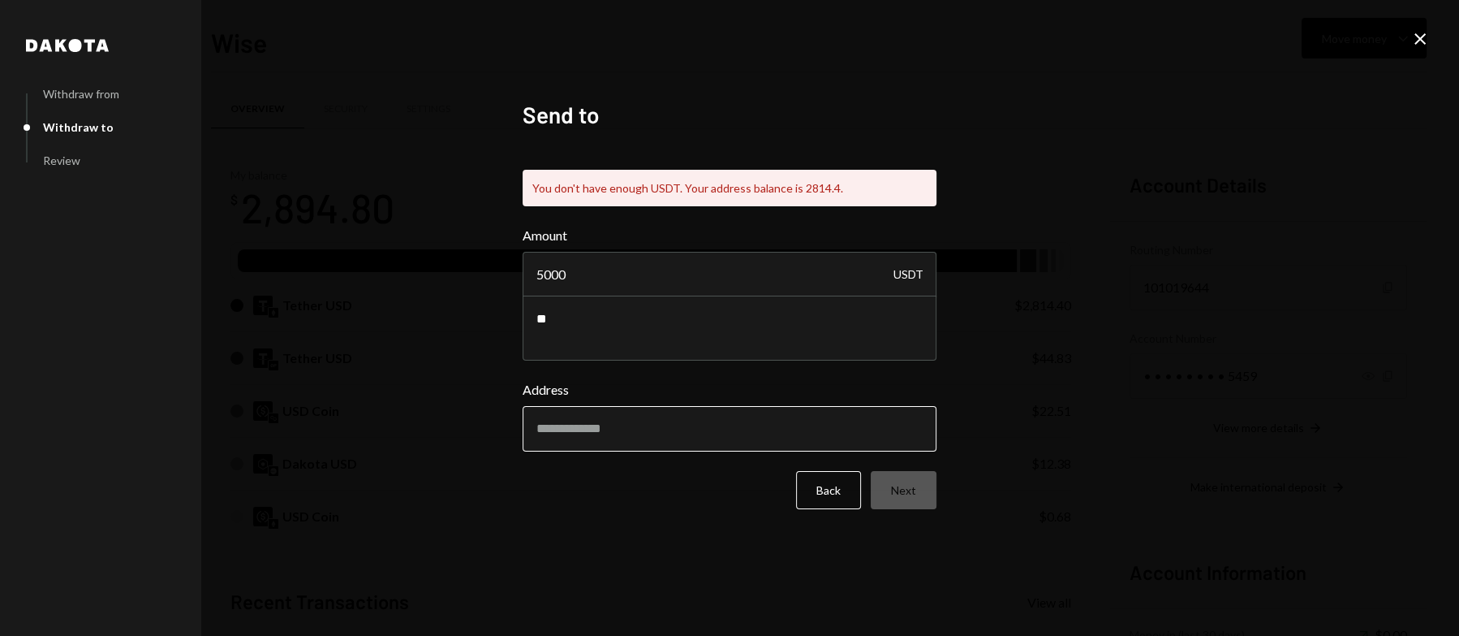
click at [623, 425] on input "Address" at bounding box center [730, 428] width 414 height 45
click at [755, 256] on input "5000" at bounding box center [730, 274] width 414 height 45
click at [735, 278] on input "5000" at bounding box center [730, 274] width 414 height 45
click at [847, 491] on button "Back" at bounding box center [828, 490] width 65 height 38
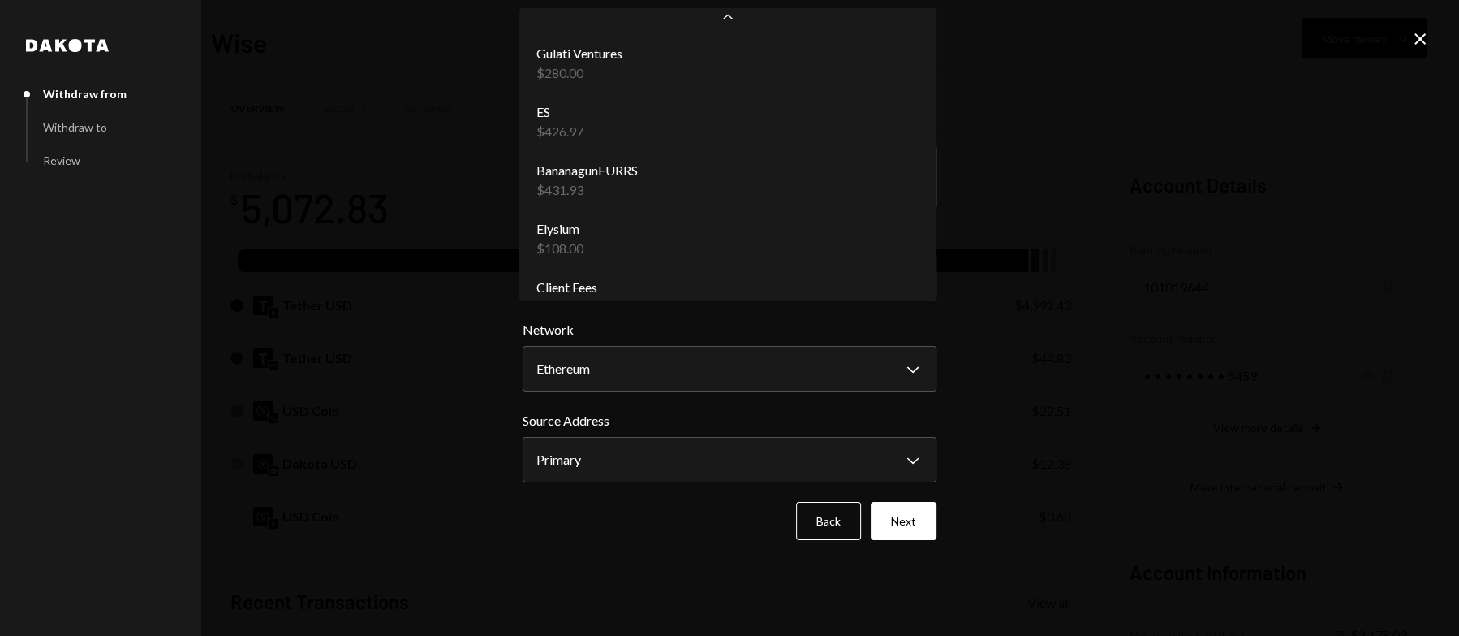
click at [718, 175] on body "O Odum Research Caret Down Home Home Inbox Inbox Activities Transactions Accoun…" at bounding box center [729, 318] width 1459 height 636
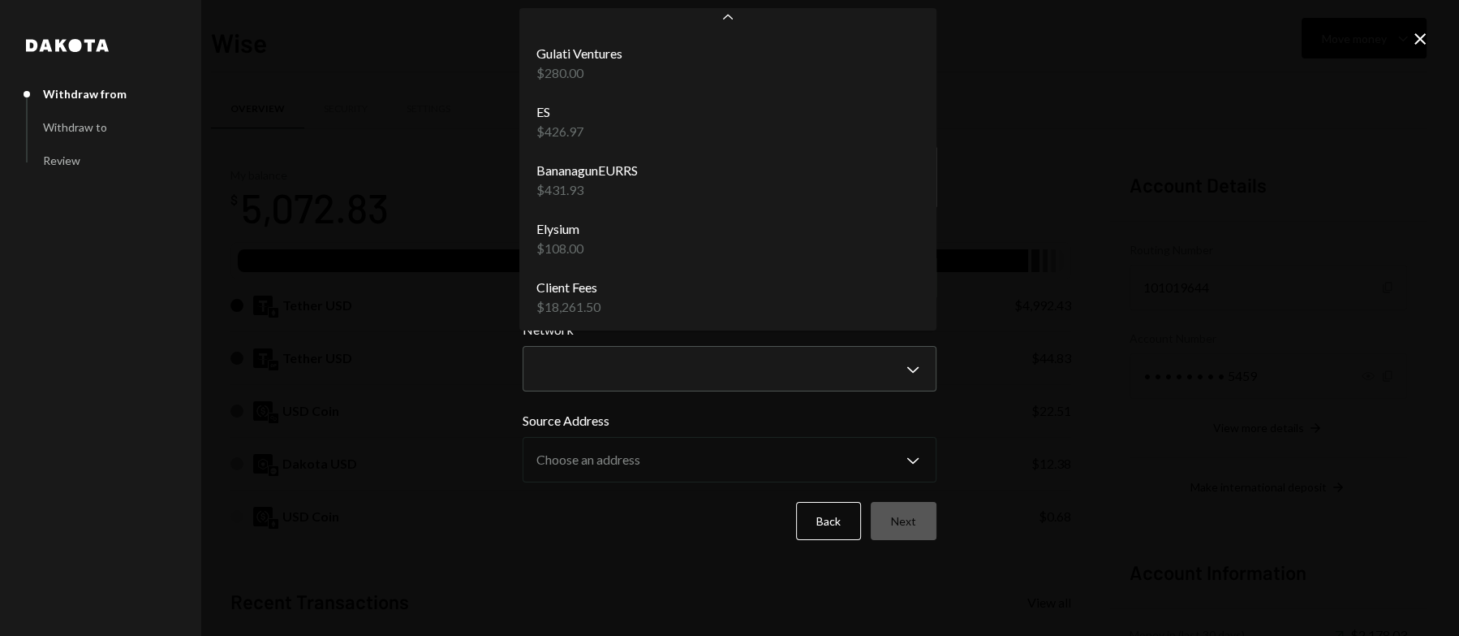
click at [701, 196] on body "O Odum Research Caret Down Home Home Inbox Inbox Activities Transactions Accoun…" at bounding box center [729, 318] width 1459 height 636
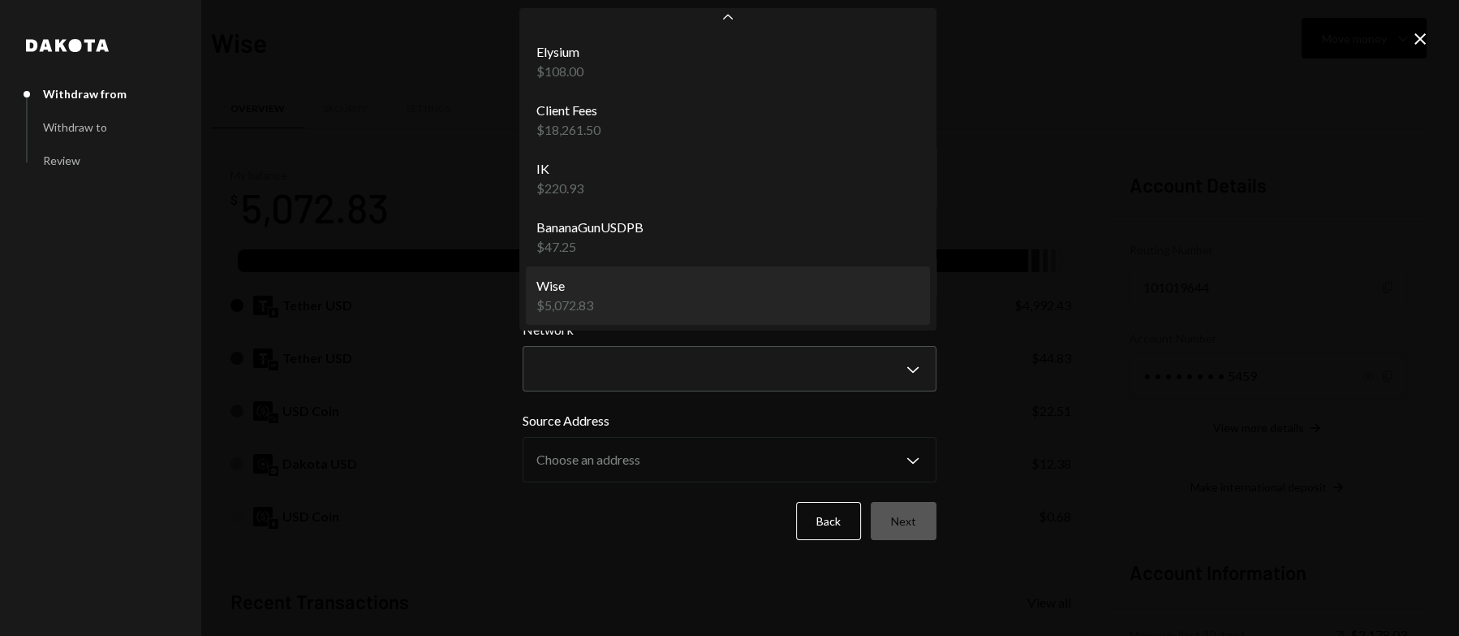
select select "**********"
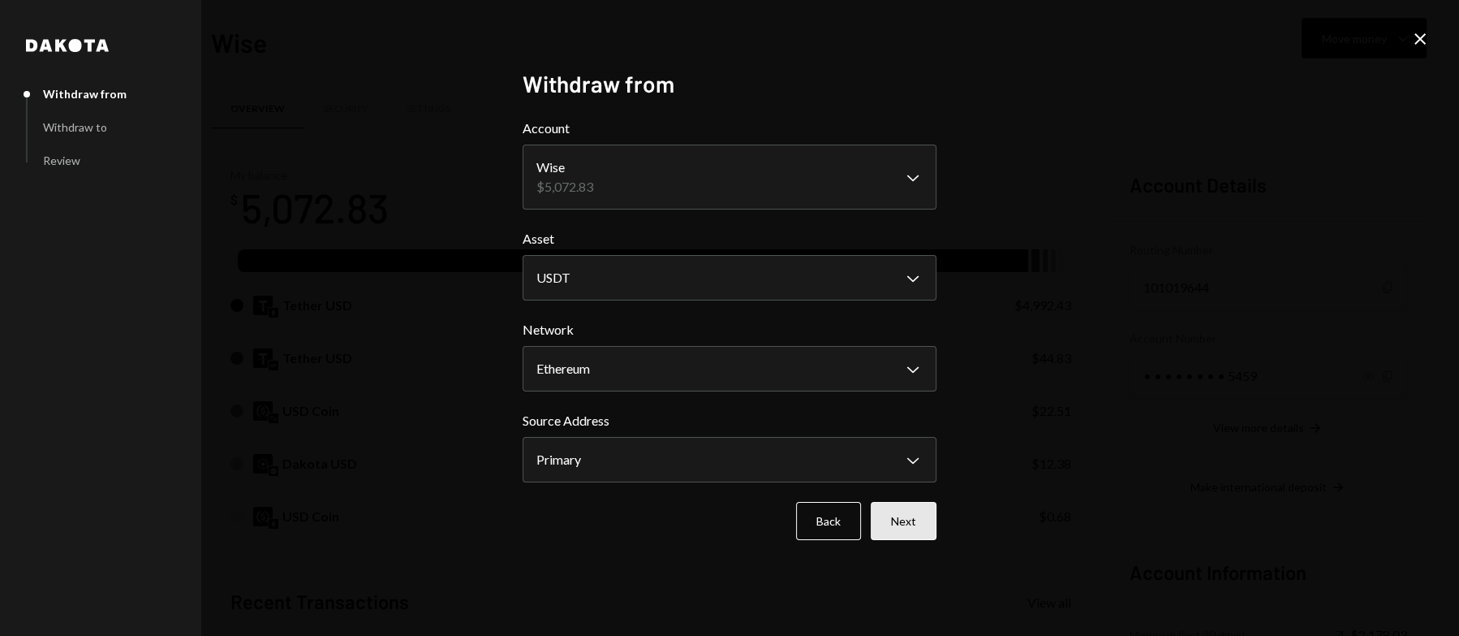
click at [879, 525] on button "Next" at bounding box center [904, 521] width 66 height 38
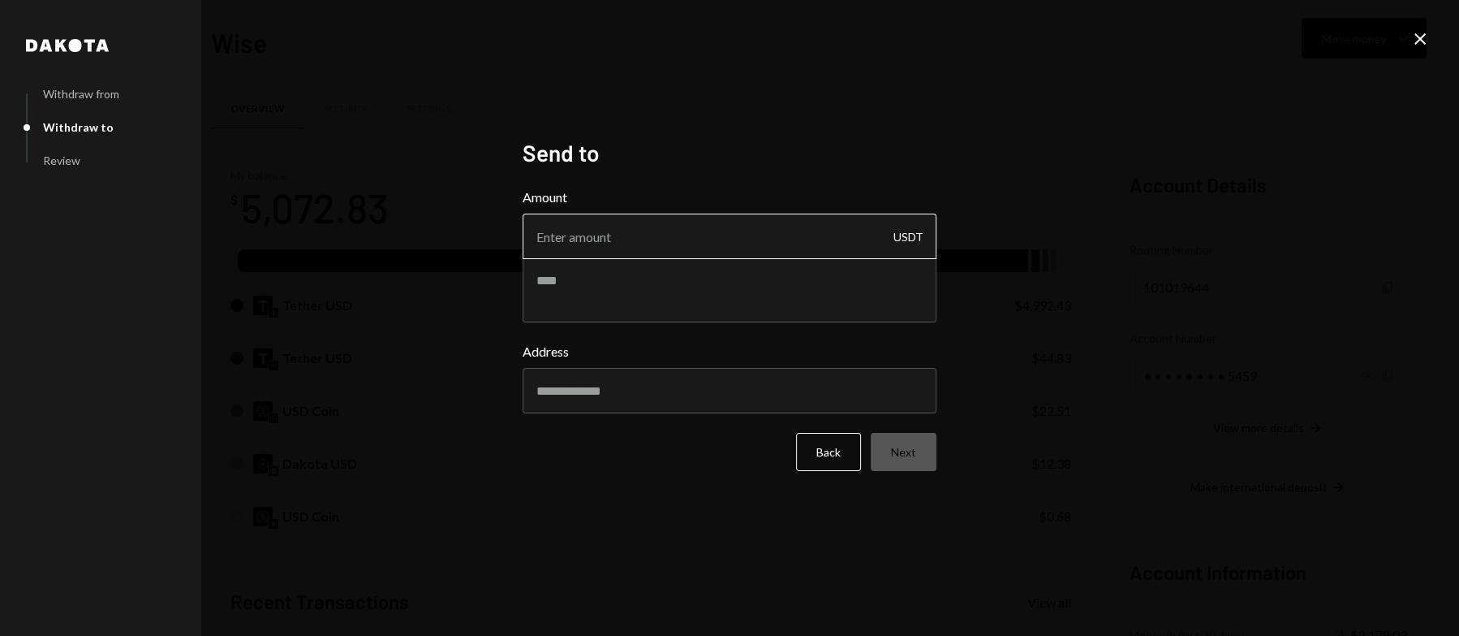
click at [694, 241] on input "Amount" at bounding box center [730, 235] width 414 height 45
click at [589, 295] on textarea at bounding box center [730, 289] width 414 height 65
type textarea "**"
click at [611, 242] on input "Amount" at bounding box center [730, 235] width 414 height 45
type input "5000"
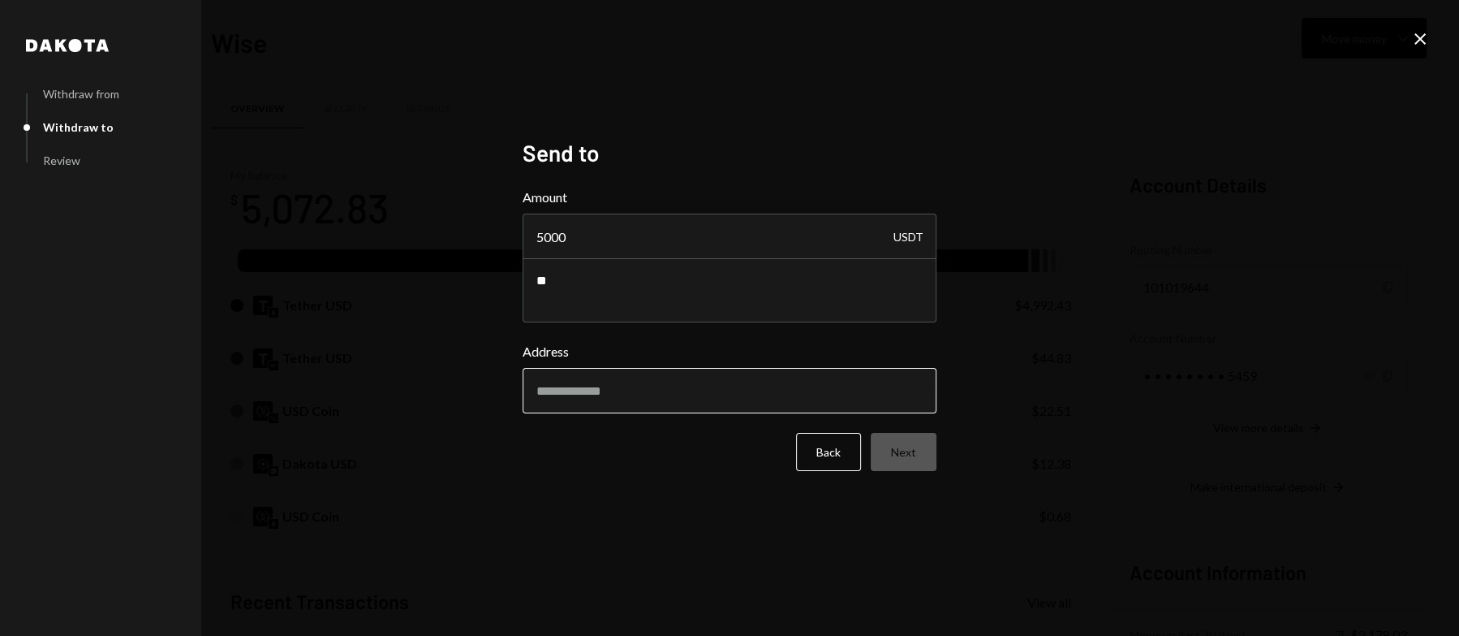
click at [616, 389] on div "Address" at bounding box center [730, 377] width 414 height 71
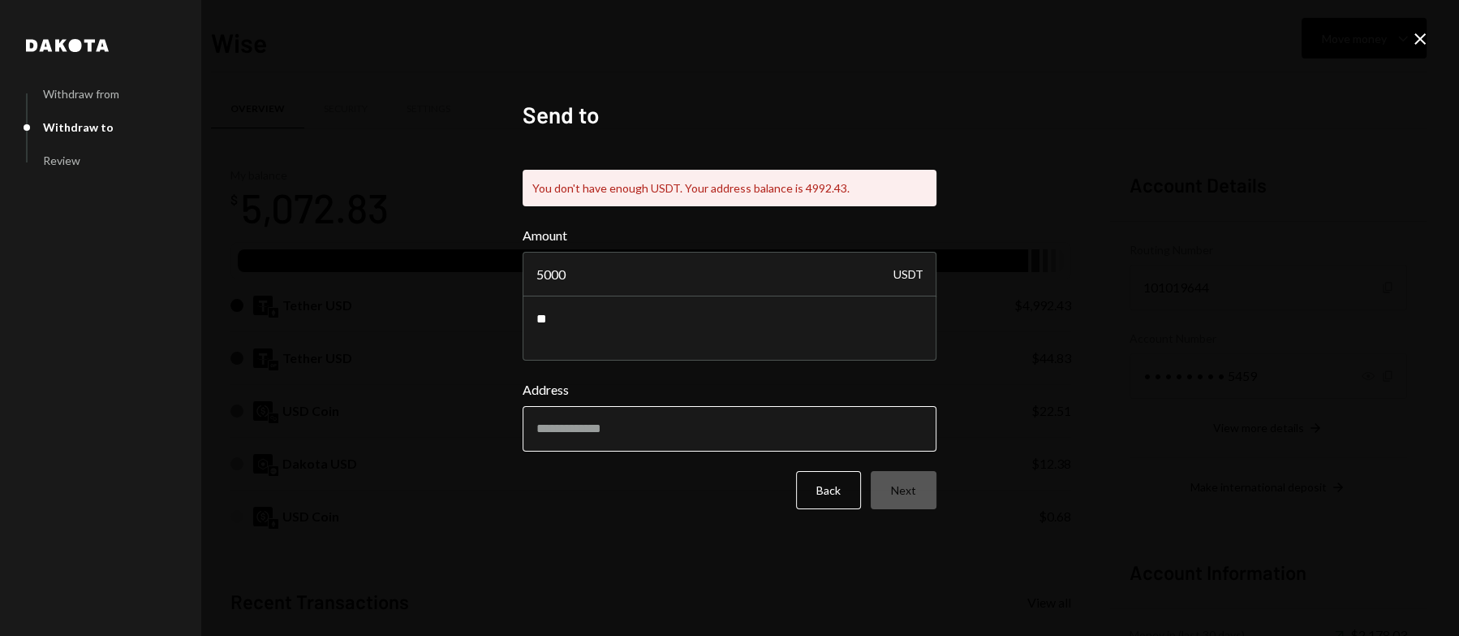
click at [614, 432] on input "Address" at bounding box center [730, 428] width 414 height 45
paste input "**********"
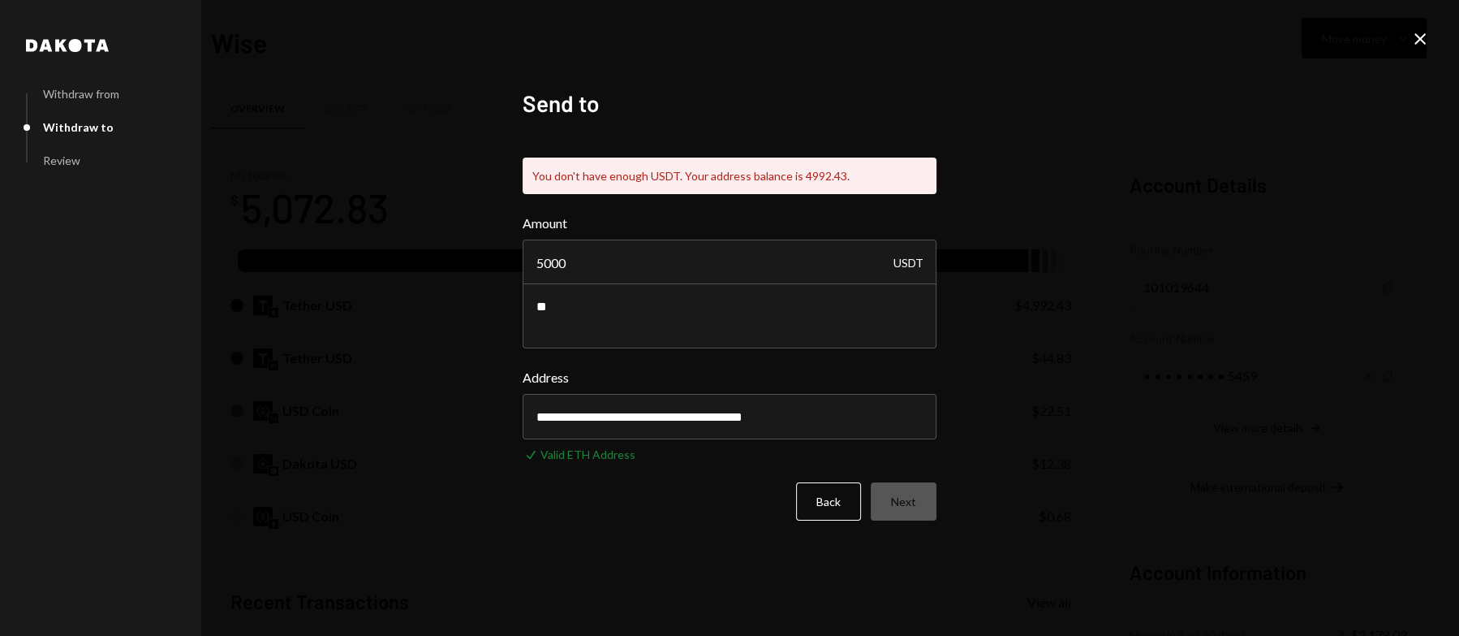
type input "**********"
click at [887, 428] on input "**********" at bounding box center [730, 416] width 414 height 45
click at [851, 420] on input "**********" at bounding box center [730, 416] width 414 height 45
click at [747, 313] on textarea "**" at bounding box center [730, 315] width 414 height 65
click at [866, 424] on input "**********" at bounding box center [730, 416] width 414 height 45
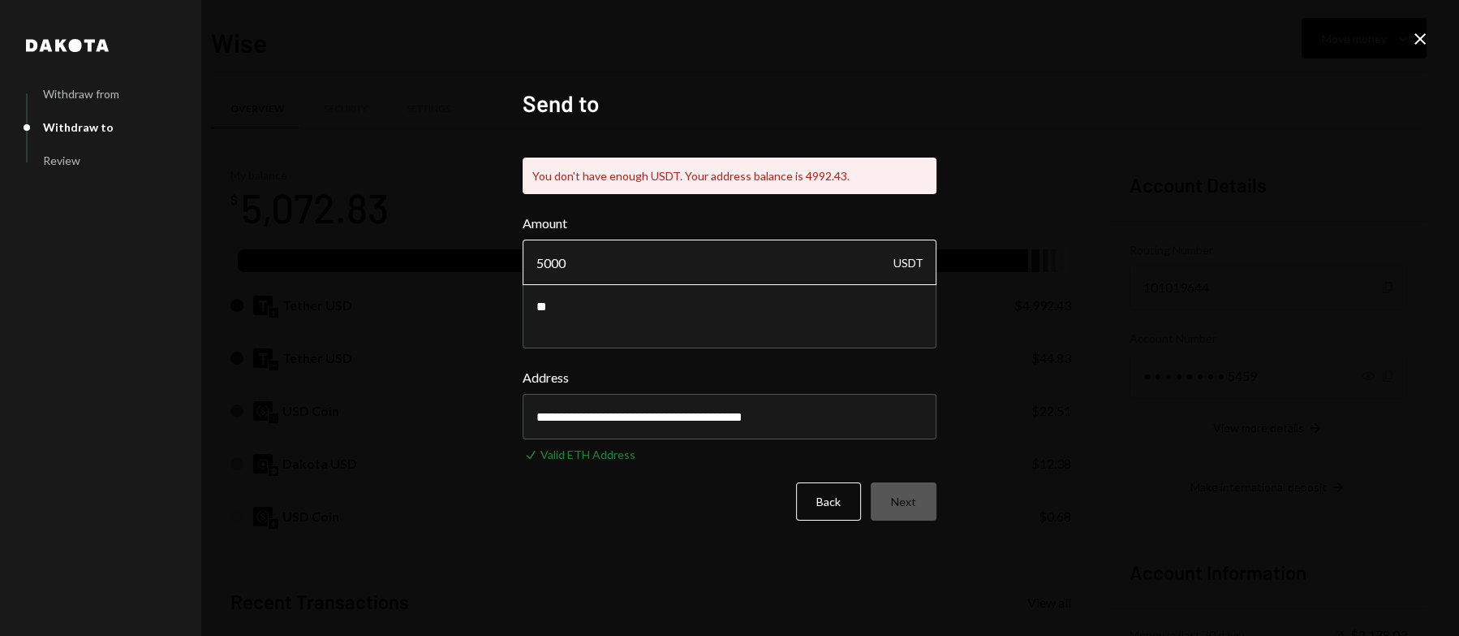
drag, startPoint x: 644, startPoint y: 262, endPoint x: 528, endPoint y: 258, distance: 115.3
click at [528, 258] on input "5000" at bounding box center [730, 261] width 414 height 45
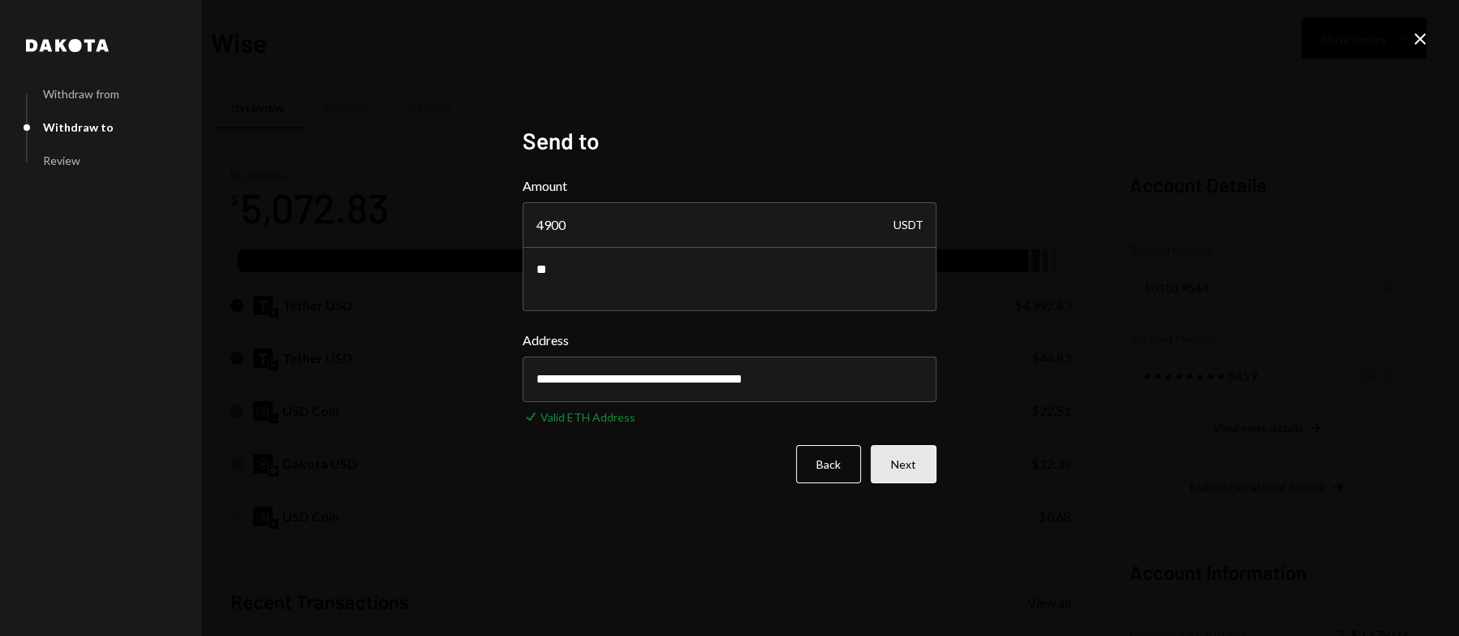
type input "4900"
click at [908, 461] on button "Next" at bounding box center [904, 464] width 66 height 38
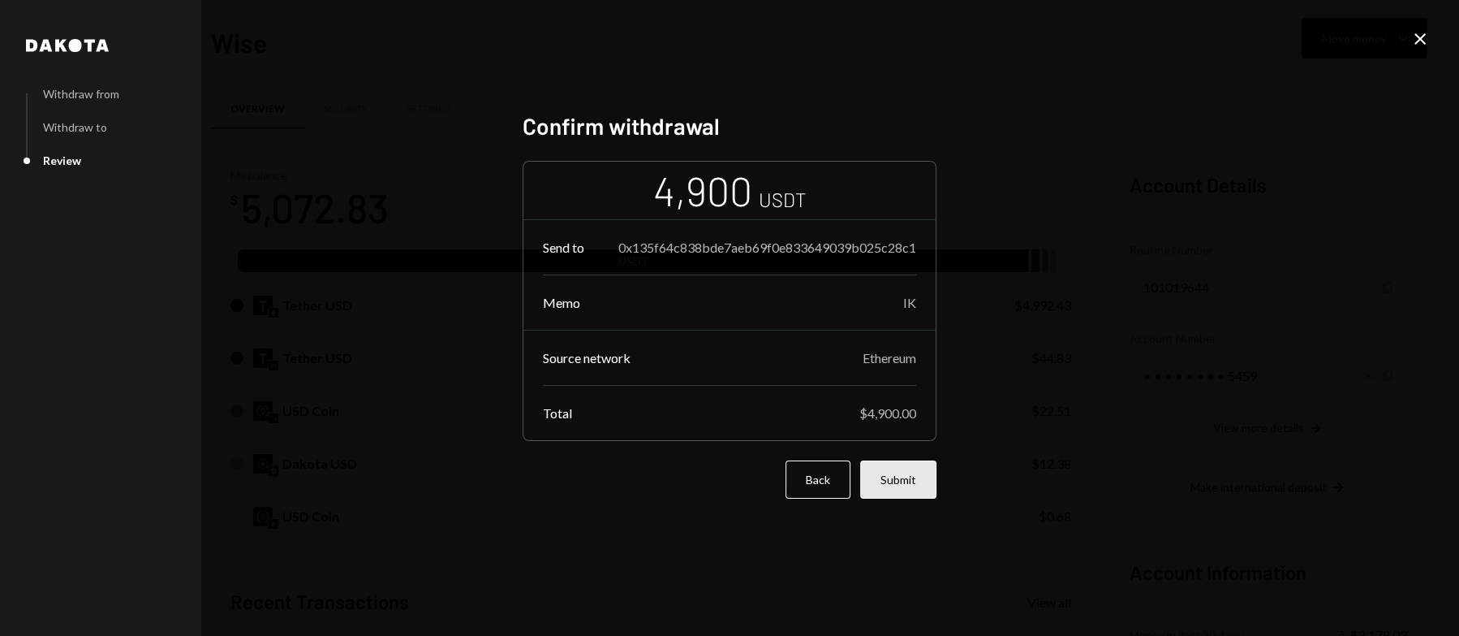
click at [911, 475] on button "Submit" at bounding box center [898, 479] width 76 height 38
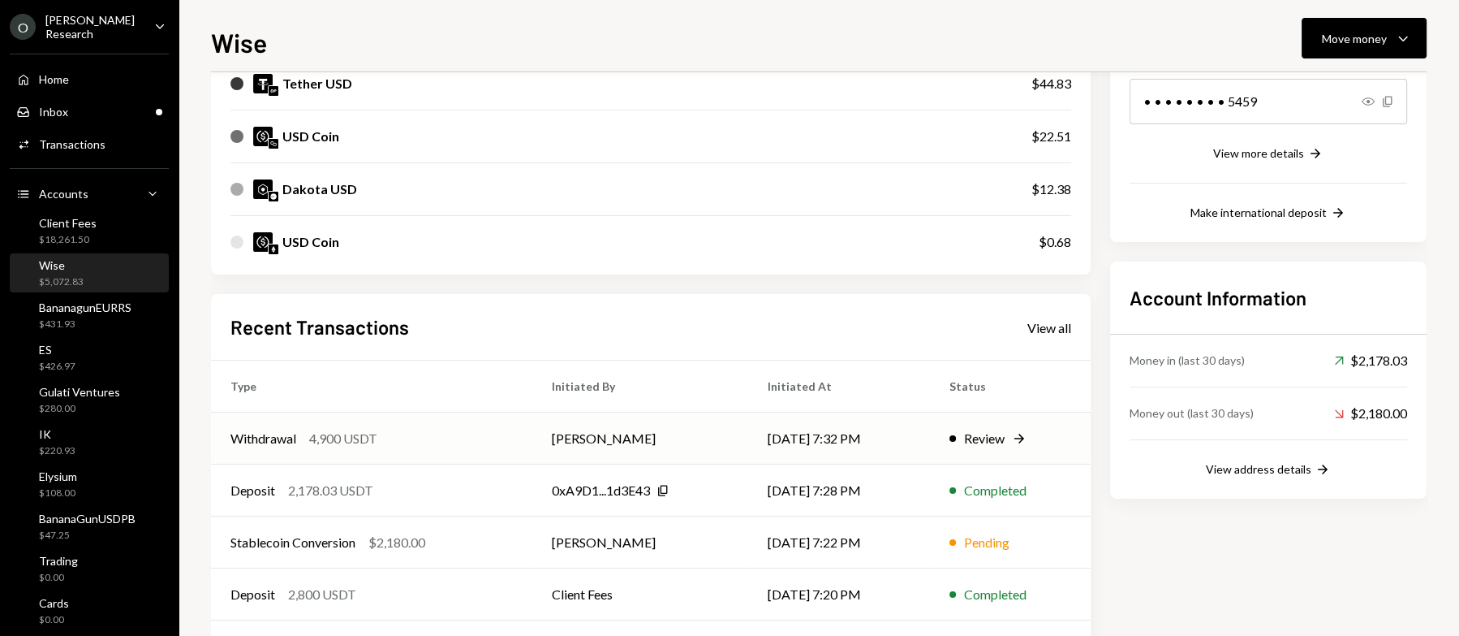
scroll to position [282, 0]
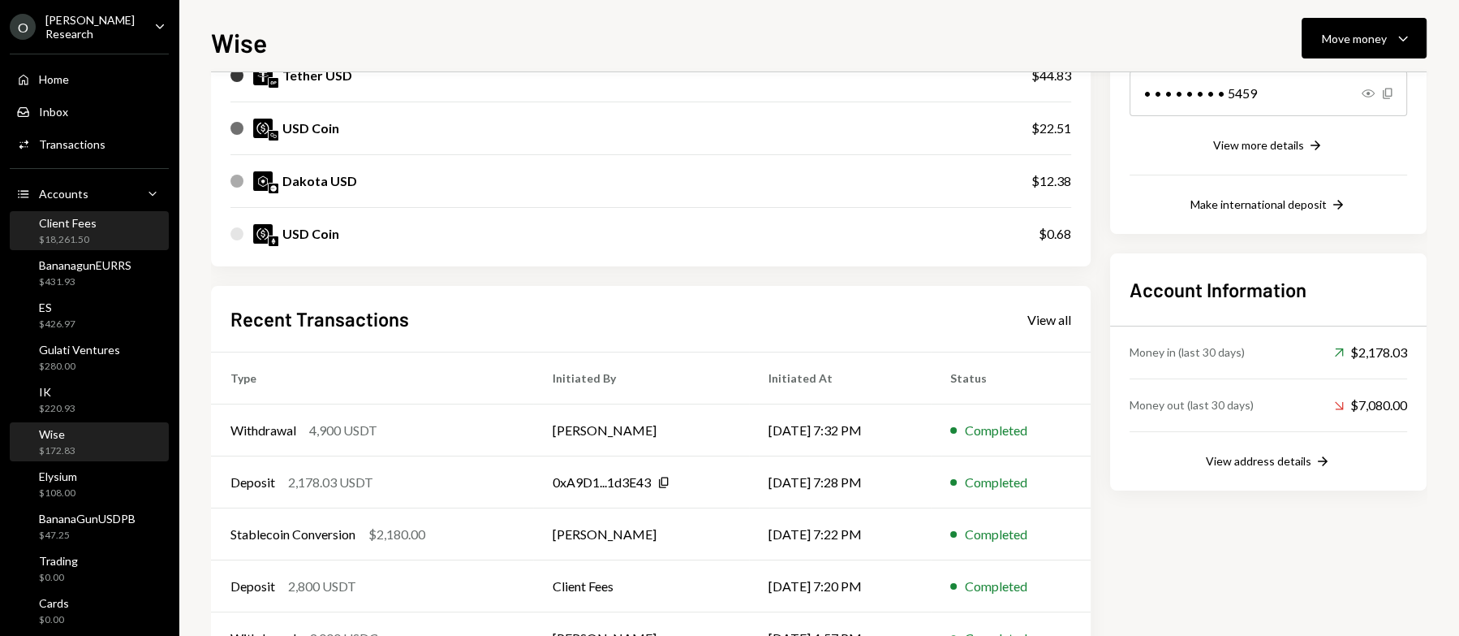
click at [116, 233] on div "Client Fees $18,261.50" at bounding box center [89, 231] width 146 height 31
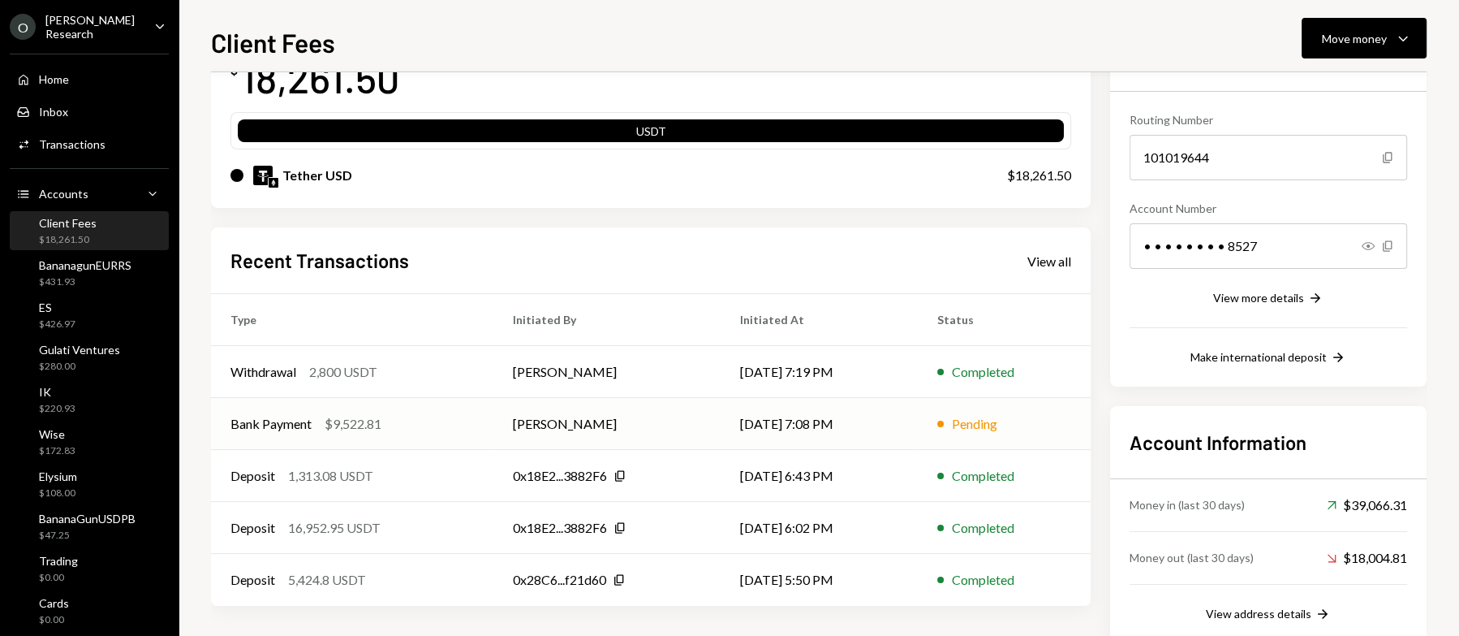
scroll to position [167, 0]
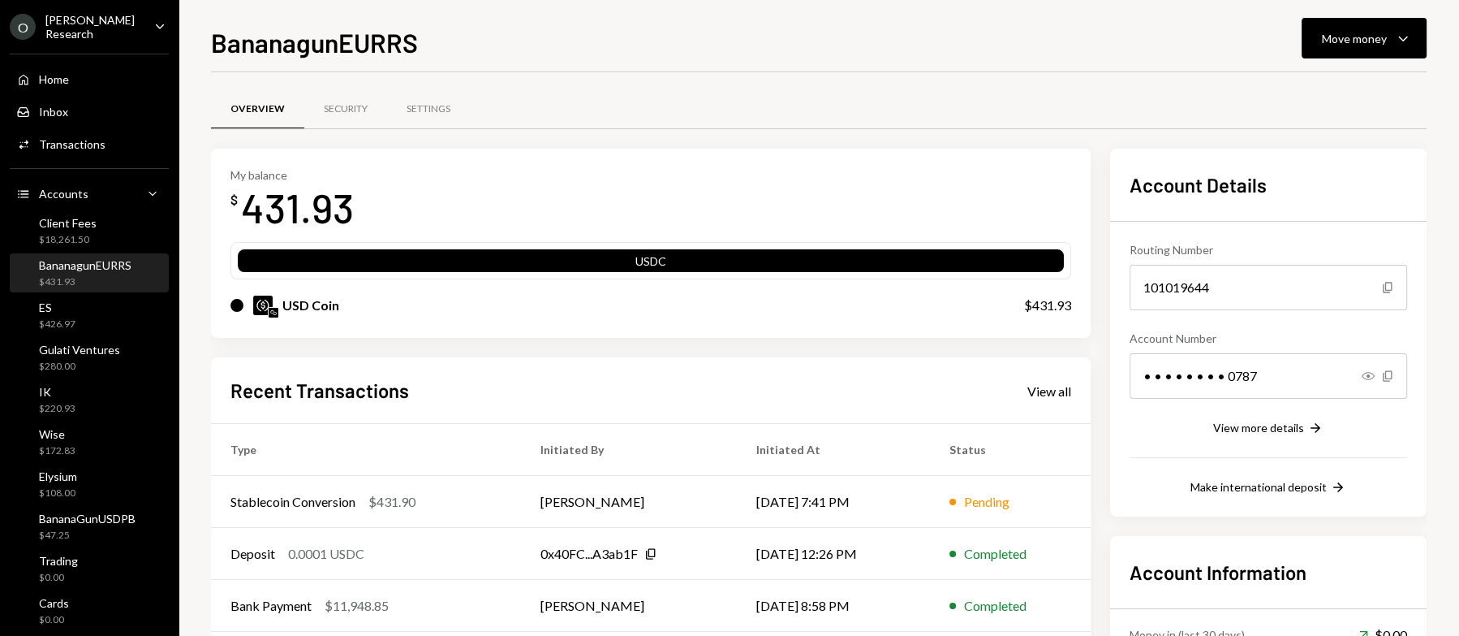
click at [117, 265] on div "BananagunEURRS" at bounding box center [85, 265] width 93 height 14
click at [80, 229] on div "Client Fees $18,261.50" at bounding box center [68, 231] width 58 height 31
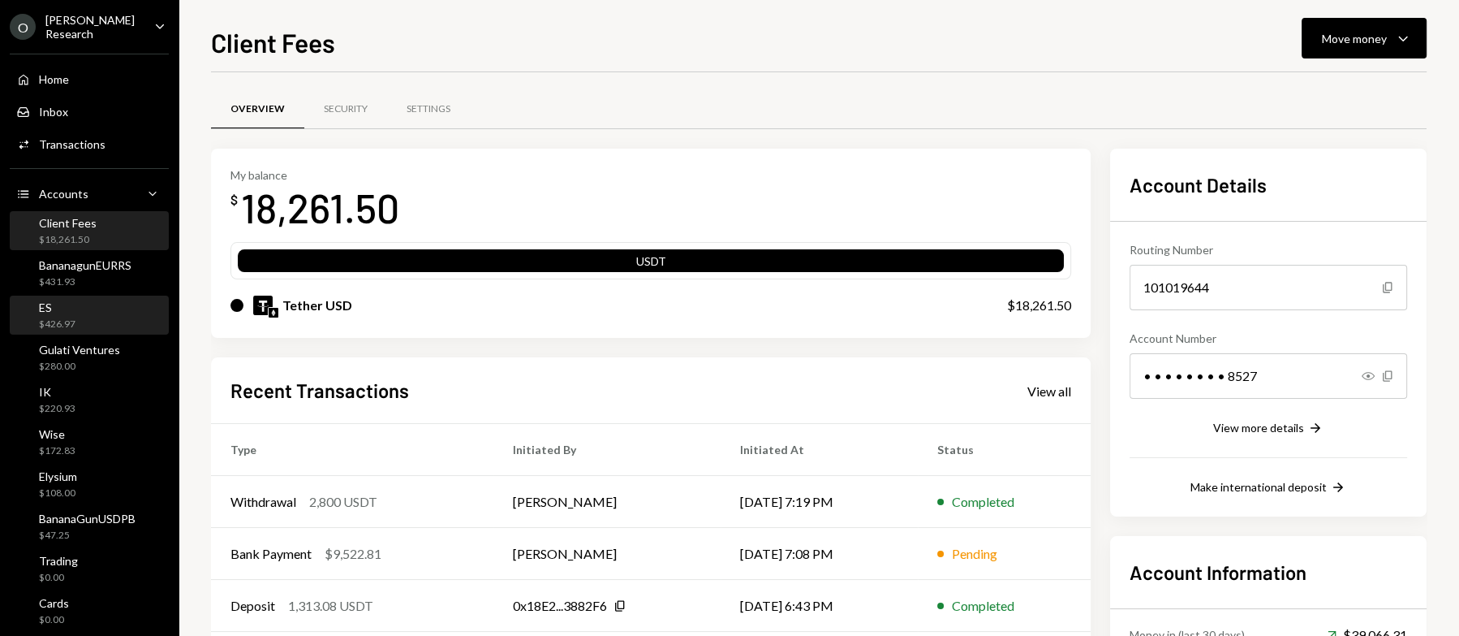
click at [119, 319] on div "ES $426.97" at bounding box center [89, 315] width 146 height 31
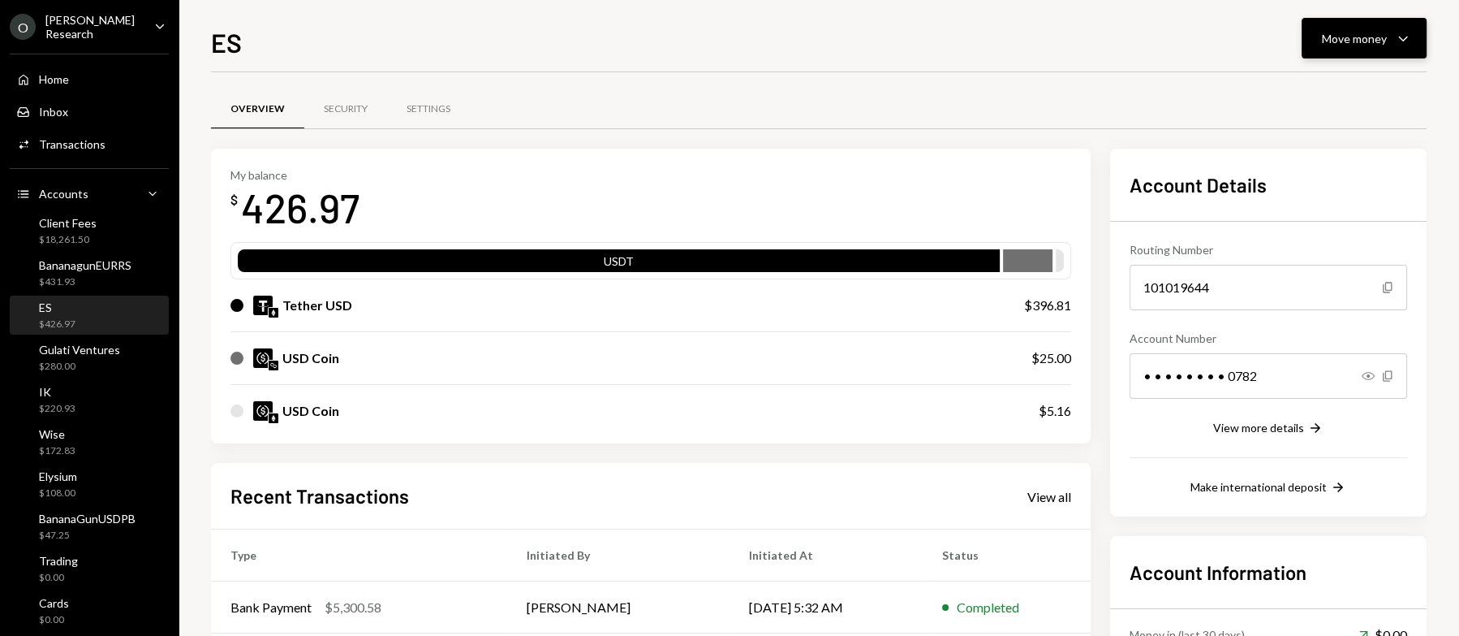
click at [1348, 53] on button "Move money Caret Down" at bounding box center [1364, 38] width 125 height 41
click at [1339, 91] on div "Send" at bounding box center [1351, 87] width 119 height 17
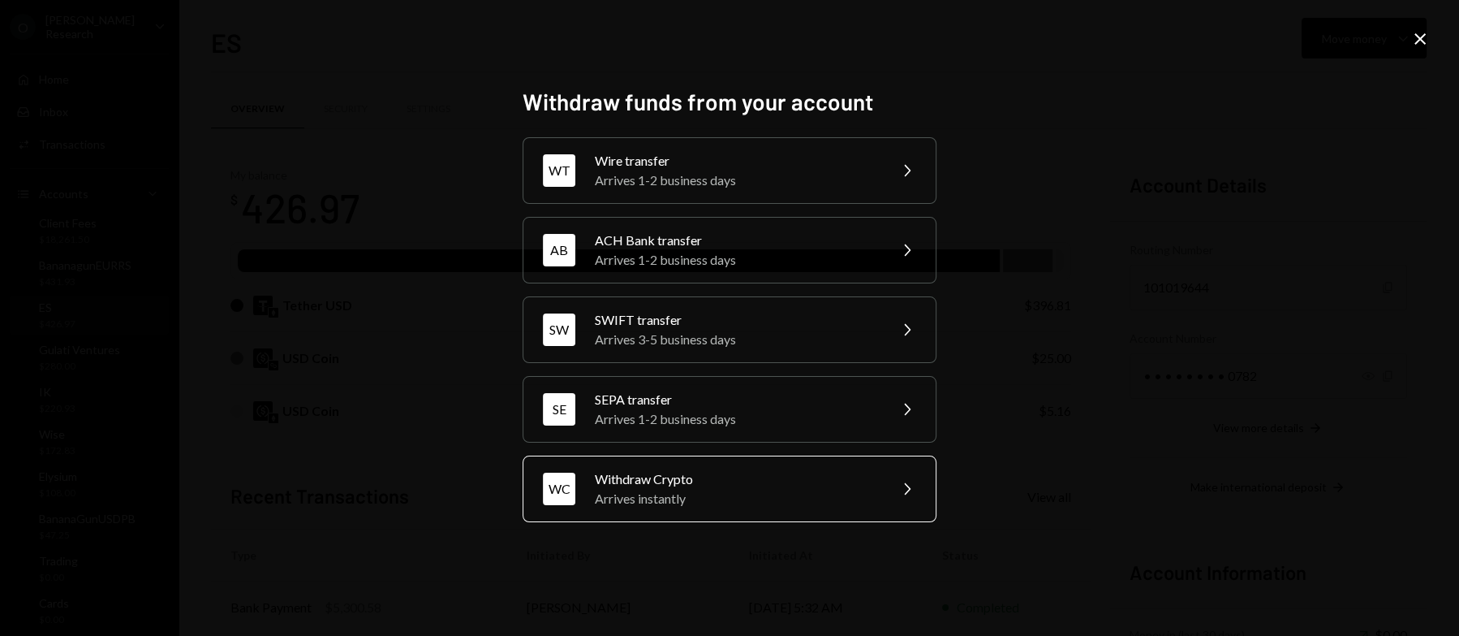
click at [702, 489] on div "Arrives instantly" at bounding box center [736, 498] width 282 height 19
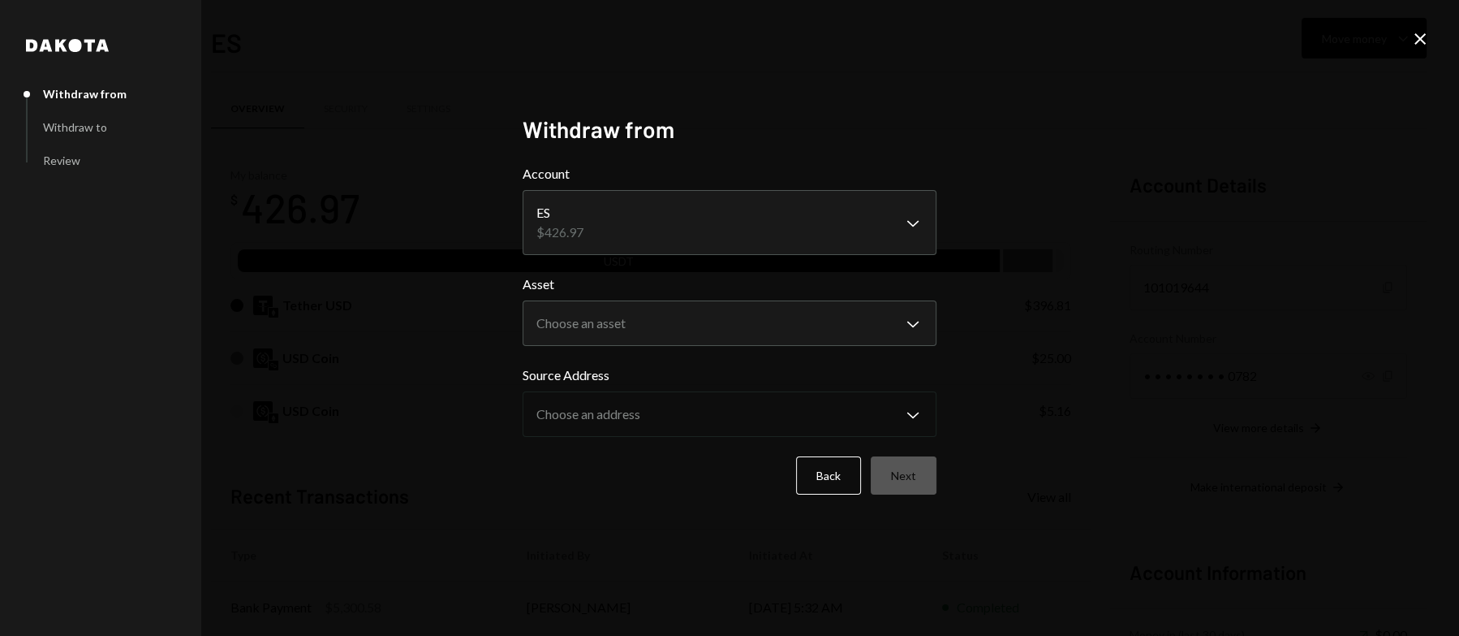
click at [671, 242] on body "[PERSON_NAME] Research Caret Down Home Home Inbox Inbox Activities Transactions…" at bounding box center [729, 318] width 1459 height 636
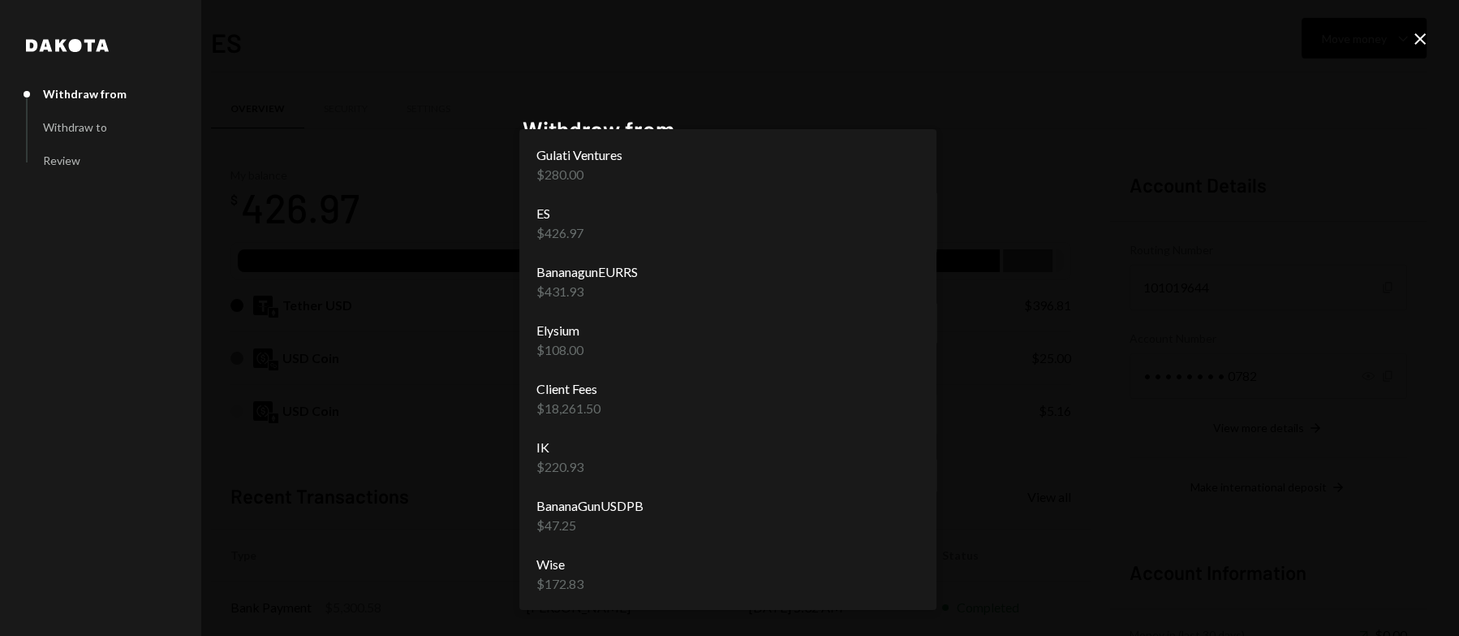
click at [1077, 210] on div "**********" at bounding box center [729, 318] width 1459 height 636
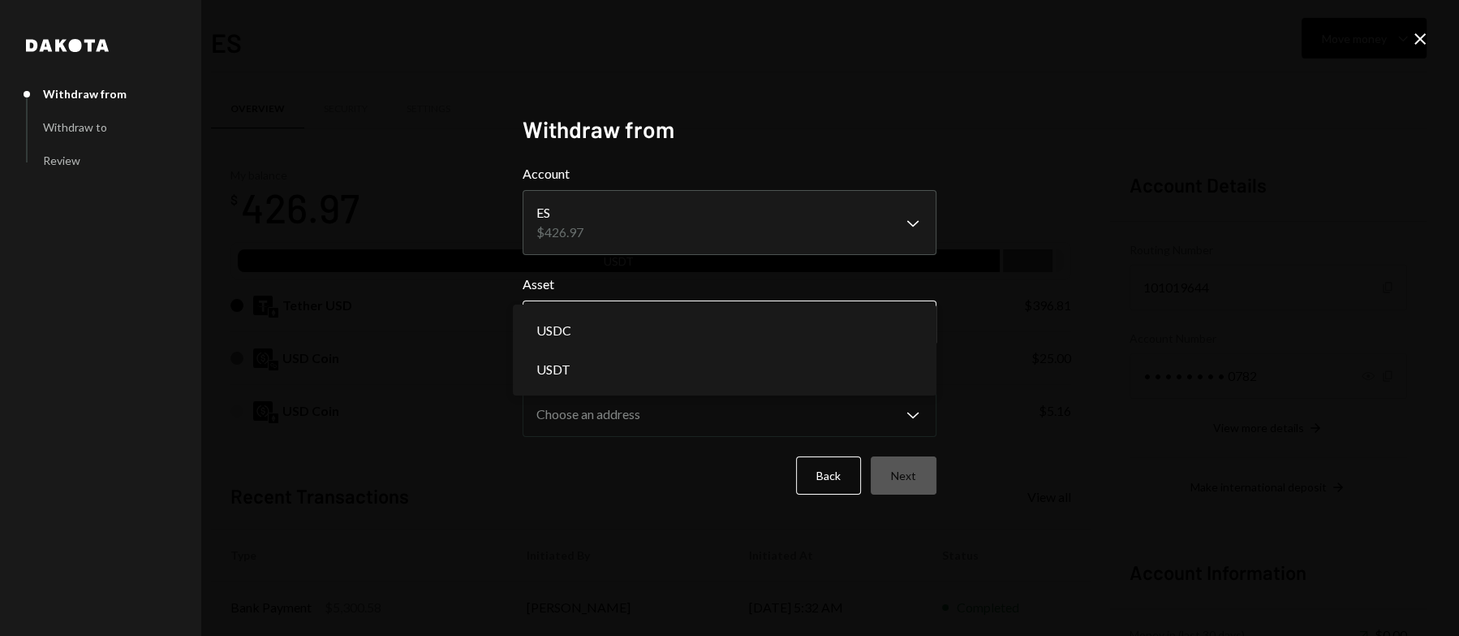
click at [809, 330] on body "[PERSON_NAME] Research Caret Down Home Home Inbox Inbox Activities Transactions…" at bounding box center [729, 318] width 1459 height 636
select select "****"
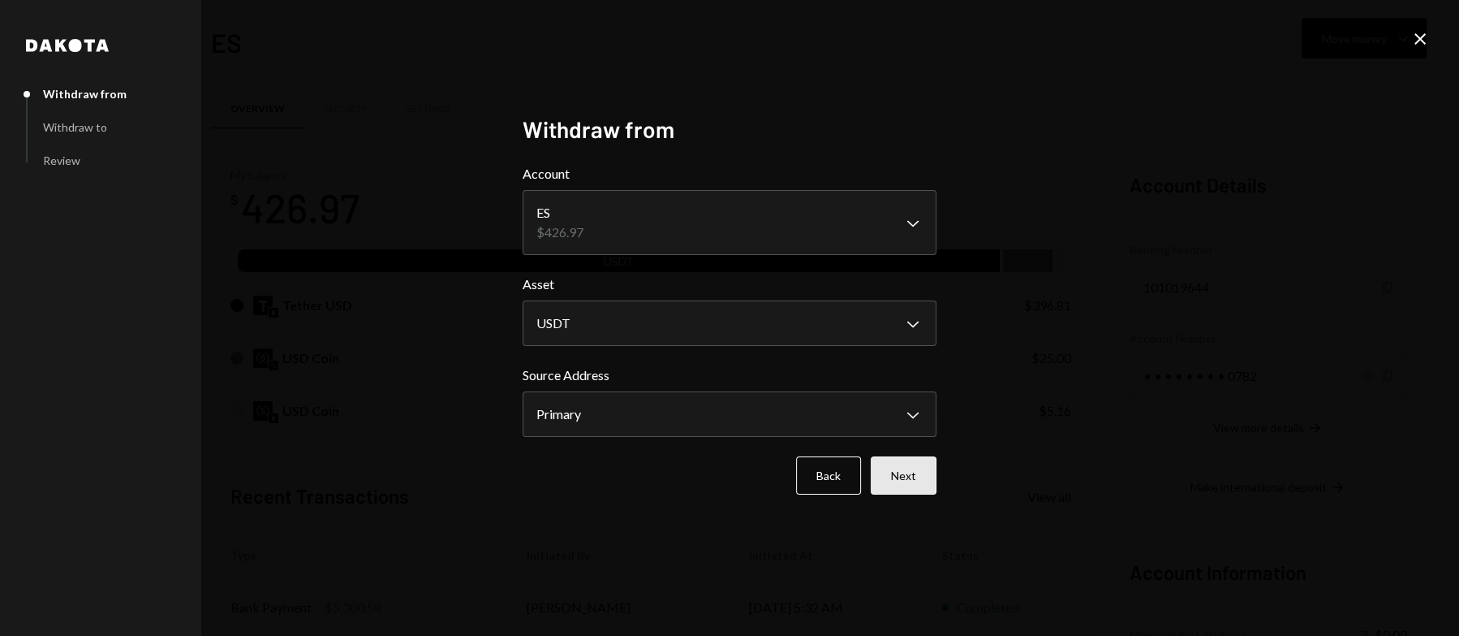
click at [890, 475] on button "Next" at bounding box center [904, 475] width 66 height 38
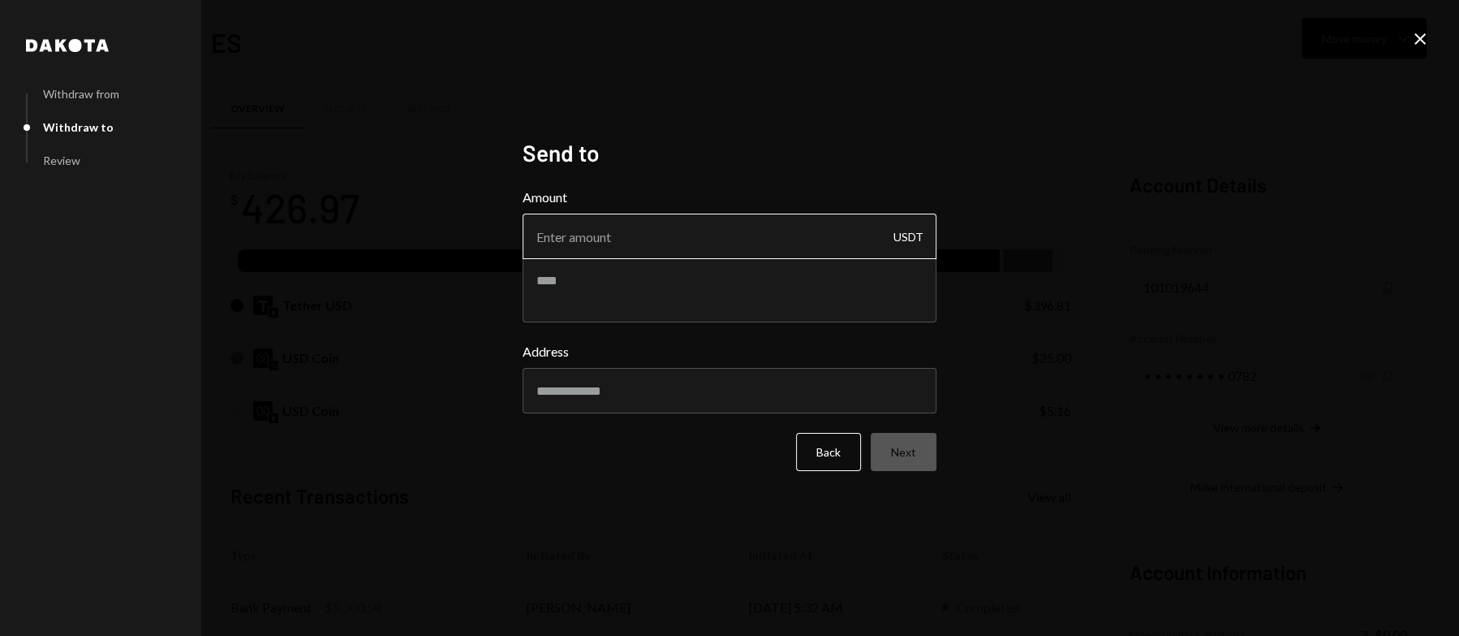
click at [713, 235] on input "Amount" at bounding box center [730, 235] width 414 height 45
type input "390"
click at [674, 289] on textarea at bounding box center [730, 289] width 414 height 65
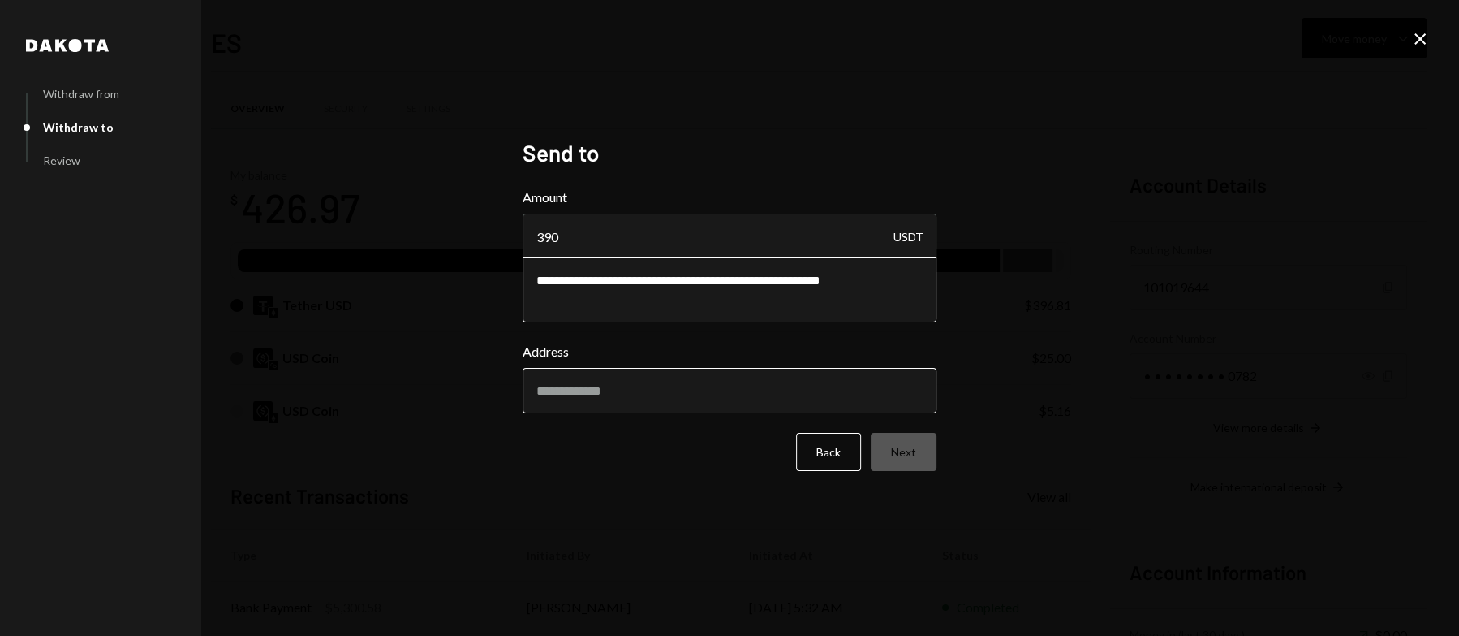
type textarea "**********"
click at [683, 413] on input "Address" at bounding box center [730, 390] width 414 height 45
click at [641, 397] on input "Address" at bounding box center [730, 390] width 414 height 45
paste input "**********"
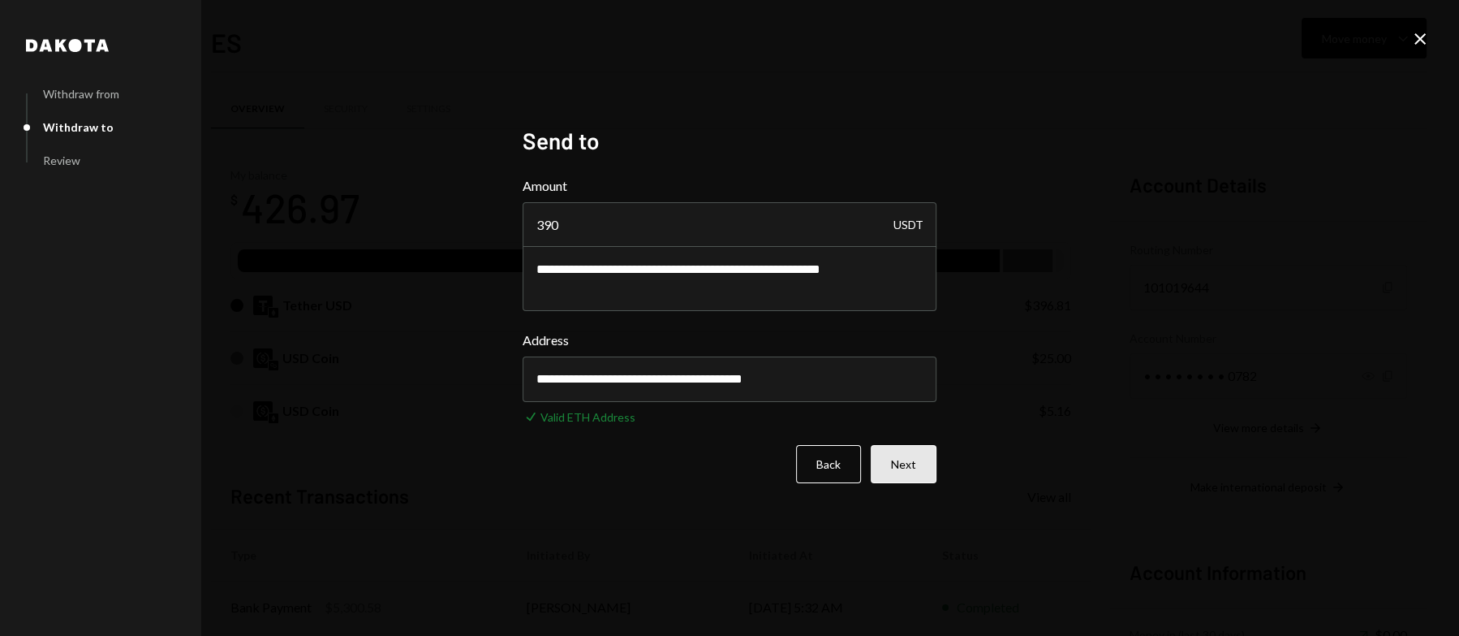
type input "**********"
click at [897, 461] on button "Next" at bounding box center [904, 464] width 66 height 38
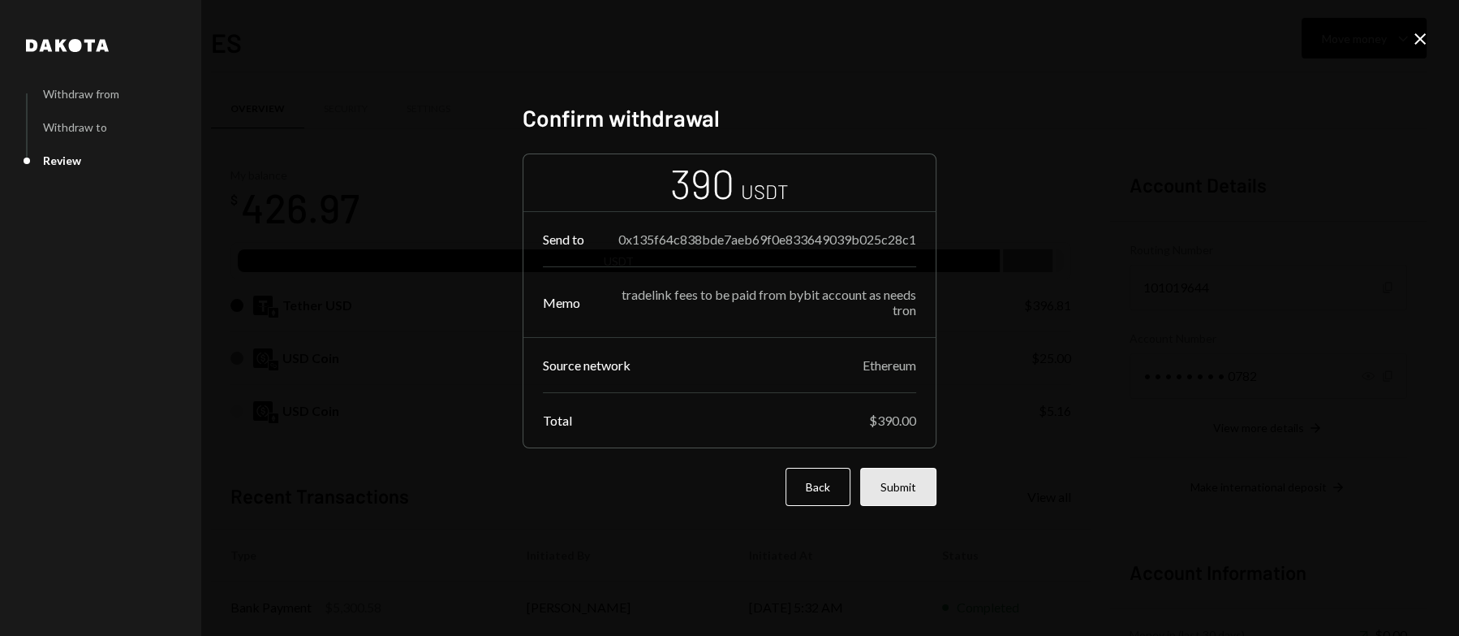
click at [904, 485] on button "Submit" at bounding box center [898, 487] width 76 height 38
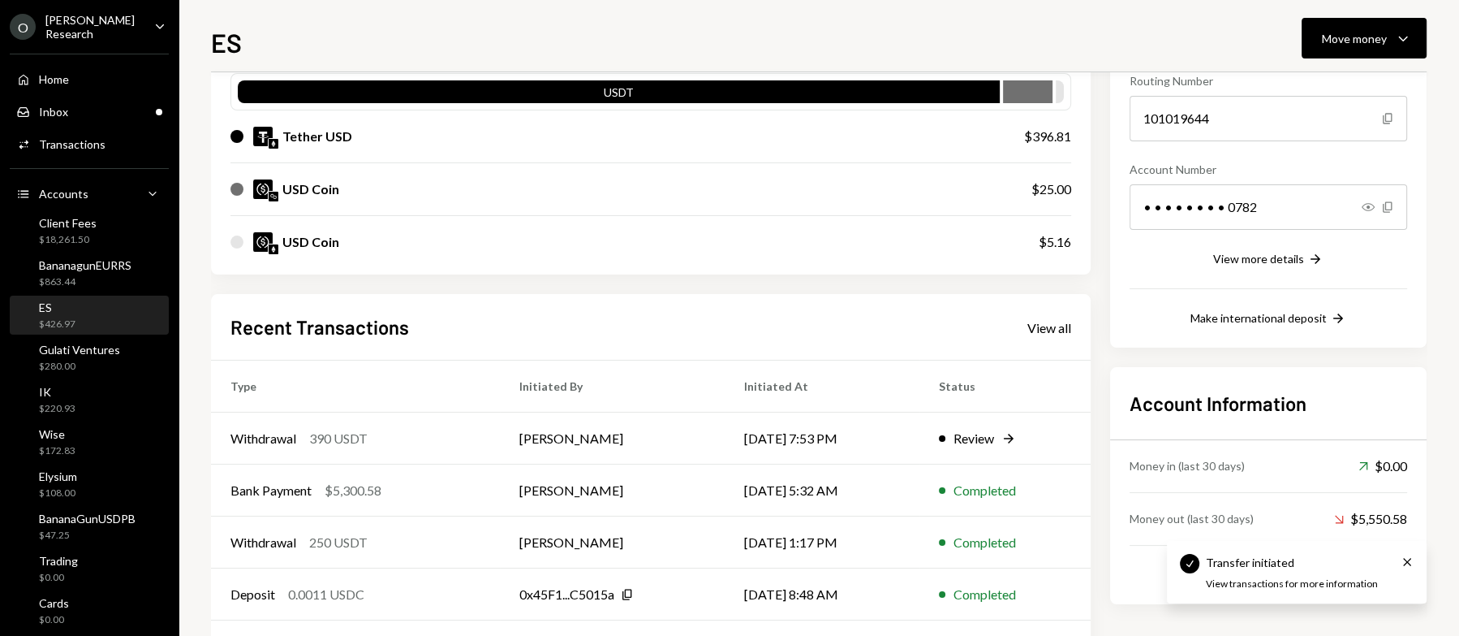
scroll to position [173, 0]
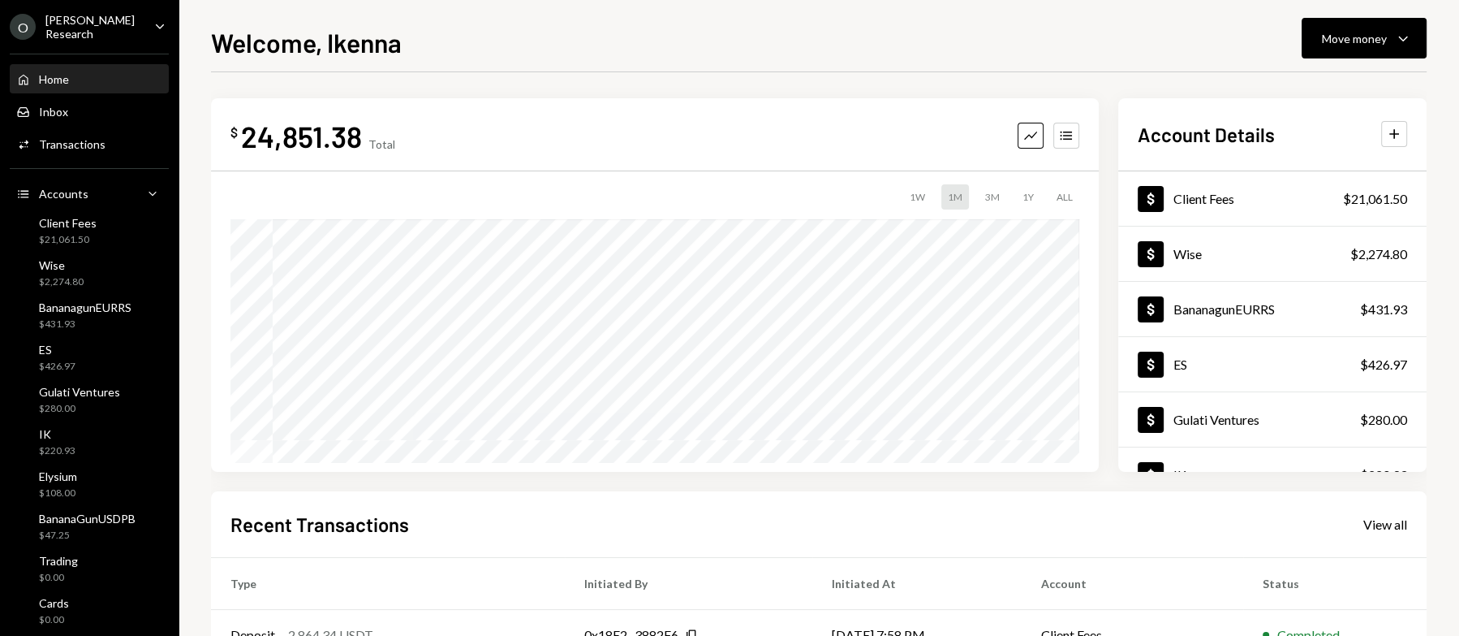
click at [68, 222] on div "Client Fees" at bounding box center [68, 223] width 58 height 14
